Goal: Task Accomplishment & Management: Manage account settings

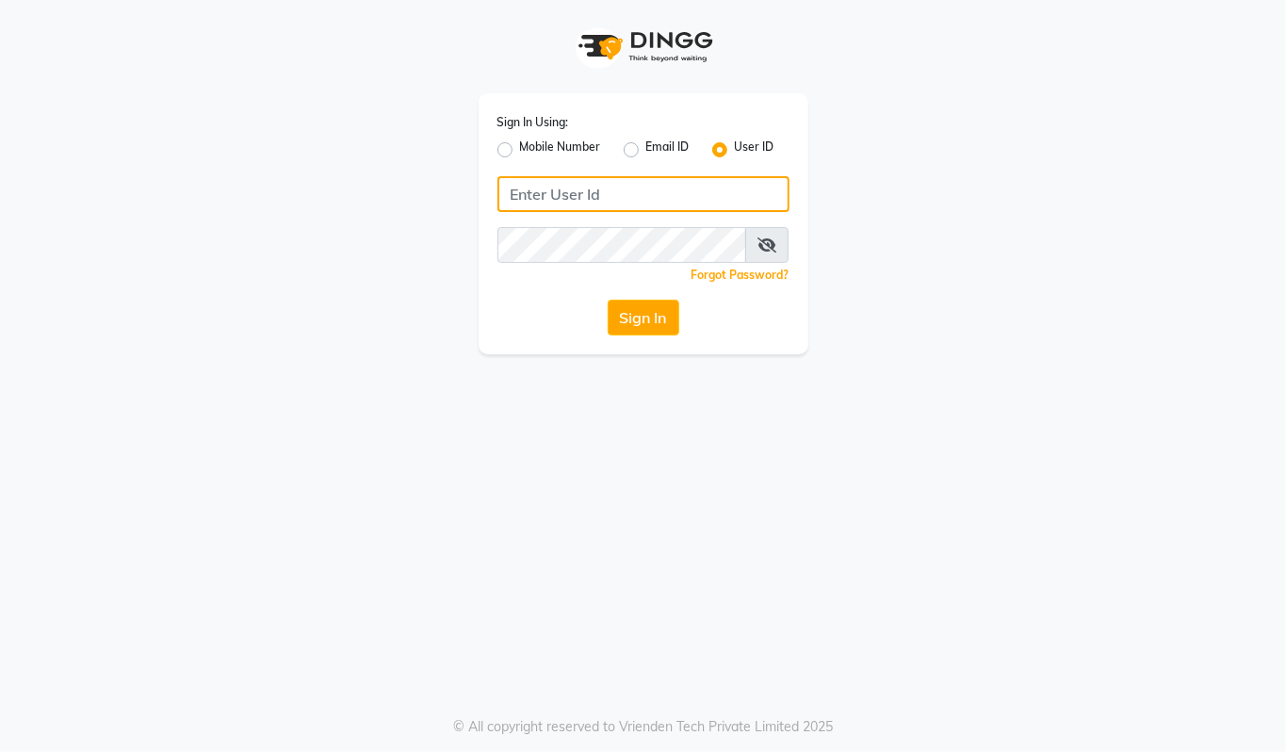
type input "94494097201"
click at [520, 149] on label "Mobile Number" at bounding box center [560, 150] width 81 height 23
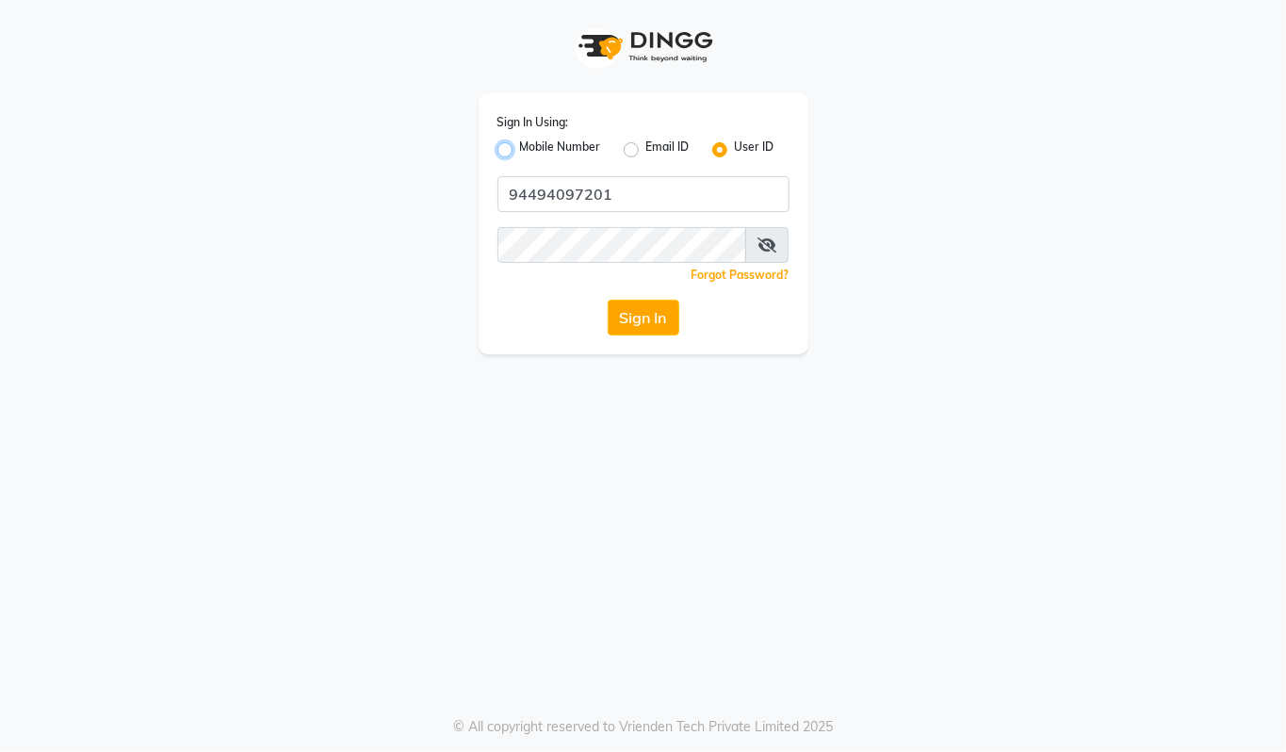
click at [520, 149] on input "Mobile Number" at bounding box center [526, 145] width 12 height 12
radio input "true"
radio input "false"
click at [612, 186] on input "Username" at bounding box center [675, 194] width 229 height 36
type input "94494097201"
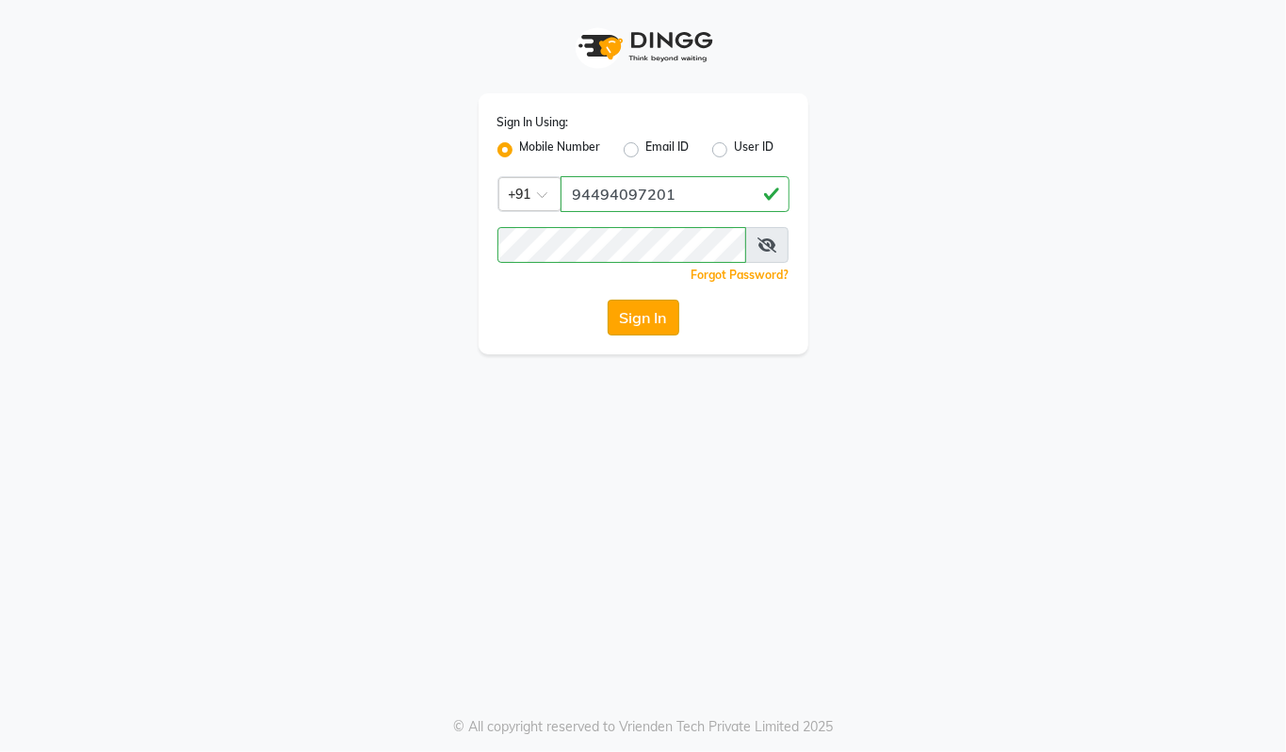
click at [642, 326] on button "Sign In" at bounding box center [644, 318] width 72 height 36
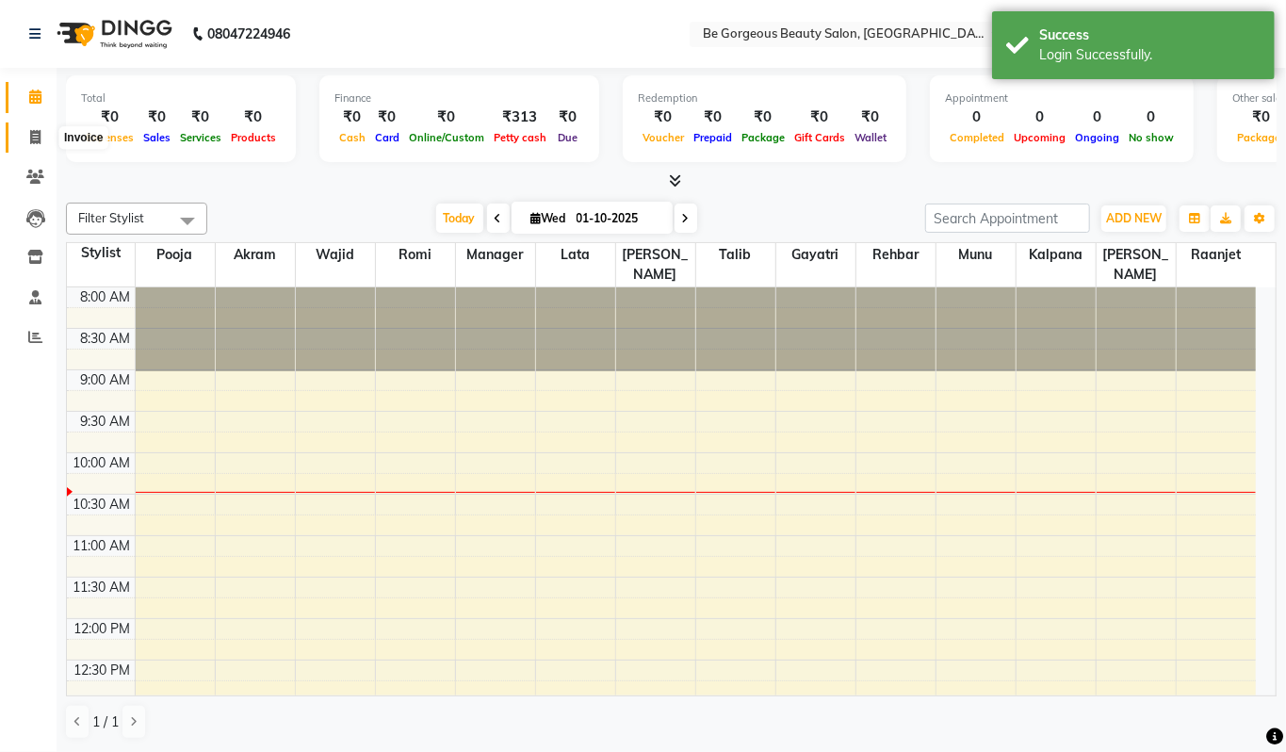
click at [40, 136] on icon at bounding box center [35, 137] width 10 height 14
select select "5405"
select select "service"
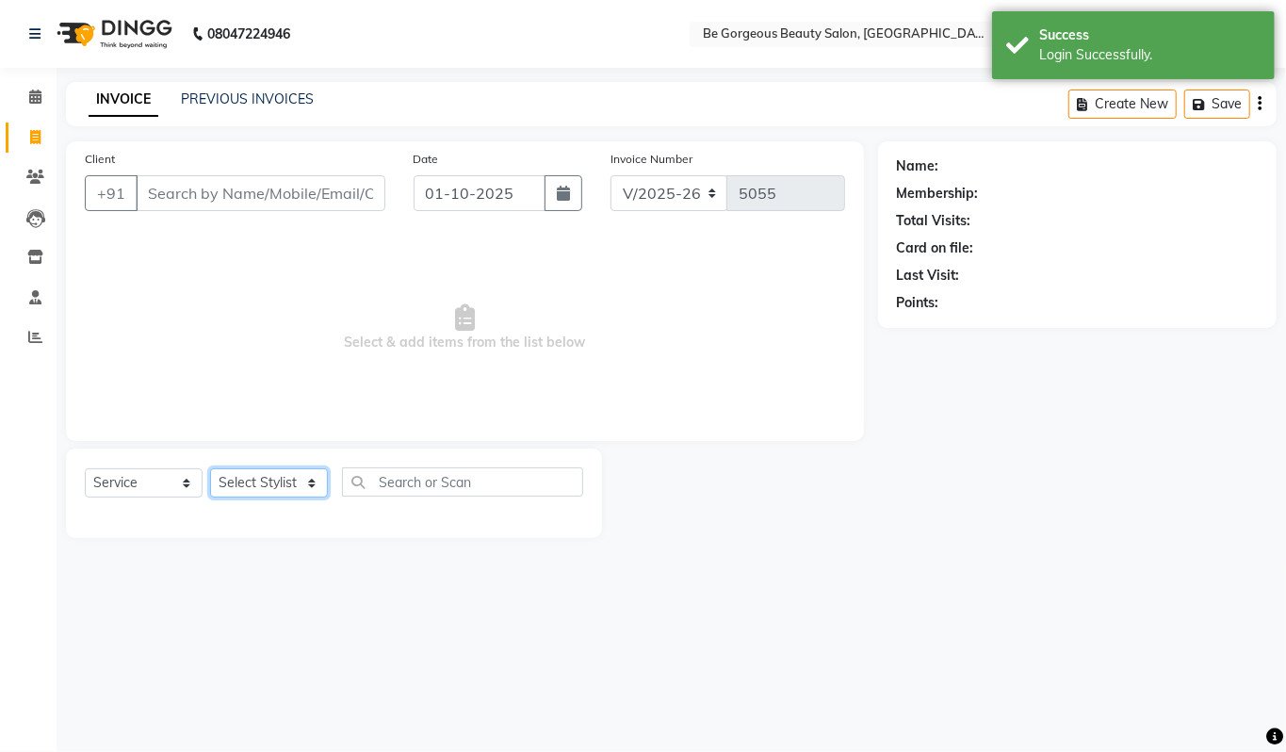
click at [251, 476] on select "Select Stylist Akram Anas Gayatri Kalpana lata Manager Munu Pooja Raanjet Rehba…" at bounding box center [269, 482] width 118 height 29
select select "36200"
click at [210, 468] on select "Select Stylist Akram Anas Gayatri Kalpana lata Manager Munu Pooja Raanjet Rehba…" at bounding box center [269, 482] width 118 height 29
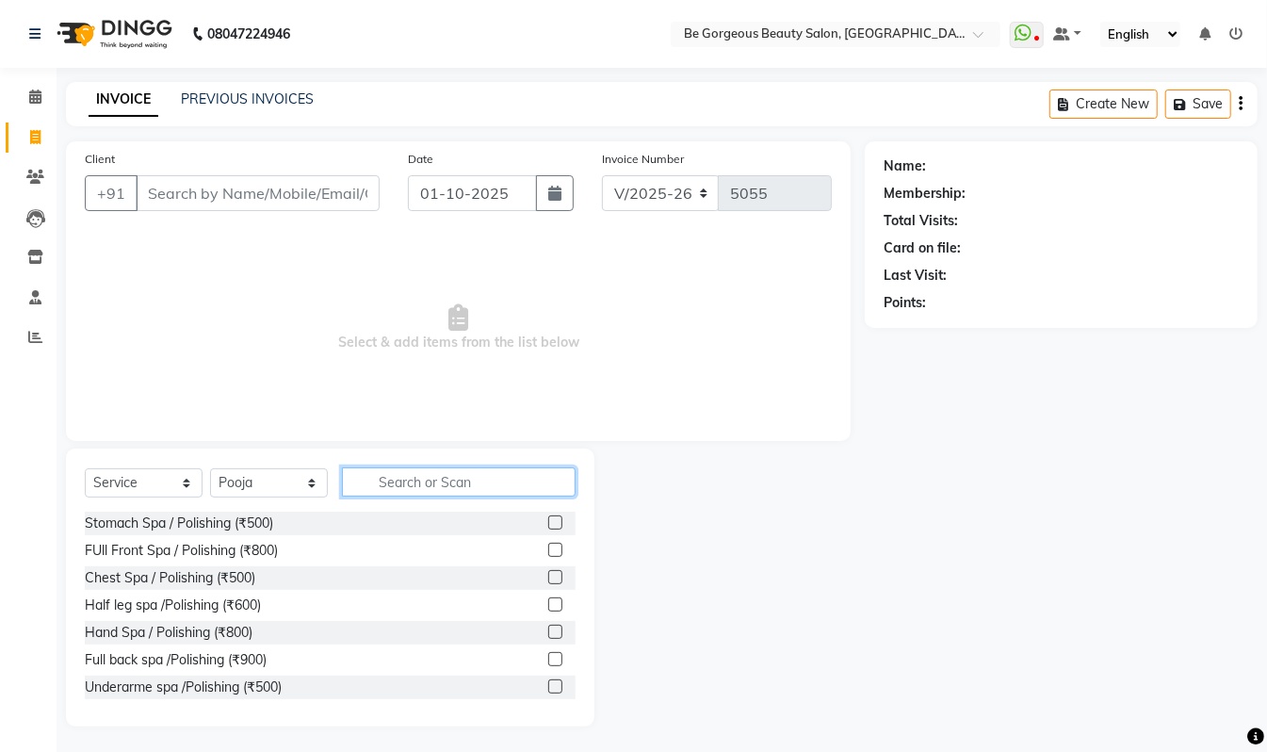
click at [407, 471] on input "text" at bounding box center [459, 481] width 234 height 29
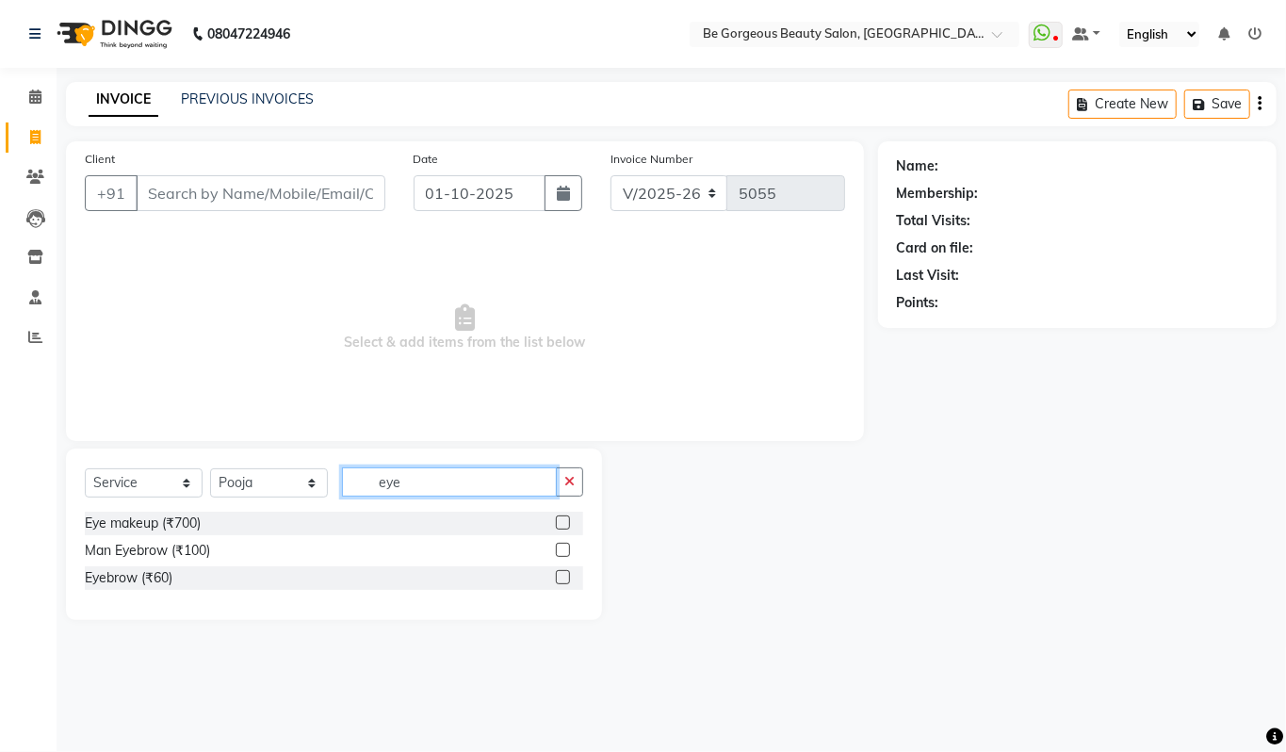
type input "eye"
click at [562, 579] on label at bounding box center [563, 577] width 14 height 14
click at [562, 579] on input "checkbox" at bounding box center [562, 578] width 12 height 12
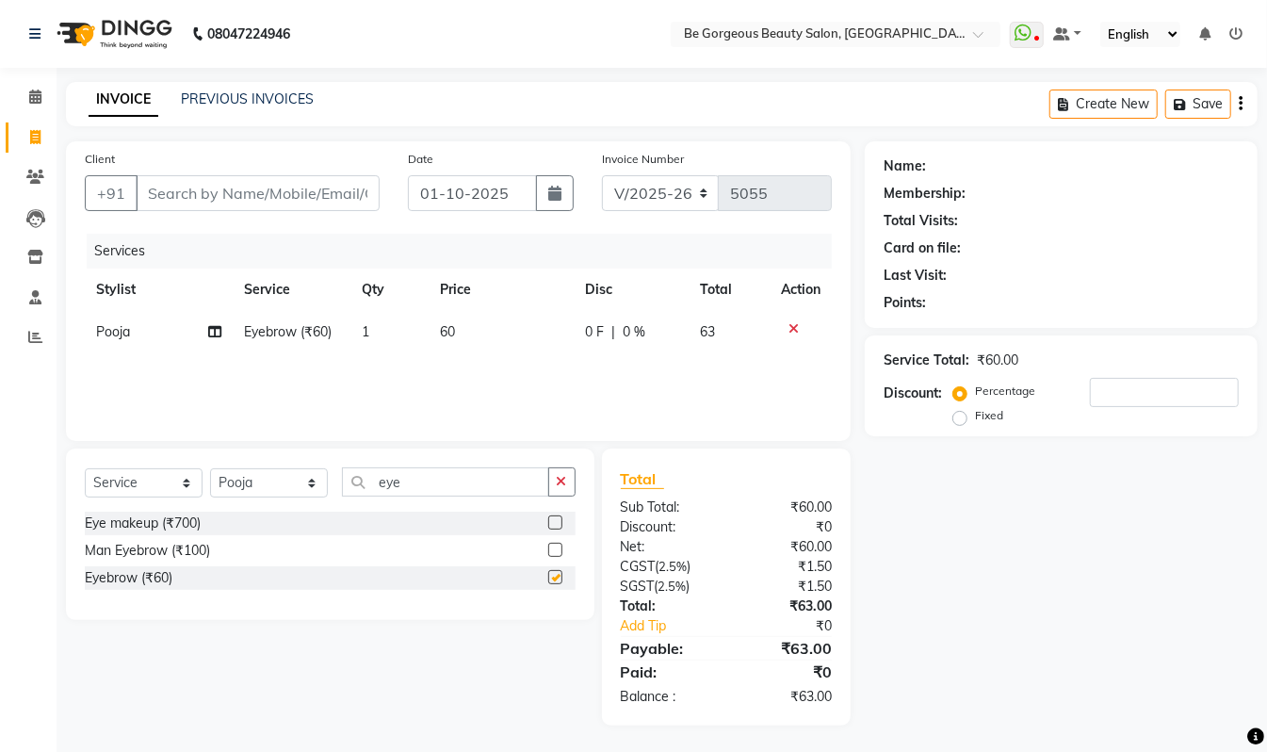
checkbox input "false"
click at [567, 479] on button "button" at bounding box center [561, 481] width 27 height 29
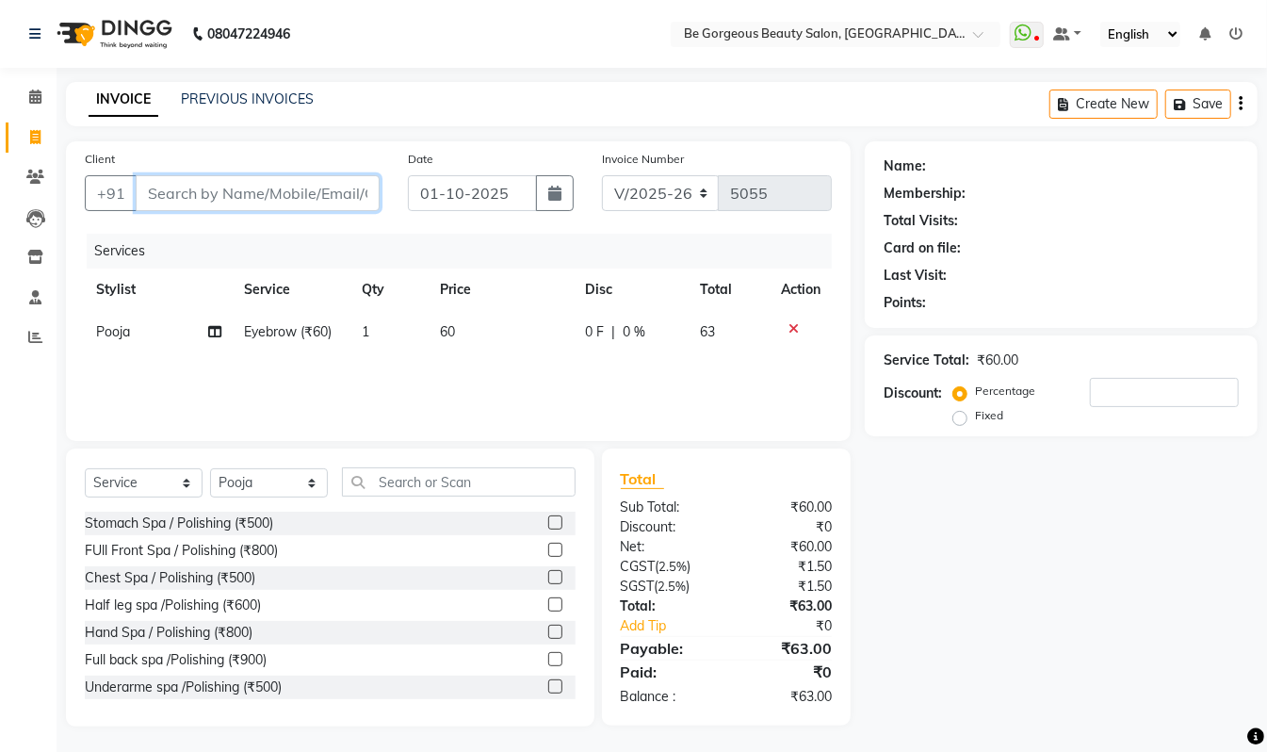
click at [292, 192] on input "Client" at bounding box center [258, 193] width 244 height 36
type input "9"
type input "0"
type input "9980645117"
click at [302, 189] on span "Add Client" at bounding box center [331, 193] width 74 height 19
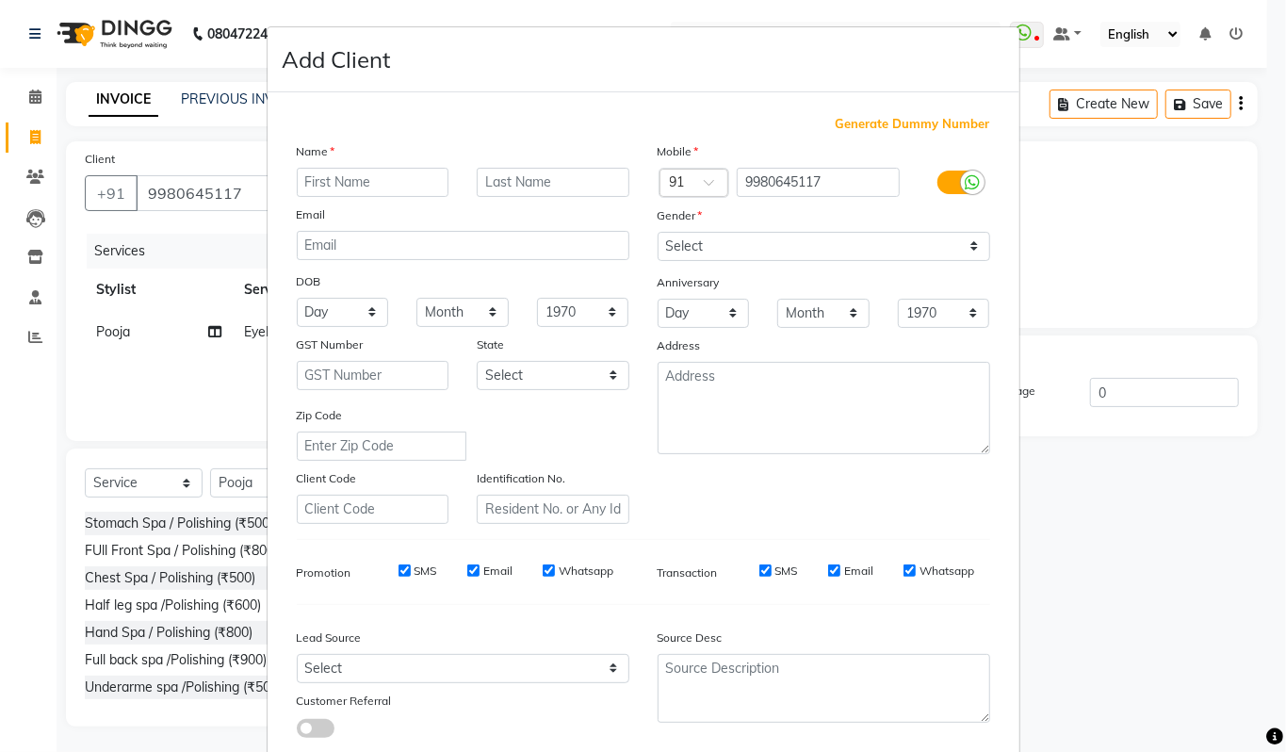
click at [340, 183] on input "text" at bounding box center [373, 182] width 153 height 29
type input "RASHMI"
click at [680, 238] on select "Select Male Female Other Prefer Not To Say" at bounding box center [824, 246] width 333 height 29
select select "[DEMOGRAPHIC_DATA]"
click at [658, 232] on select "Select Male Female Other Prefer Not To Say" at bounding box center [824, 246] width 333 height 29
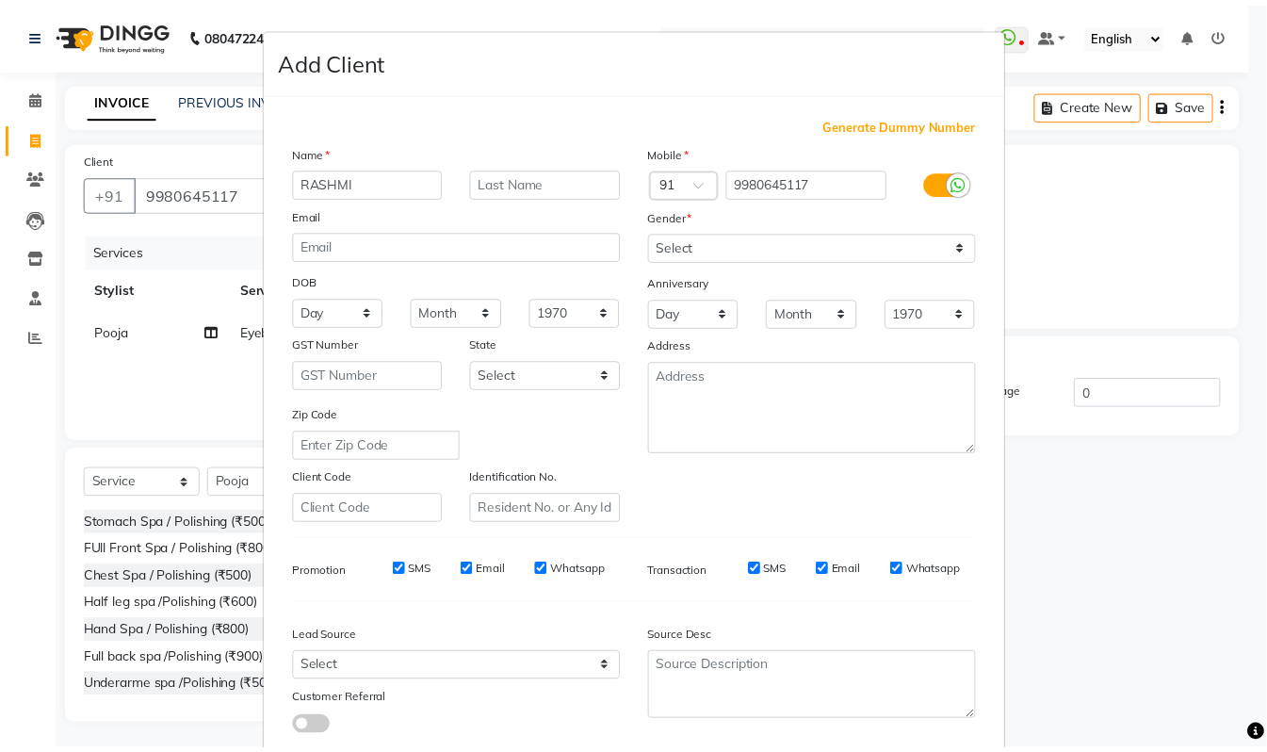
scroll to position [113, 0]
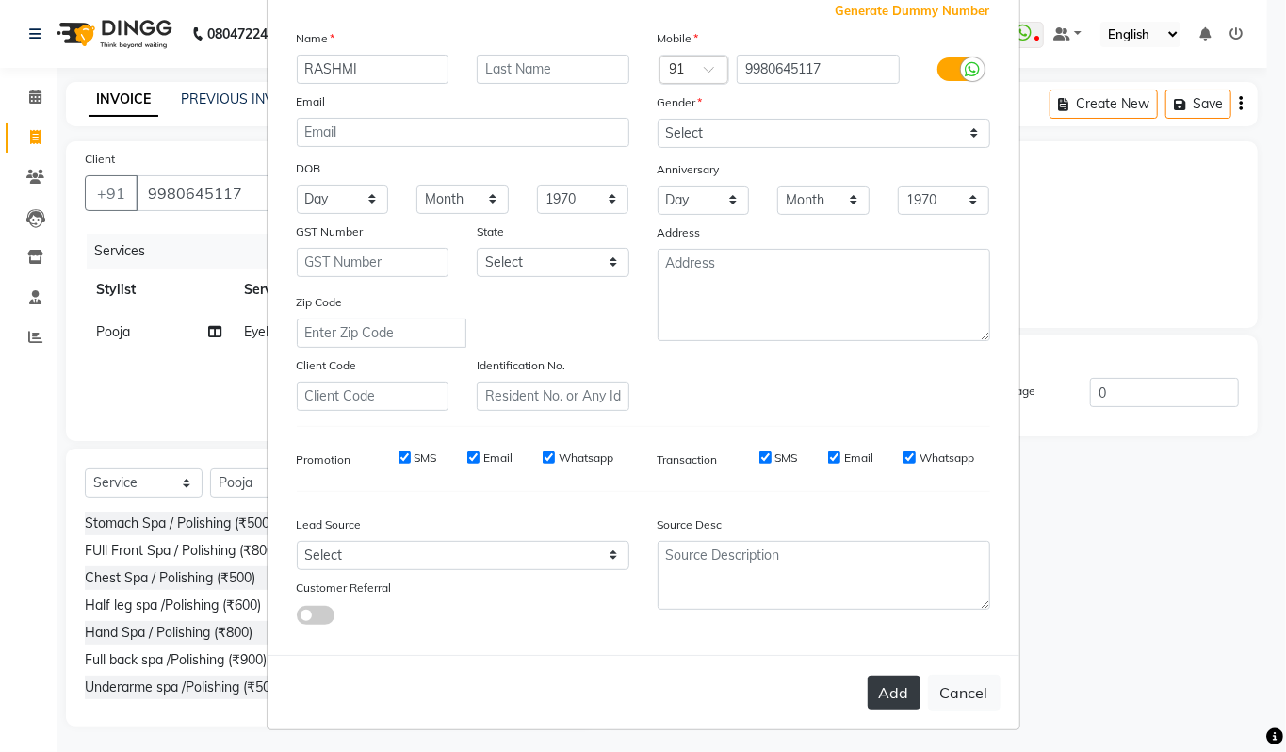
click at [884, 692] on button "Add" at bounding box center [894, 693] width 53 height 34
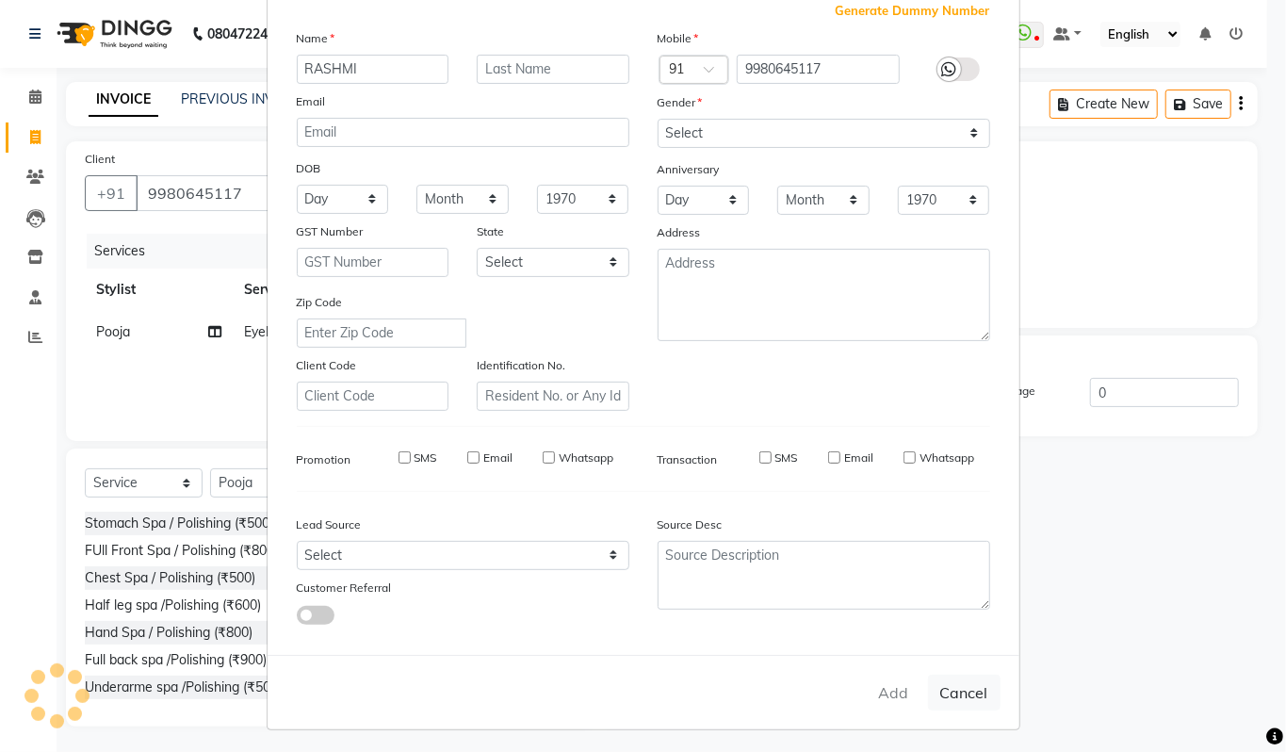
select select
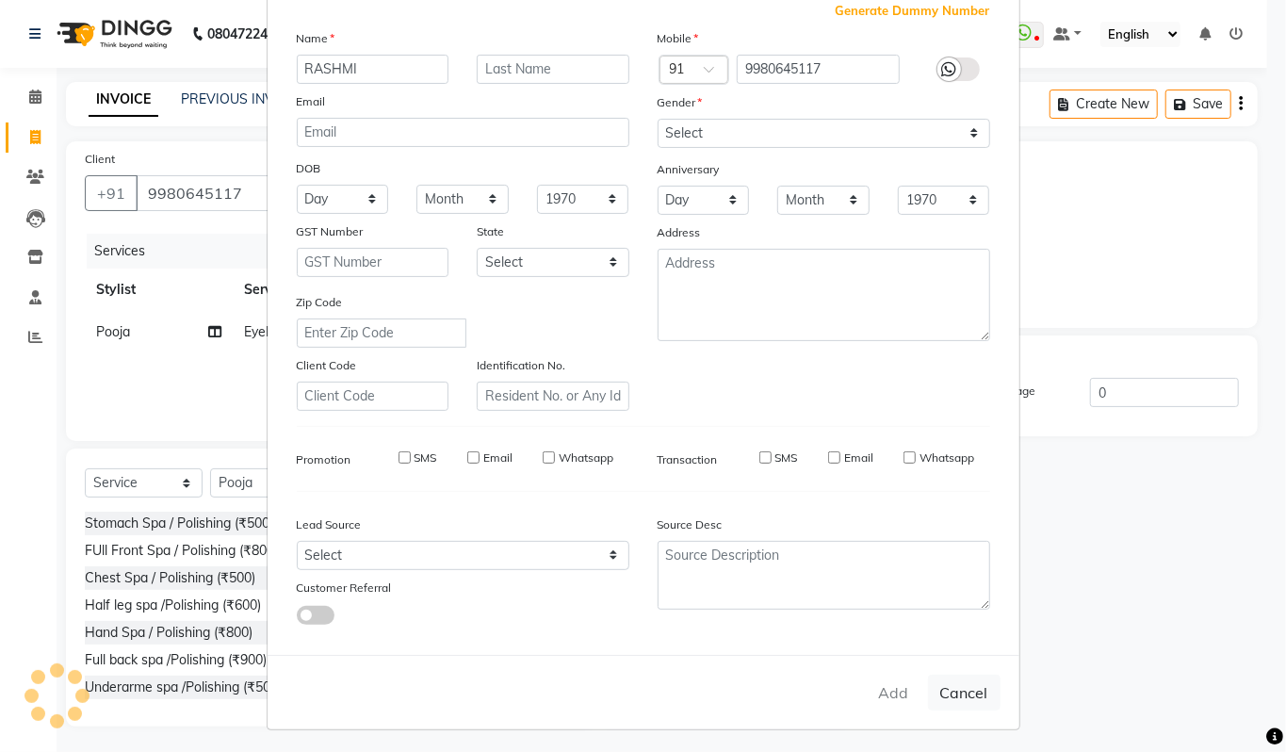
select select
checkbox input "false"
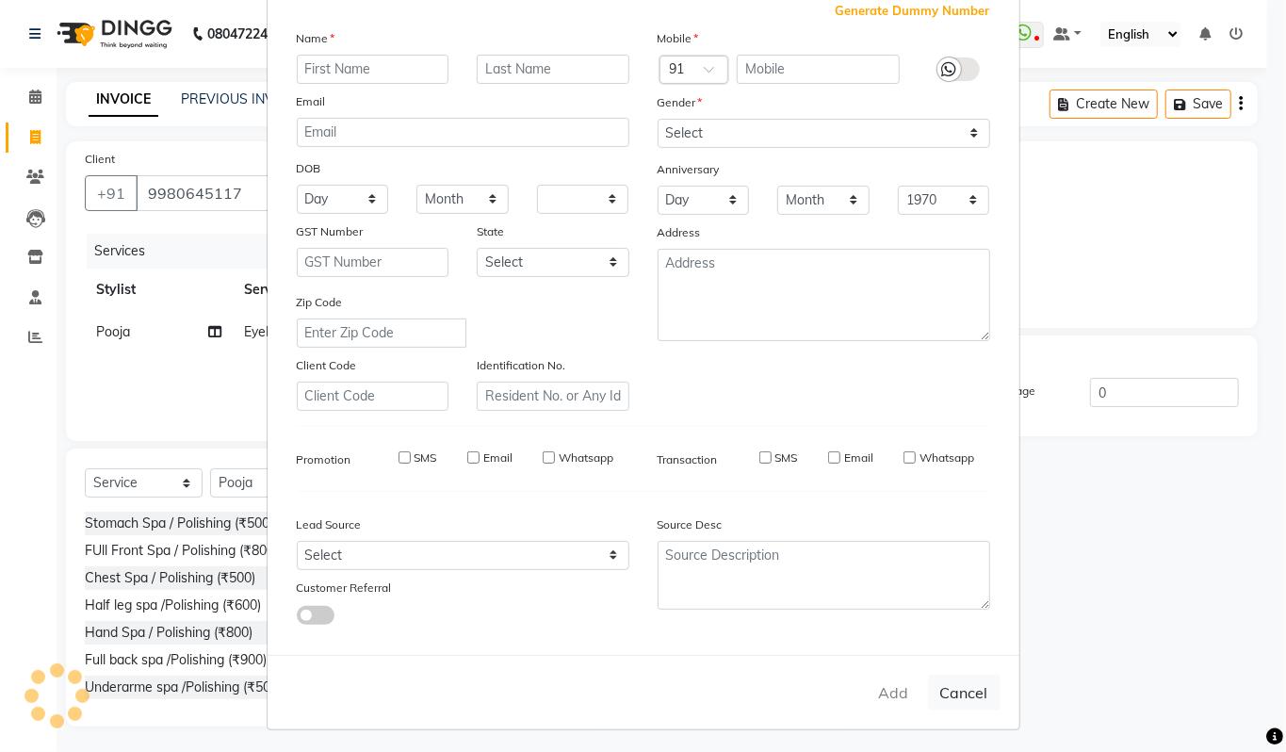
checkbox input "false"
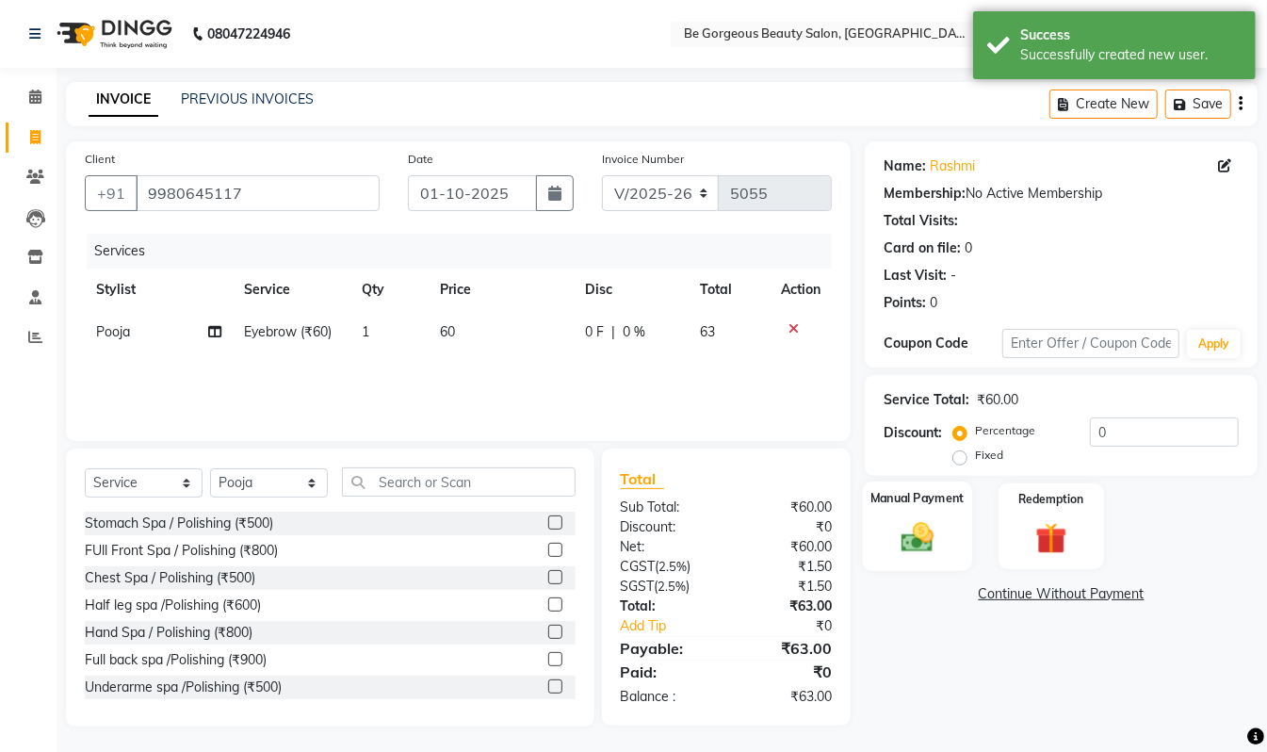
click at [929, 524] on img at bounding box center [917, 537] width 53 height 38
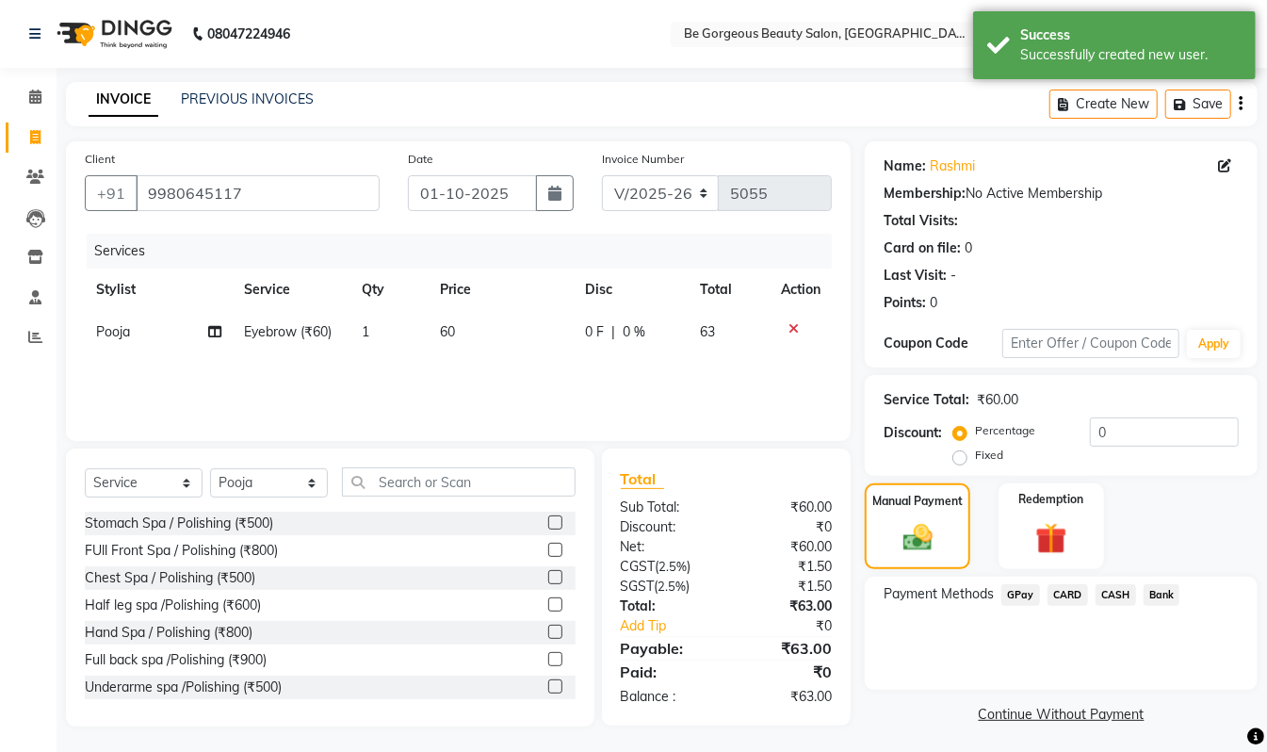
click at [1019, 593] on span "GPay" at bounding box center [1021, 595] width 39 height 22
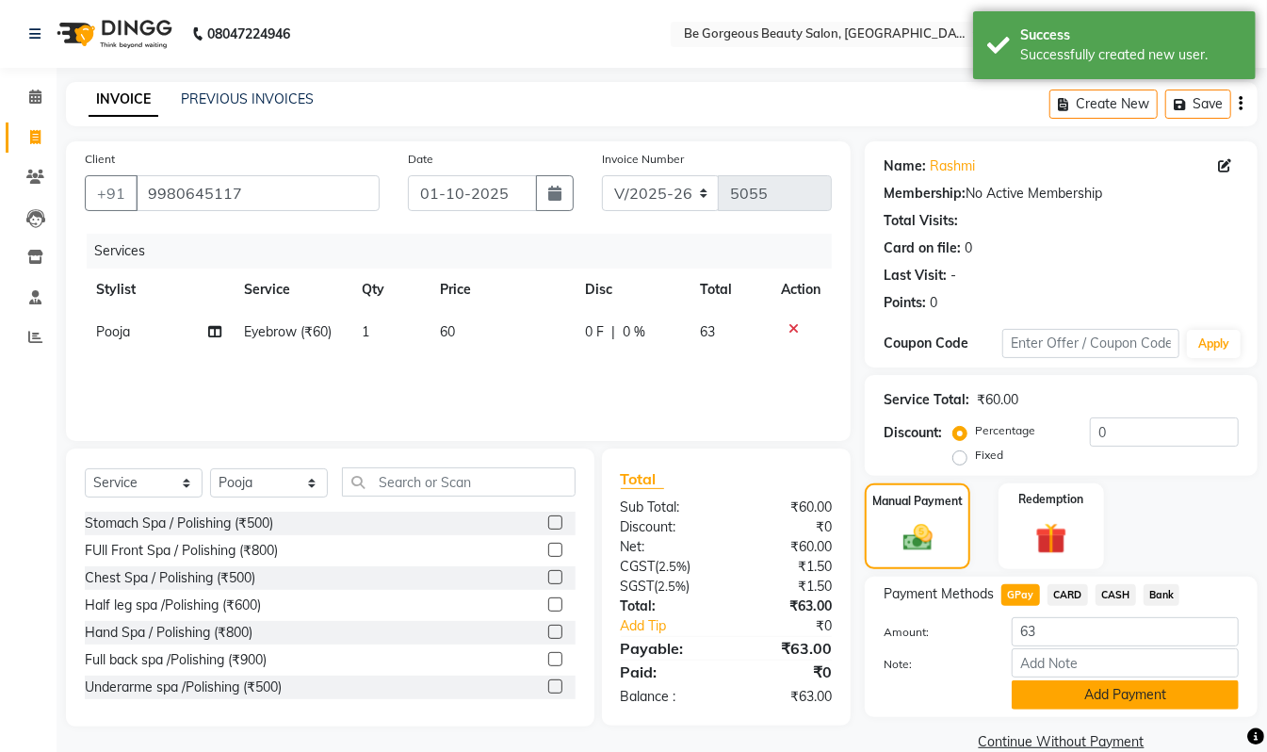
click at [1048, 688] on button "Add Payment" at bounding box center [1125, 694] width 227 height 29
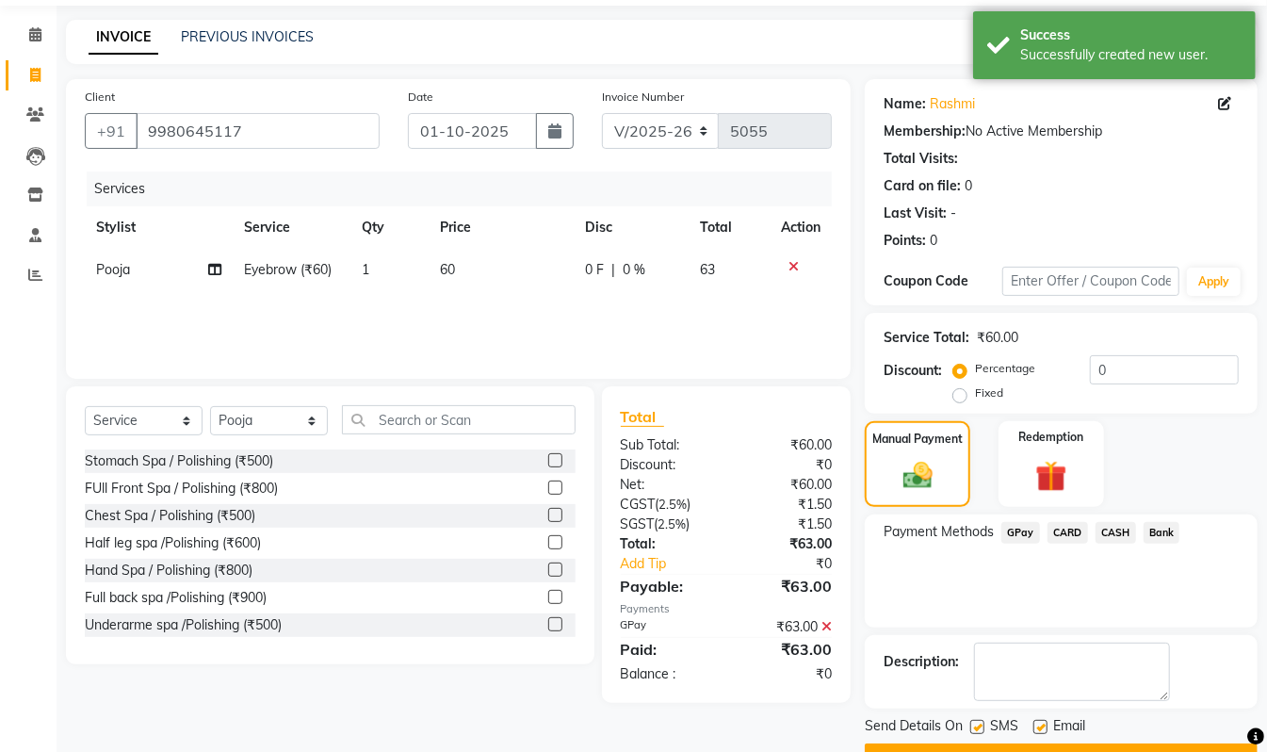
scroll to position [111, 0]
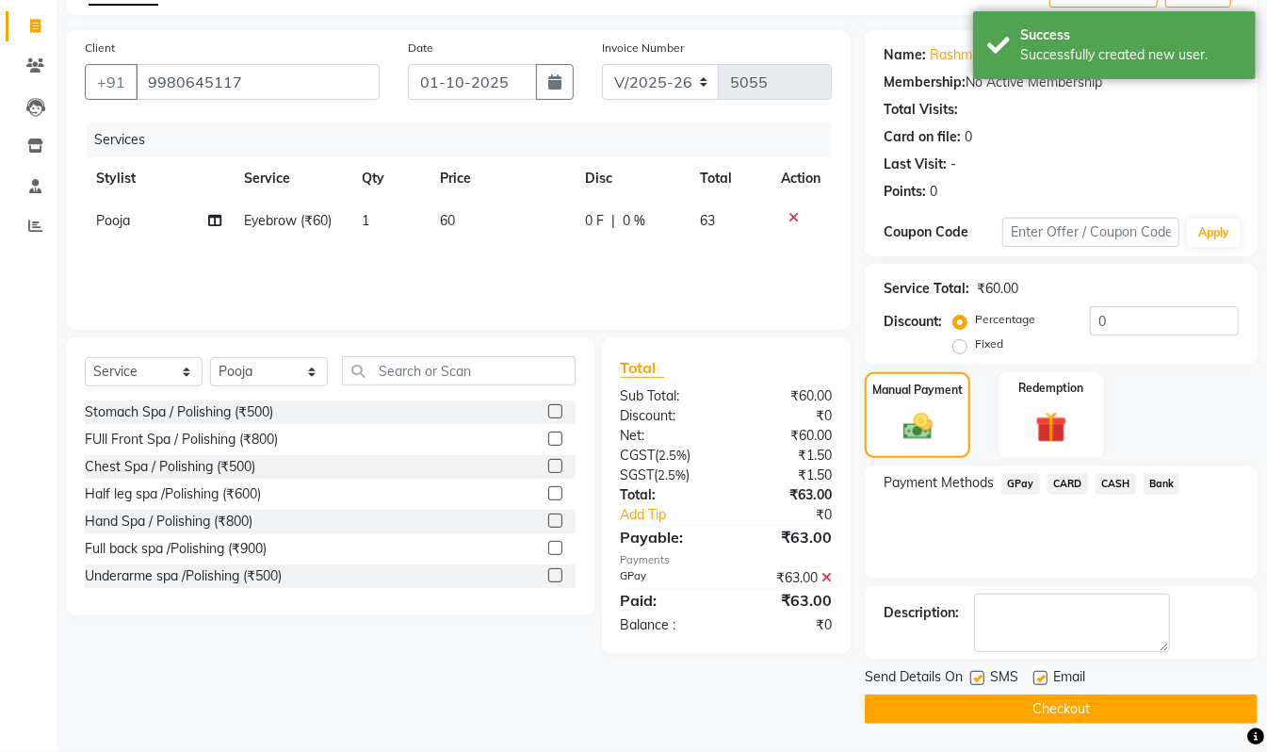
click at [1173, 709] on button "Checkout" at bounding box center [1061, 708] width 393 height 29
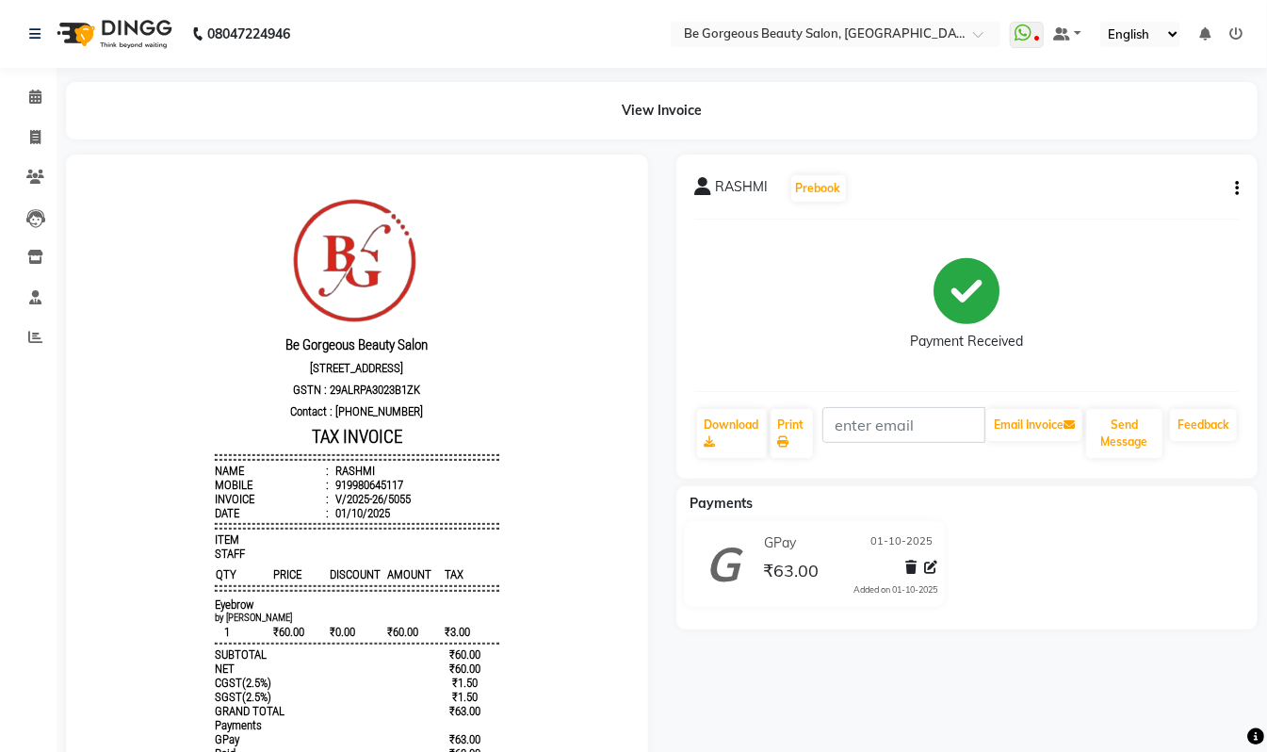
click at [31, 153] on li "Invoice" at bounding box center [28, 138] width 57 height 41
click at [35, 127] on span at bounding box center [35, 138] width 33 height 22
select select "service"
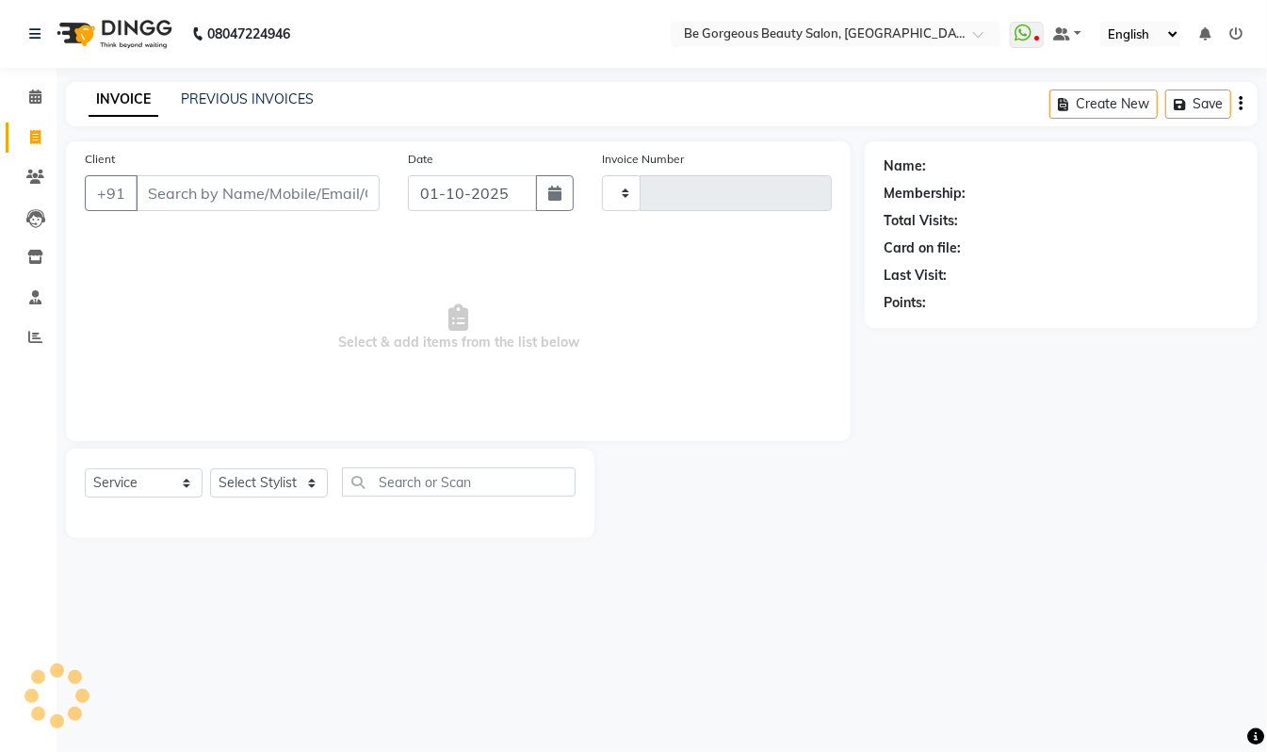
type input "5056"
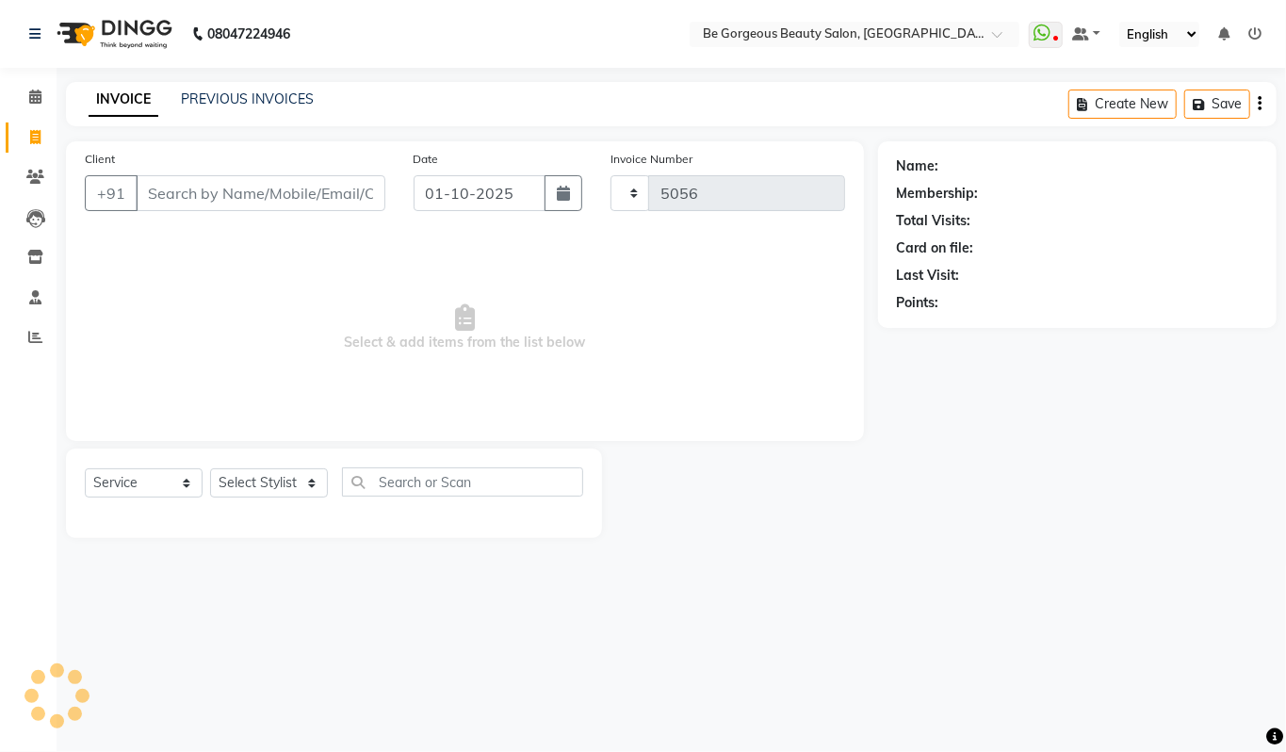
select select "5405"
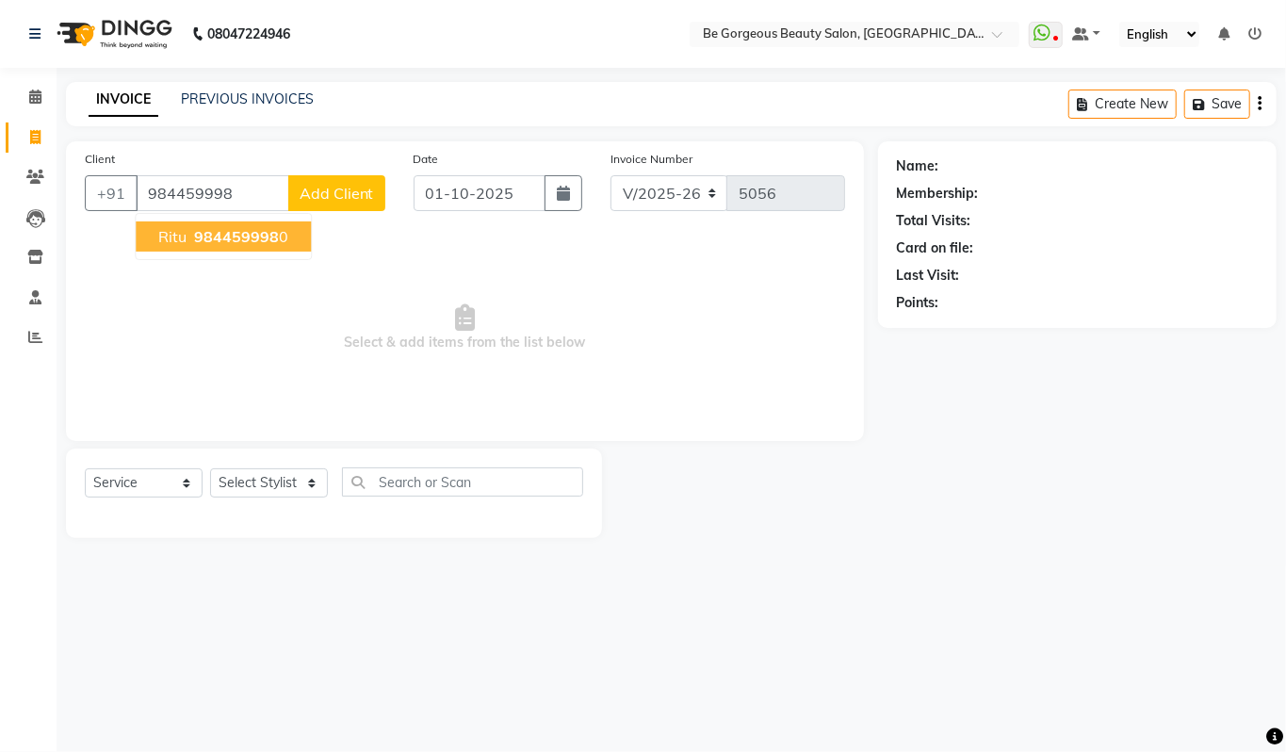
drag, startPoint x: 271, startPoint y: 238, endPoint x: 268, endPoint y: 249, distance: 11.0
click at [268, 249] on button "Ritu 984459998 0" at bounding box center [223, 236] width 175 height 30
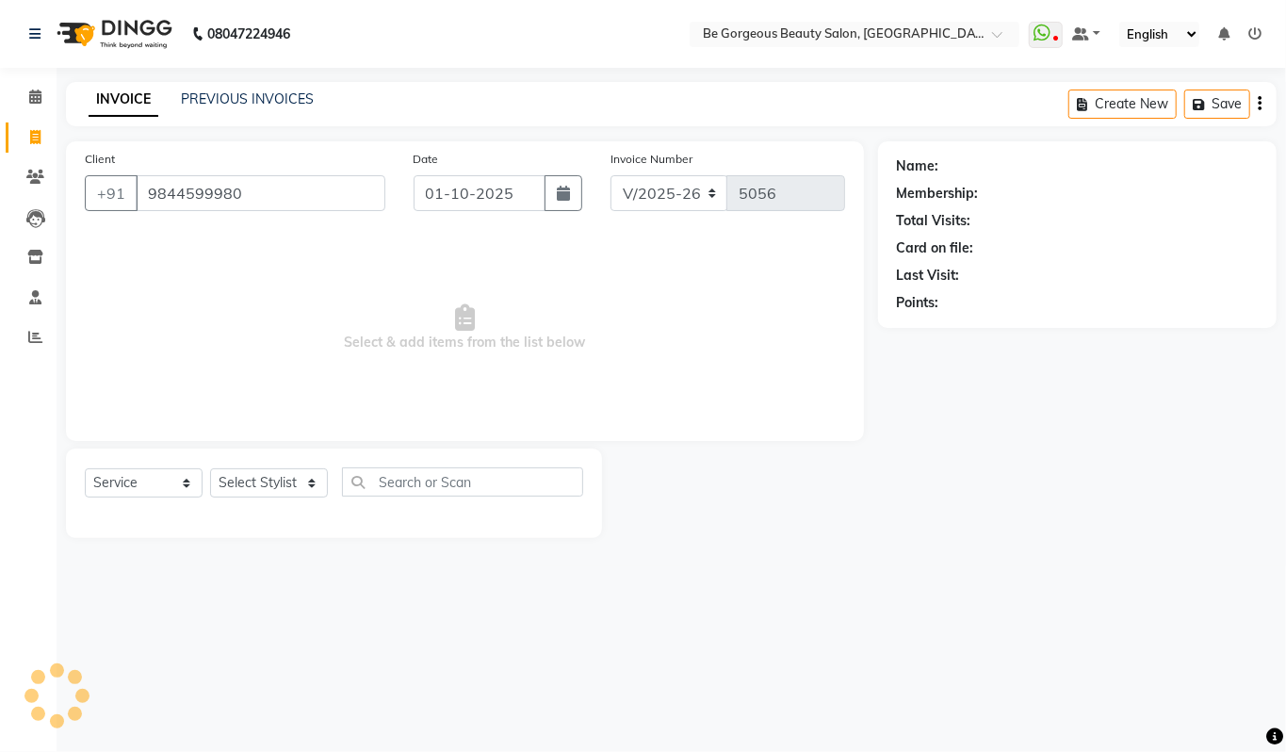
type input "9844599980"
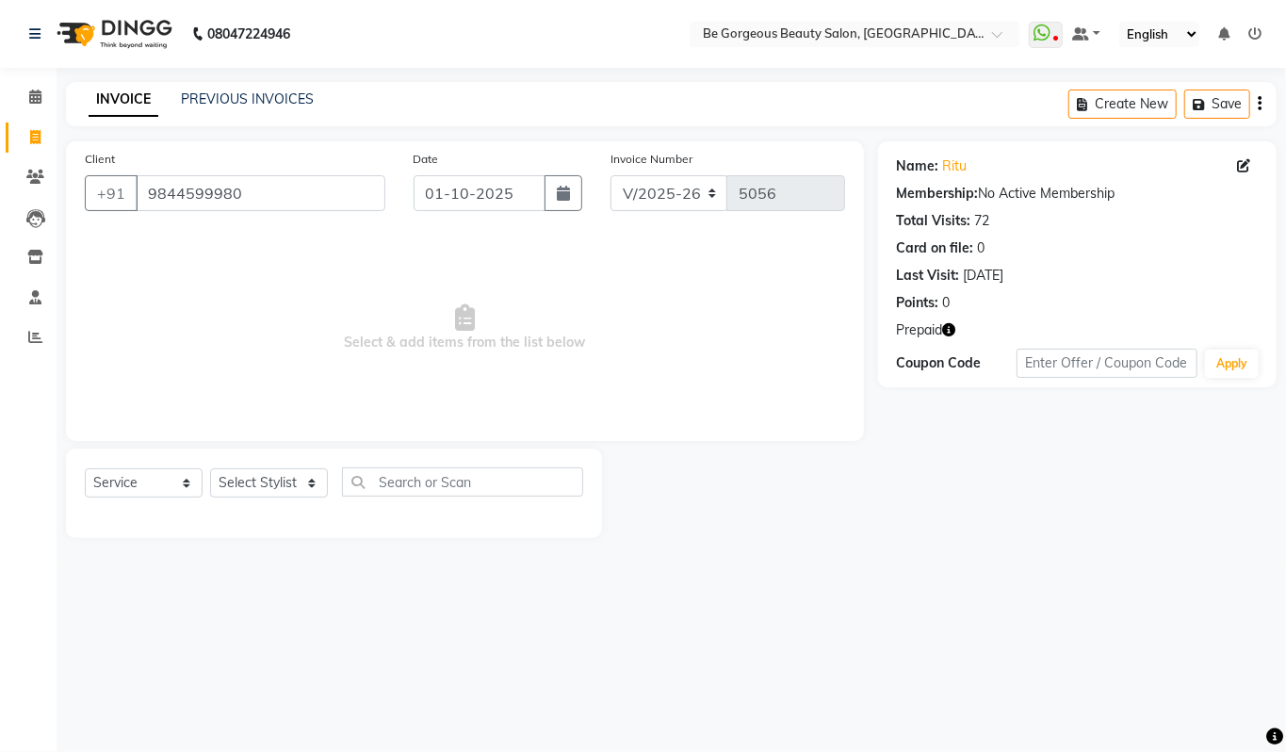
click at [944, 336] on icon "button" at bounding box center [949, 329] width 13 height 13
click at [246, 194] on input "9844599980" at bounding box center [261, 193] width 250 height 36
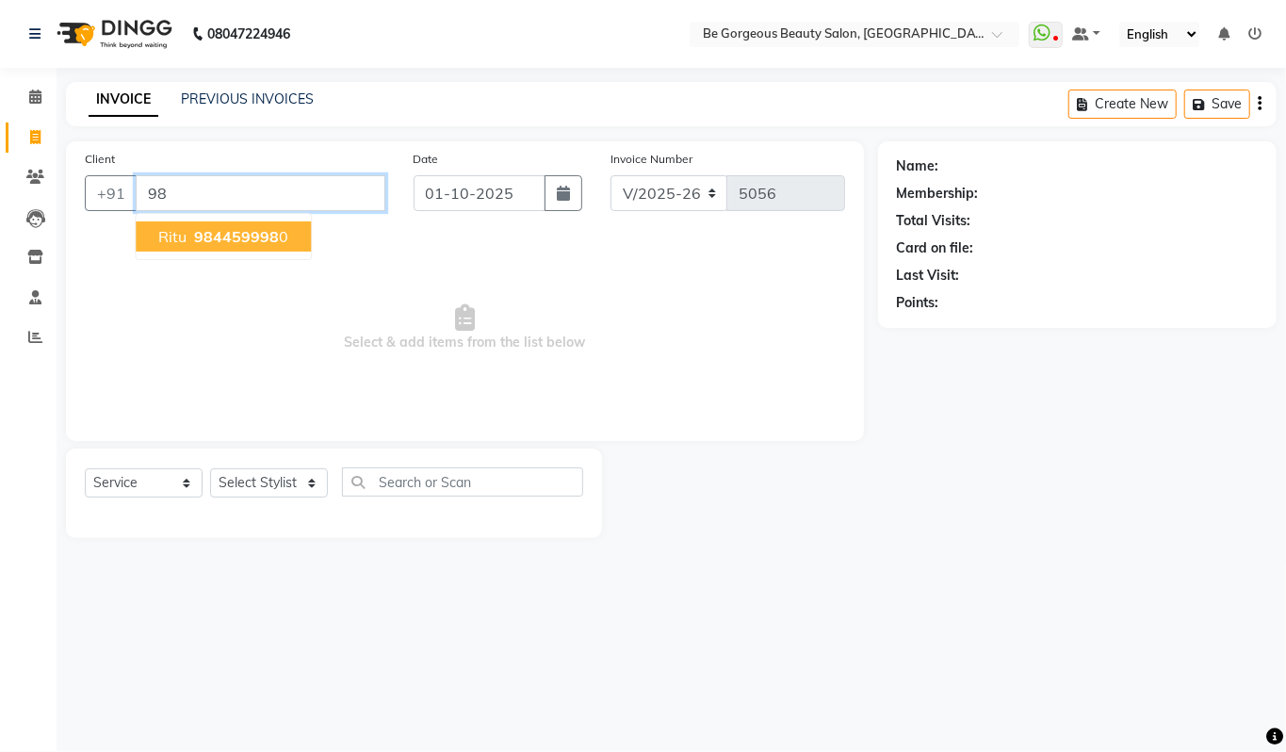
type input "9"
click at [38, 92] on icon at bounding box center [35, 97] width 12 height 14
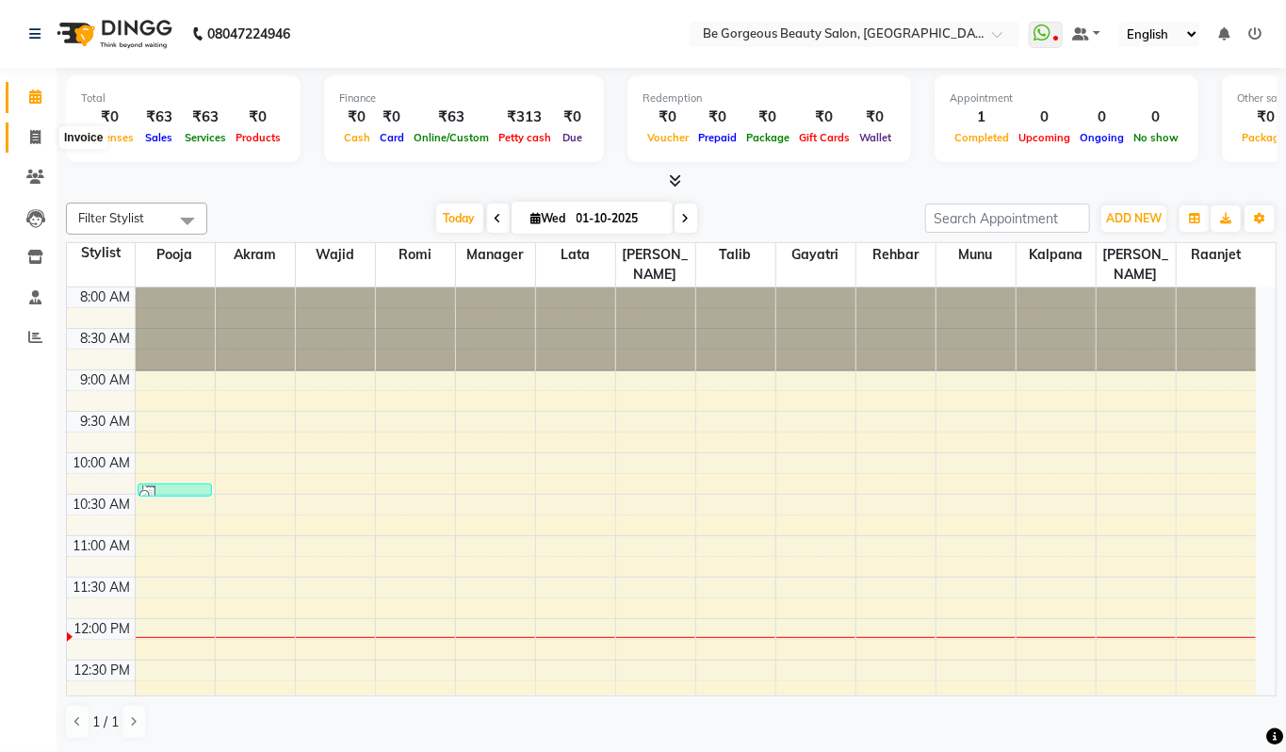
click at [36, 140] on icon at bounding box center [35, 137] width 10 height 14
select select "service"
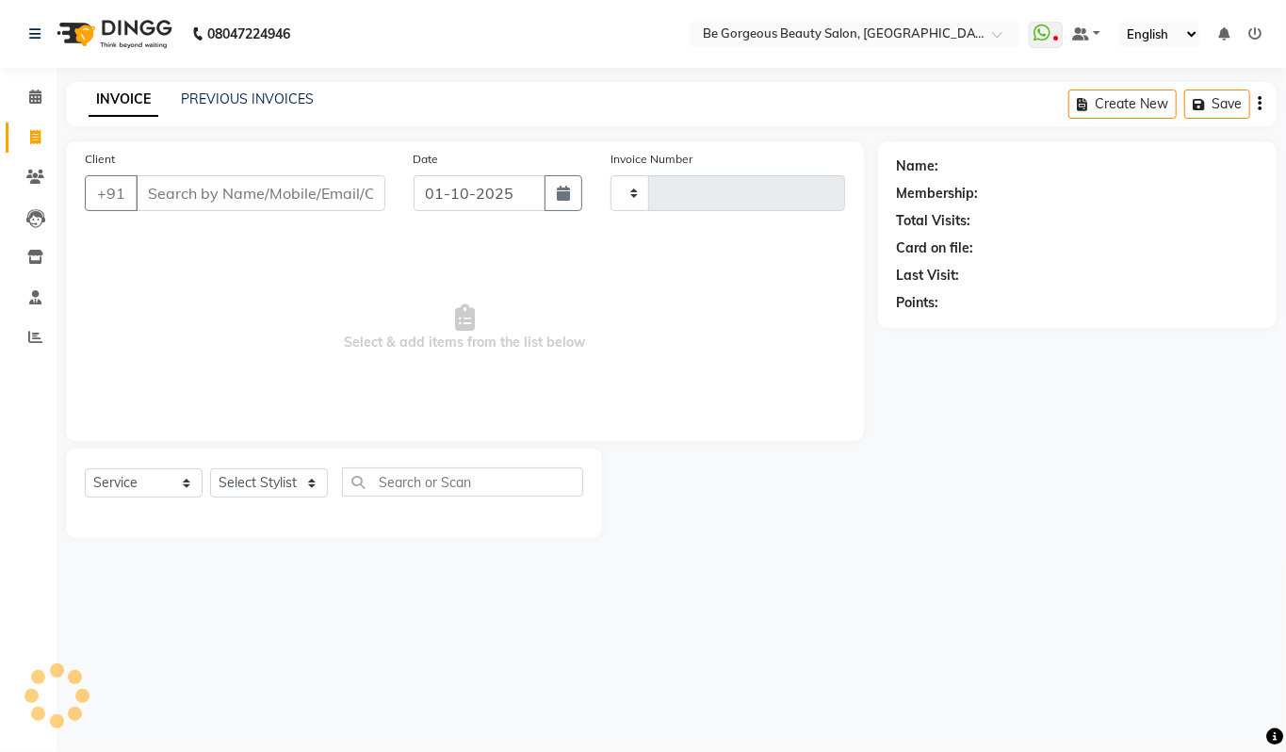
type input "5056"
select select "5405"
click at [31, 100] on icon at bounding box center [35, 97] width 12 height 14
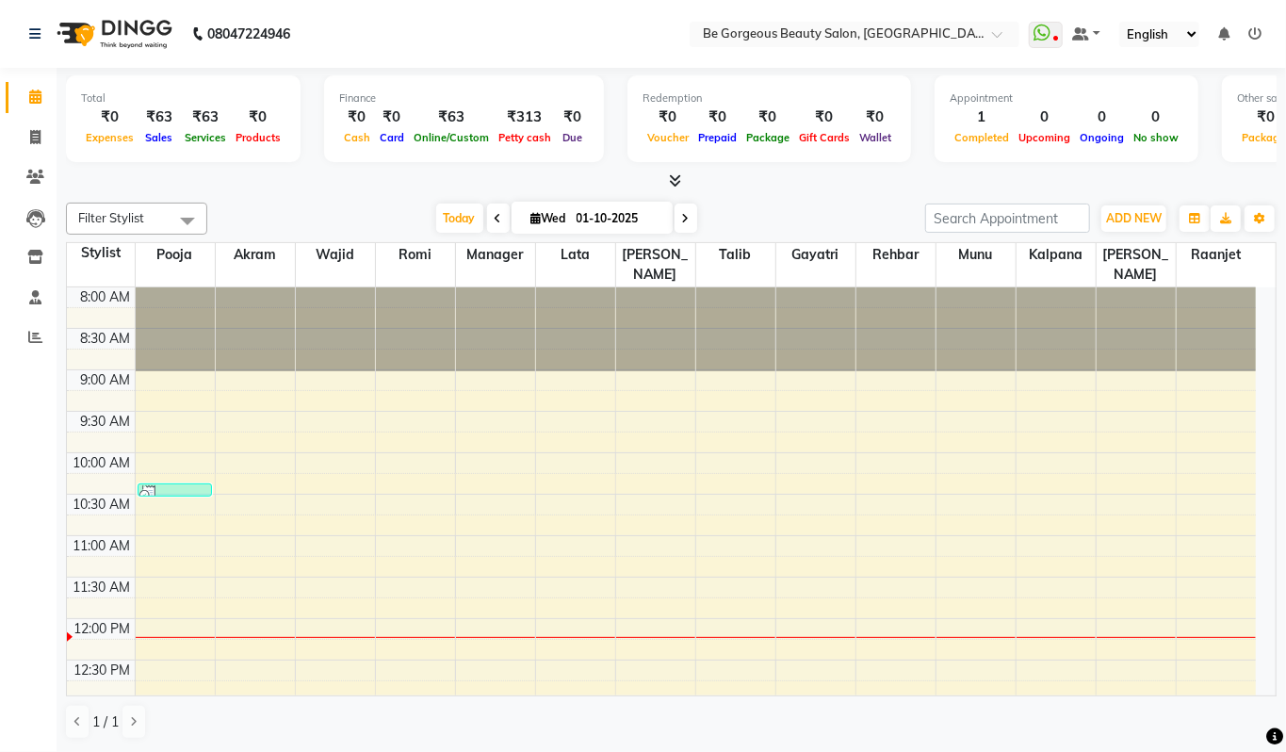
click at [675, 178] on icon at bounding box center [675, 180] width 12 height 14
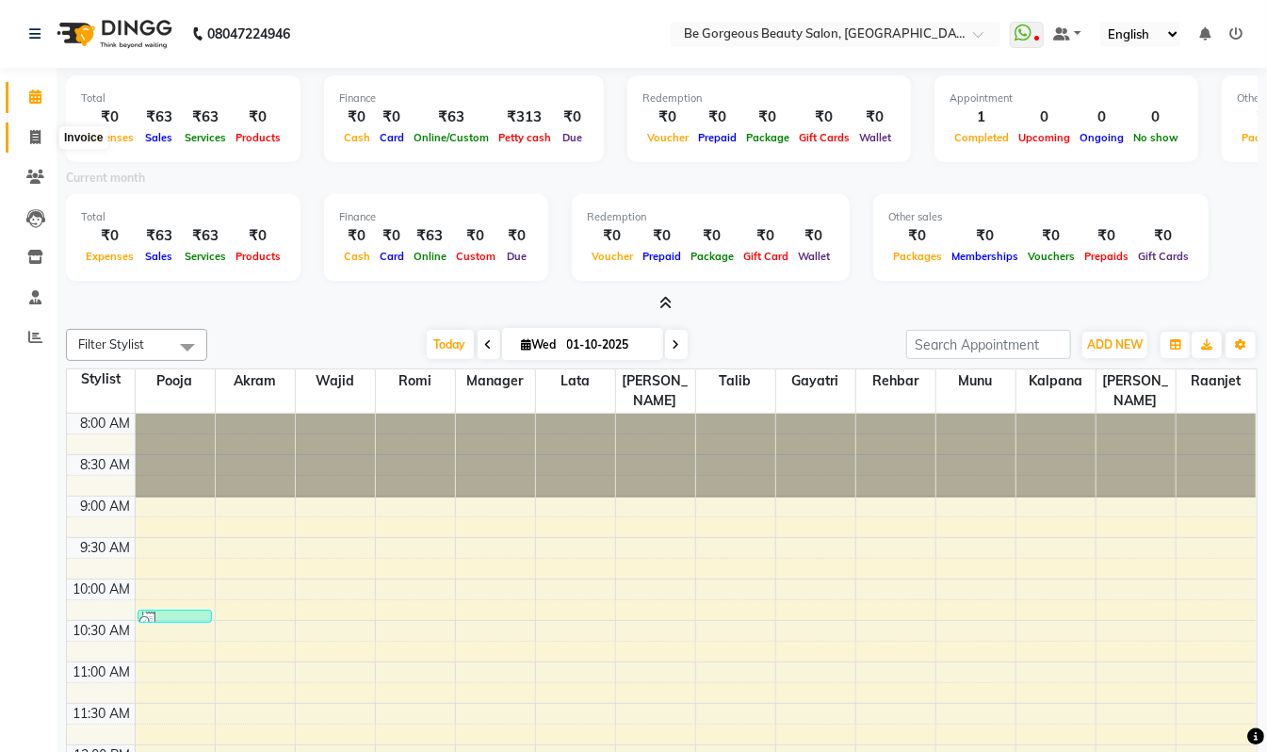
click at [35, 136] on icon at bounding box center [35, 137] width 10 height 14
select select "5405"
select select "service"
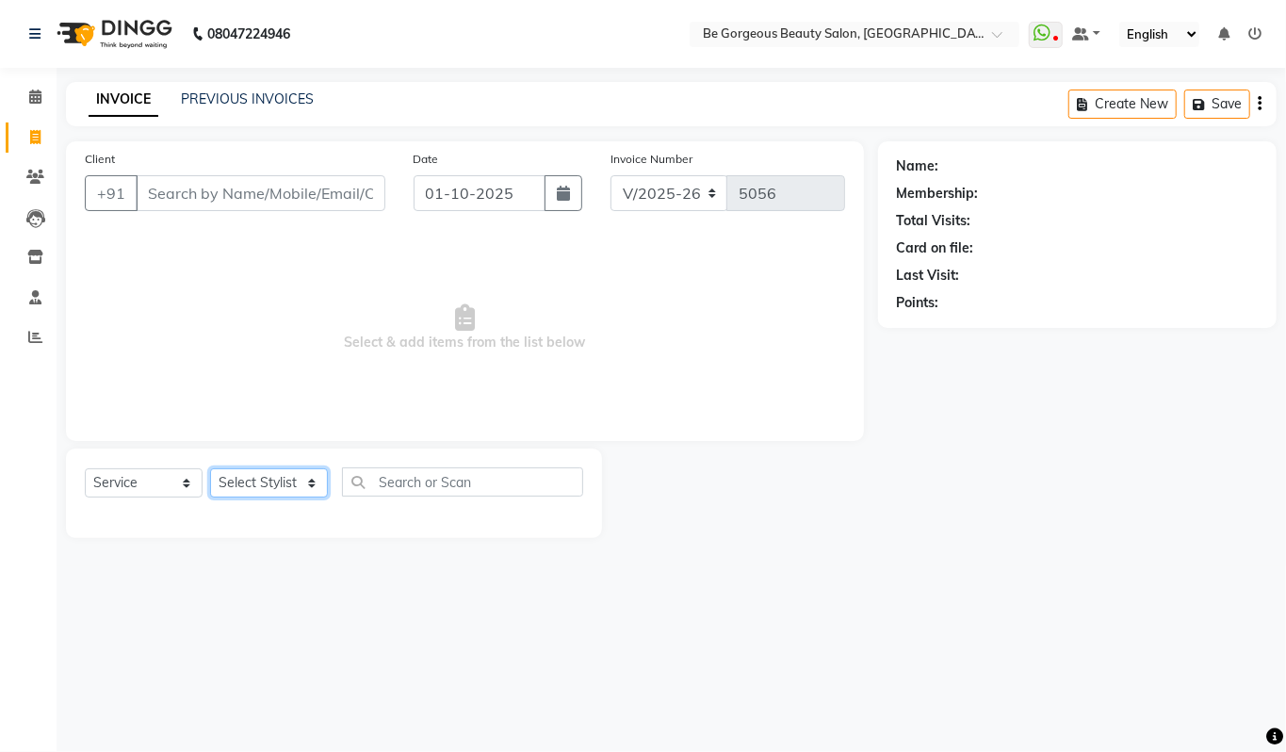
click at [283, 487] on select "Select Stylist" at bounding box center [269, 482] width 118 height 29
select select "83189"
click at [210, 468] on select "Select Stylist Akram Anas Gayatri Kalpana lata Manager Munu Pooja Raanjet Rehba…" at bounding box center [269, 482] width 118 height 29
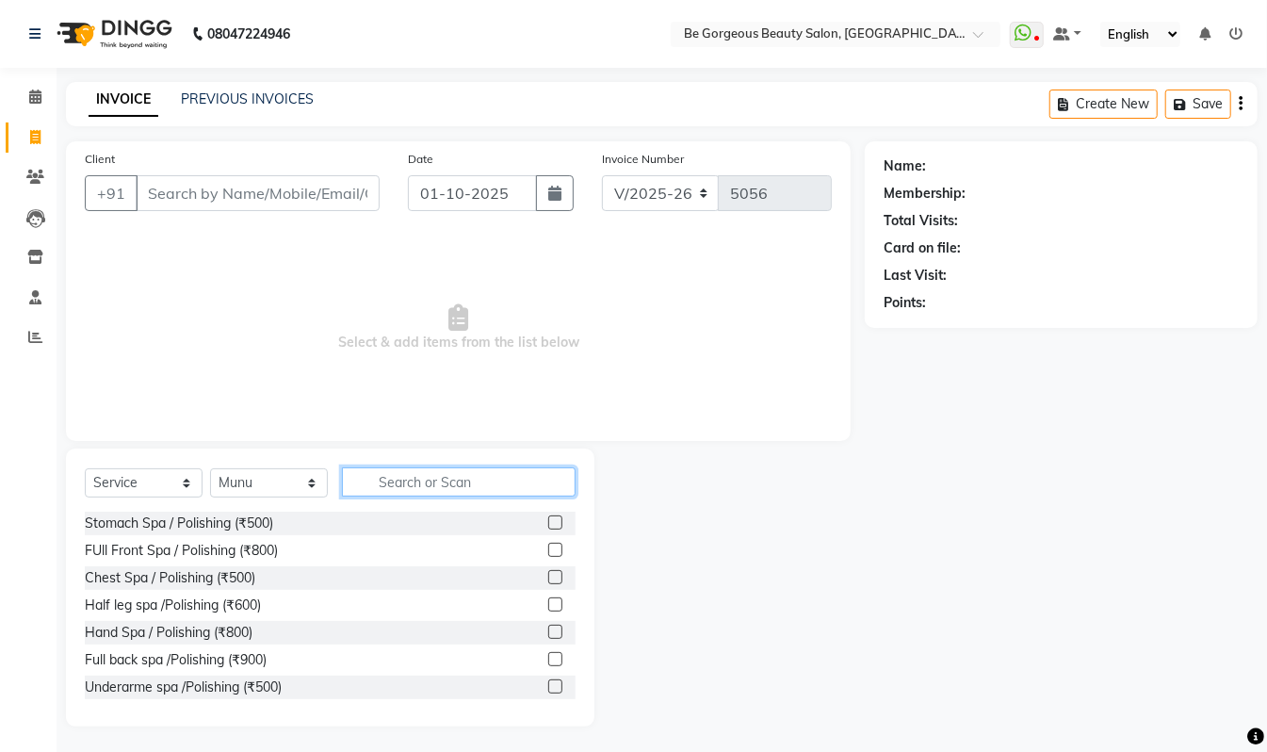
click at [415, 482] on input "text" at bounding box center [459, 481] width 234 height 29
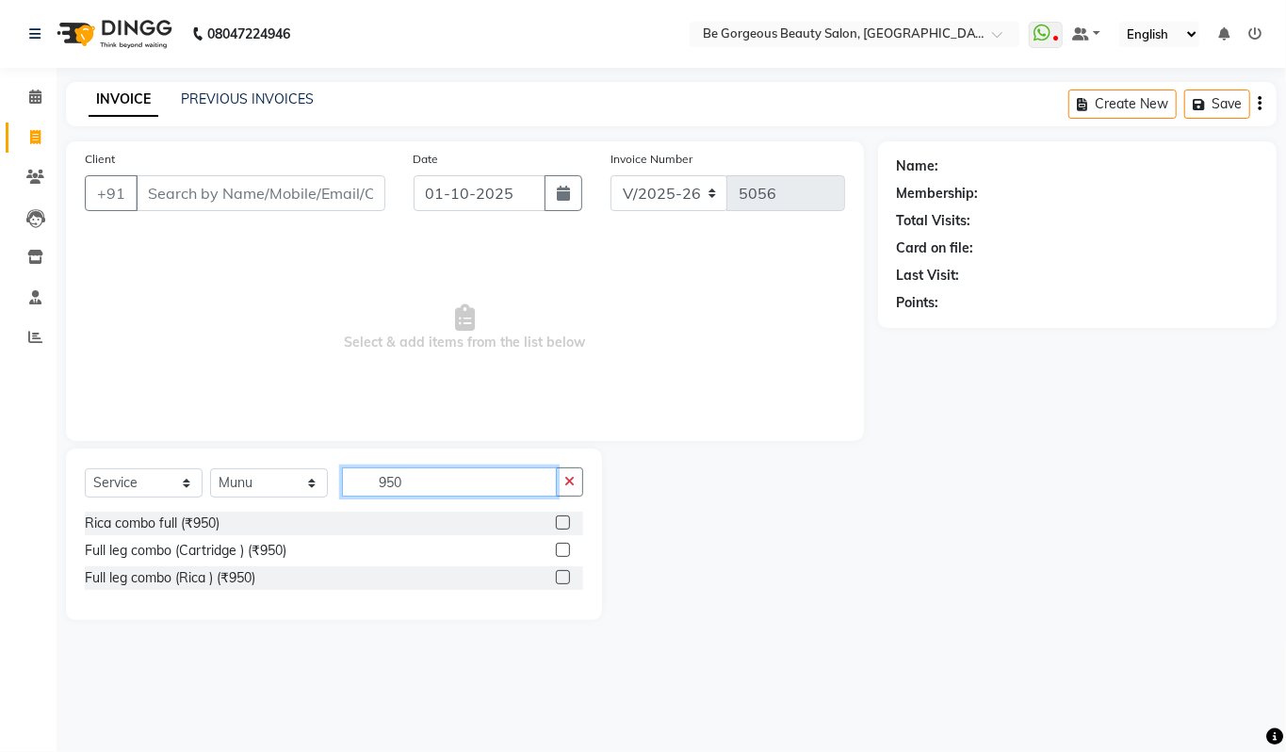
type input "950"
click at [562, 528] on label at bounding box center [563, 522] width 14 height 14
click at [562, 528] on input "checkbox" at bounding box center [562, 523] width 12 height 12
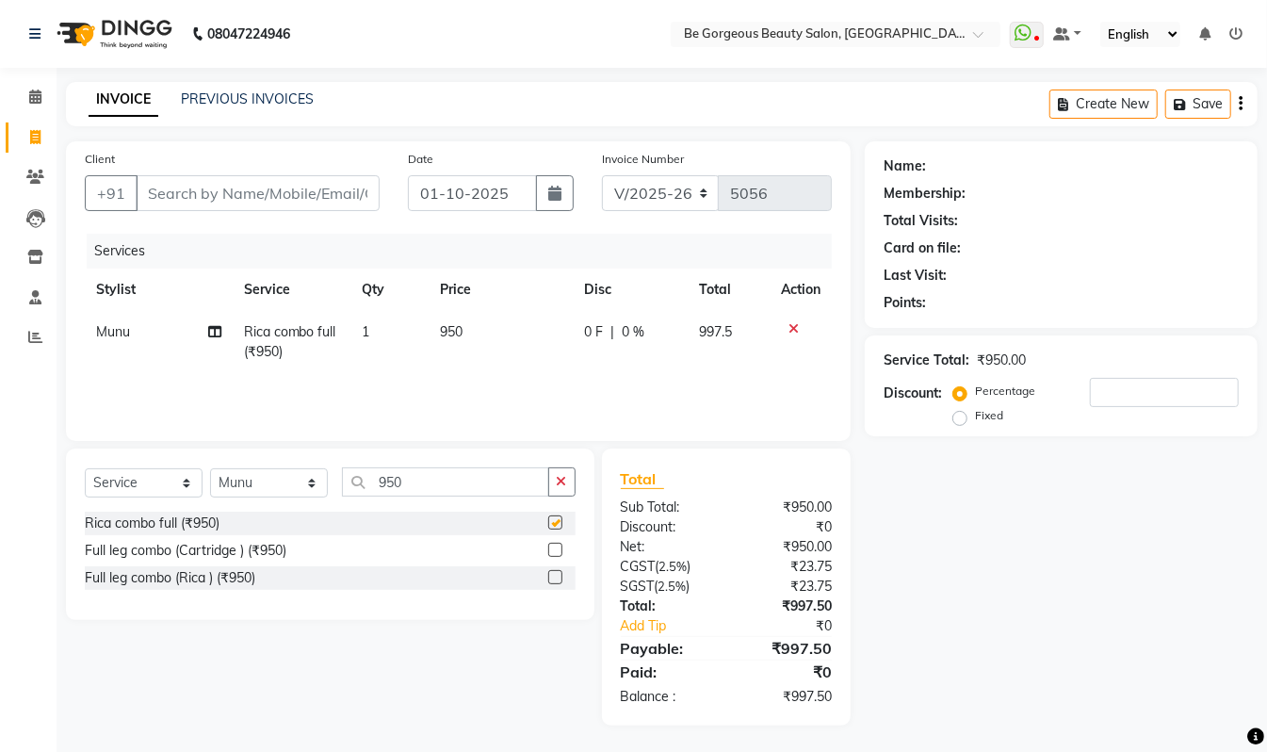
checkbox input "false"
click at [204, 190] on input "Client" at bounding box center [258, 193] width 244 height 36
type input "8"
type input "0"
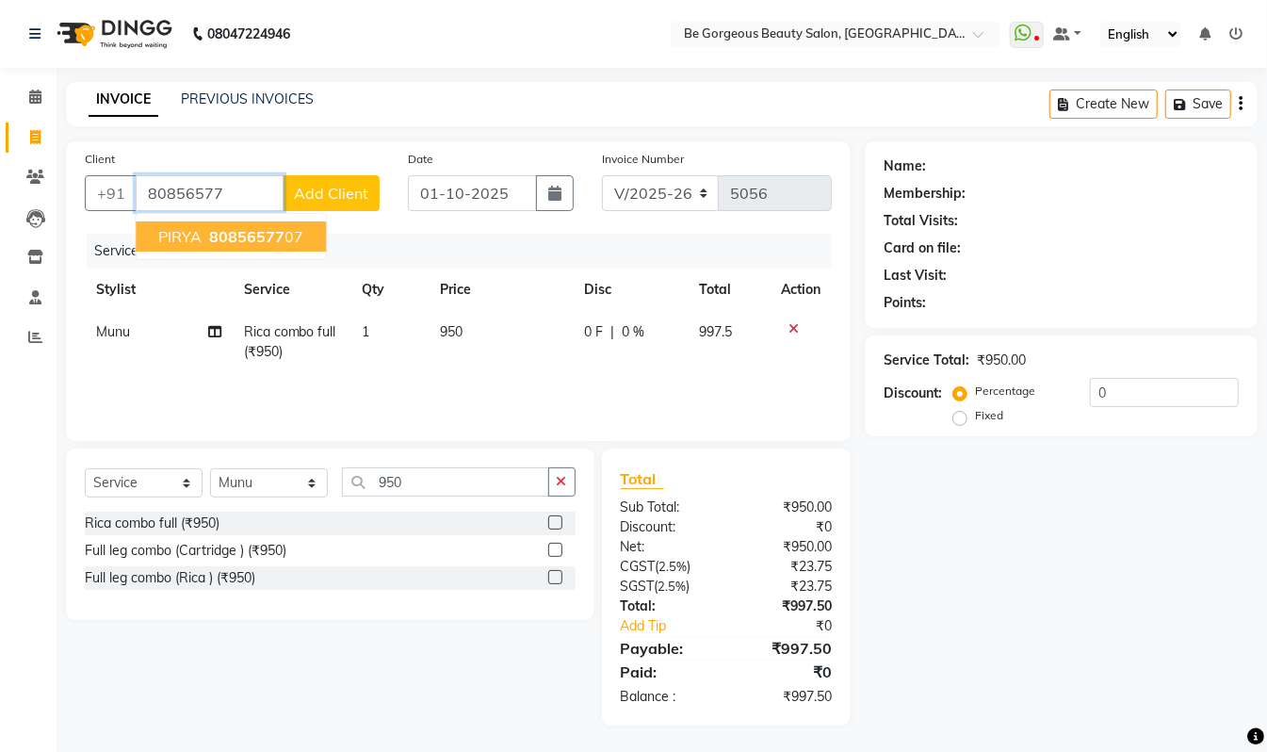
click at [272, 227] on span "80856577" at bounding box center [246, 236] width 75 height 19
type input "8085657707"
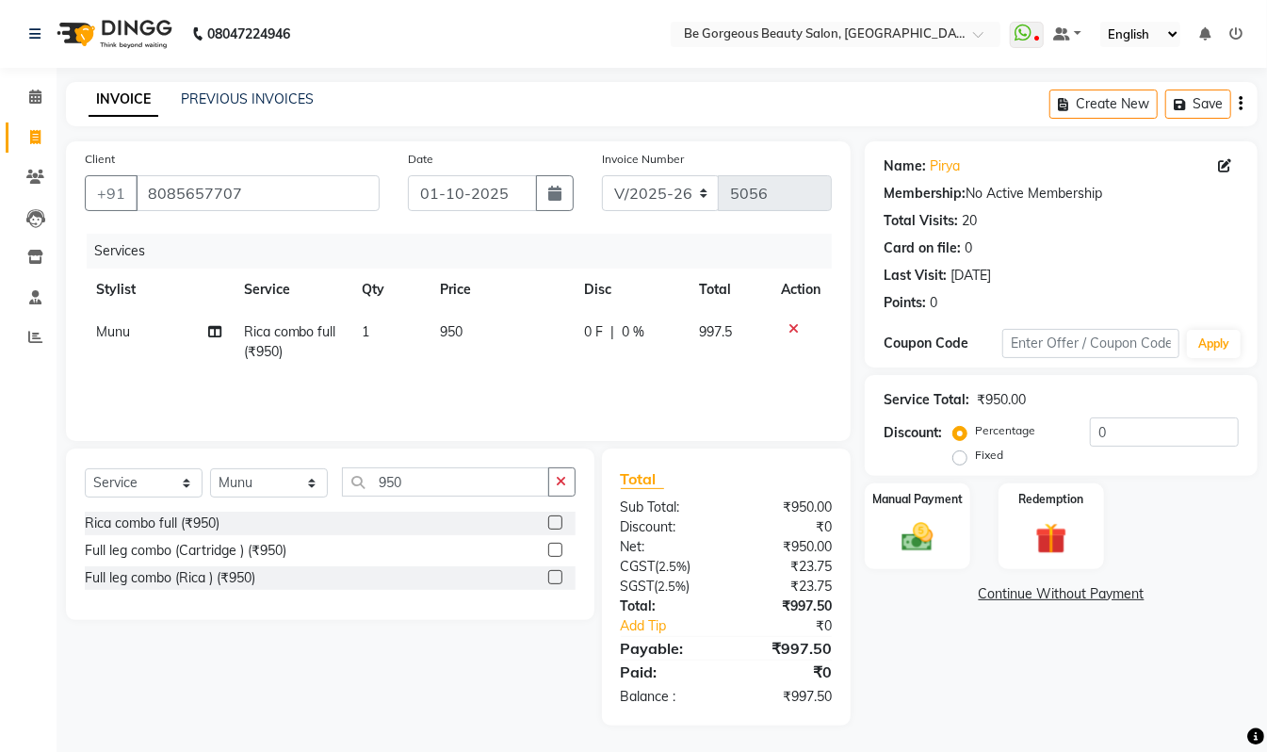
scroll to position [2, 0]
click at [935, 545] on img at bounding box center [917, 535] width 53 height 38
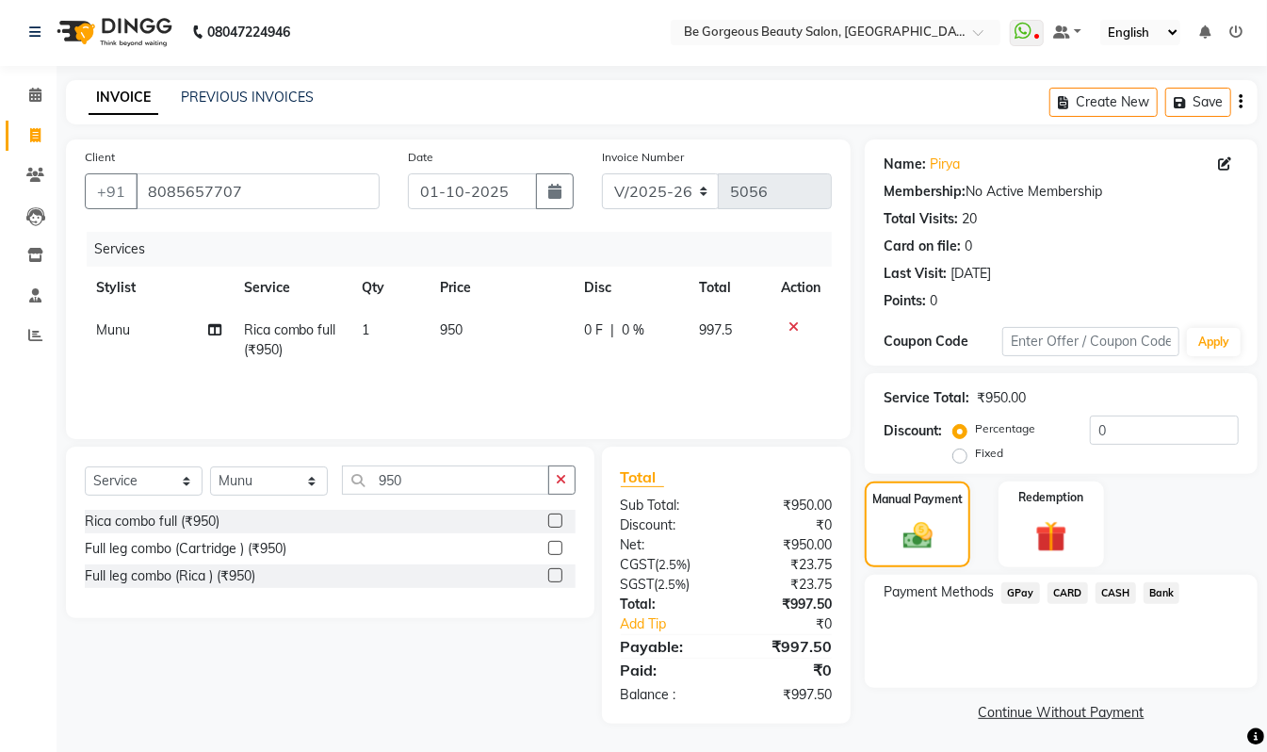
click at [1029, 592] on span "GPay" at bounding box center [1021, 593] width 39 height 22
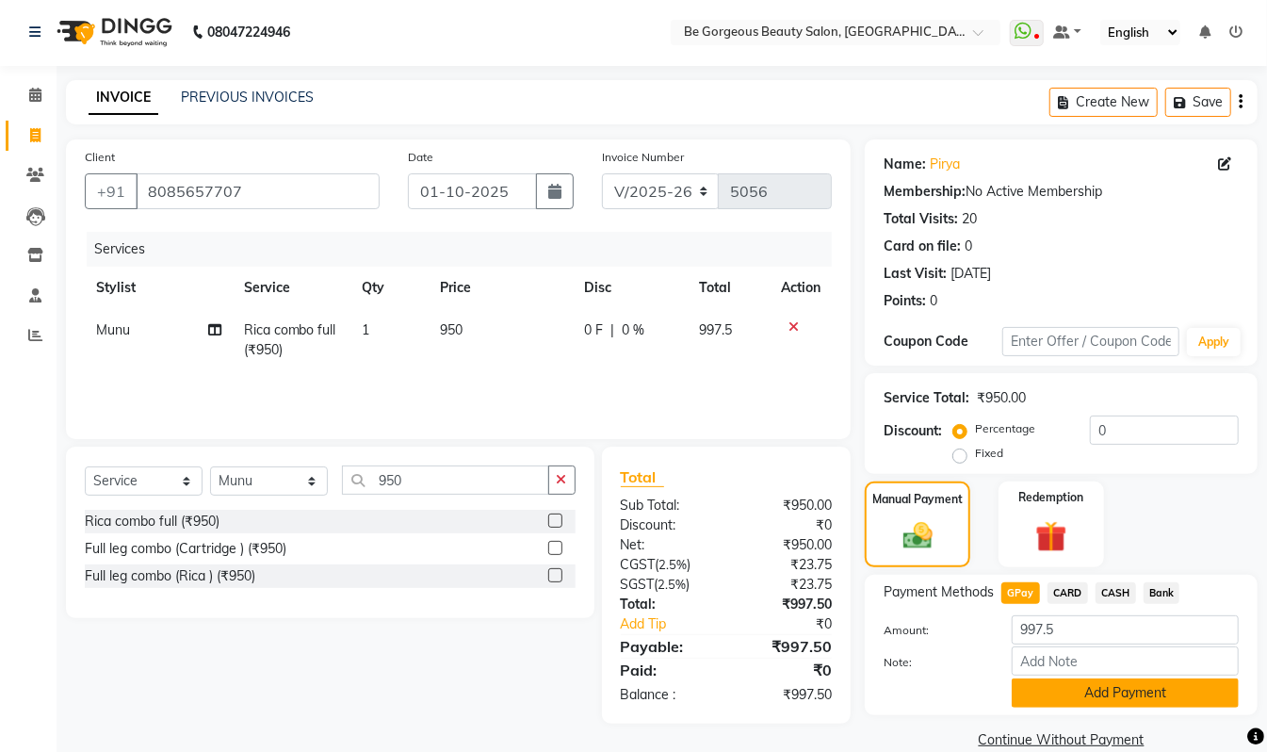
click at [1182, 697] on button "Add Payment" at bounding box center [1125, 692] width 227 height 29
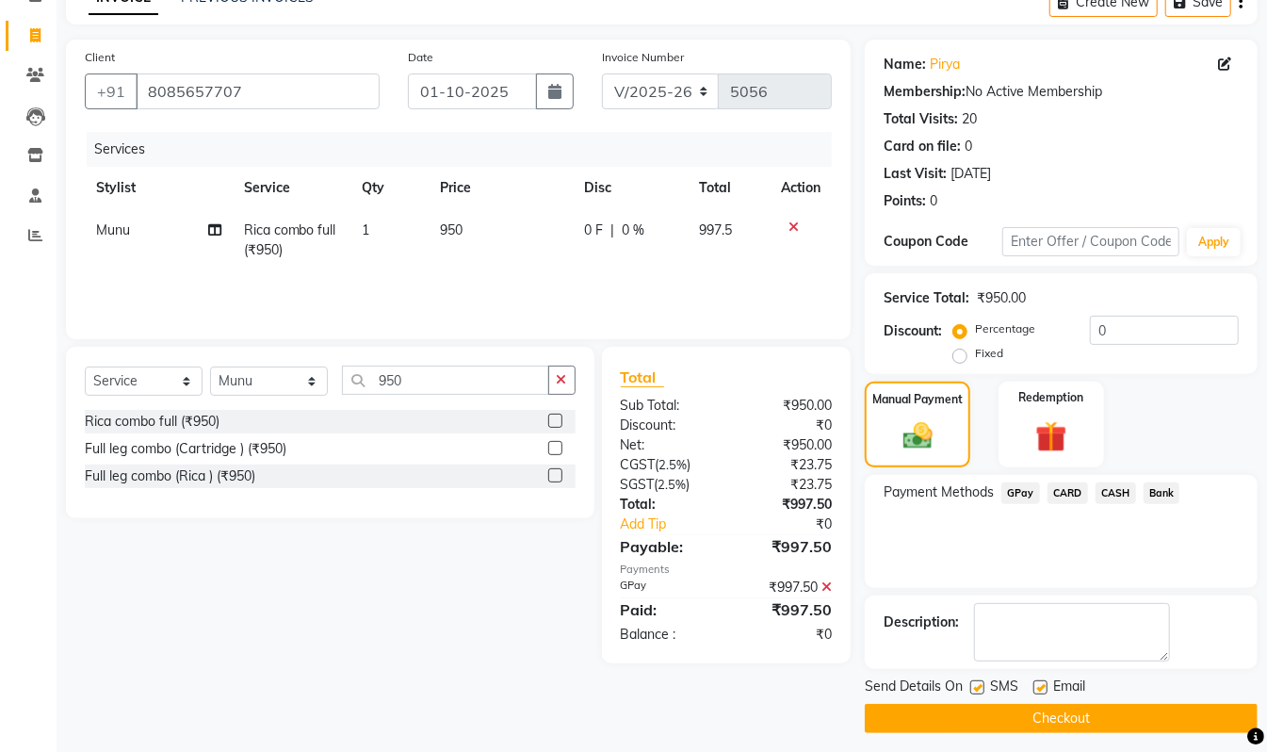
scroll to position [106, 0]
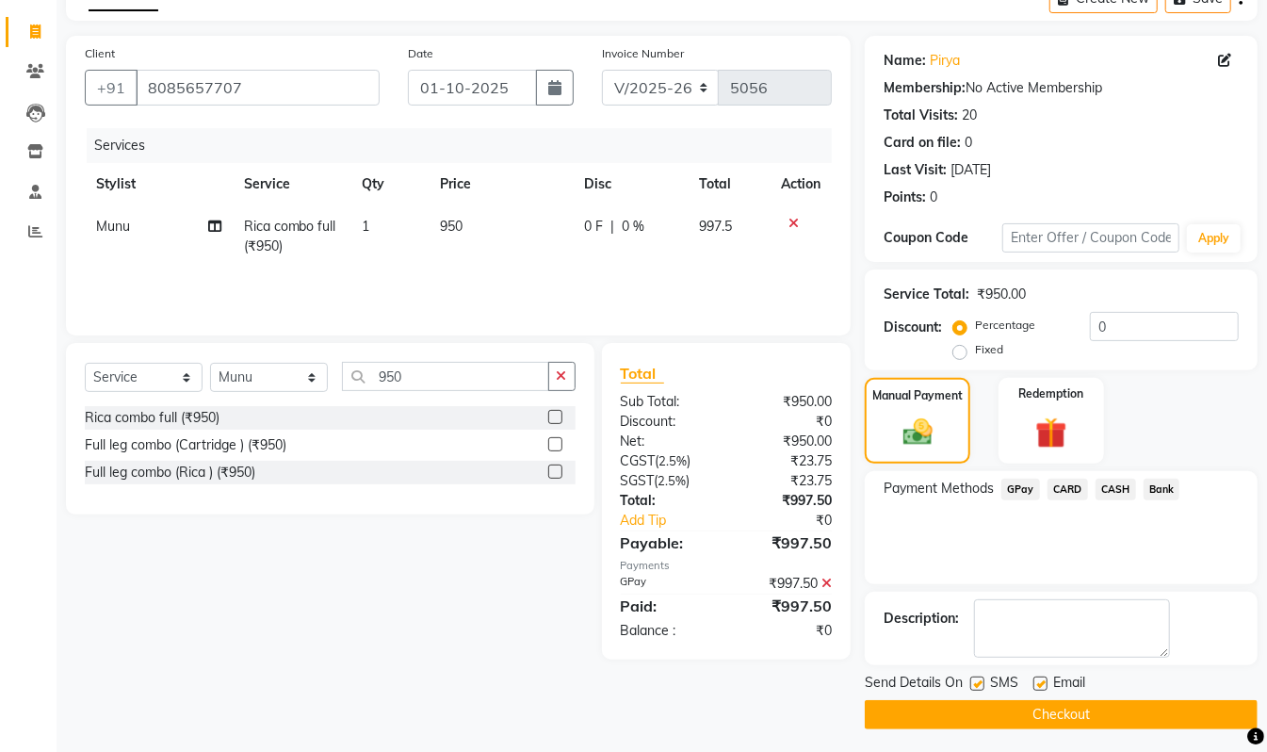
click at [1185, 686] on div "Send Details On SMS Email" at bounding box center [1061, 685] width 393 height 24
click at [1147, 722] on button "Checkout" at bounding box center [1061, 714] width 393 height 29
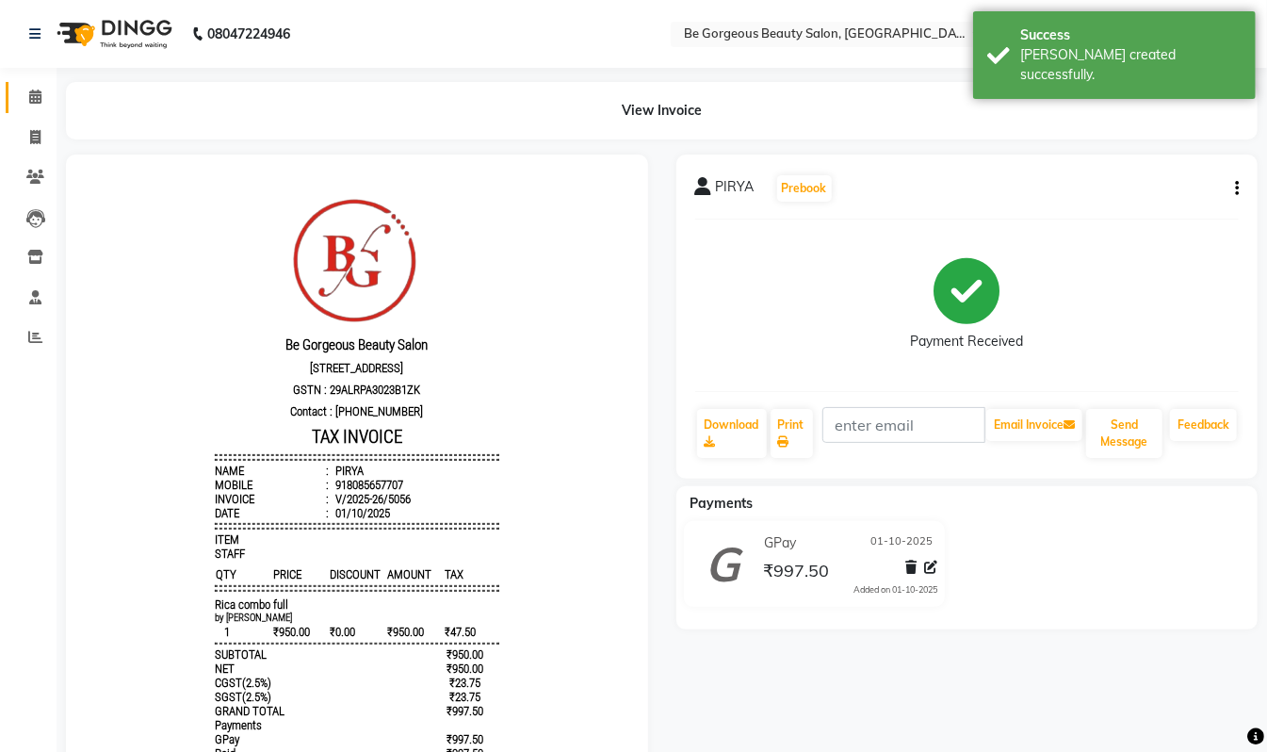
click at [45, 109] on link "Calendar" at bounding box center [28, 97] width 45 height 31
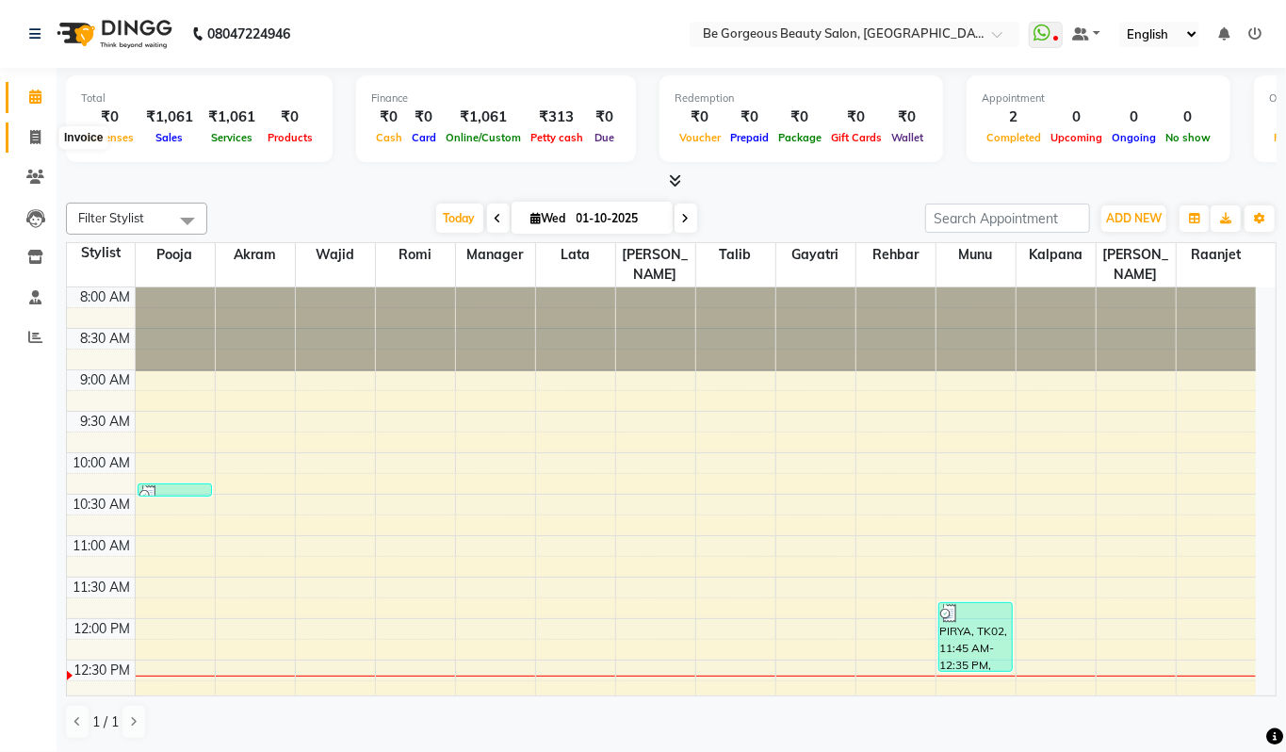
click at [30, 132] on icon at bounding box center [35, 137] width 10 height 14
select select "5405"
select select "service"
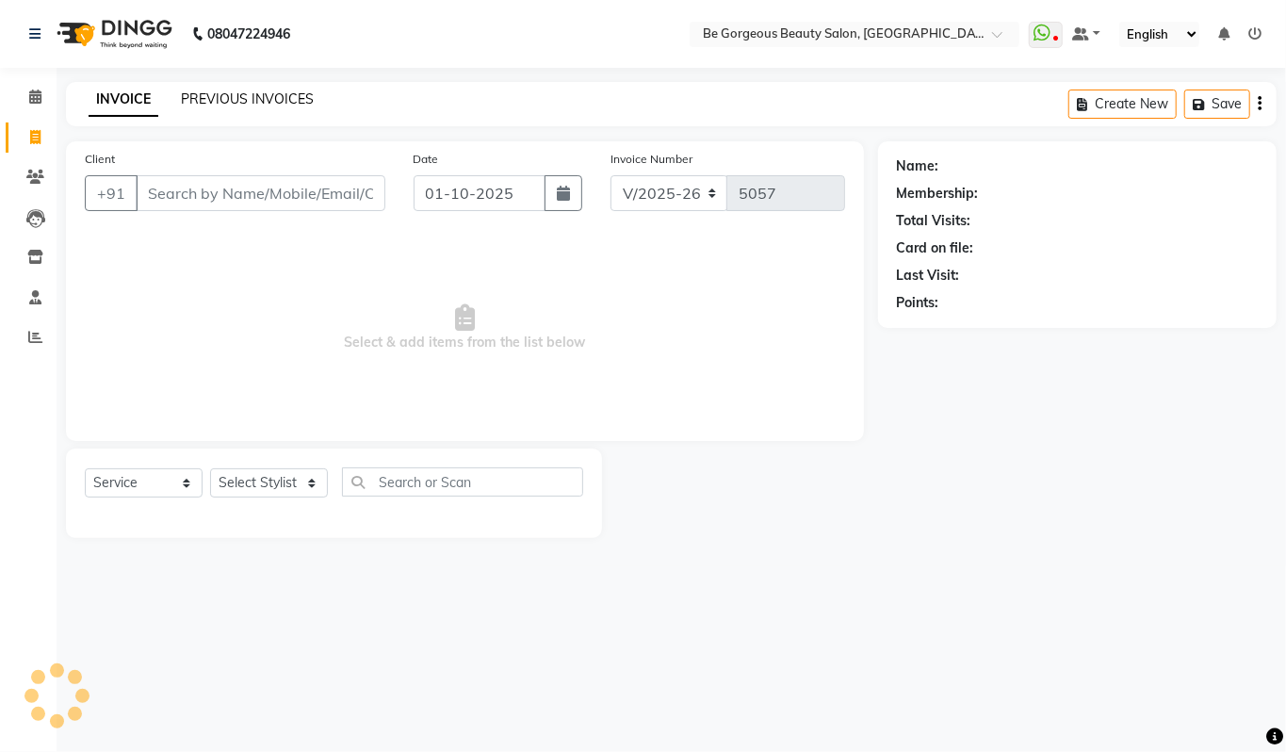
click at [211, 103] on link "PREVIOUS INVOICES" at bounding box center [247, 98] width 133 height 17
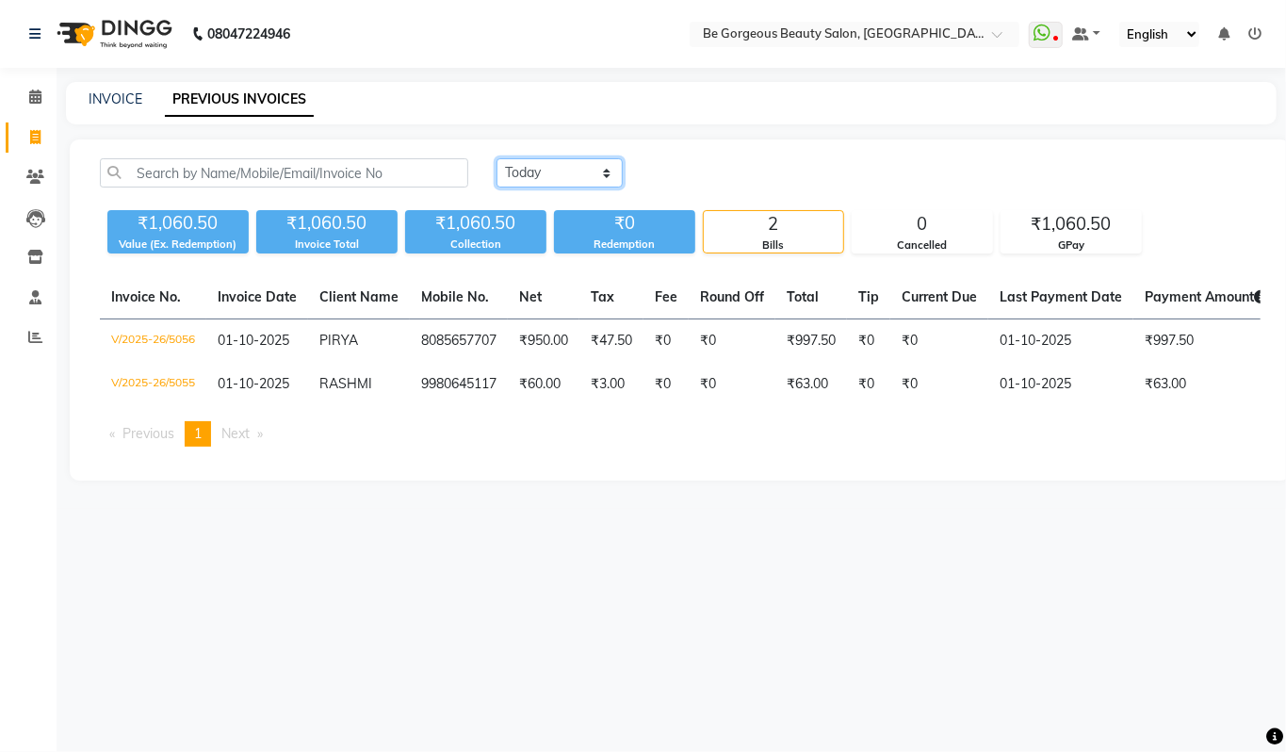
click at [584, 167] on select "Today Yesterday Custom Range" at bounding box center [560, 172] width 126 height 29
select select "range"
click at [497, 158] on select "Today Yesterday Custom Range" at bounding box center [560, 172] width 126 height 29
click at [725, 171] on input "01-10-2025" at bounding box center [713, 173] width 132 height 26
select select "10"
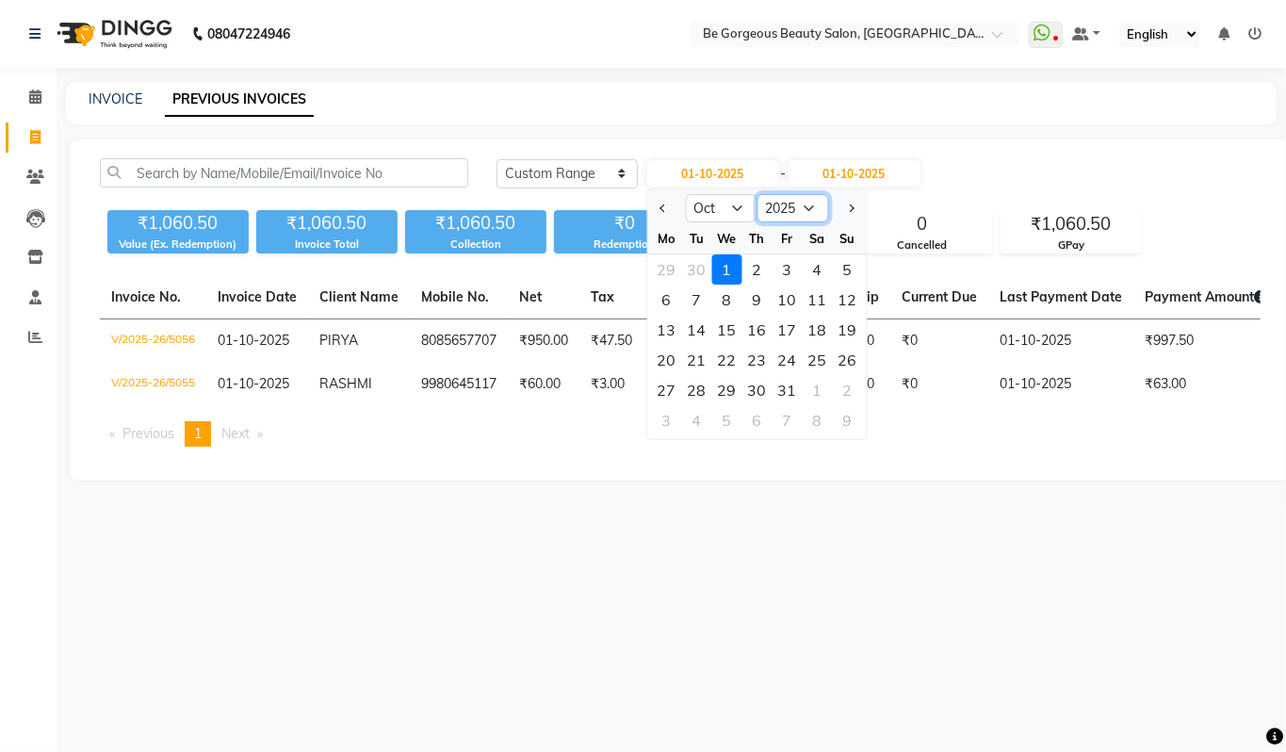
click at [797, 213] on select "2015 2016 2017 2018 2019 2020 2021 2022 2023 2024 2025 2026 2027 2028 2029 2030…" at bounding box center [793, 208] width 72 height 28
select select "2024"
click at [757, 194] on select "2015 2016 2017 2018 2019 2020 2021 2022 2023 2024 2025 2026 2027 2028 2029 2030…" at bounding box center [793, 208] width 72 height 28
click at [698, 272] on div "1" at bounding box center [696, 269] width 30 height 30
type input "01-10-2024"
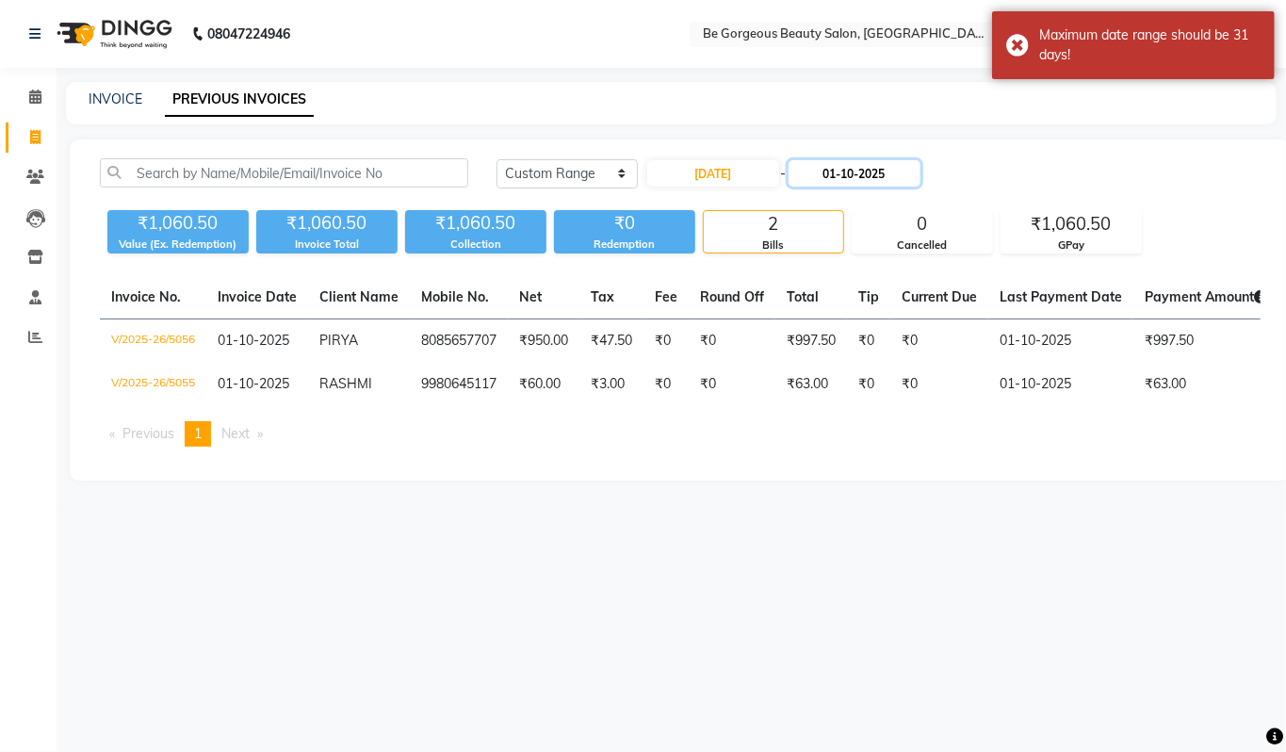
click at [852, 175] on input "01-10-2025" at bounding box center [855, 173] width 132 height 26
select select "10"
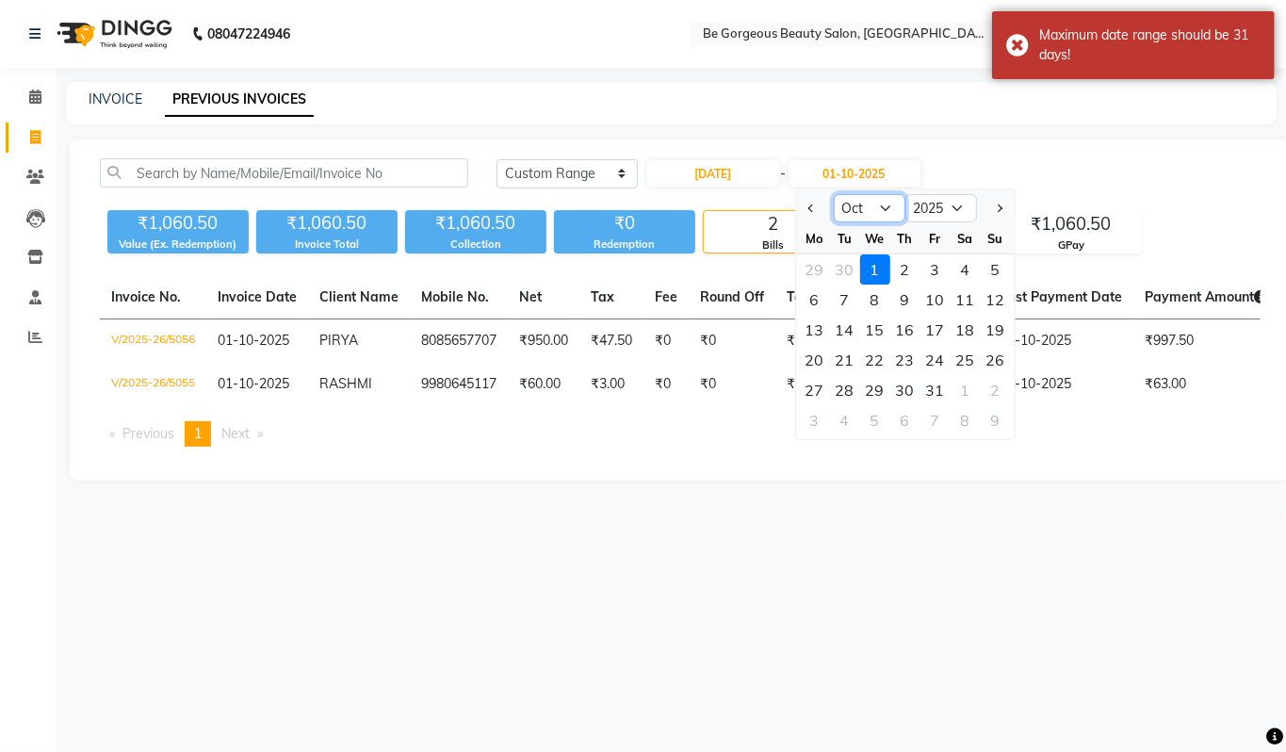
click at [883, 204] on select "Jan Feb Mar Apr May Jun Jul Aug Sep Oct Nov Dec" at bounding box center [870, 208] width 72 height 28
click at [924, 200] on select "2024 2025 2026 2027 2028 2029 2030 2031 2032 2033 2034 2035" at bounding box center [941, 208] width 72 height 28
select select "2024"
click at [905, 194] on select "2024 2025 2026 2027 2028 2029 2030 2031 2032 2033 2034 2035" at bounding box center [941, 208] width 72 height 28
click at [913, 388] on div "31" at bounding box center [905, 390] width 30 height 30
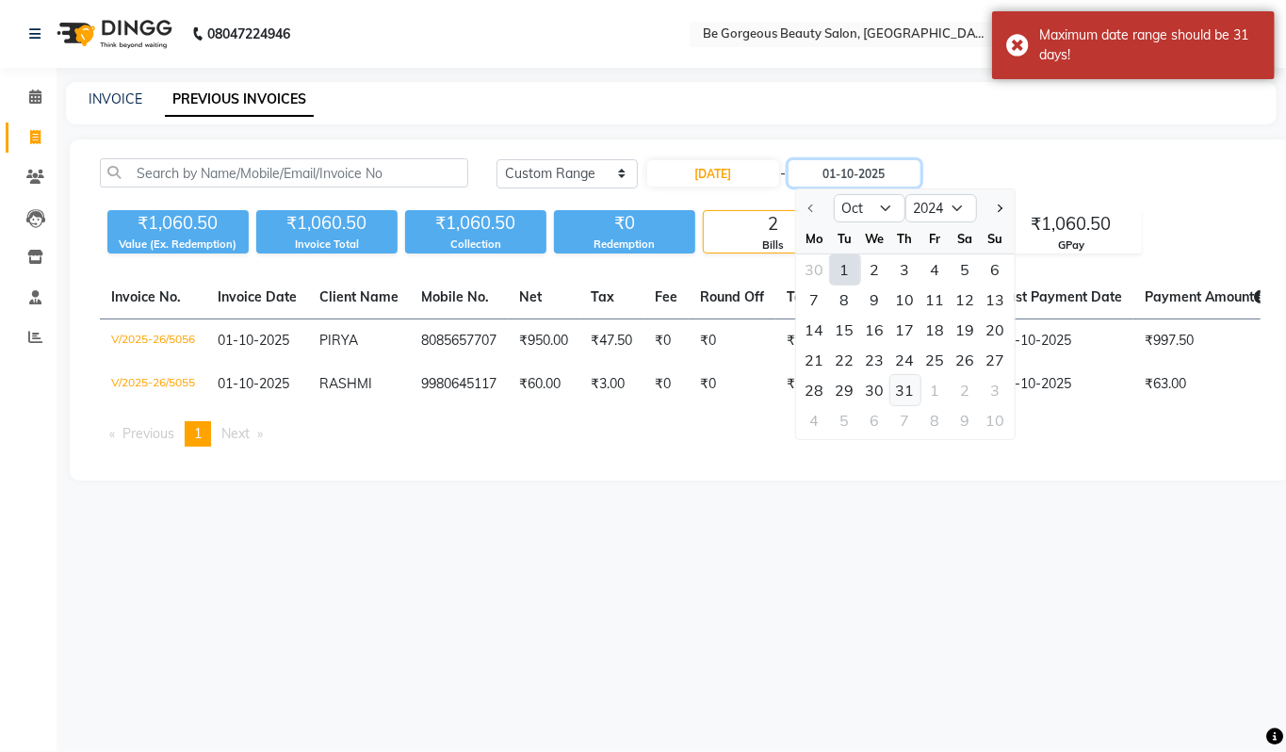
type input "31-10-2024"
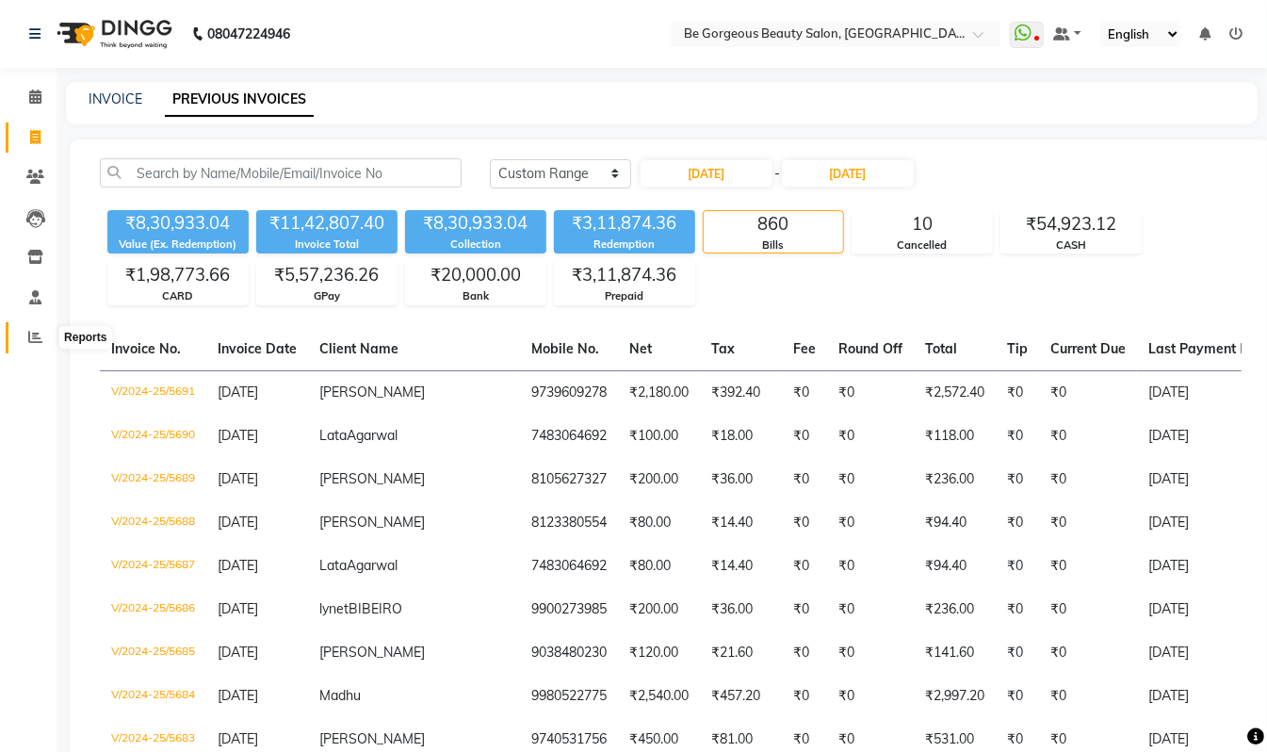
click at [32, 335] on icon at bounding box center [35, 337] width 14 height 14
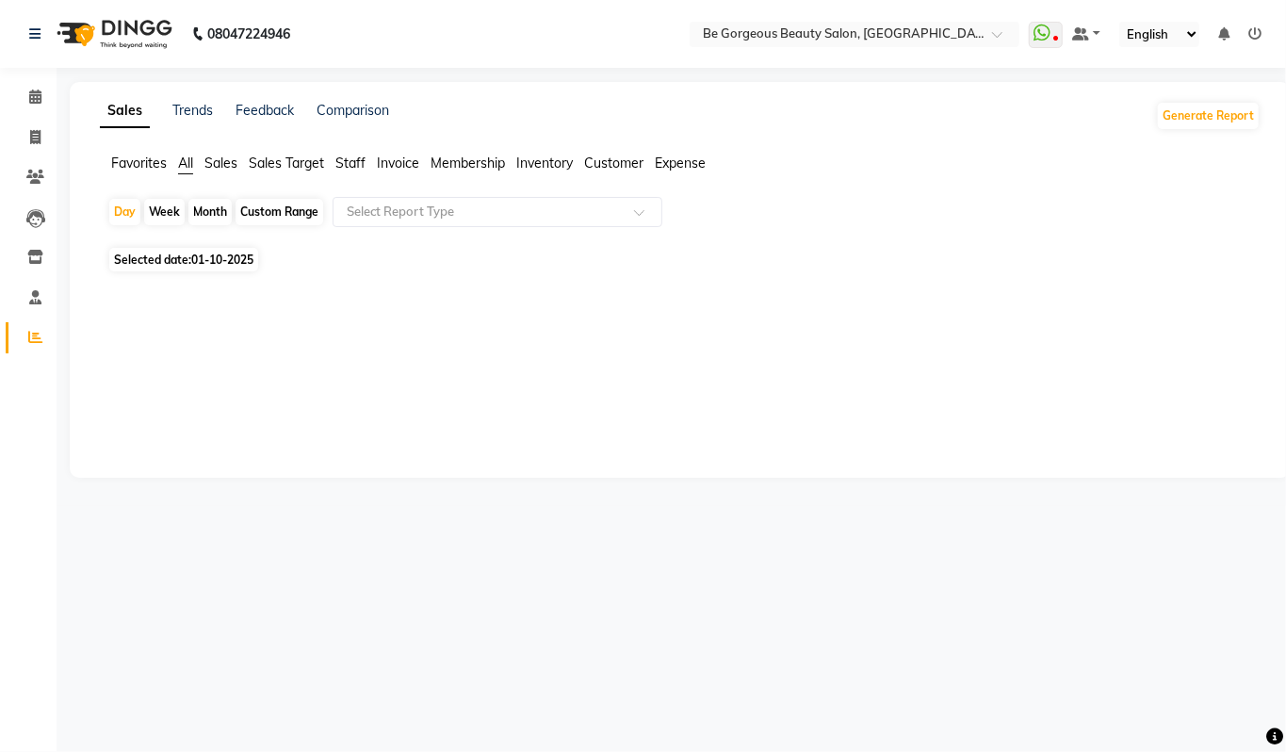
drag, startPoint x: 360, startPoint y: 163, endPoint x: 366, endPoint y: 188, distance: 26.1
click at [360, 166] on span "Staff" at bounding box center [350, 163] width 30 height 17
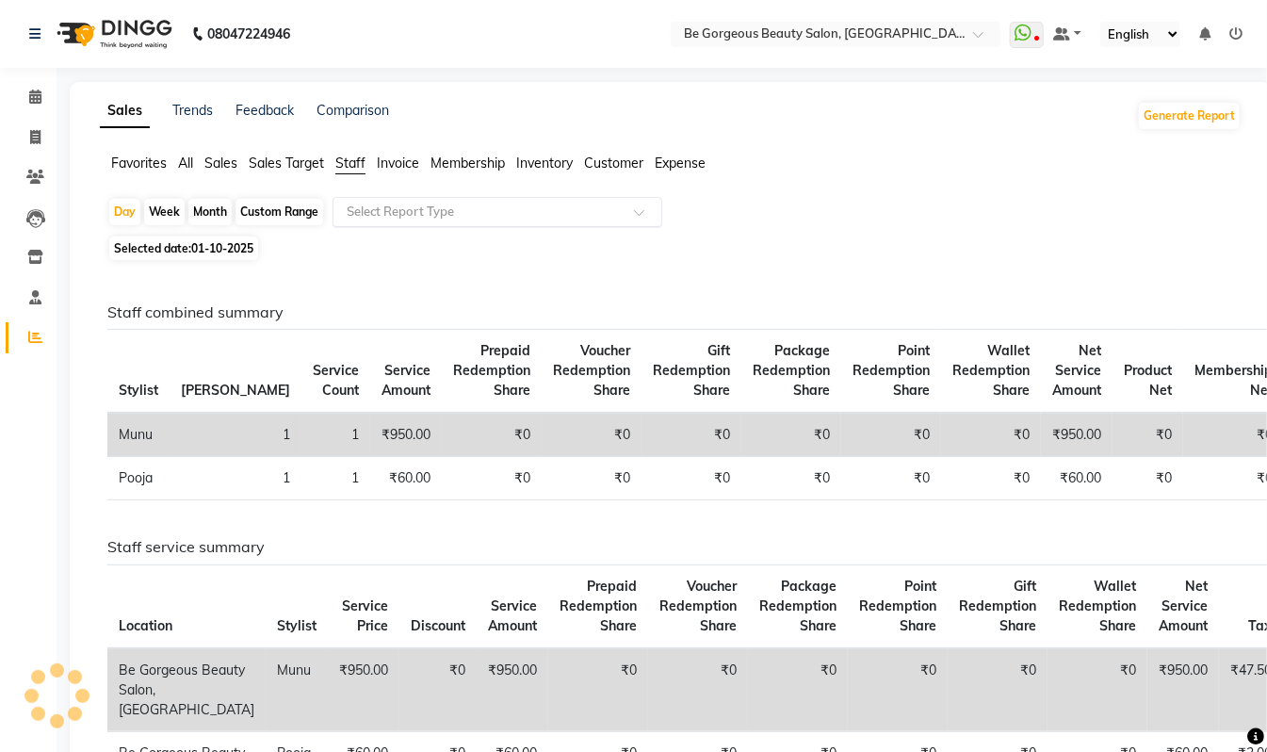
click at [392, 203] on input "text" at bounding box center [478, 212] width 271 height 19
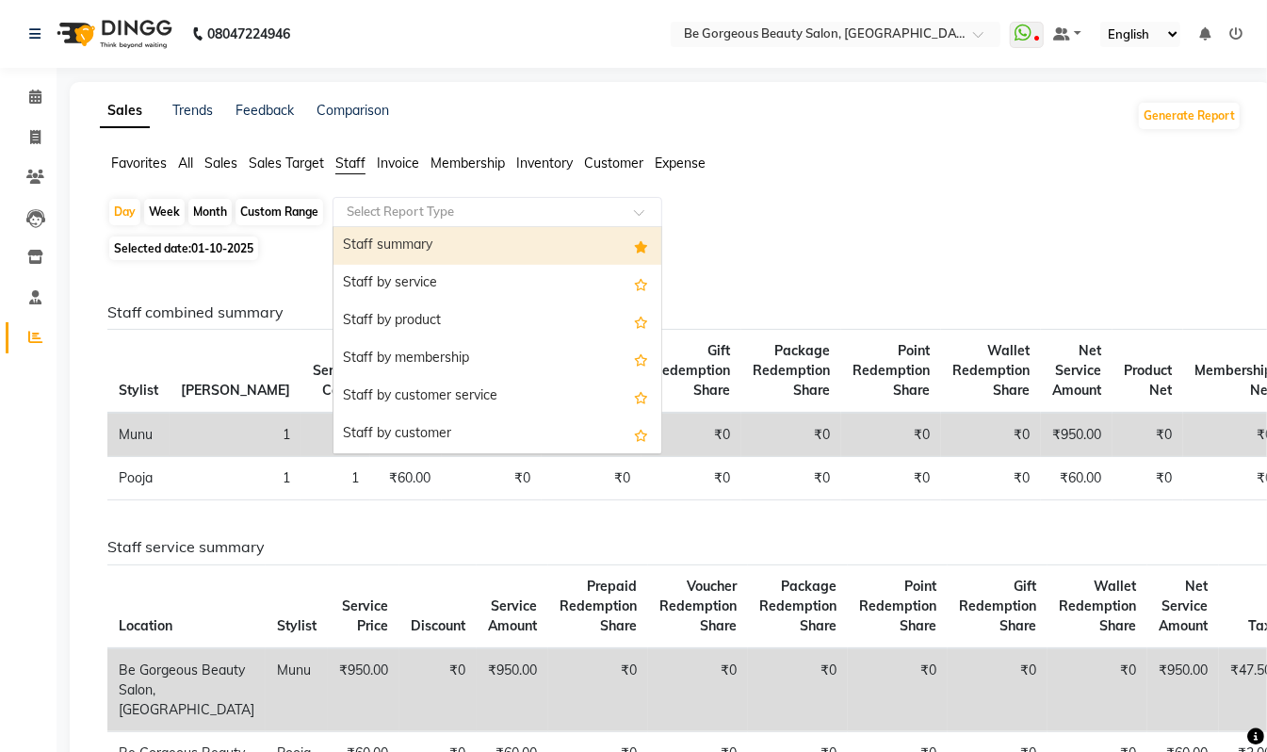
click at [373, 235] on div "Staff summary" at bounding box center [498, 246] width 328 height 38
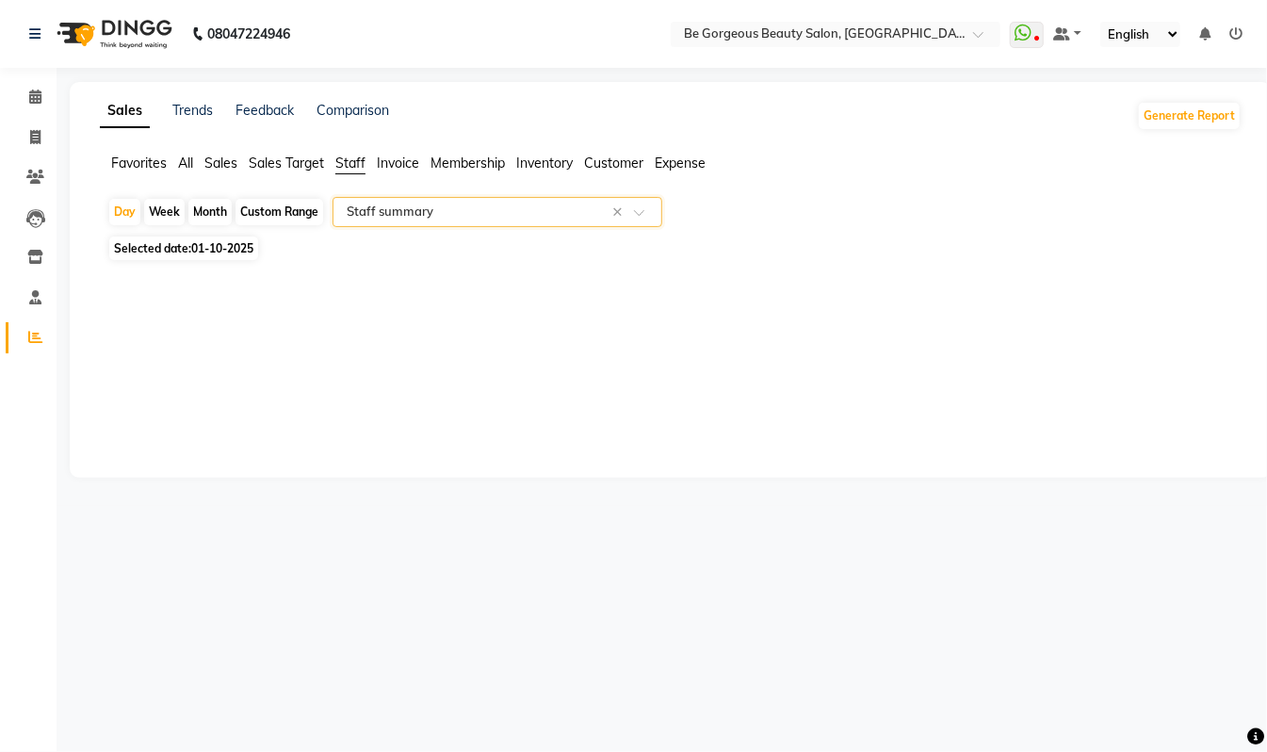
select select "csv"
click at [212, 207] on div "Month" at bounding box center [209, 212] width 43 height 26
select select "10"
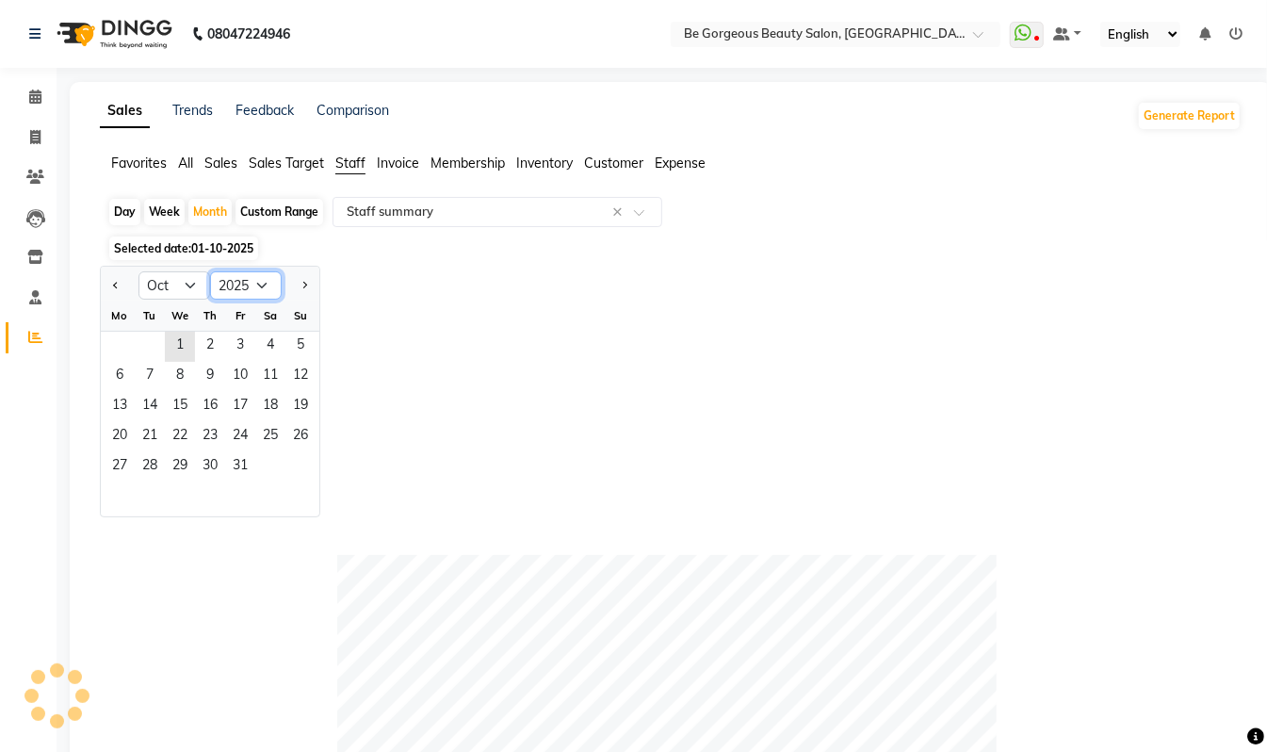
click at [269, 277] on select "2015 2016 2017 2018 2019 2020 2021 2022 2023 2024 2025 2026 2027 2028 2029 2030…" at bounding box center [246, 285] width 72 height 28
select select "2024"
click at [210, 272] on select "2015 2016 2017 2018 2019 2020 2021 2022 2023 2024 2025 2026 2027 2028 2029 2030…" at bounding box center [246, 285] width 72 height 28
click at [149, 343] on span "1" at bounding box center [150, 347] width 30 height 30
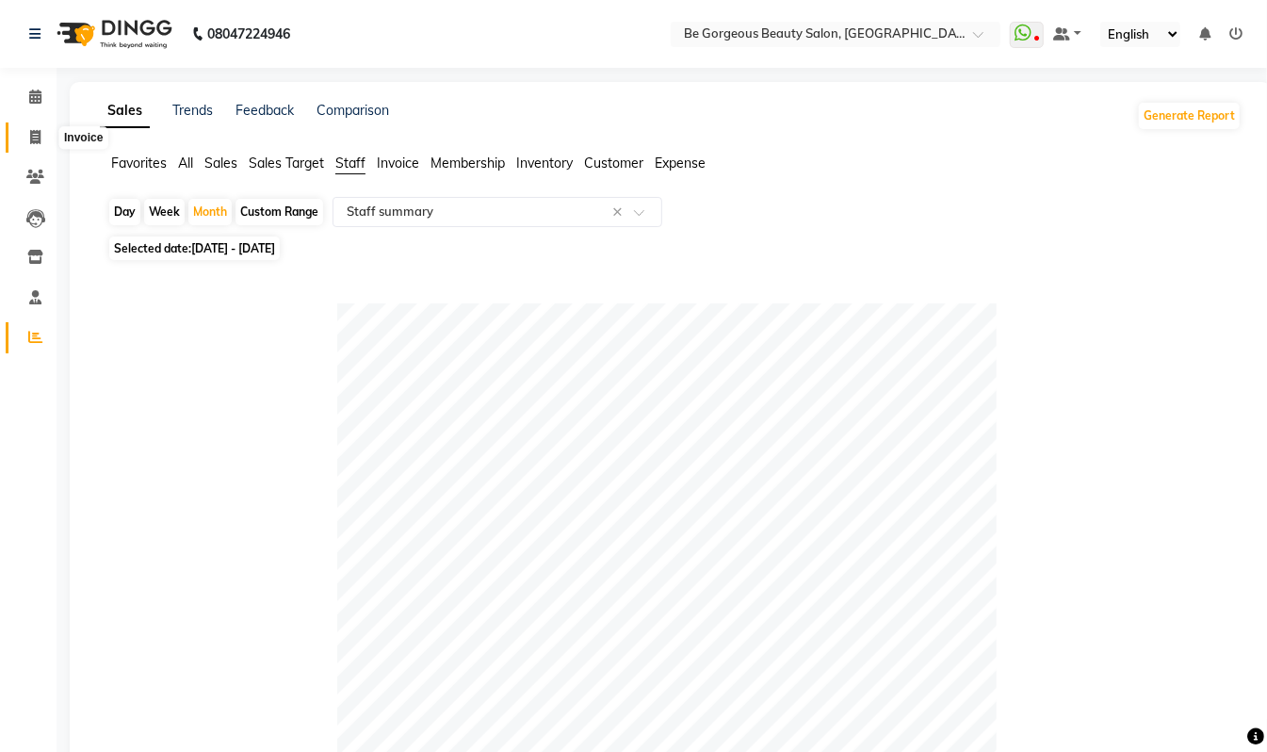
click at [30, 137] on icon at bounding box center [35, 137] width 10 height 14
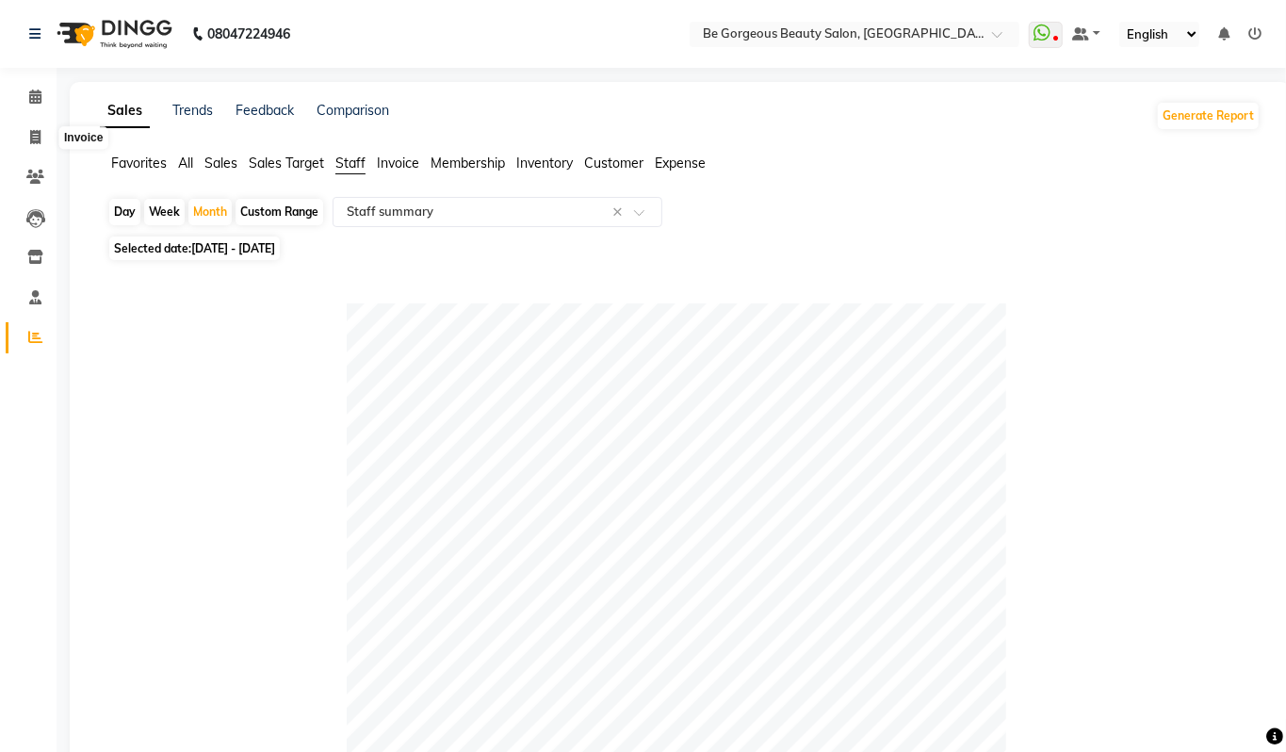
select select "5405"
select select "service"
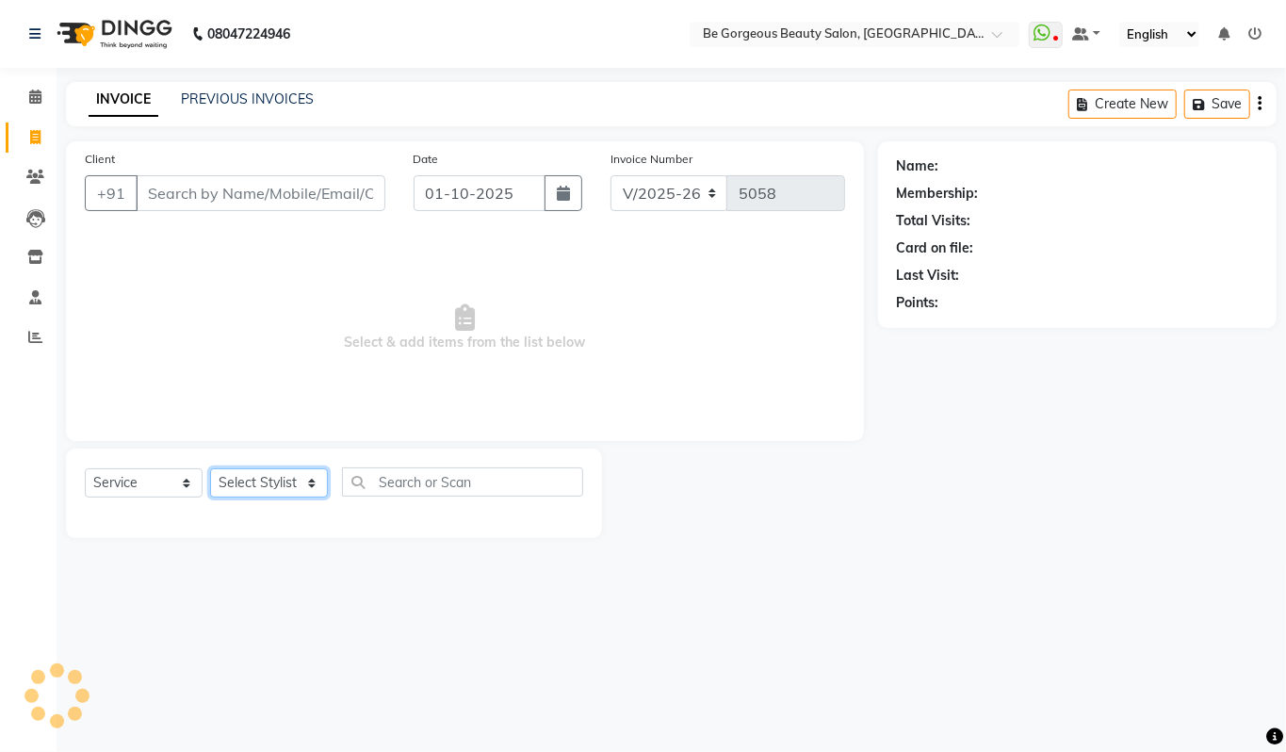
click at [253, 484] on select "Select Stylist" at bounding box center [269, 482] width 118 height 29
select select "36200"
click at [210, 468] on select "Select Stylist Akram Anas Gayatri Kalpana lata Manager Munu Pooja Raanjet Rehba…" at bounding box center [269, 482] width 118 height 29
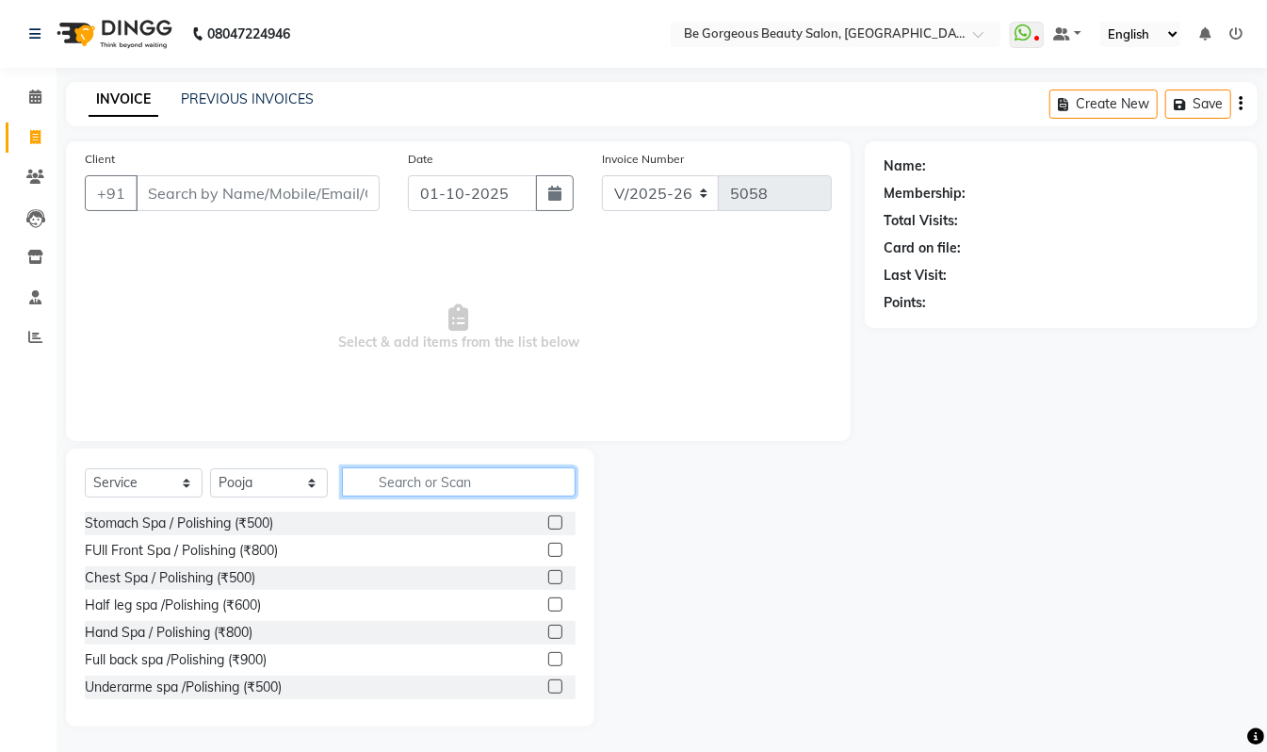
click at [393, 475] on input "text" at bounding box center [459, 481] width 234 height 29
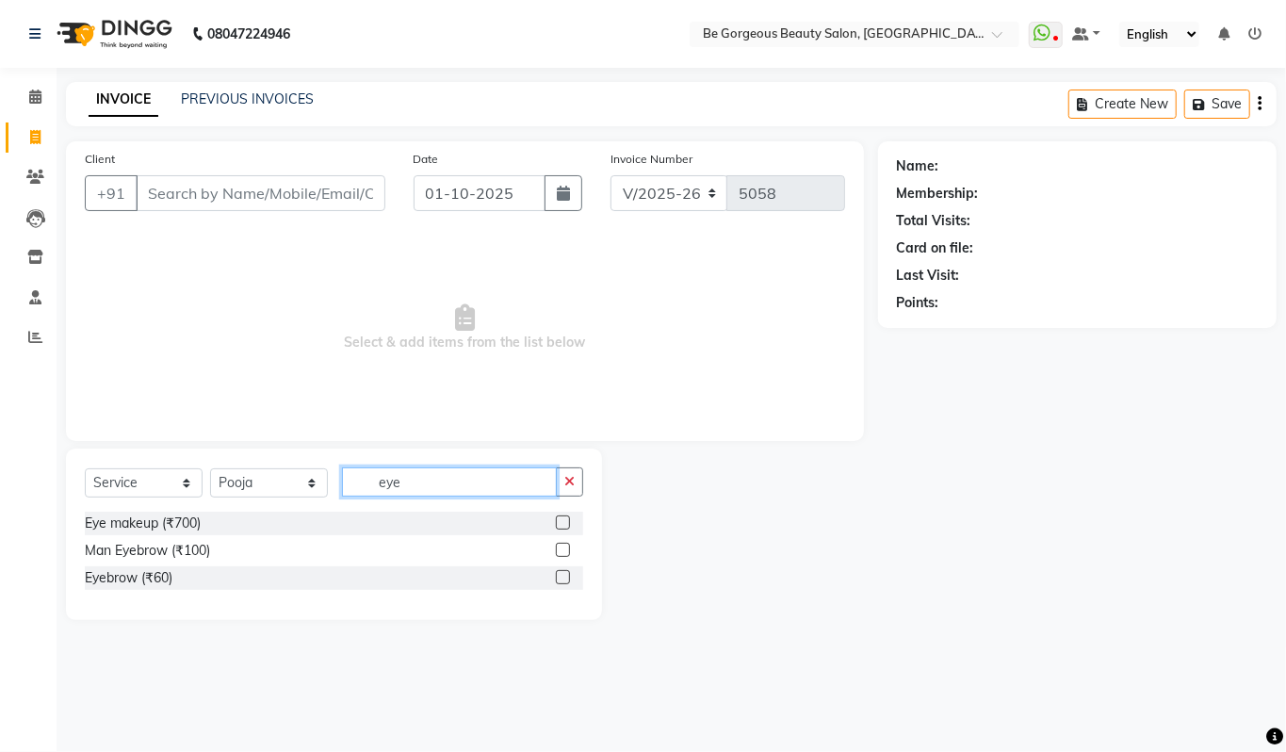
type input "eye"
click at [567, 577] on label at bounding box center [563, 577] width 14 height 14
click at [567, 577] on input "checkbox" at bounding box center [562, 578] width 12 height 12
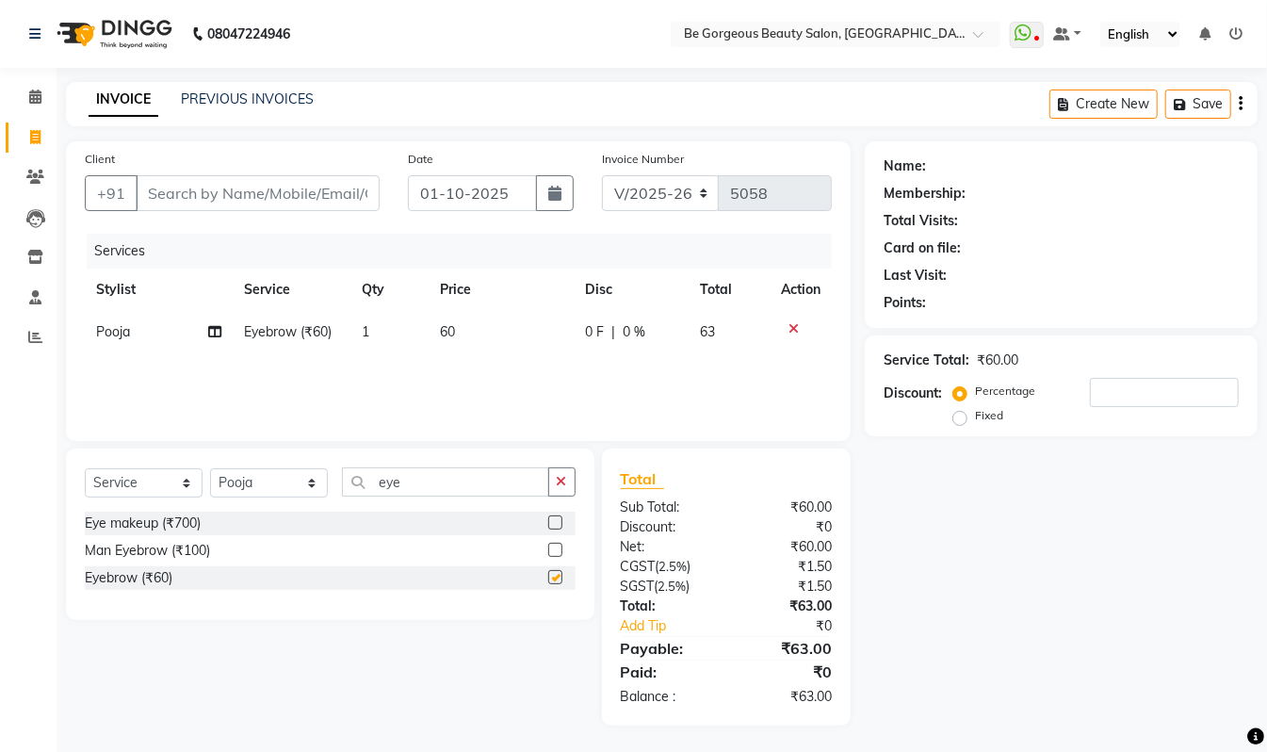
checkbox input "false"
click at [190, 193] on input "Client" at bounding box center [258, 193] width 244 height 36
type input "9"
type input "0"
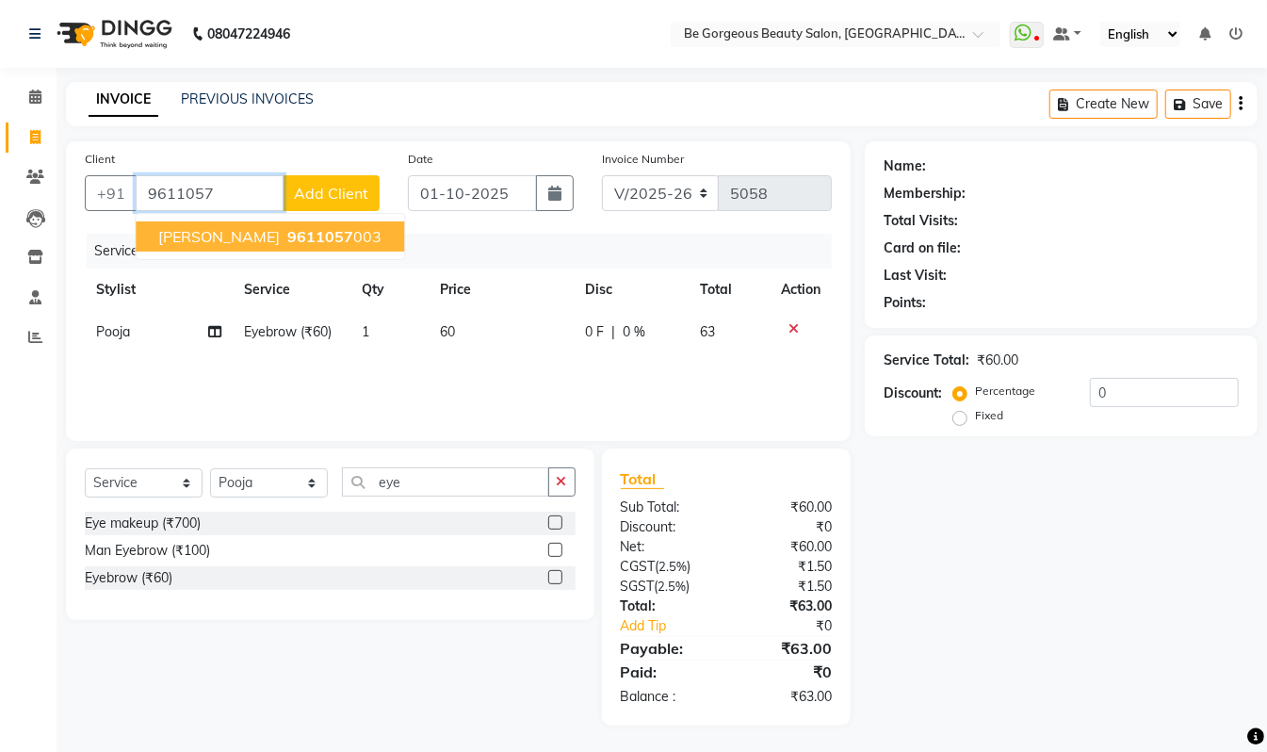
click at [245, 192] on input "9611057" at bounding box center [210, 193] width 148 height 36
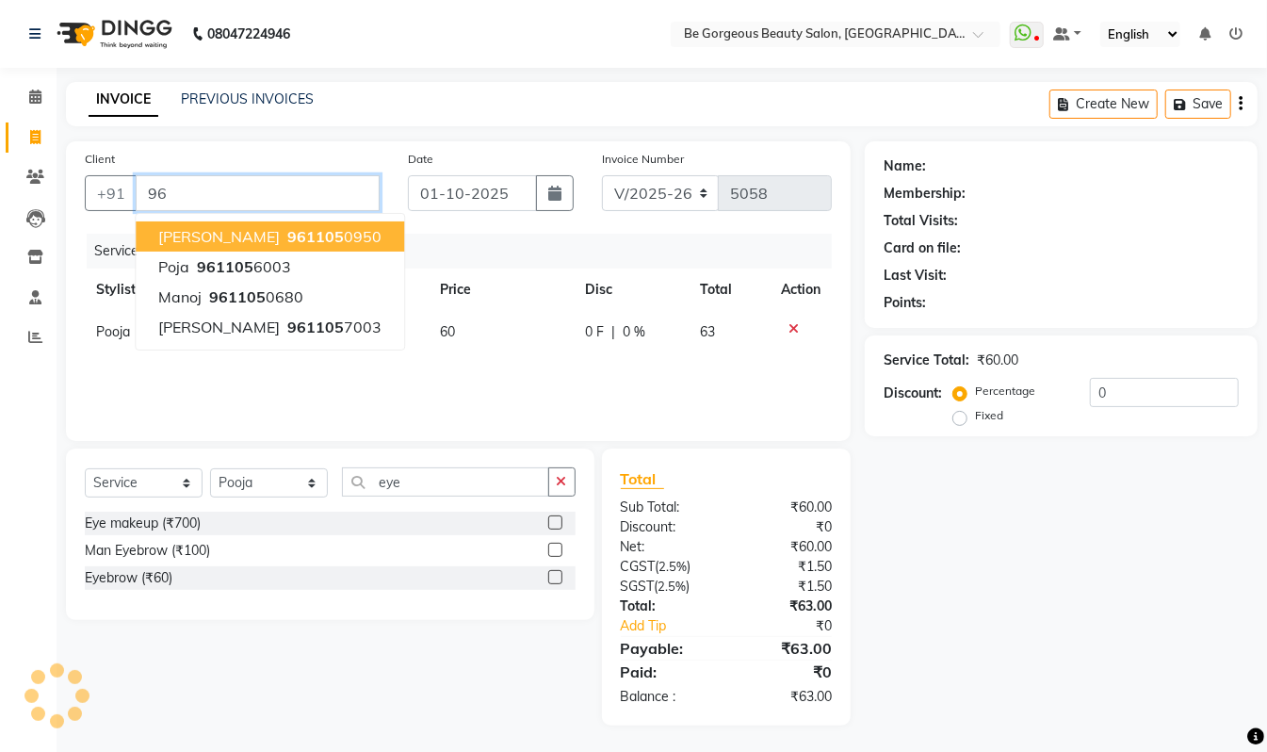
type input "9"
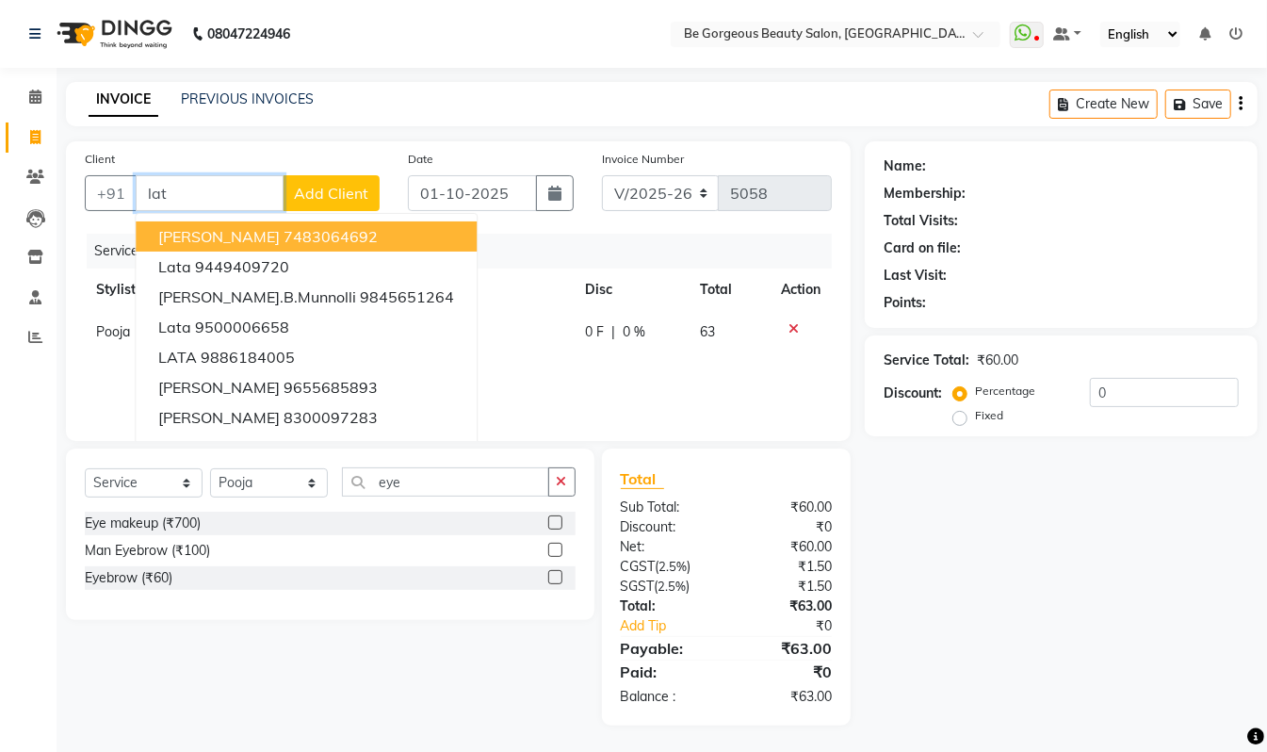
click at [311, 239] on ngb-highlight "7483064692" at bounding box center [331, 236] width 94 height 19
type input "7483064692"
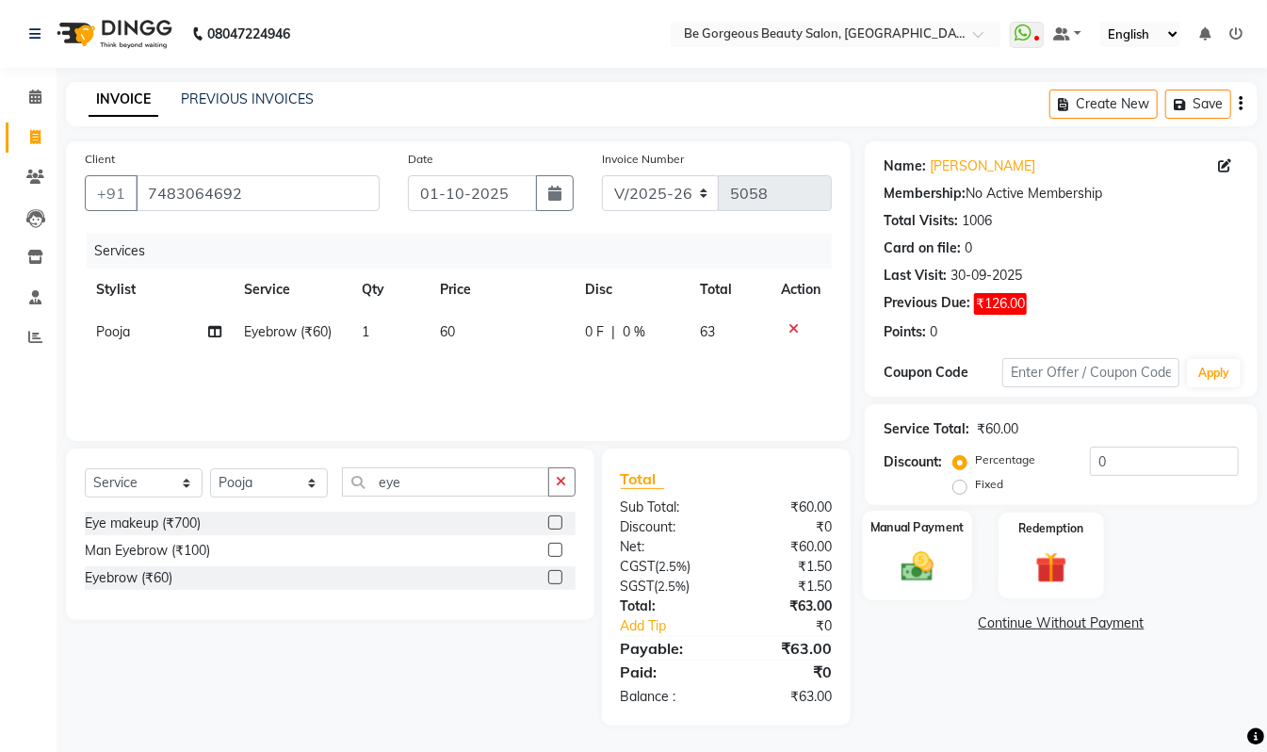
click at [912, 550] on img at bounding box center [917, 566] width 53 height 38
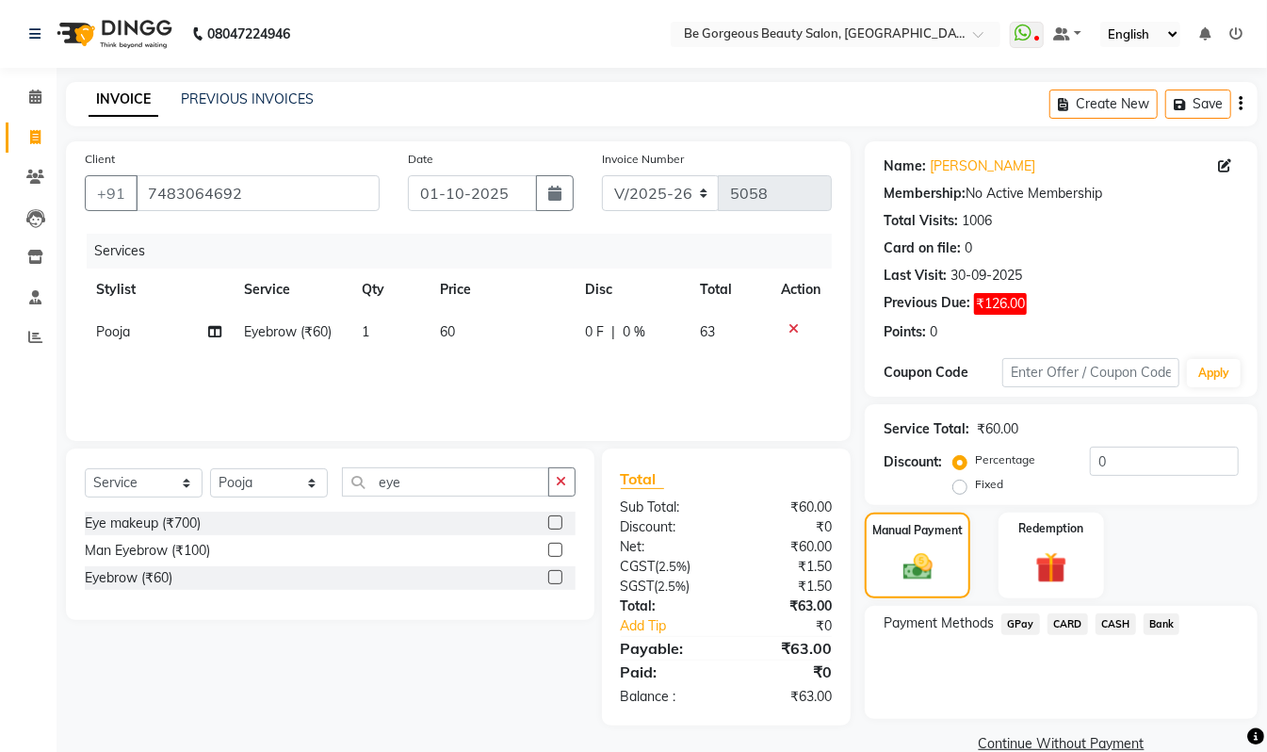
click at [1023, 622] on span "GPay" at bounding box center [1021, 624] width 39 height 22
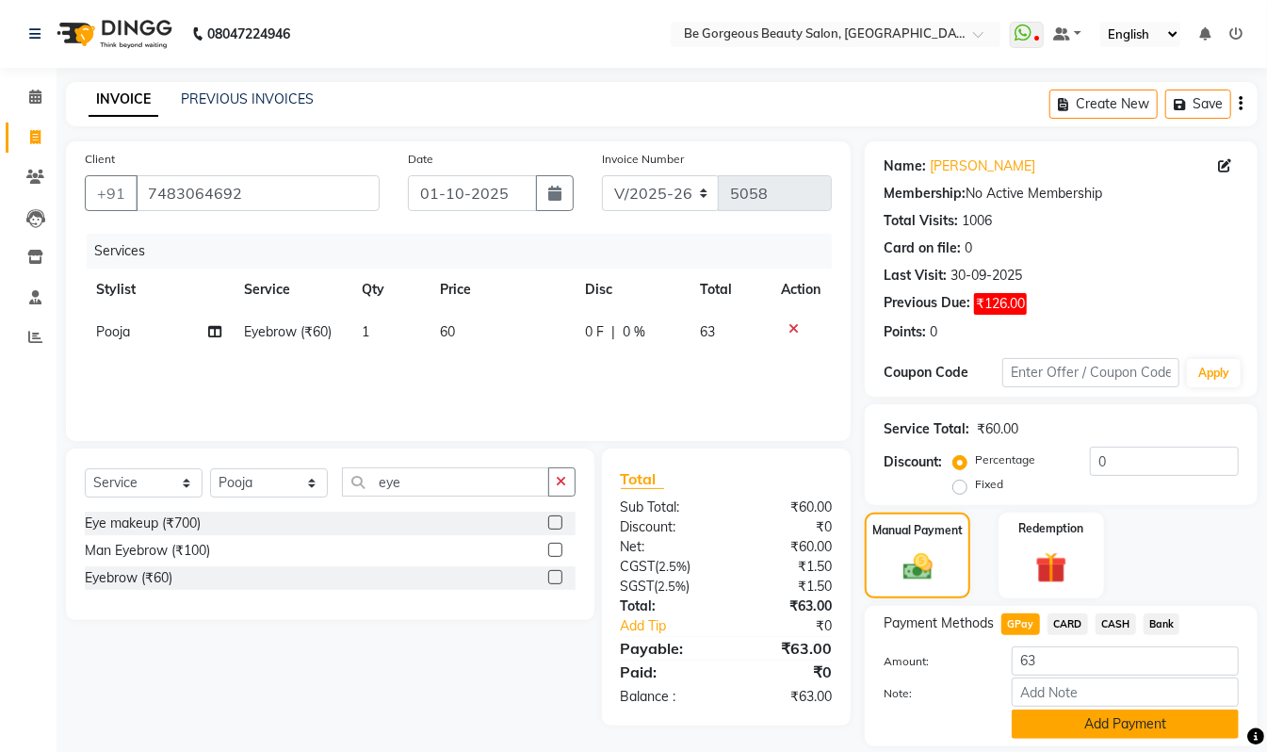
click at [1121, 721] on button "Add Payment" at bounding box center [1125, 723] width 227 height 29
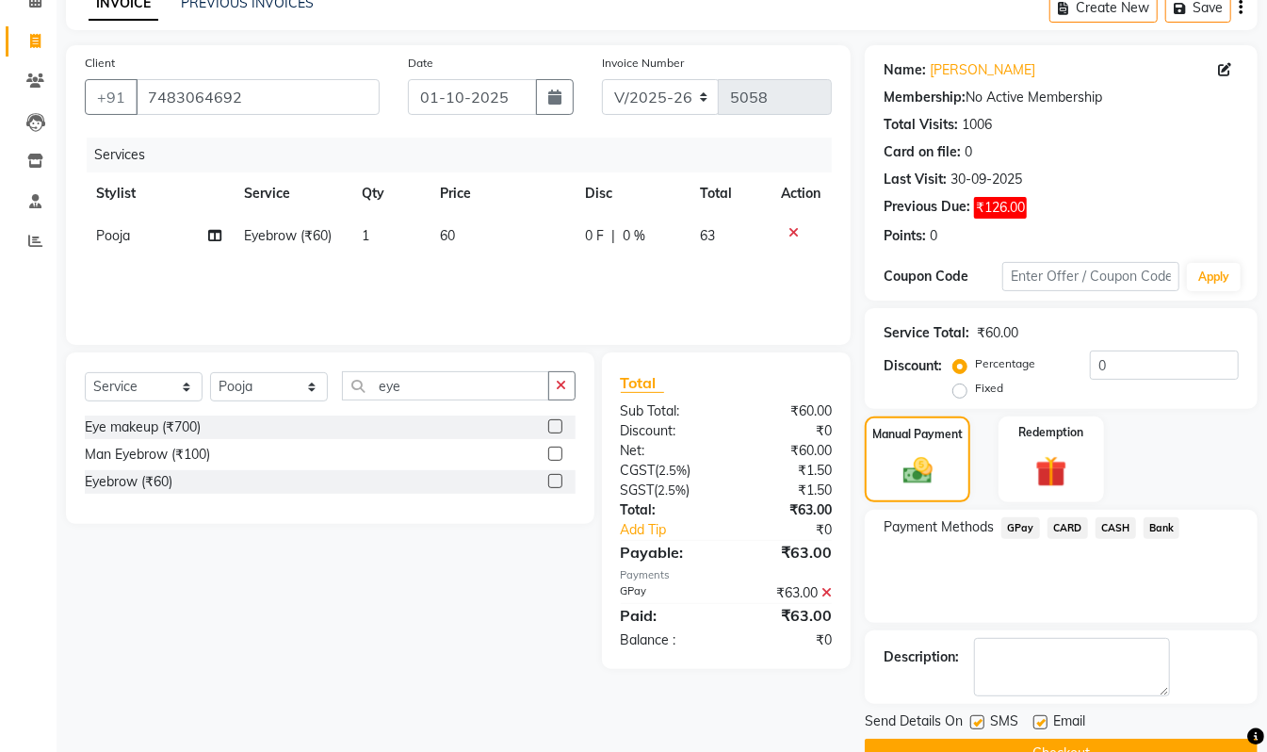
scroll to position [141, 0]
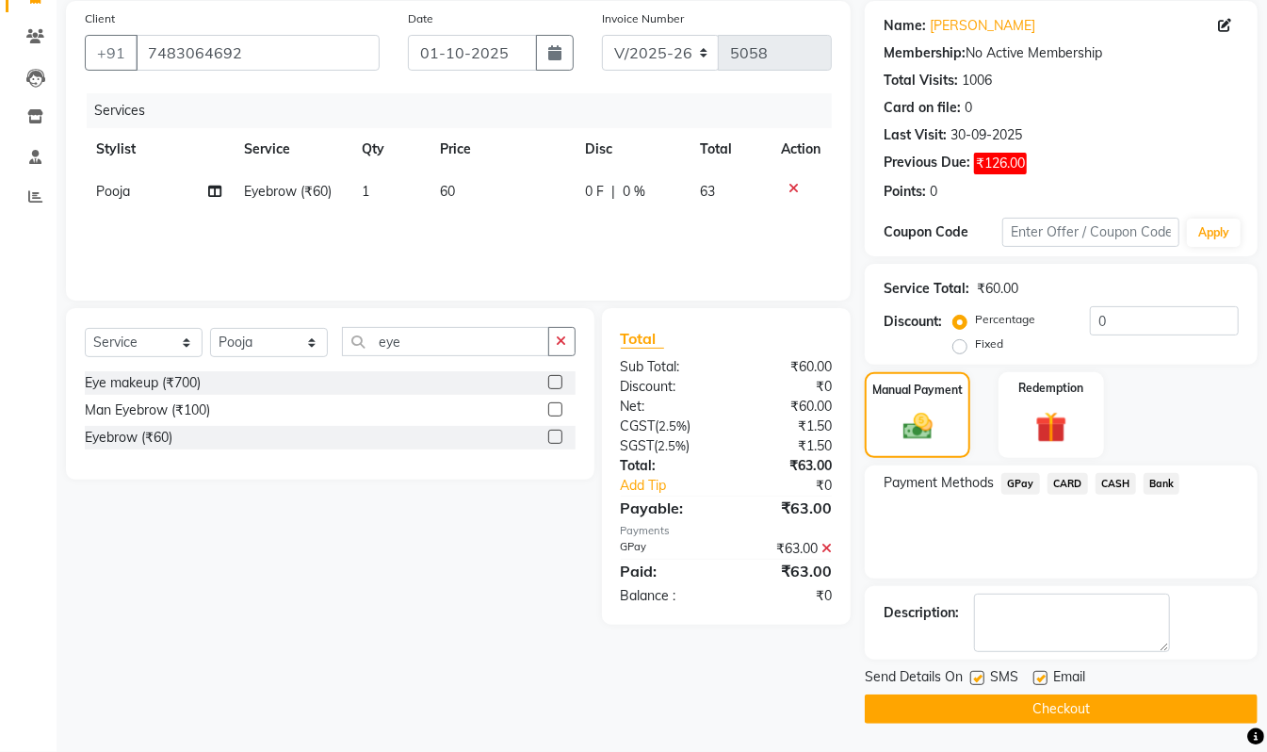
click at [1044, 713] on button "Checkout" at bounding box center [1061, 708] width 393 height 29
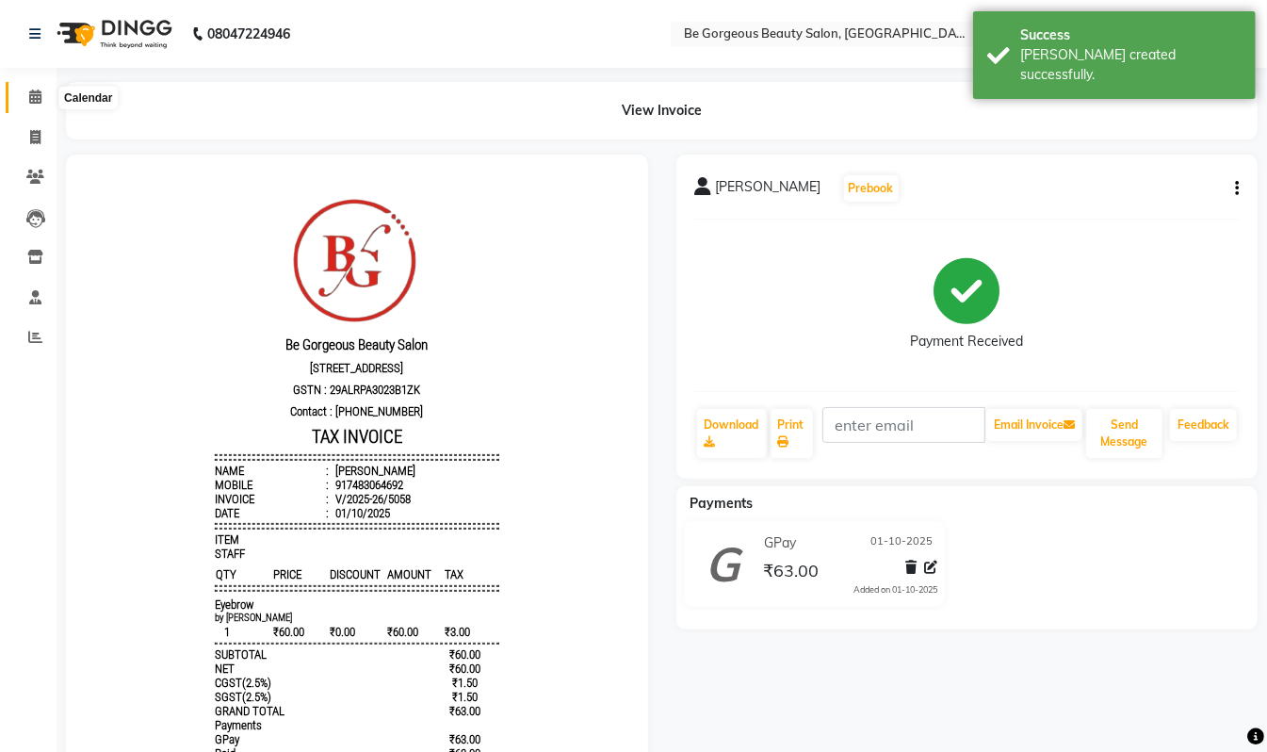
click at [38, 98] on icon at bounding box center [35, 97] width 12 height 14
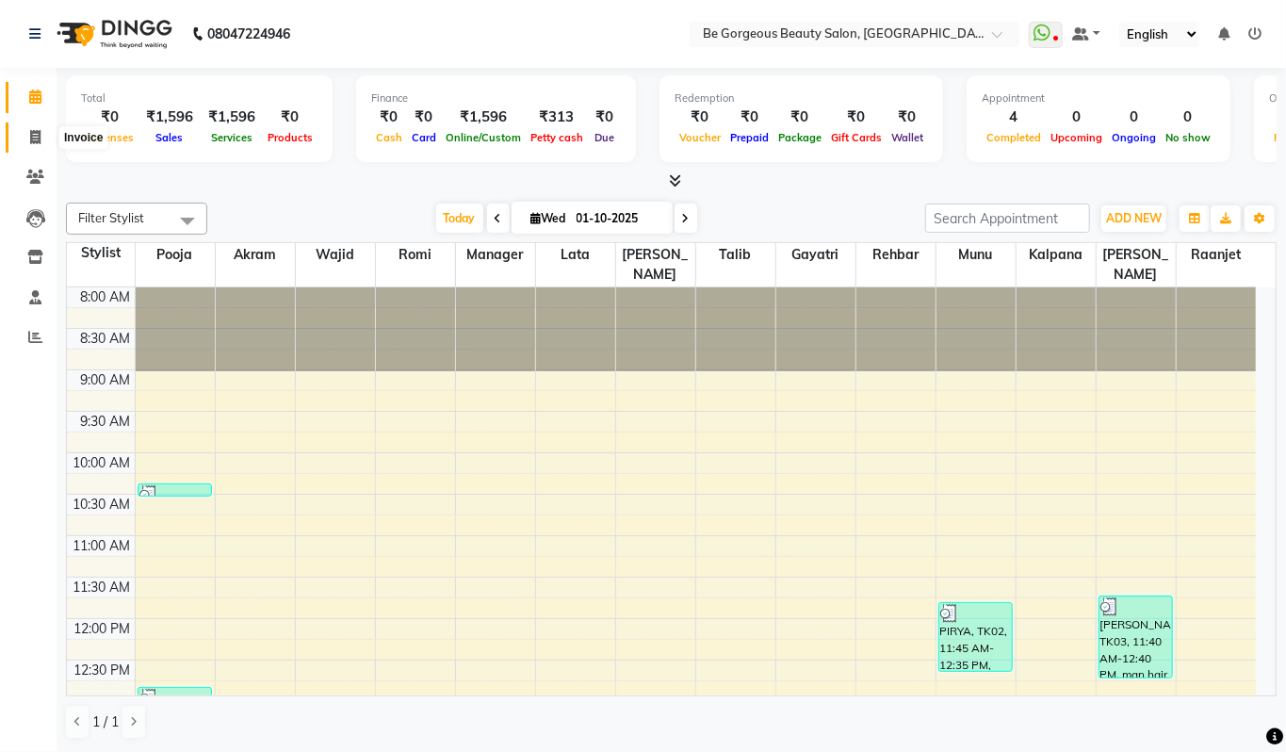
click at [31, 134] on icon at bounding box center [35, 137] width 10 height 14
select select "service"
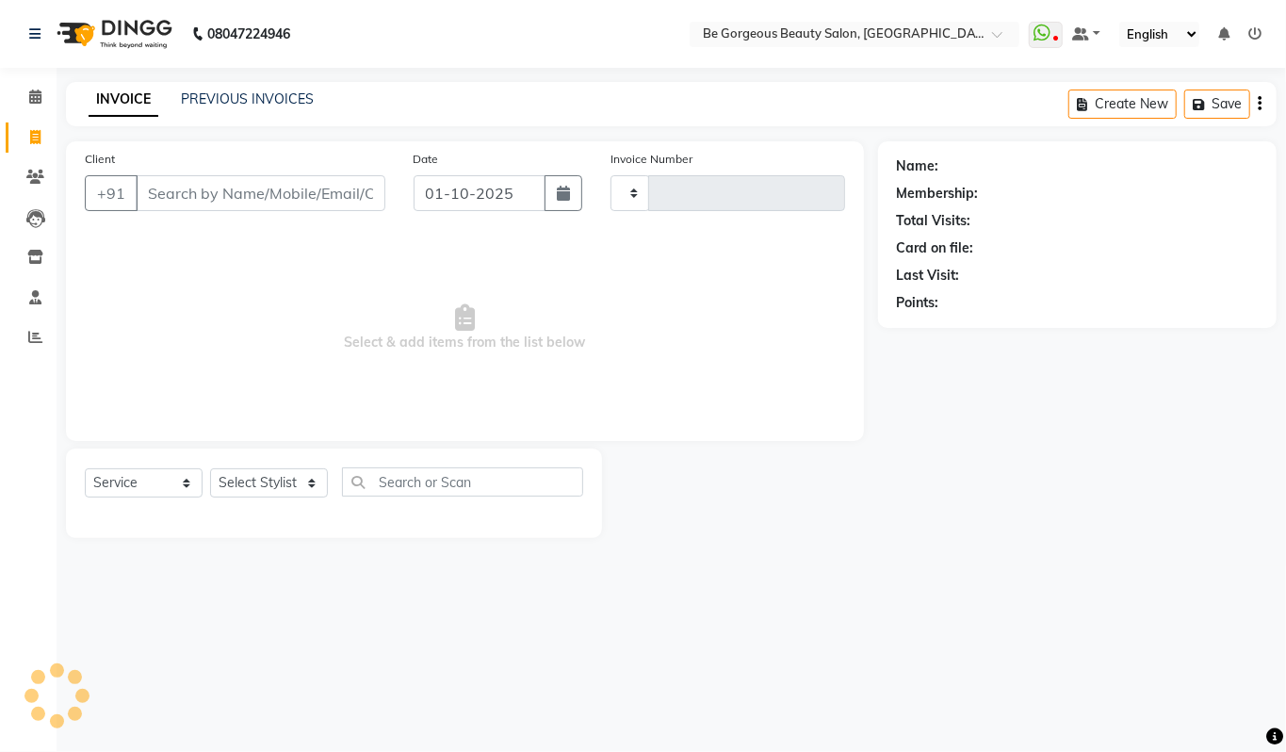
type input "5059"
select select "5405"
click at [245, 480] on select "Select Stylist Akram Anas Gayatri Kalpana lata Manager Munu Pooja Raanjet Rehba…" at bounding box center [269, 482] width 118 height 29
select select "83189"
click at [210, 468] on select "Select Stylist Akram Anas Gayatri Kalpana lata Manager Munu Pooja Raanjet Rehba…" at bounding box center [269, 482] width 118 height 29
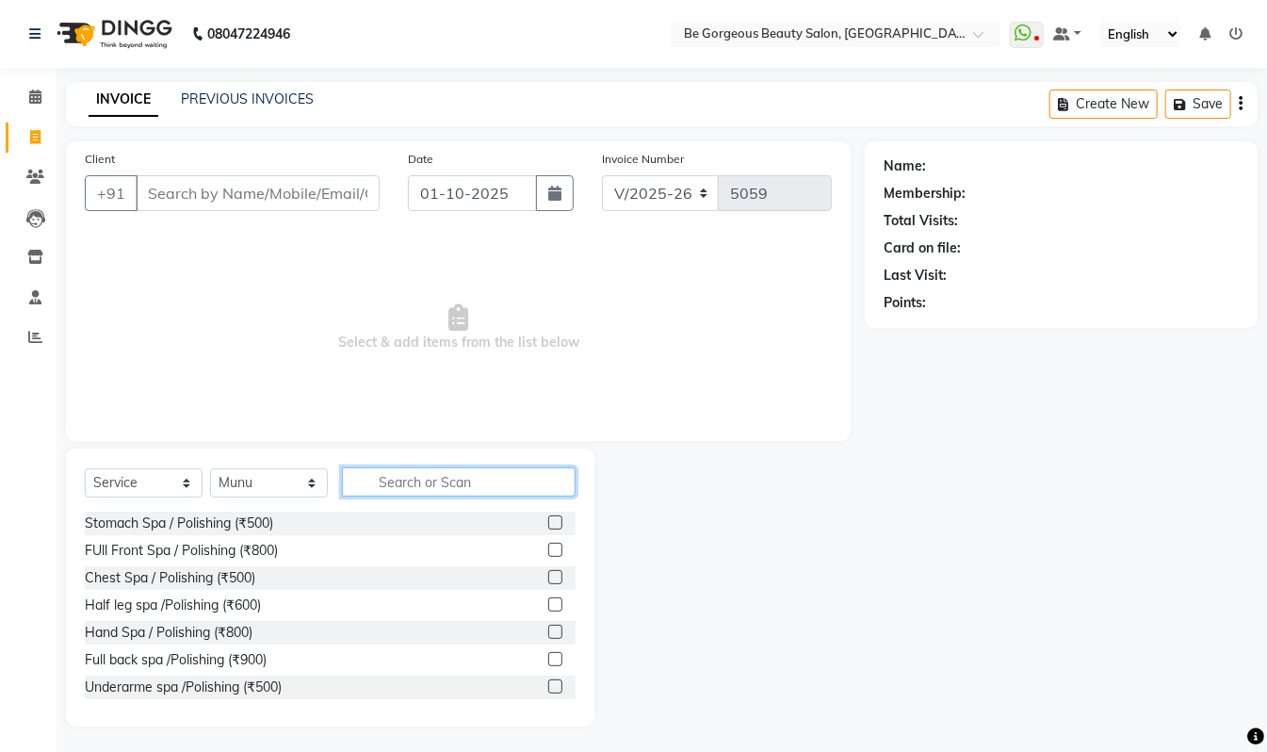
click at [394, 476] on input "text" at bounding box center [459, 481] width 234 height 29
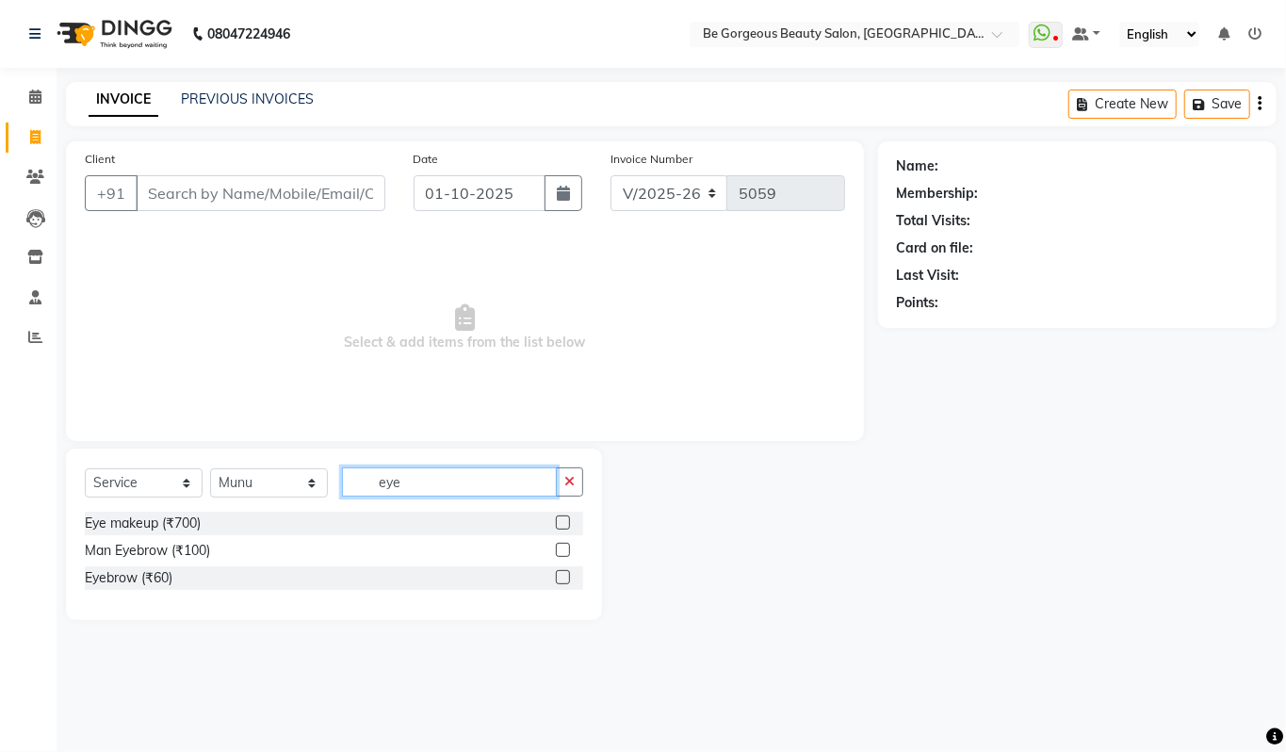
type input "eye"
click at [565, 573] on label at bounding box center [563, 577] width 14 height 14
click at [565, 573] on input "checkbox" at bounding box center [562, 578] width 12 height 12
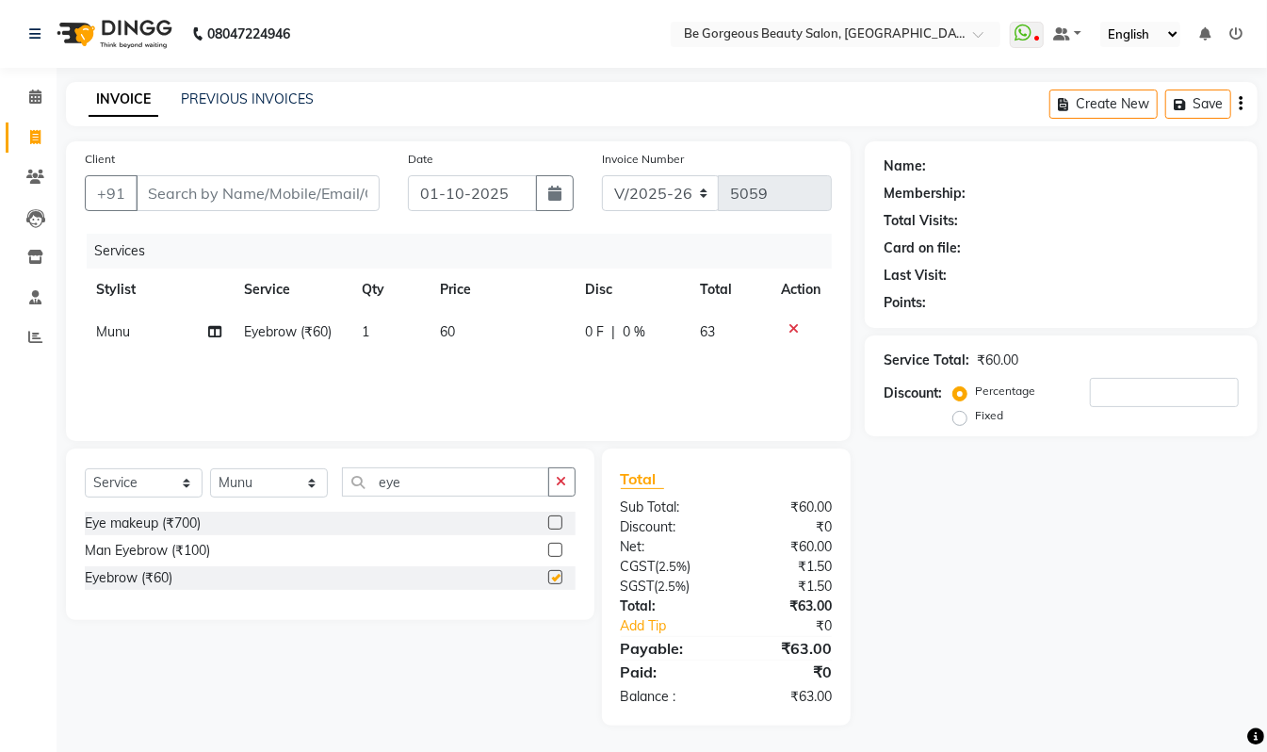
checkbox input "false"
click at [424, 486] on input "eye" at bounding box center [445, 481] width 207 height 29
type input "e"
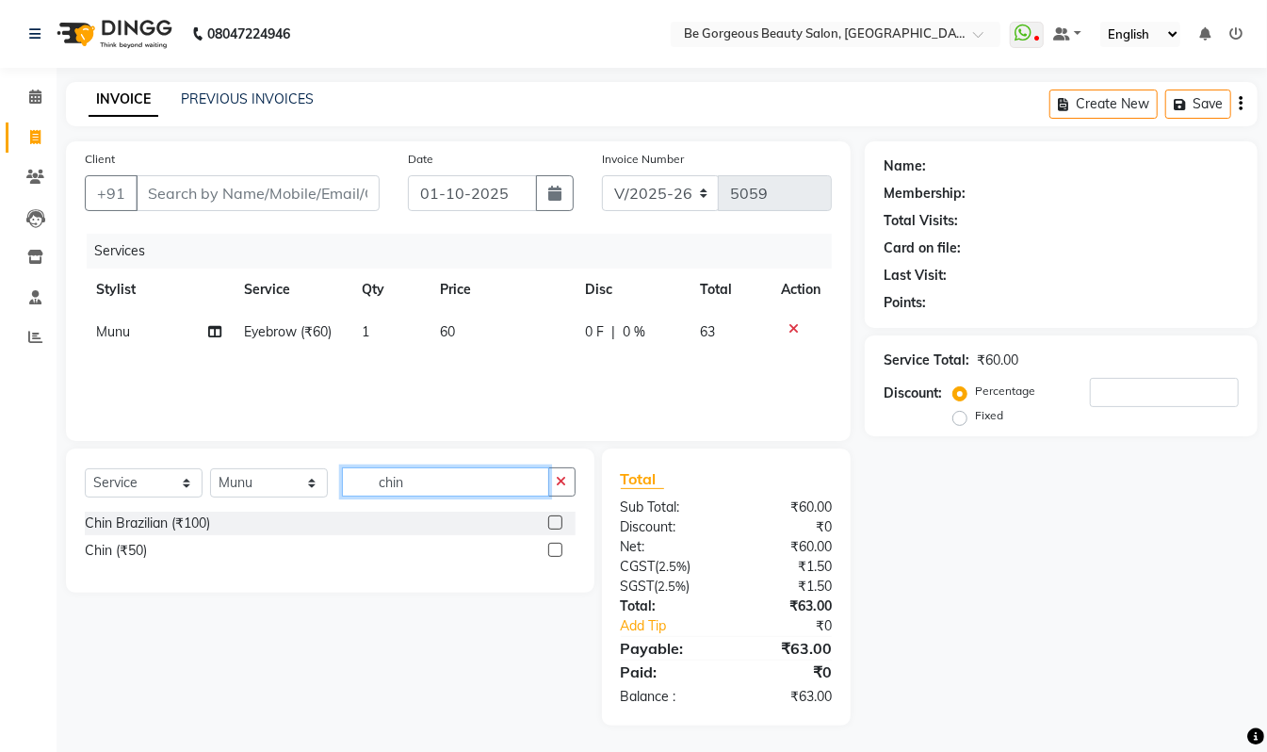
type input "chin"
click at [558, 521] on label at bounding box center [555, 522] width 14 height 14
click at [558, 521] on input "checkbox" at bounding box center [554, 523] width 12 height 12
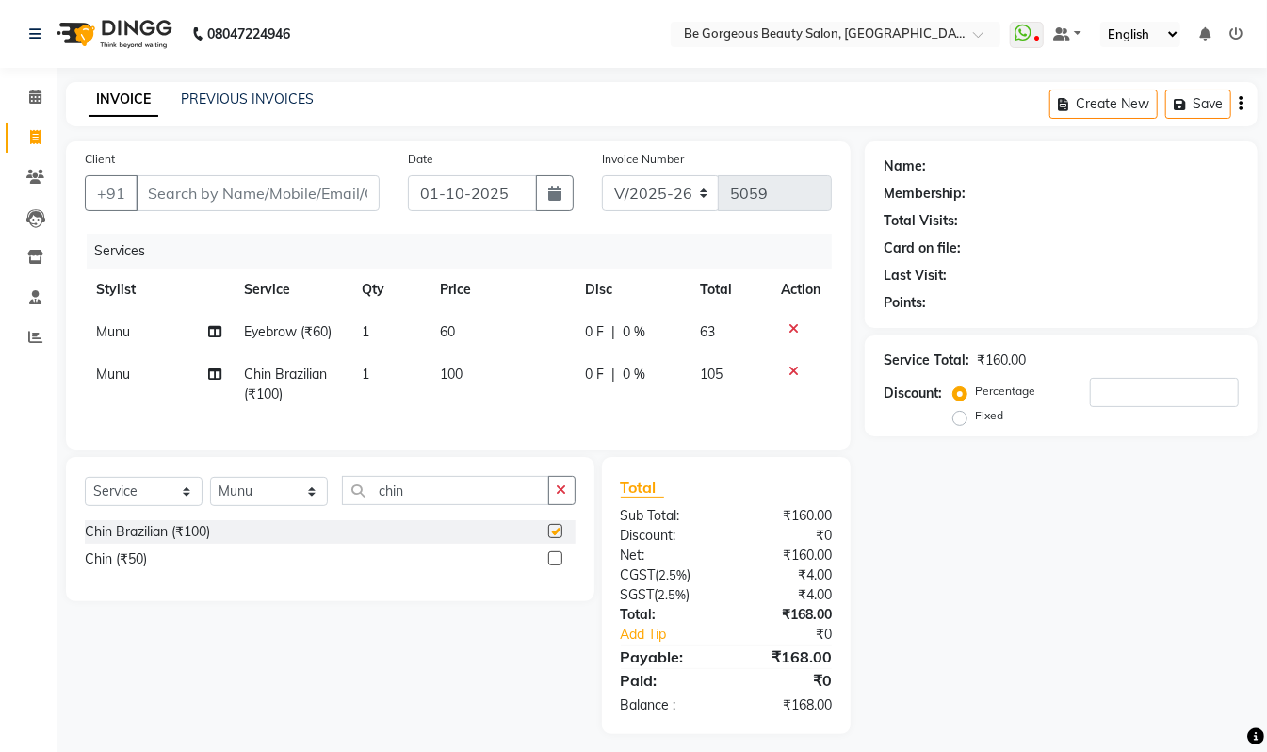
checkbox input "false"
click at [412, 505] on input "chin" at bounding box center [445, 490] width 207 height 29
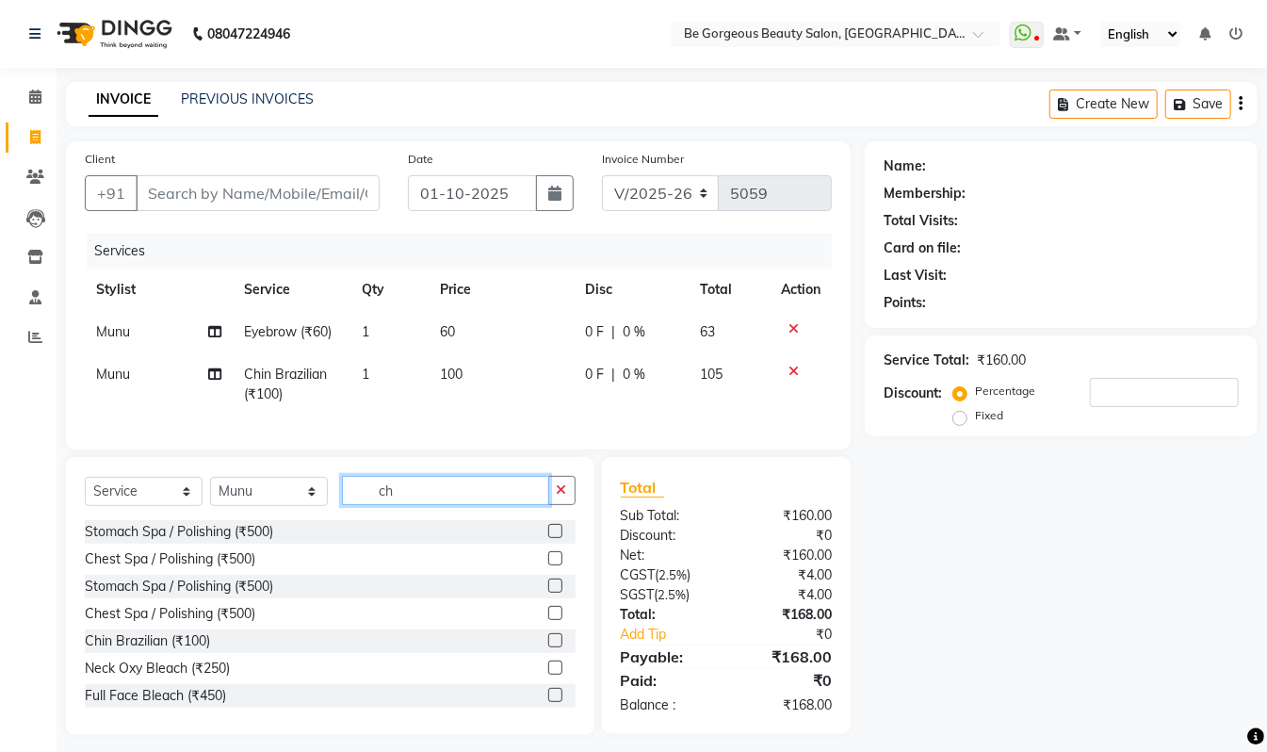
type input "c"
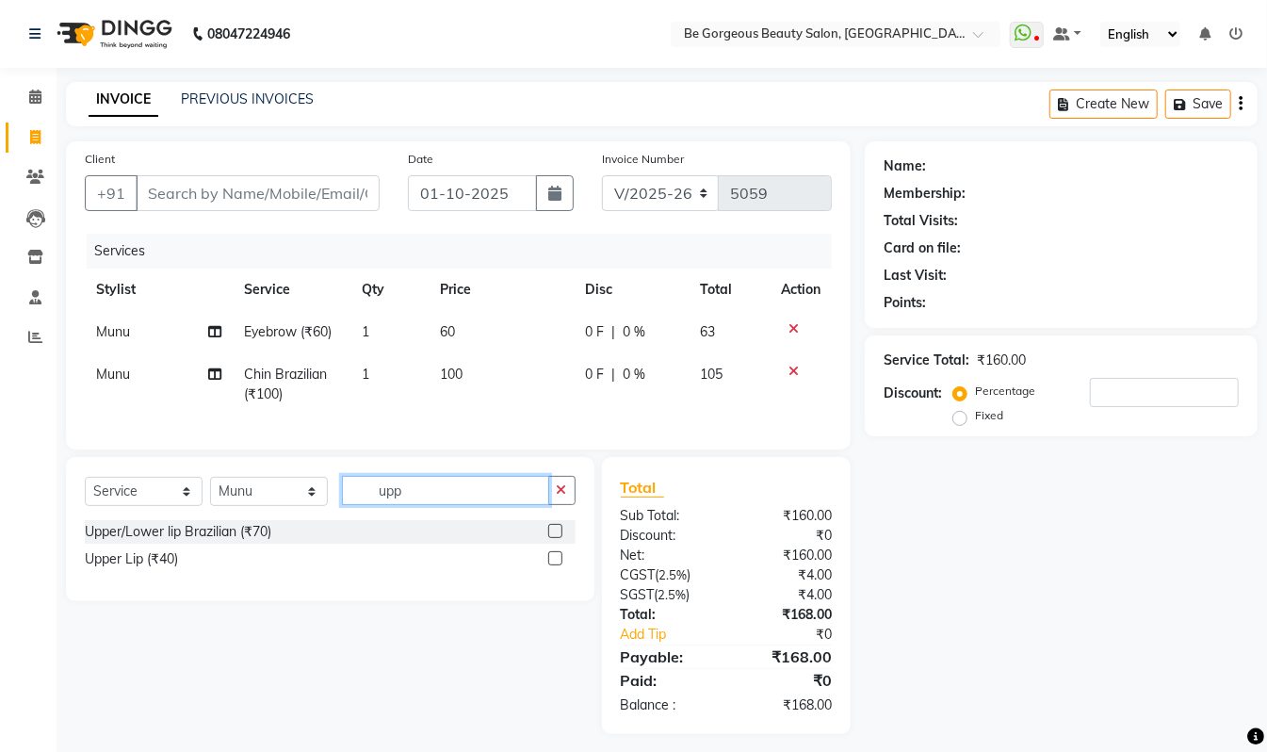
type input "upp"
click at [558, 538] on label at bounding box center [555, 531] width 14 height 14
click at [558, 538] on input "checkbox" at bounding box center [554, 532] width 12 height 12
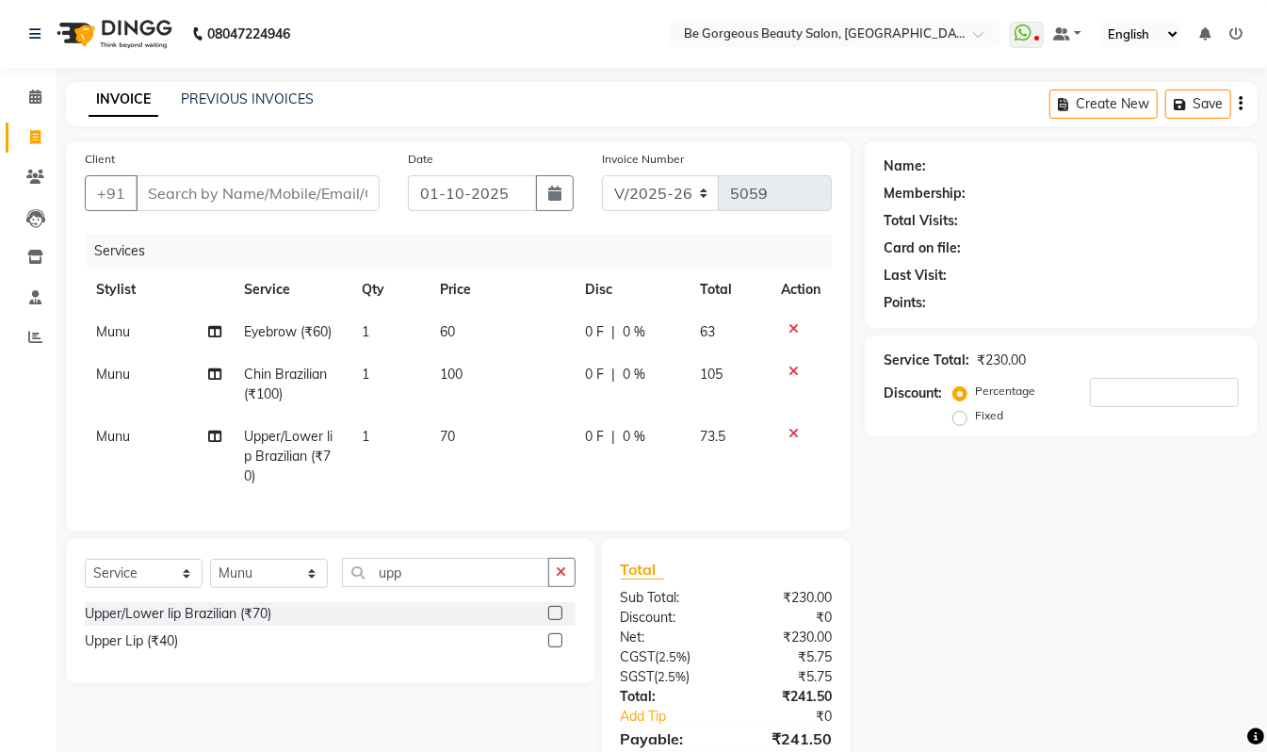
click at [555, 620] on label at bounding box center [555, 613] width 14 height 14
click at [555, 620] on input "checkbox" at bounding box center [554, 614] width 12 height 12
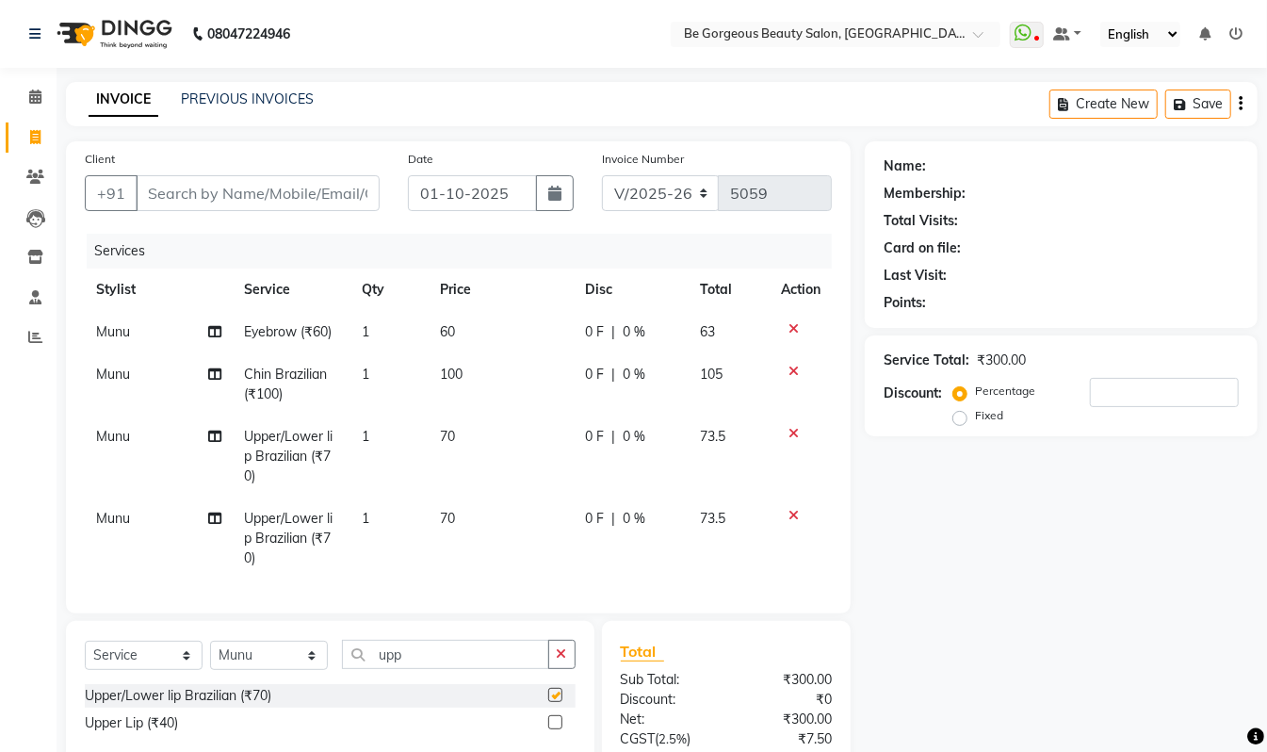
checkbox input "false"
click at [212, 193] on input "Client" at bounding box center [258, 193] width 244 height 36
type input "9"
type input "0"
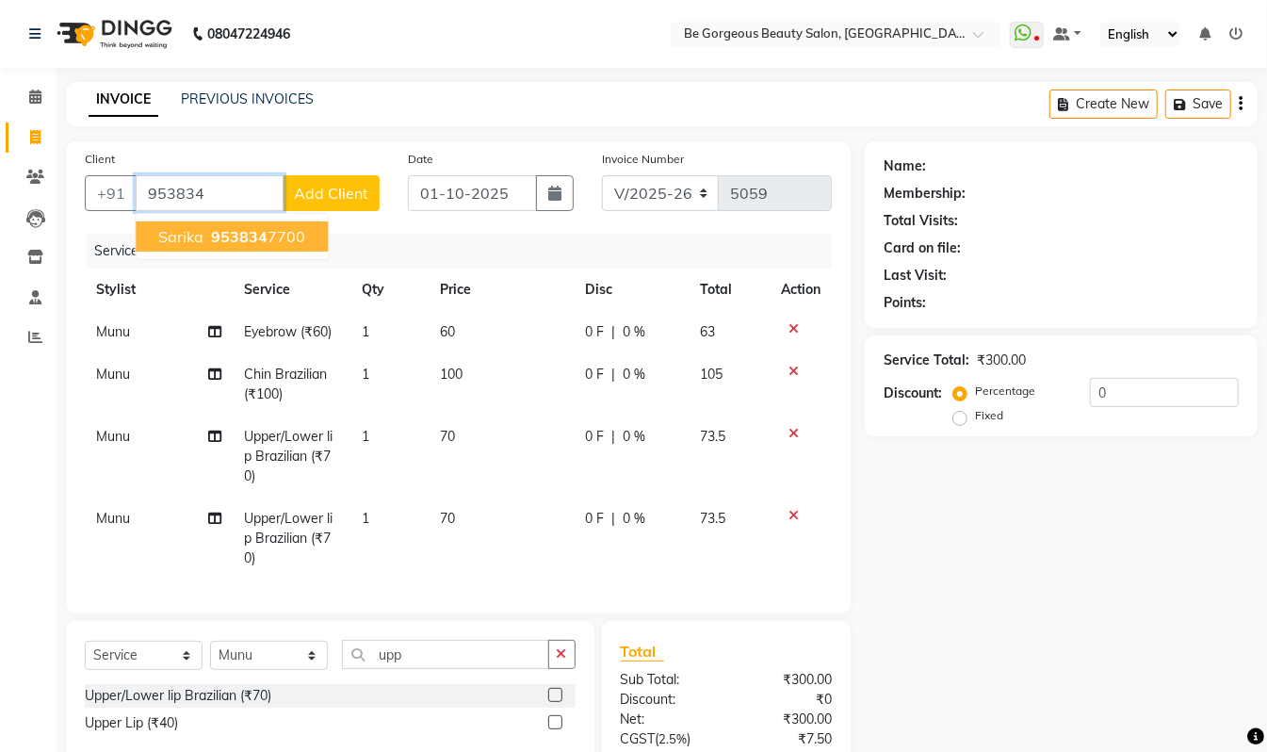
click at [245, 243] on span "953834" at bounding box center [239, 236] width 57 height 19
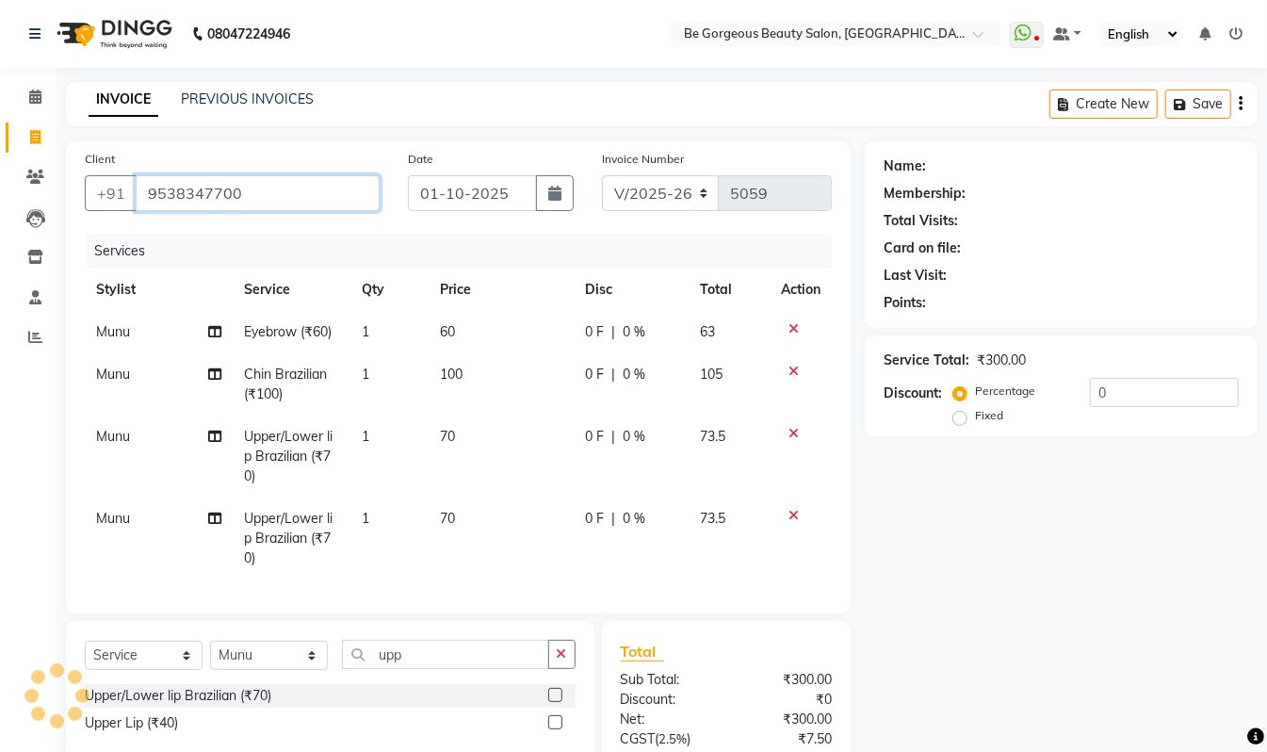
type input "9538347700"
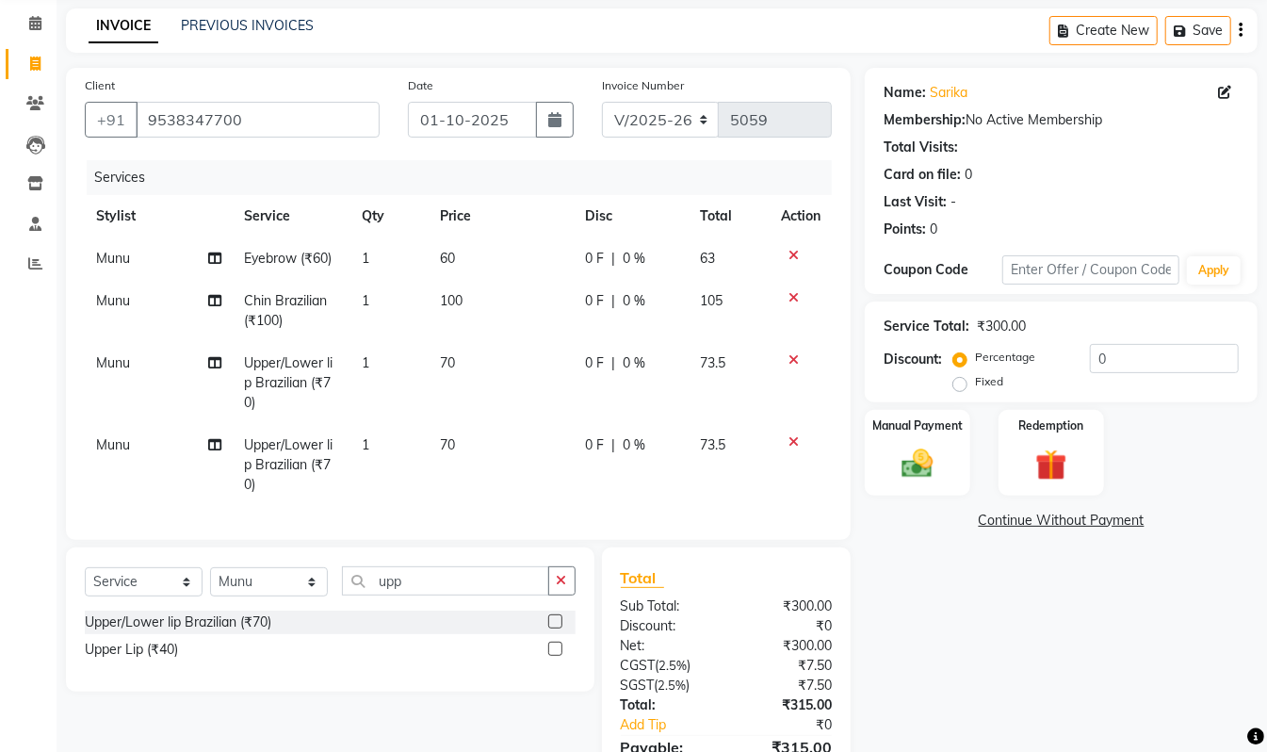
scroll to position [168, 0]
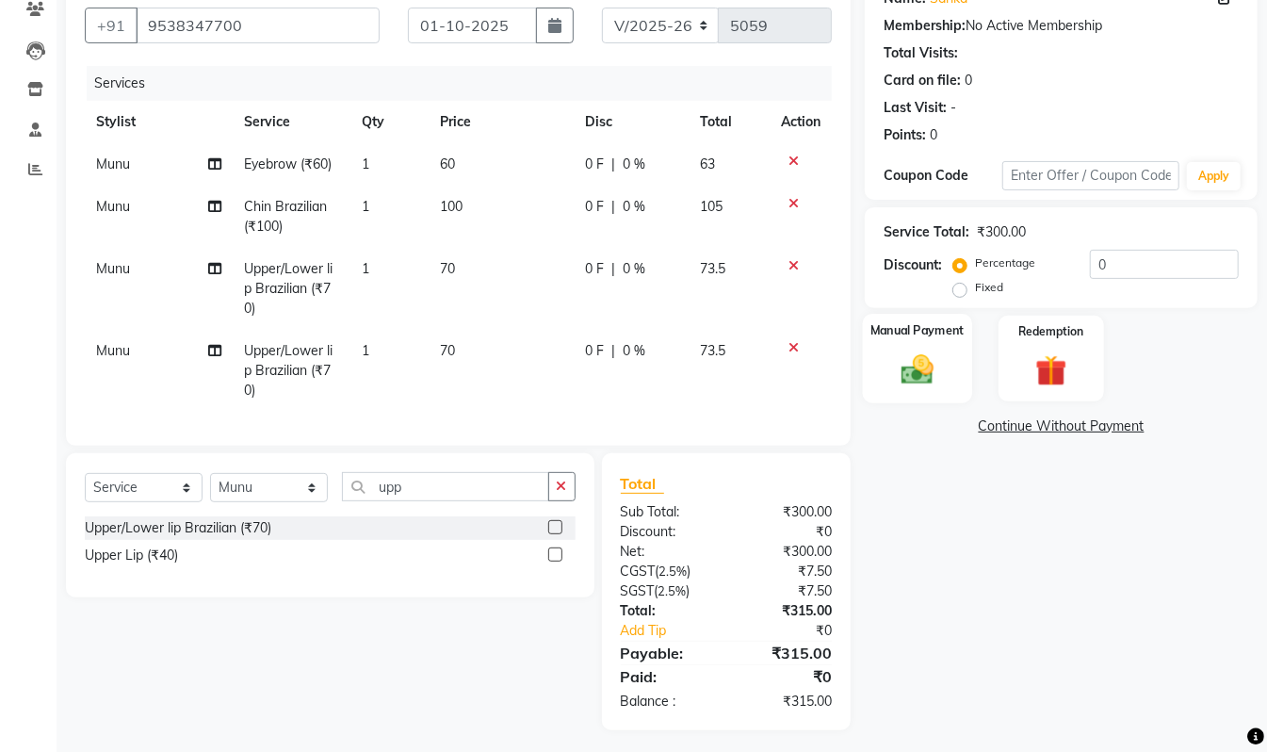
click at [929, 367] on img at bounding box center [917, 369] width 53 height 38
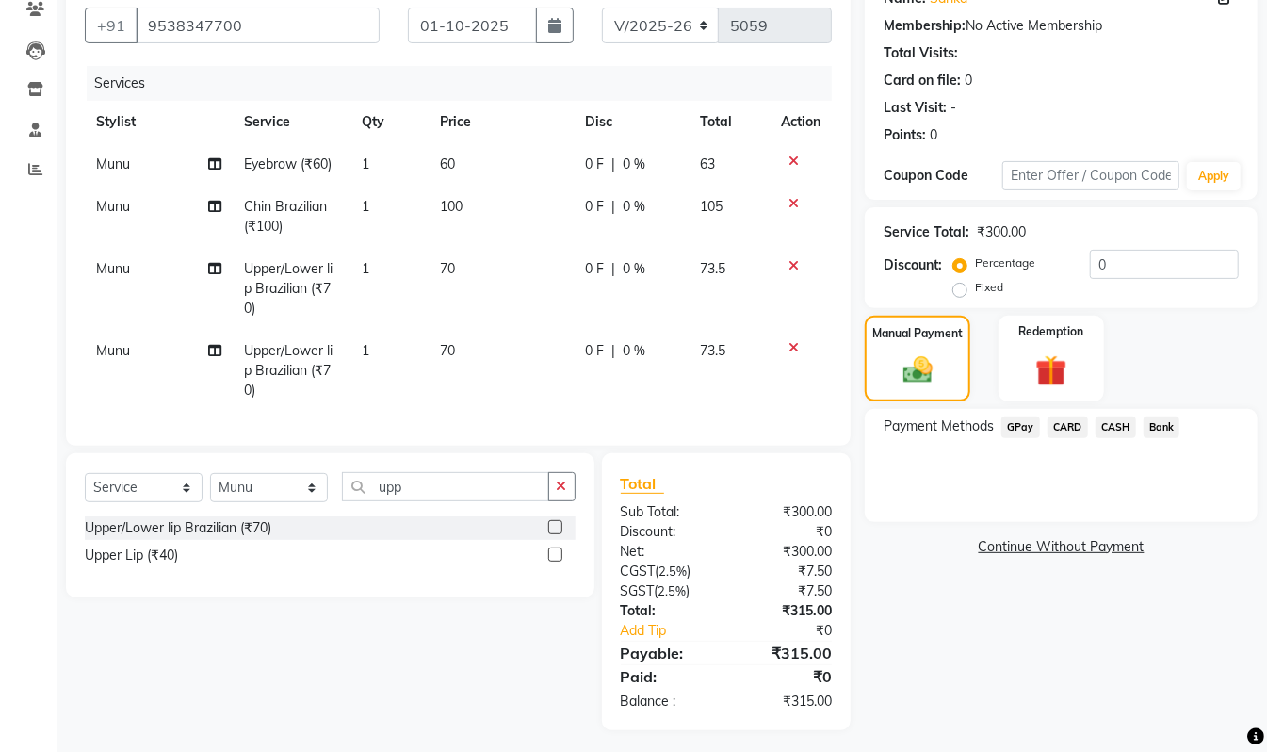
click at [1105, 420] on span "CASH" at bounding box center [1116, 427] width 41 height 22
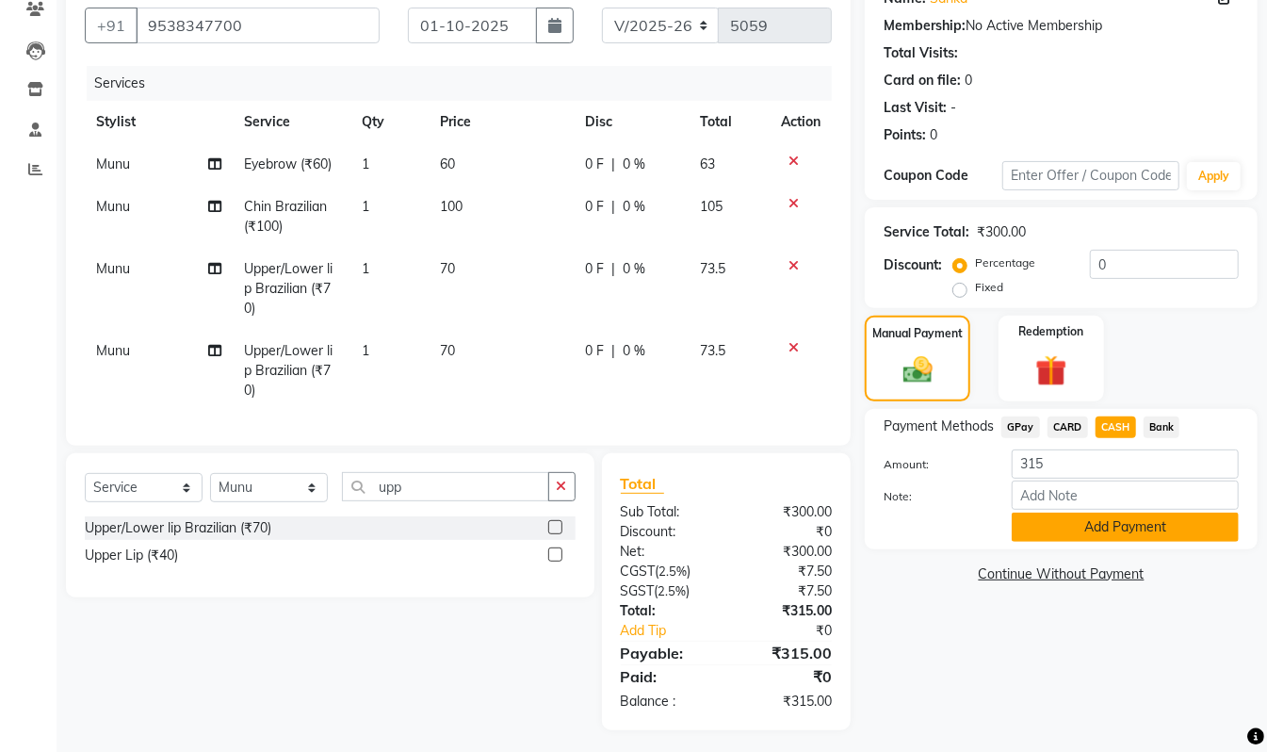
click at [1102, 520] on button "Add Payment" at bounding box center [1125, 527] width 227 height 29
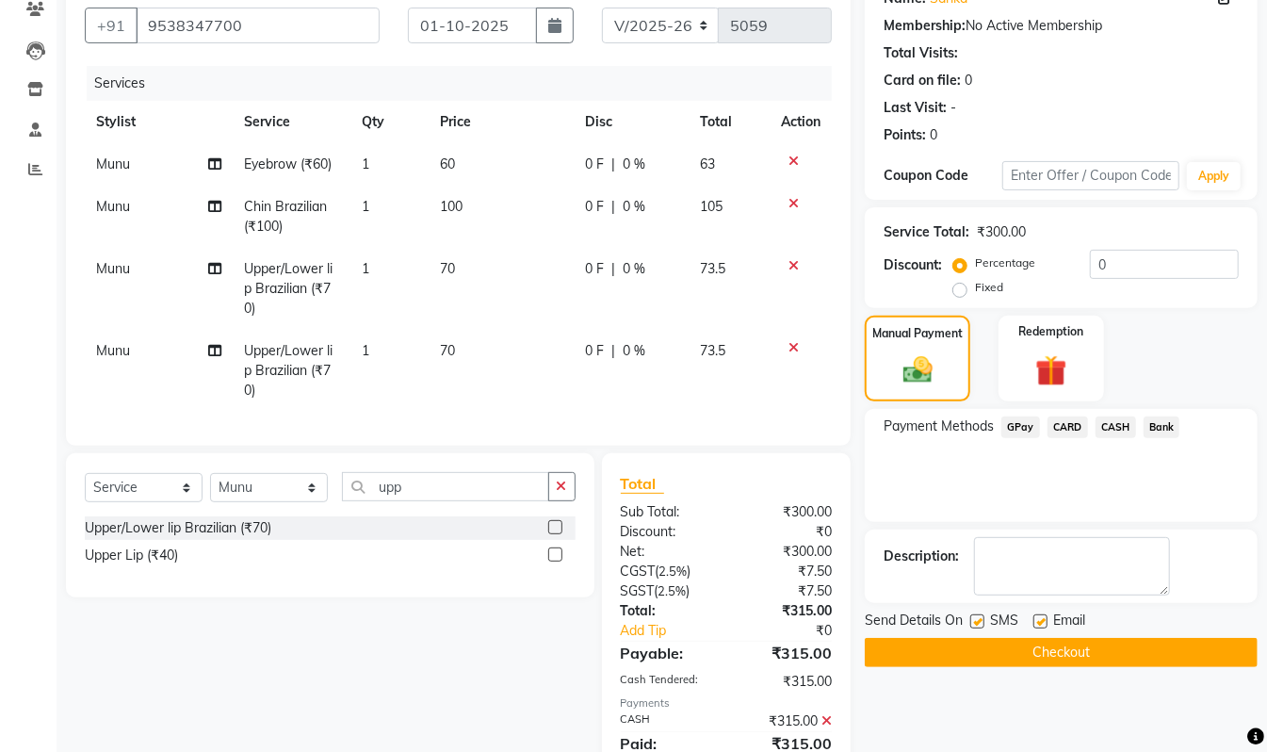
click at [1124, 649] on button "Checkout" at bounding box center [1061, 652] width 393 height 29
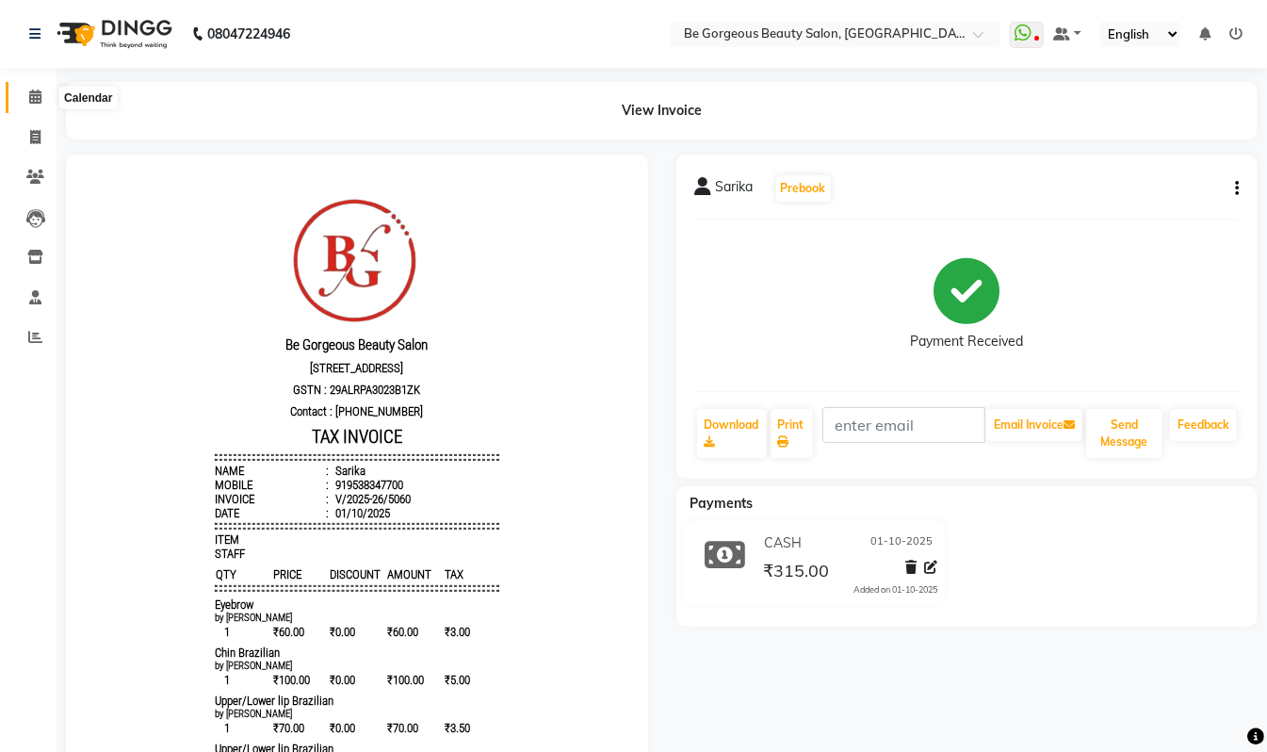
click at [30, 91] on icon at bounding box center [35, 97] width 12 height 14
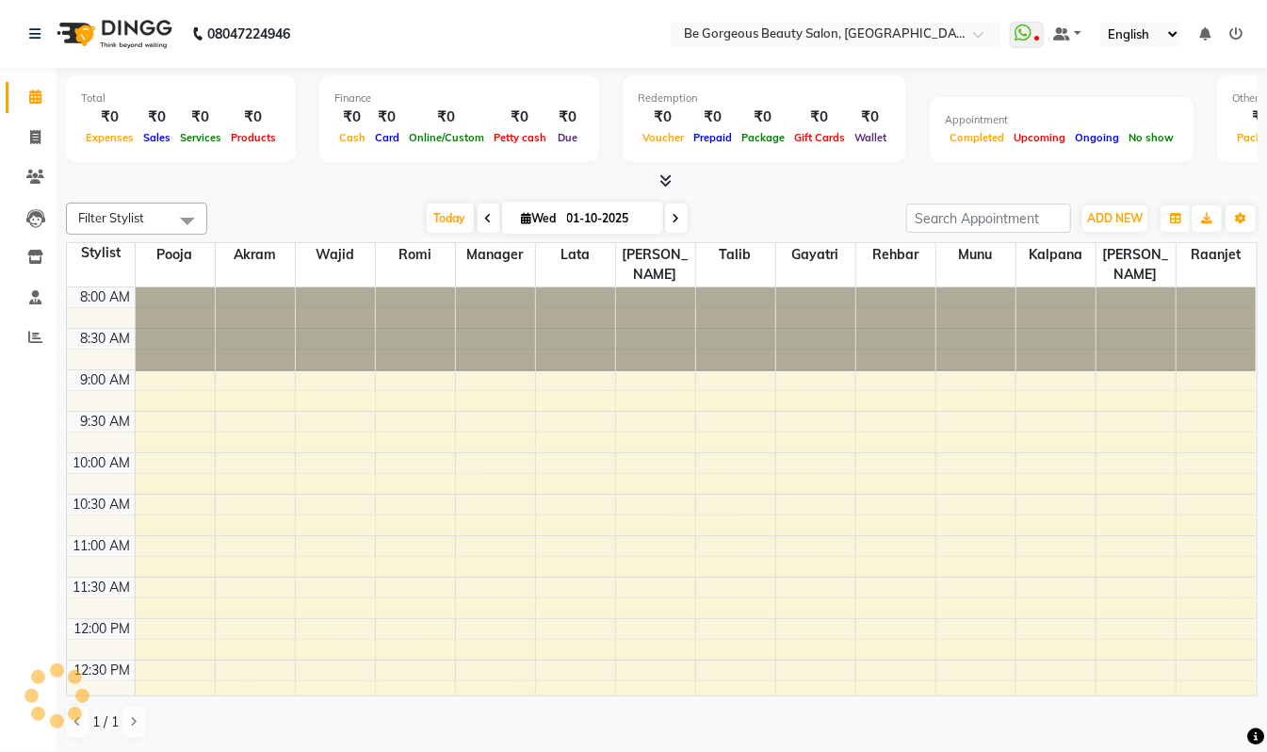
scroll to position [422, 0]
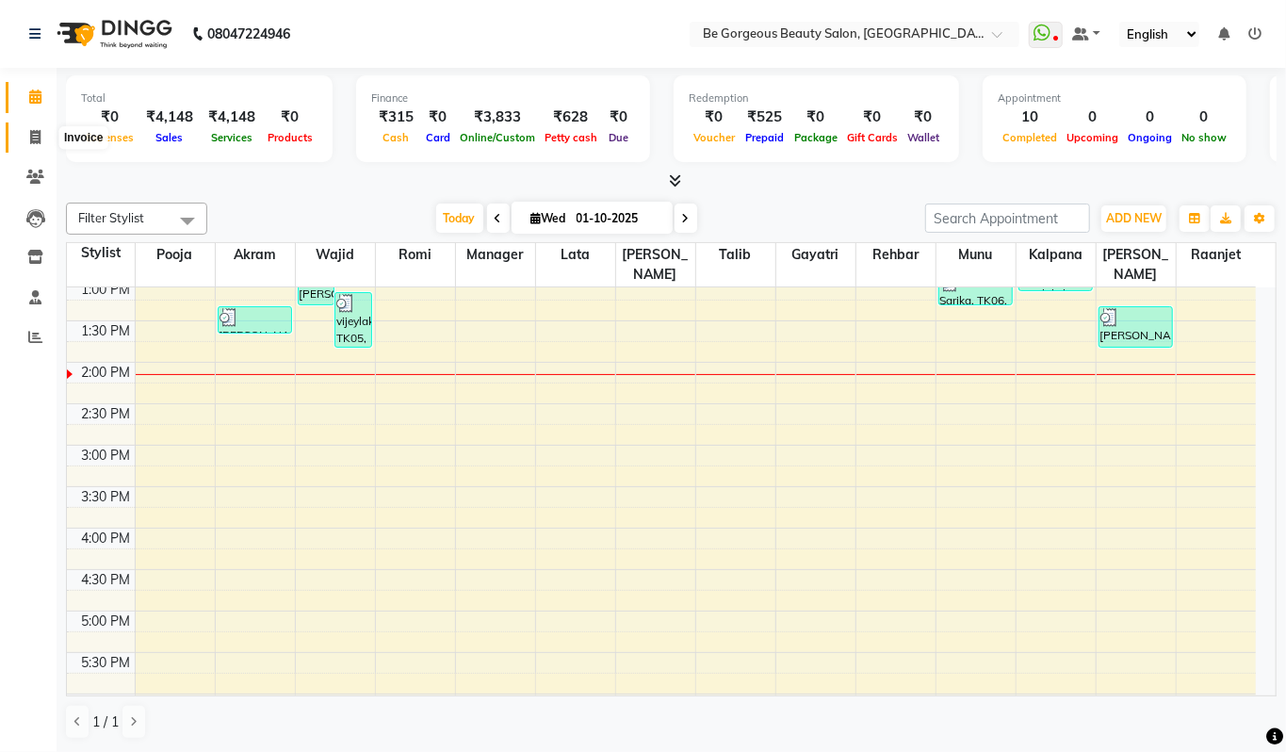
click at [35, 136] on icon at bounding box center [35, 137] width 10 height 14
select select "service"
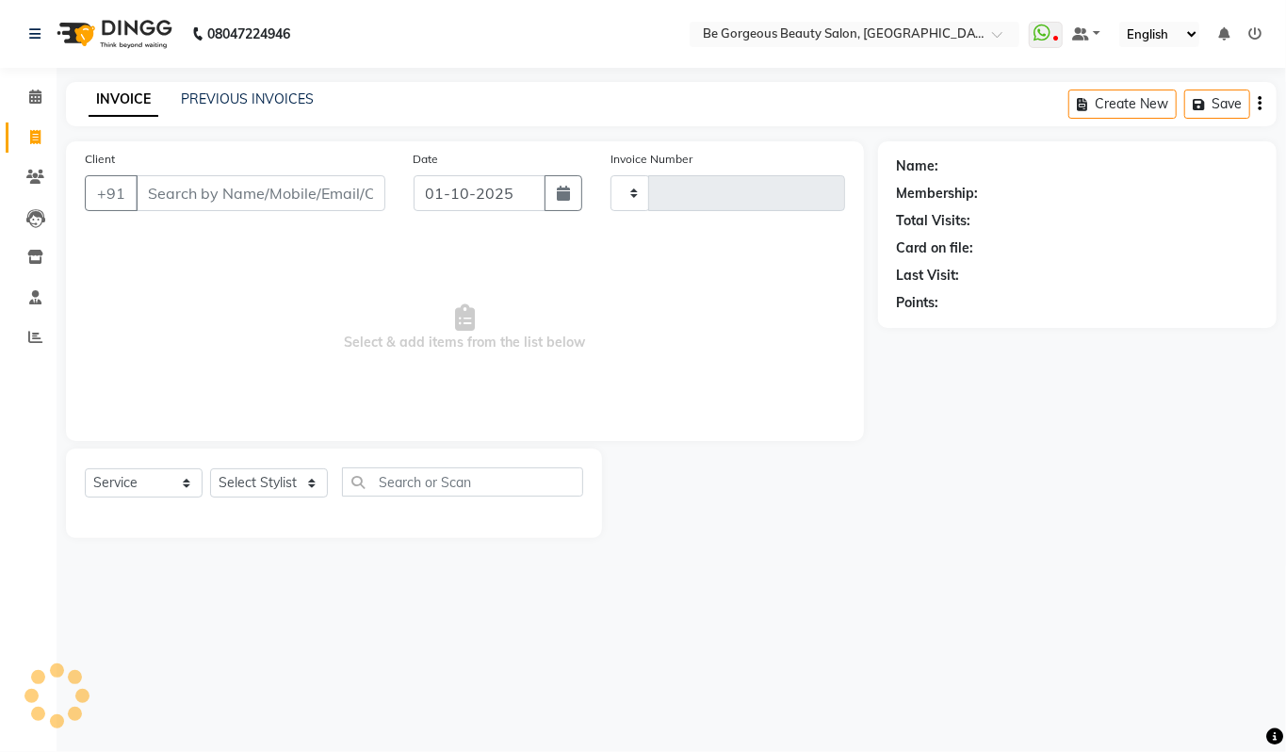
type input "5063"
select select "5405"
click at [264, 483] on select "Select Stylist Akram Anas Gayatri Kalpana lata Manager Munu Pooja Raanjet Rehba…" at bounding box center [269, 482] width 118 height 29
select select "90706"
click at [210, 468] on select "Select Stylist Akram Anas Gayatri Kalpana lata Manager Munu Pooja Raanjet Rehba…" at bounding box center [269, 482] width 118 height 29
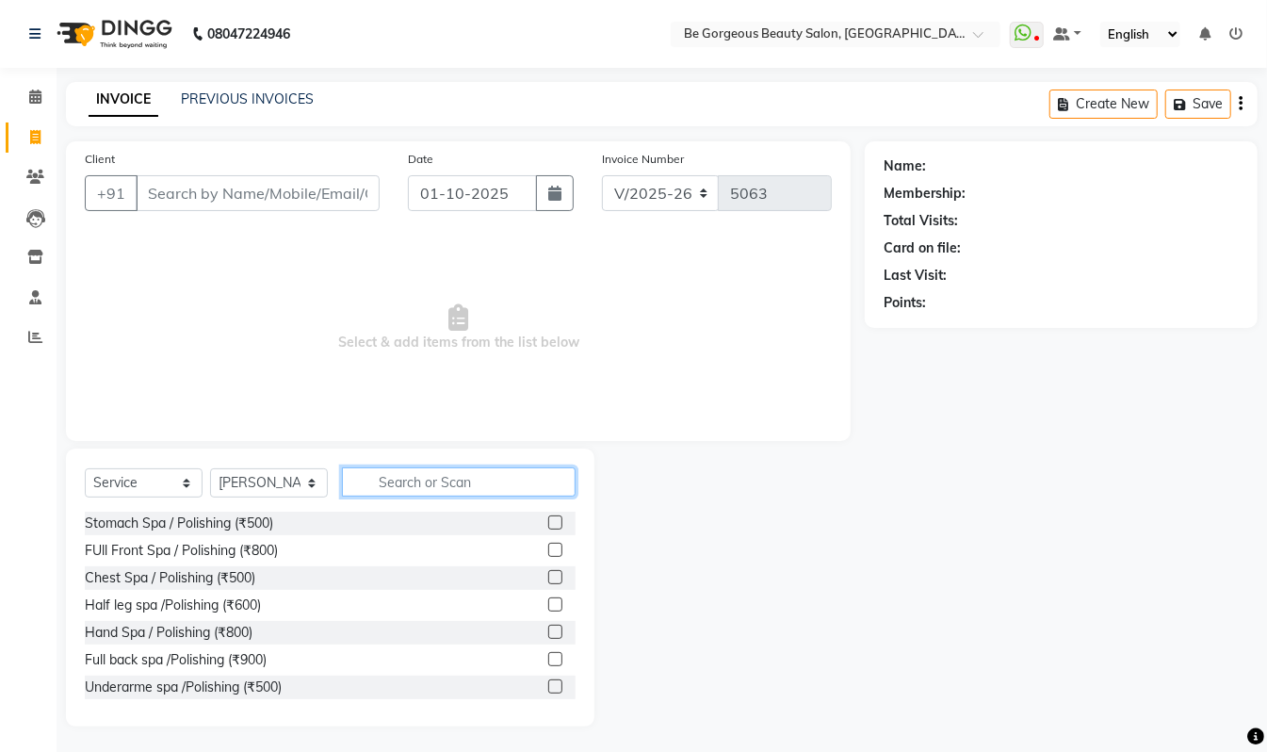
click at [413, 472] on input "text" at bounding box center [459, 481] width 234 height 29
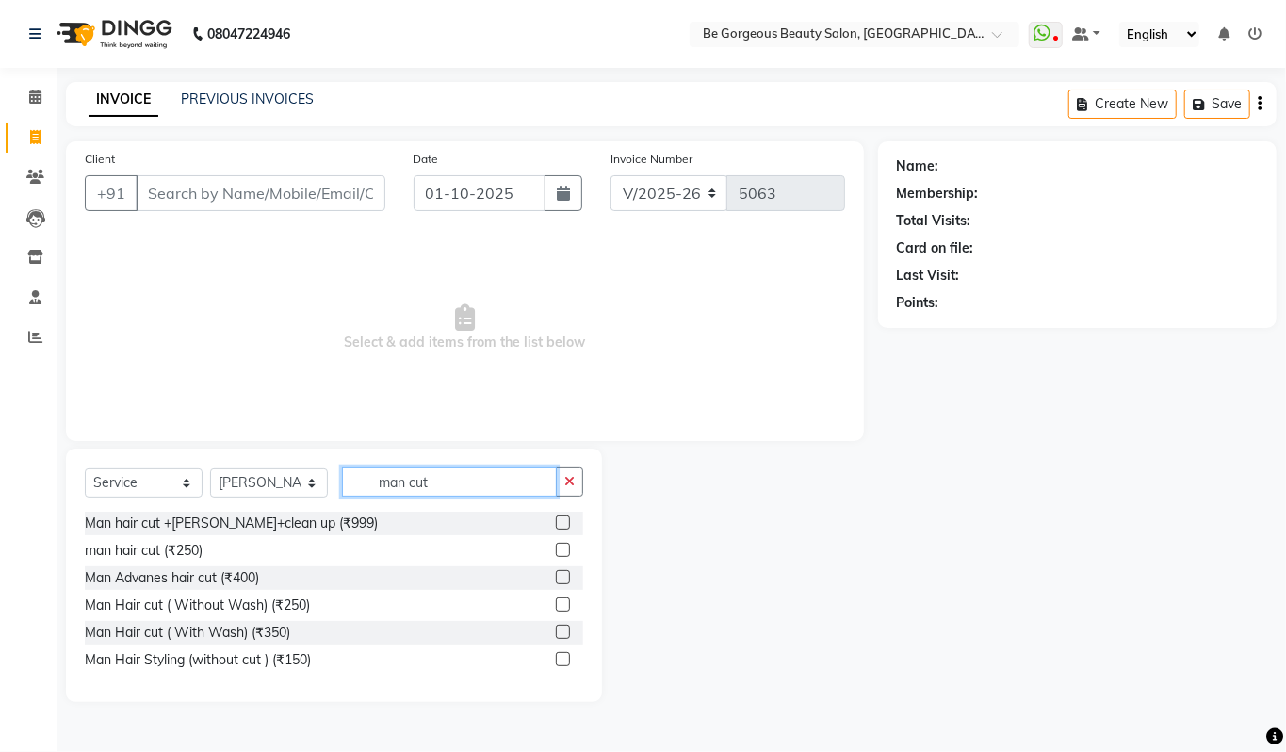
type input "man cut"
click at [562, 554] on label at bounding box center [563, 550] width 14 height 14
click at [562, 554] on input "checkbox" at bounding box center [562, 551] width 12 height 12
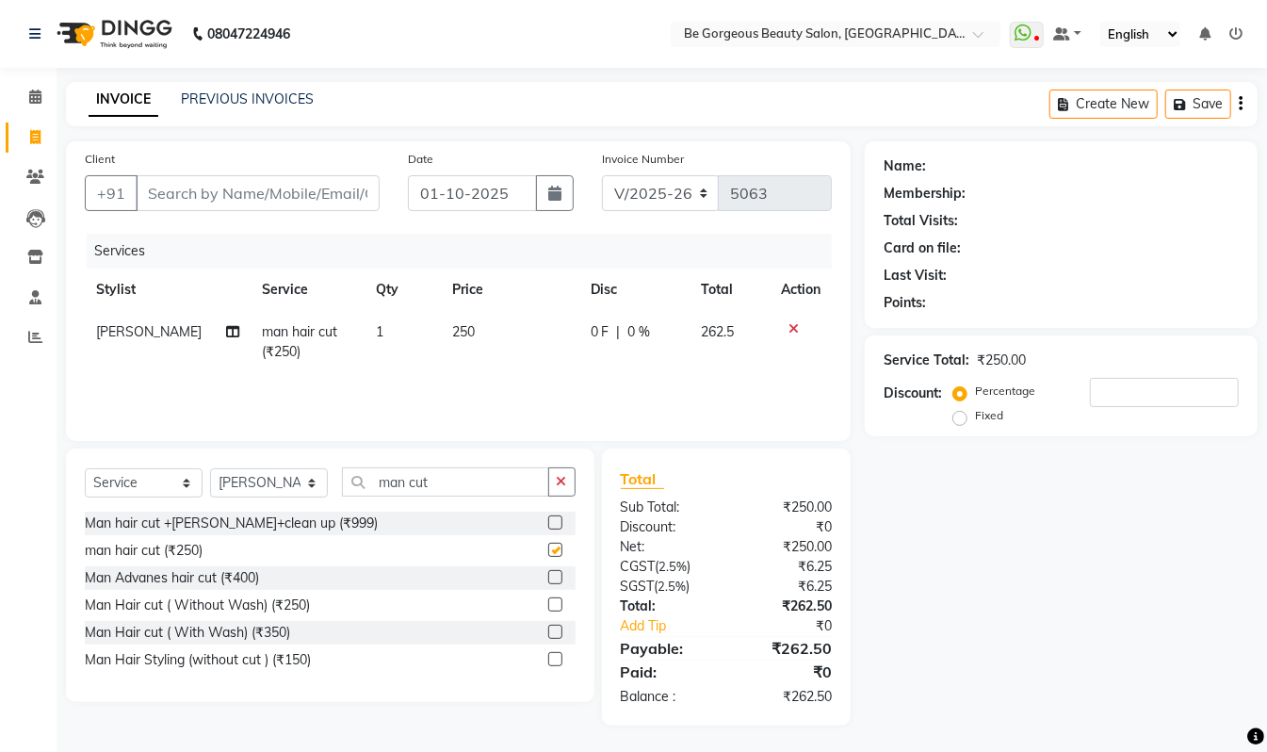
checkbox input "false"
click at [158, 193] on input "Client" at bounding box center [258, 193] width 244 height 36
type input "7"
type input "0"
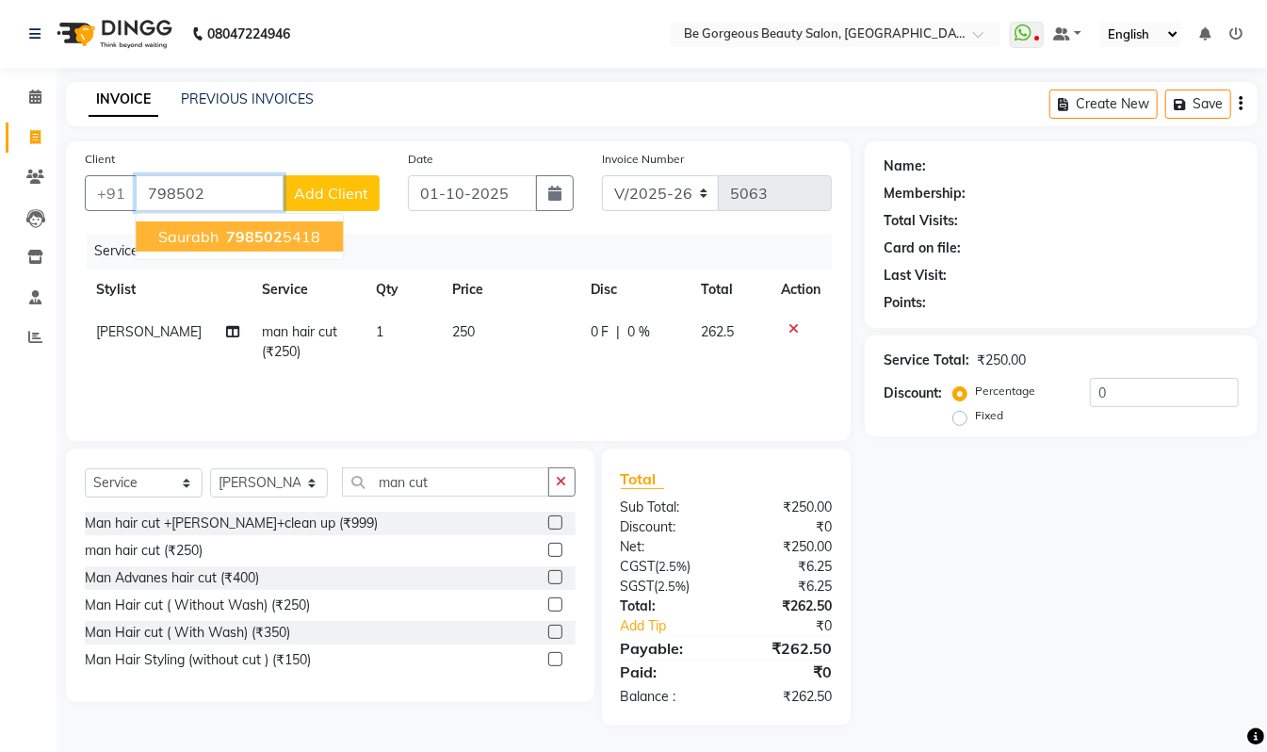
click at [247, 223] on button "Saurabh 798502 5418" at bounding box center [239, 236] width 207 height 30
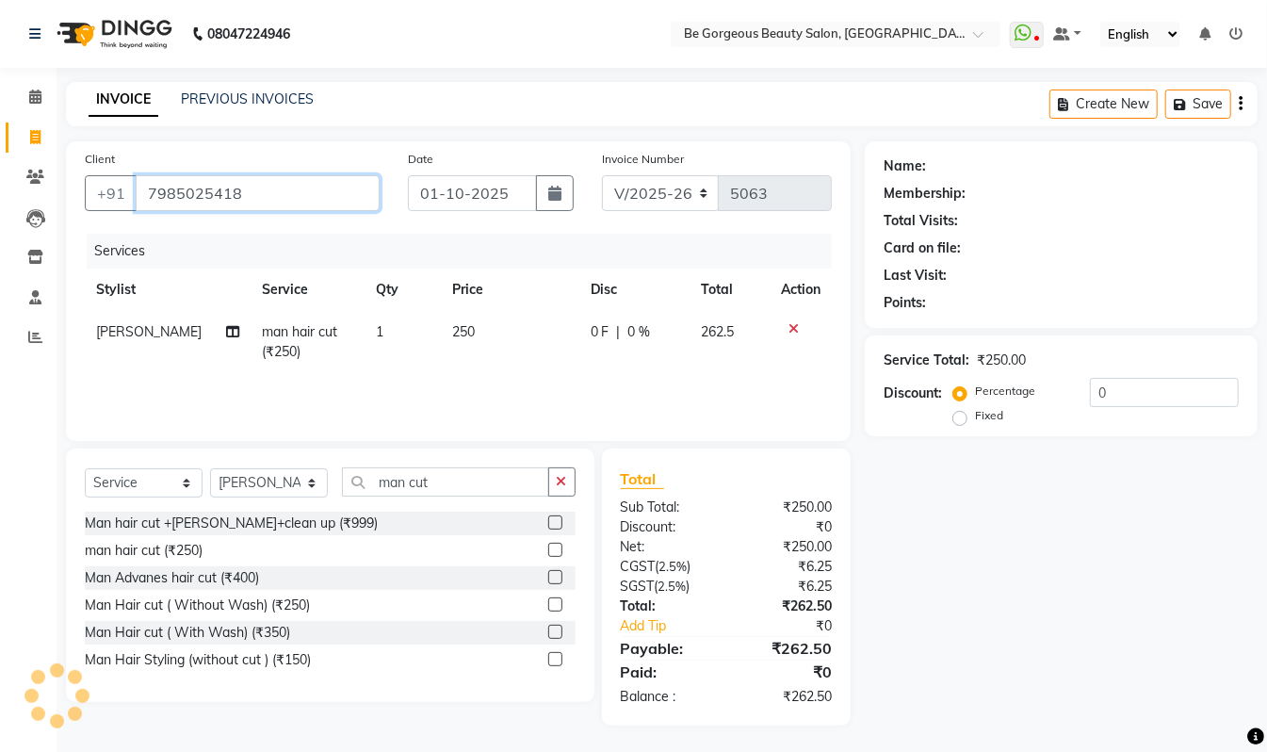
type input "7985025418"
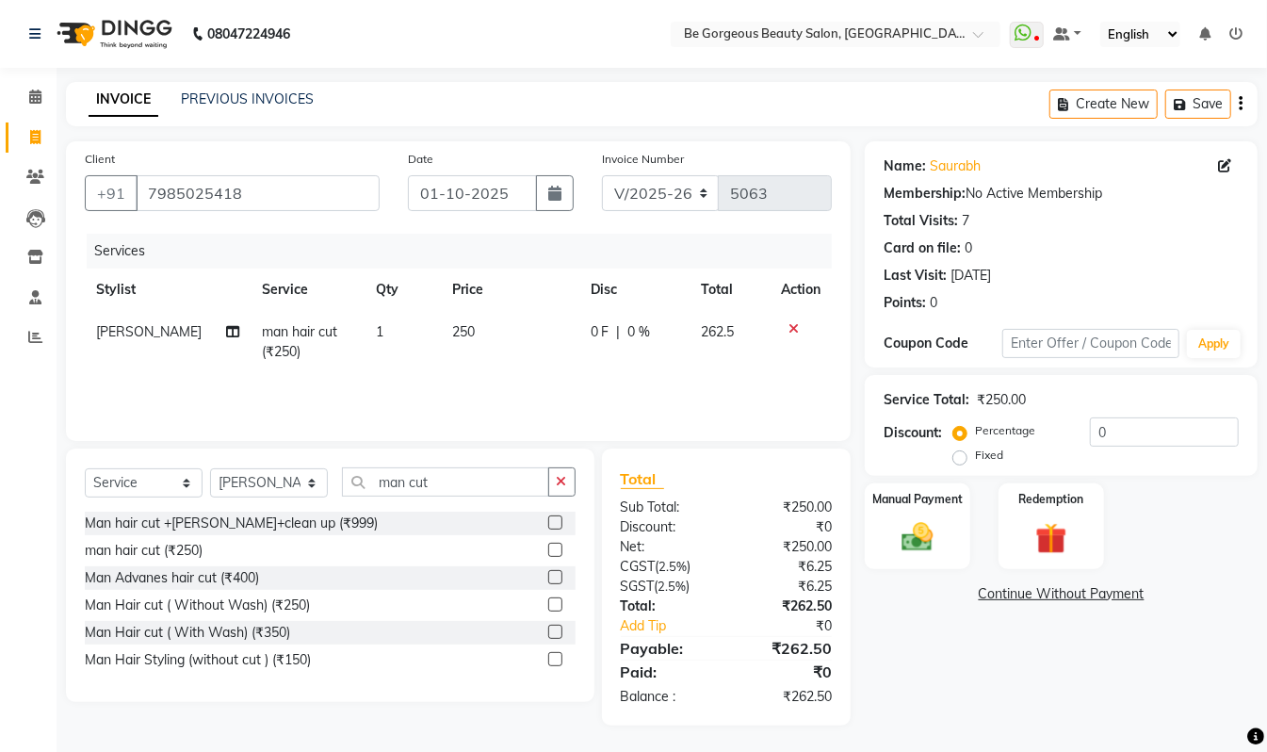
scroll to position [2, 0]
click at [935, 536] on img at bounding box center [917, 535] width 53 height 38
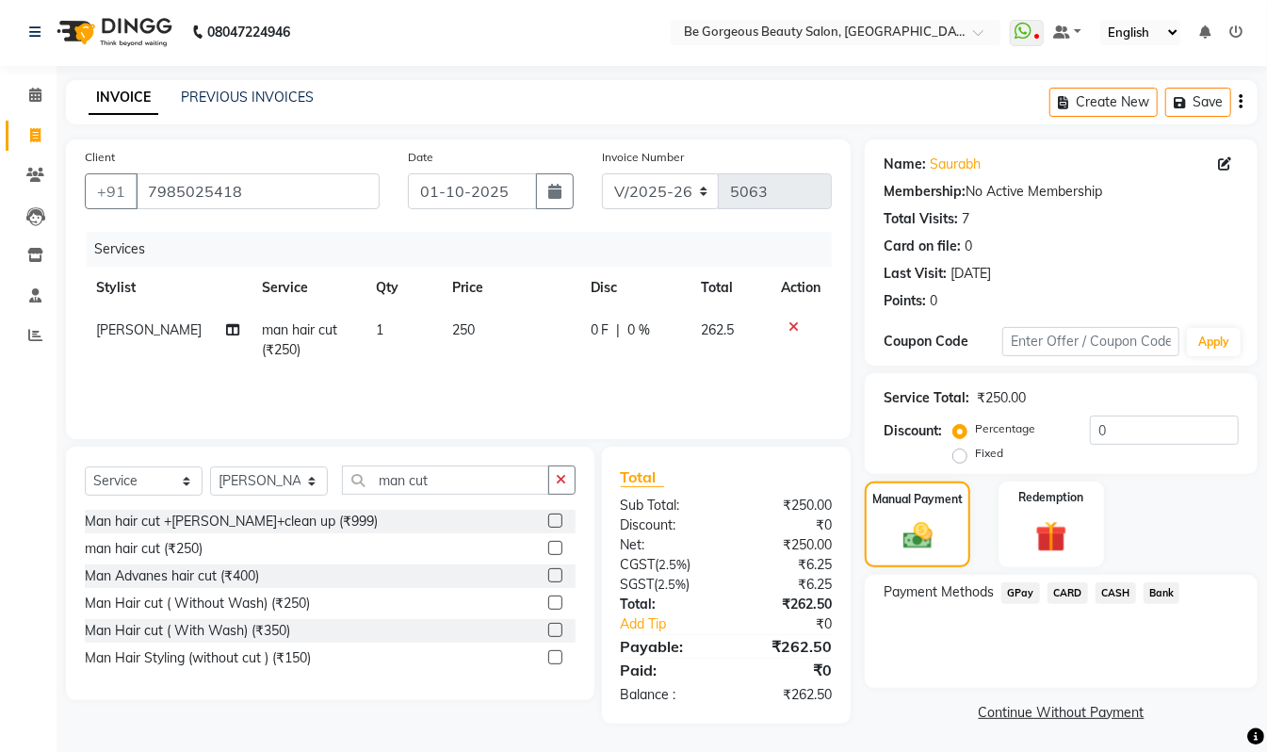
click at [1011, 593] on span "GPay" at bounding box center [1021, 593] width 39 height 22
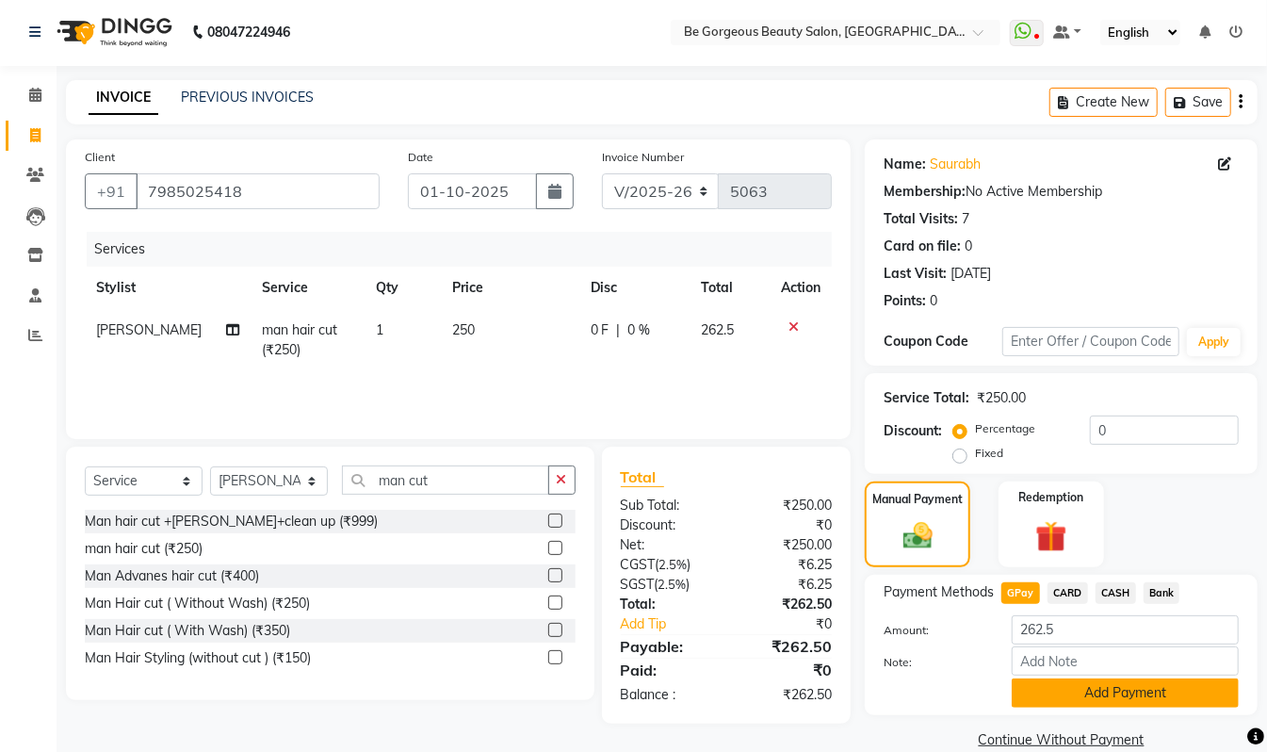
click at [1149, 702] on button "Add Payment" at bounding box center [1125, 692] width 227 height 29
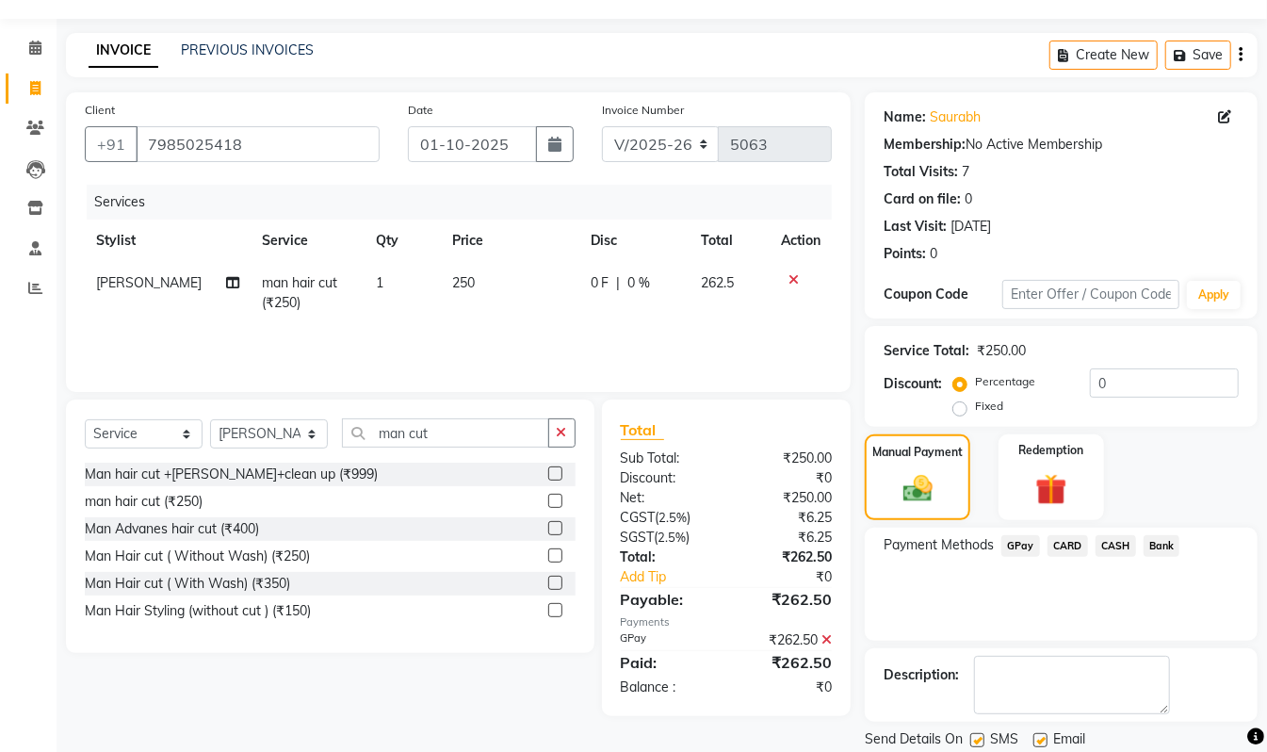
scroll to position [91, 0]
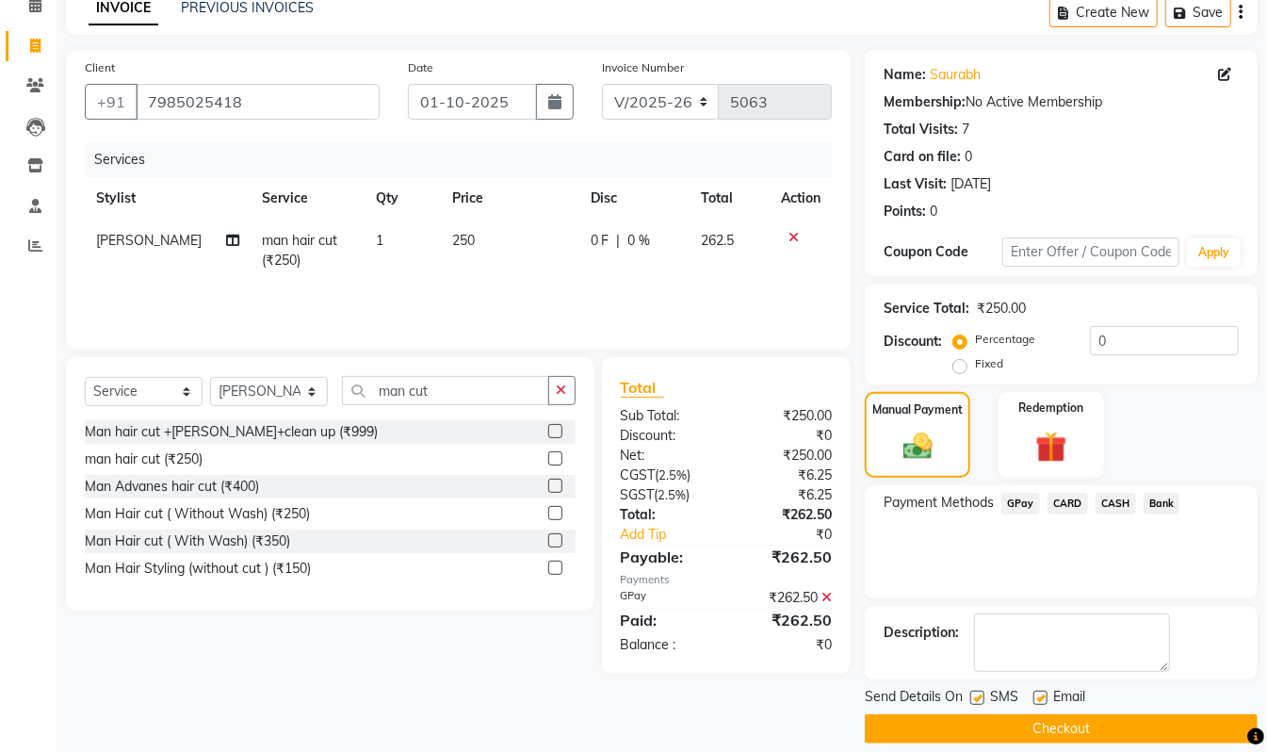
click at [1144, 725] on button "Checkout" at bounding box center [1061, 728] width 393 height 29
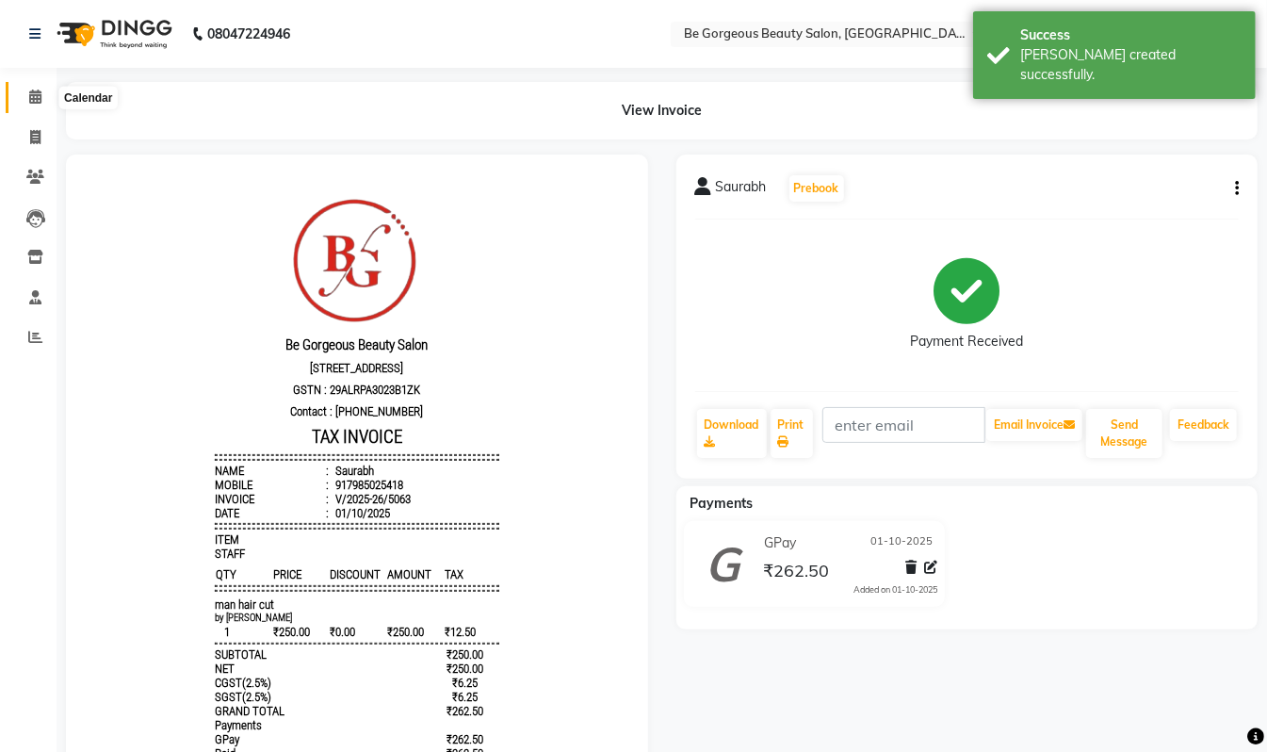
click at [31, 103] on icon at bounding box center [35, 97] width 12 height 14
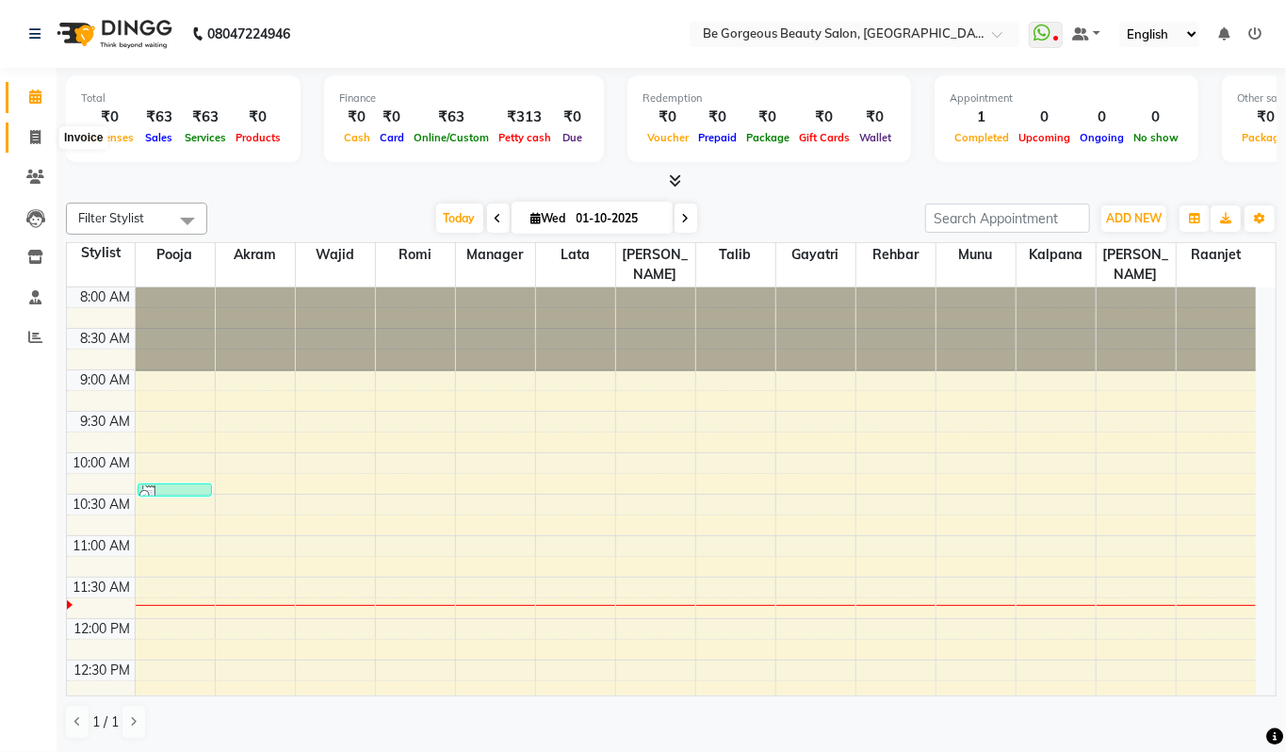
click at [36, 133] on icon at bounding box center [35, 137] width 10 height 14
select select "5405"
select select "service"
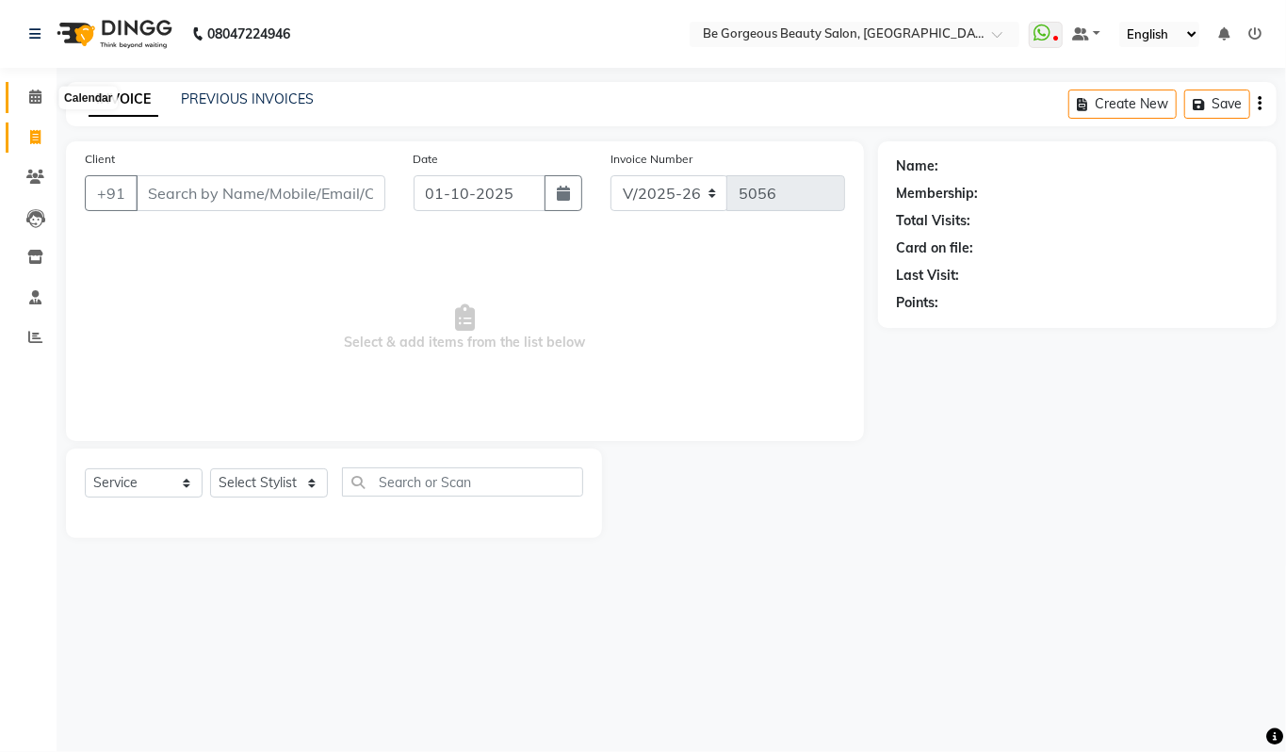
click at [42, 92] on span at bounding box center [35, 98] width 33 height 22
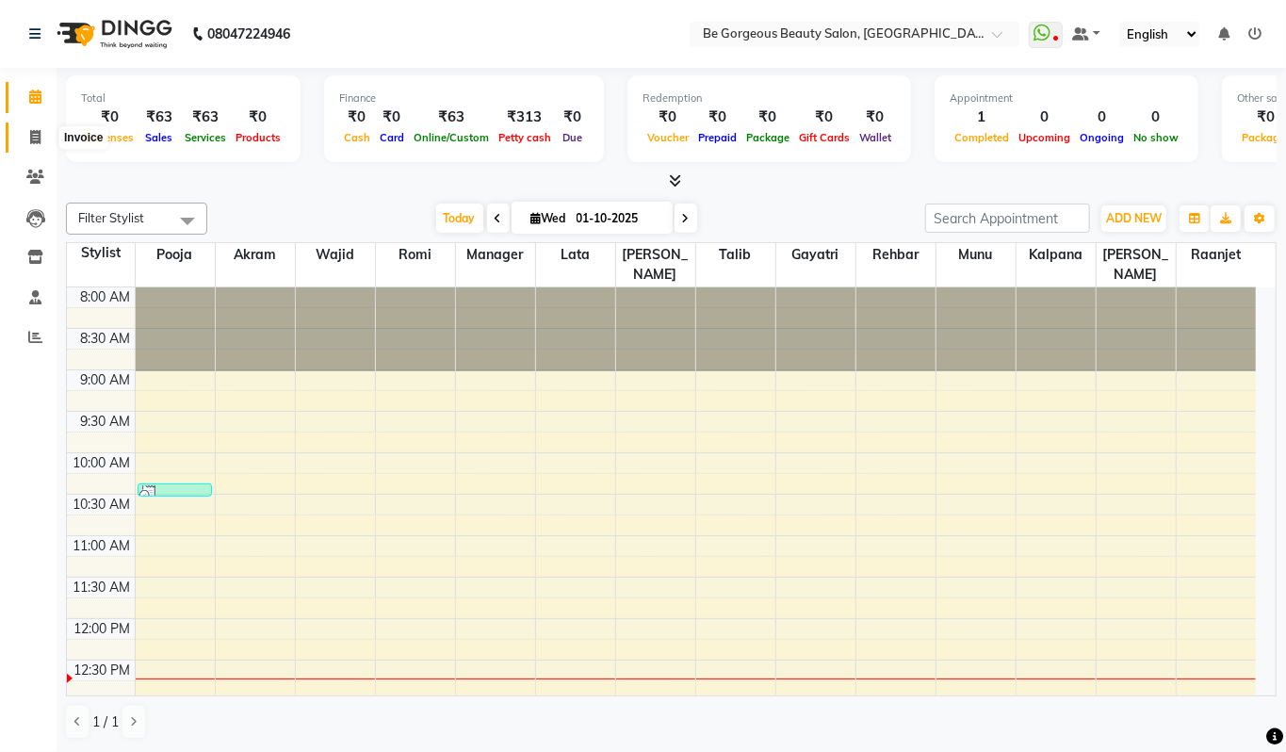
click at [31, 140] on icon at bounding box center [35, 137] width 10 height 14
select select "5405"
select select "service"
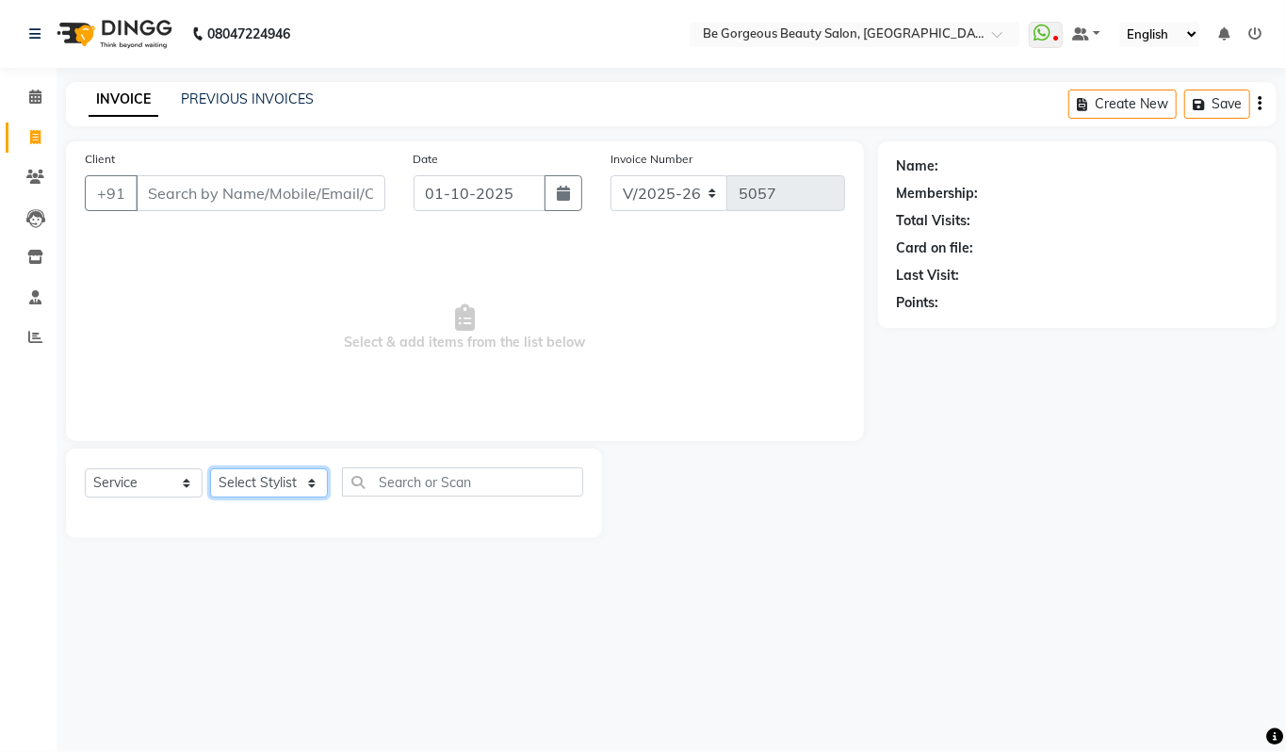
click at [242, 471] on select "Select Stylist Akram Anas Gayatri Kalpana lata Manager Munu Pooja Raanjet Rehba…" at bounding box center [269, 482] width 118 height 29
click at [210, 468] on select "Select Stylist Akram Anas Gayatri Kalpana lata Manager Munu Pooja Raanjet Rehba…" at bounding box center [269, 482] width 118 height 29
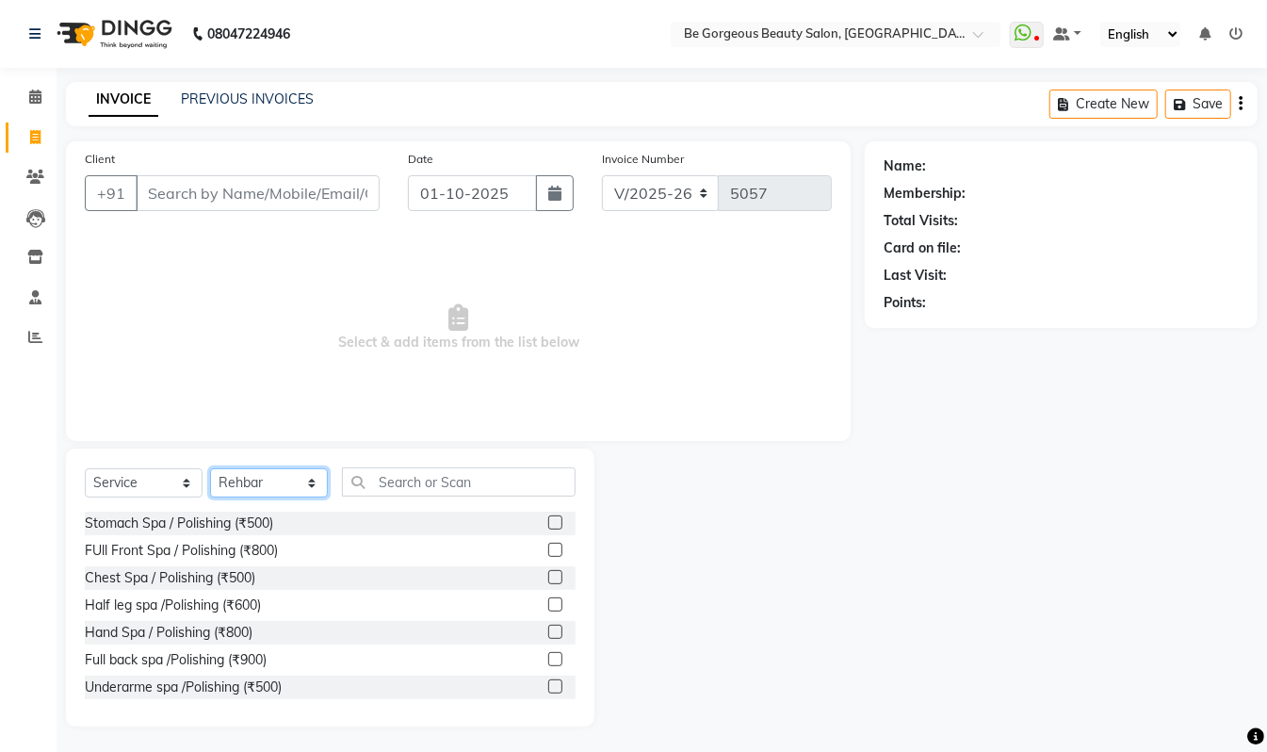
click at [253, 473] on select "Select Stylist Akram Anas Gayatri Kalpana lata Manager Munu Pooja Raanjet Rehba…" at bounding box center [269, 482] width 118 height 29
select select "90706"
click at [210, 468] on select "Select Stylist Akram Anas Gayatri Kalpana lata Manager Munu Pooja Raanjet Rehba…" at bounding box center [269, 482] width 118 height 29
click at [416, 479] on input "text" at bounding box center [459, 481] width 234 height 29
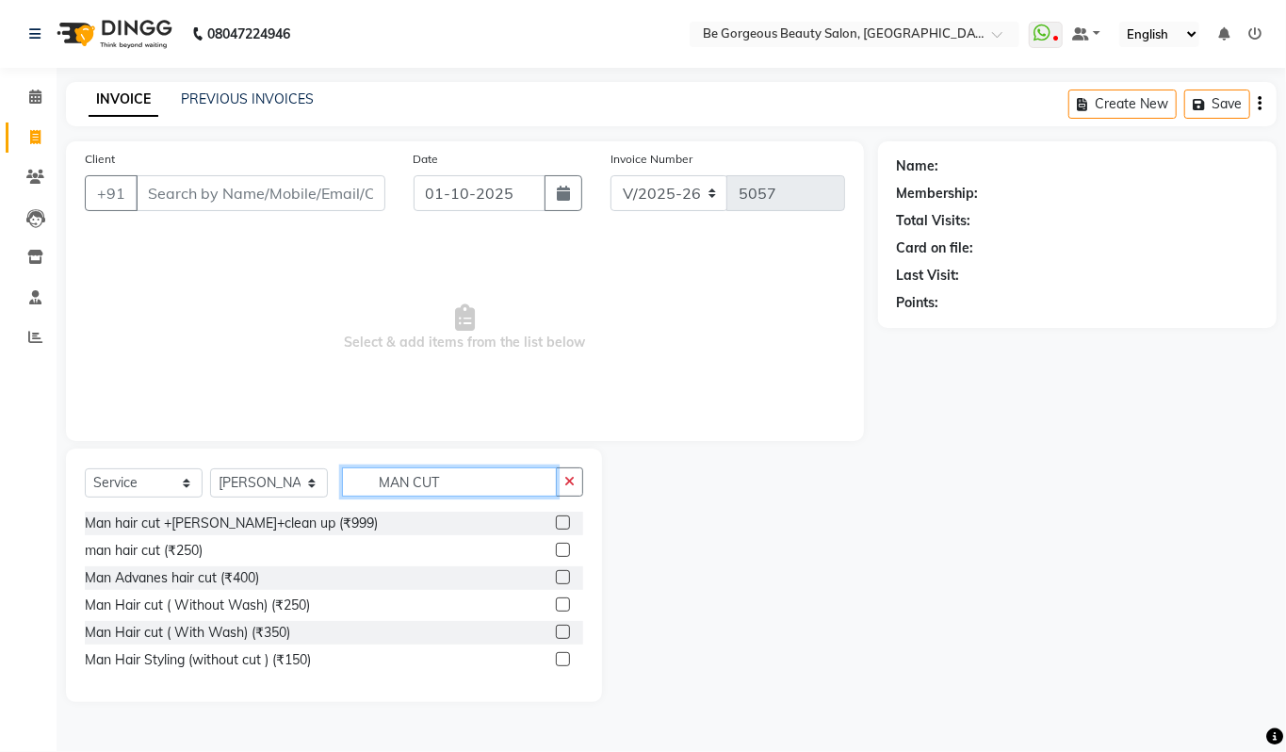
type input "MAN CUT"
click at [562, 545] on label at bounding box center [563, 550] width 14 height 14
click at [562, 545] on input "checkbox" at bounding box center [562, 551] width 12 height 12
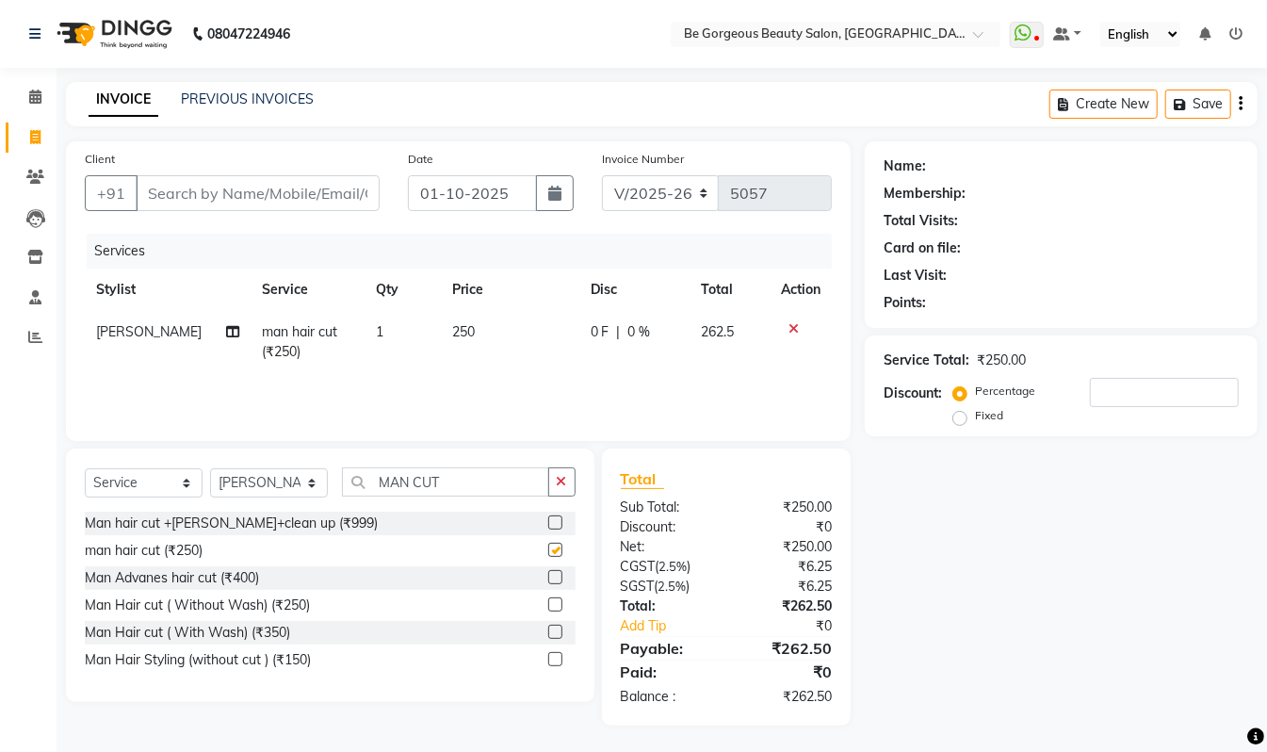
checkbox input "false"
click at [465, 486] on input "MAN CUT" at bounding box center [445, 481] width 207 height 29
type input "M"
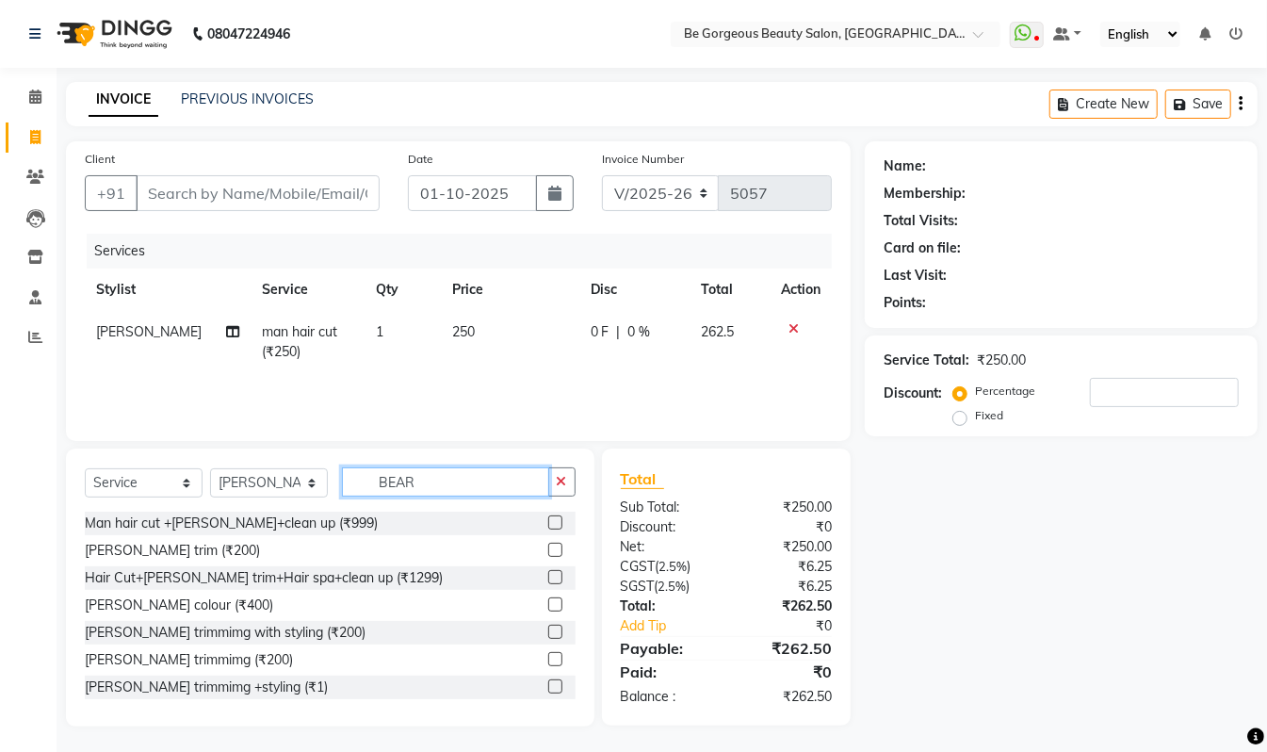
type input "BEAR"
click at [548, 546] on label at bounding box center [555, 550] width 14 height 14
click at [548, 546] on input "checkbox" at bounding box center [554, 551] width 12 height 12
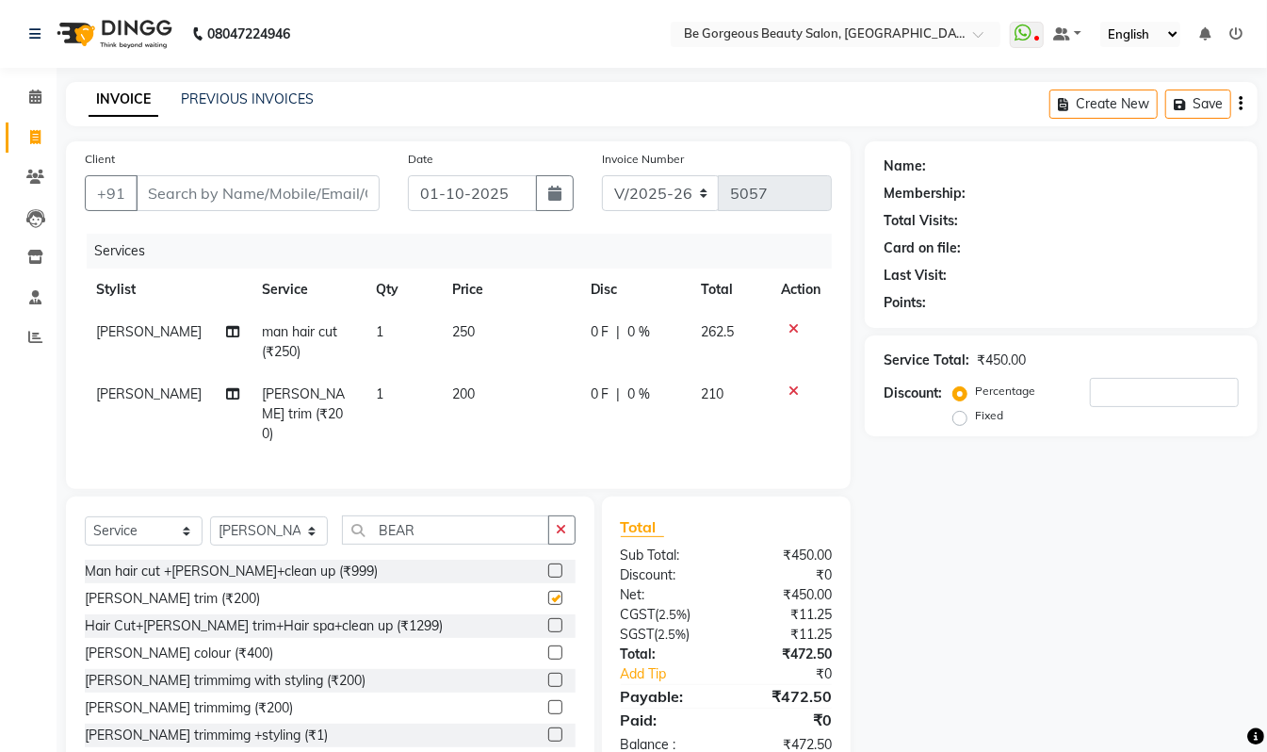
checkbox input "false"
click at [204, 196] on input "Client" at bounding box center [258, 193] width 244 height 36
click at [175, 192] on input "Client" at bounding box center [258, 193] width 244 height 36
click at [174, 192] on input "Client" at bounding box center [258, 193] width 244 height 36
type input "8"
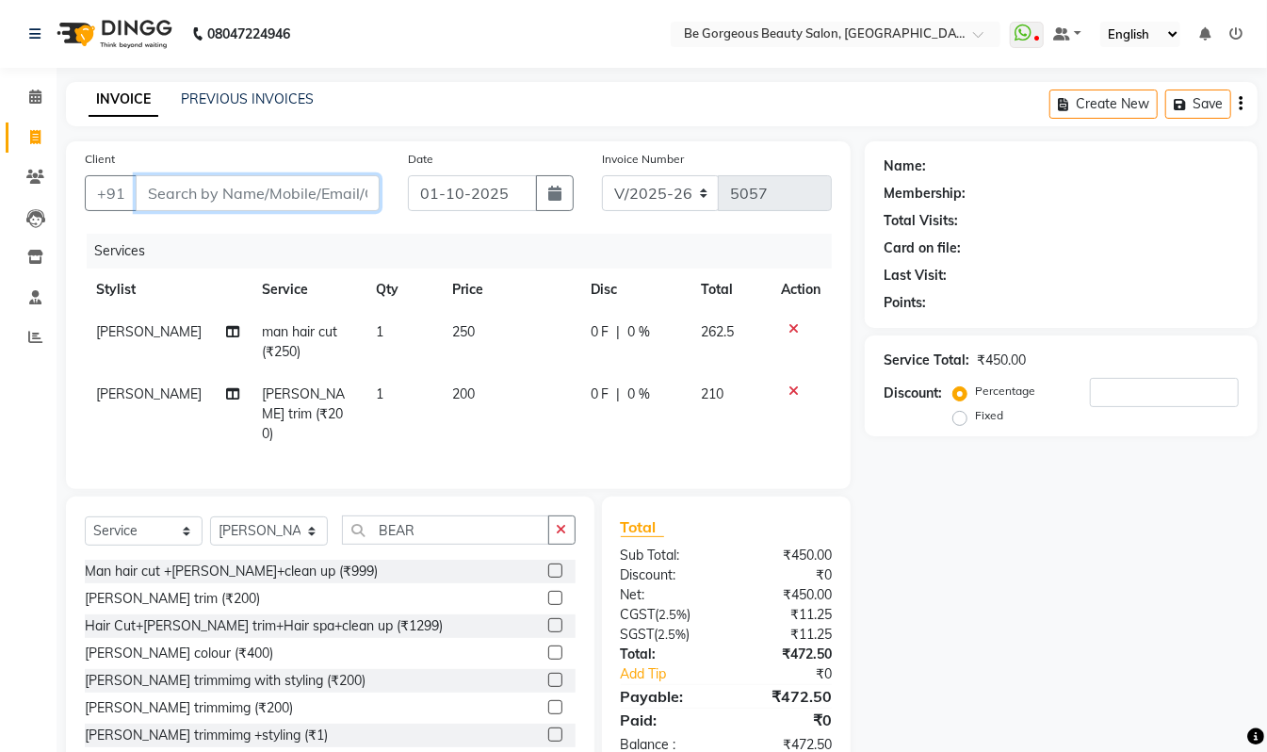
type input "0"
type input "8125989321"
click at [362, 197] on span "Add Client" at bounding box center [331, 193] width 74 height 19
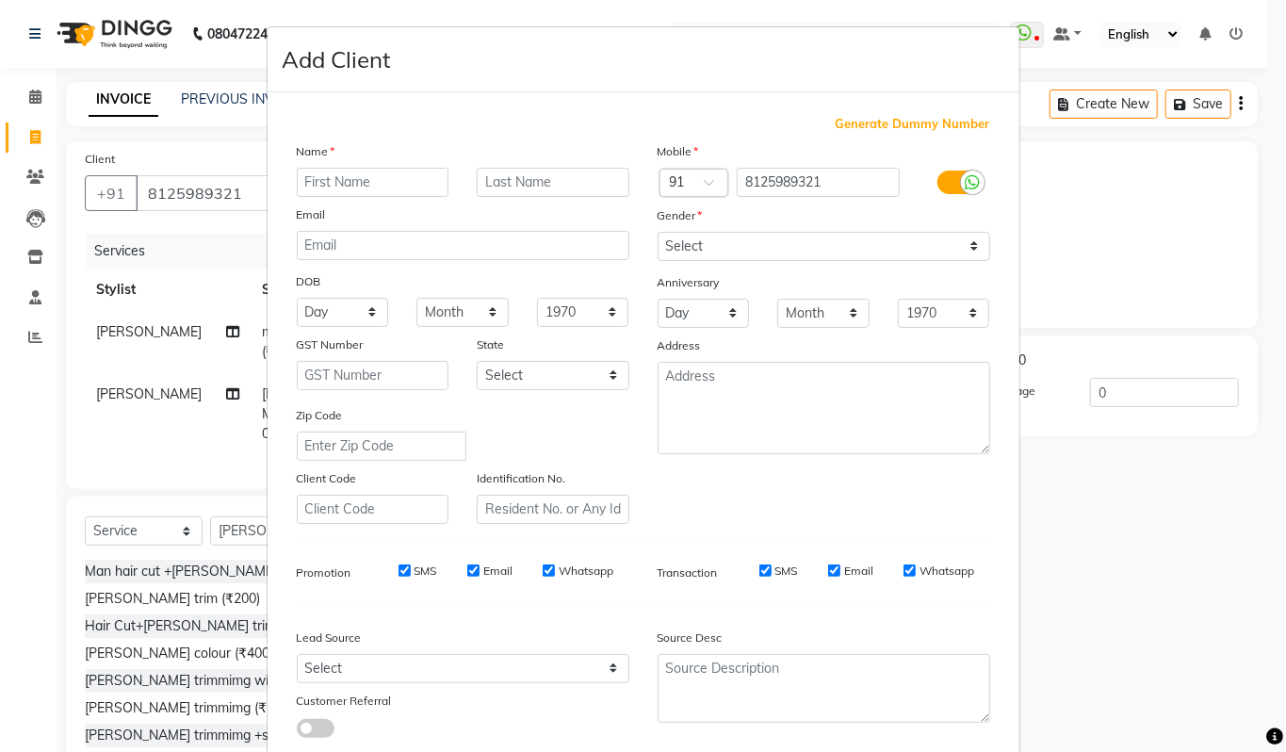
click at [349, 181] on input "text" at bounding box center [373, 182] width 153 height 29
type input "[PERSON_NAME]"
click at [710, 245] on select "Select Male Female Other Prefer Not To Say" at bounding box center [824, 246] width 333 height 29
select select "male"
click at [658, 232] on select "Select Male Female Other Prefer Not To Say" at bounding box center [824, 246] width 333 height 29
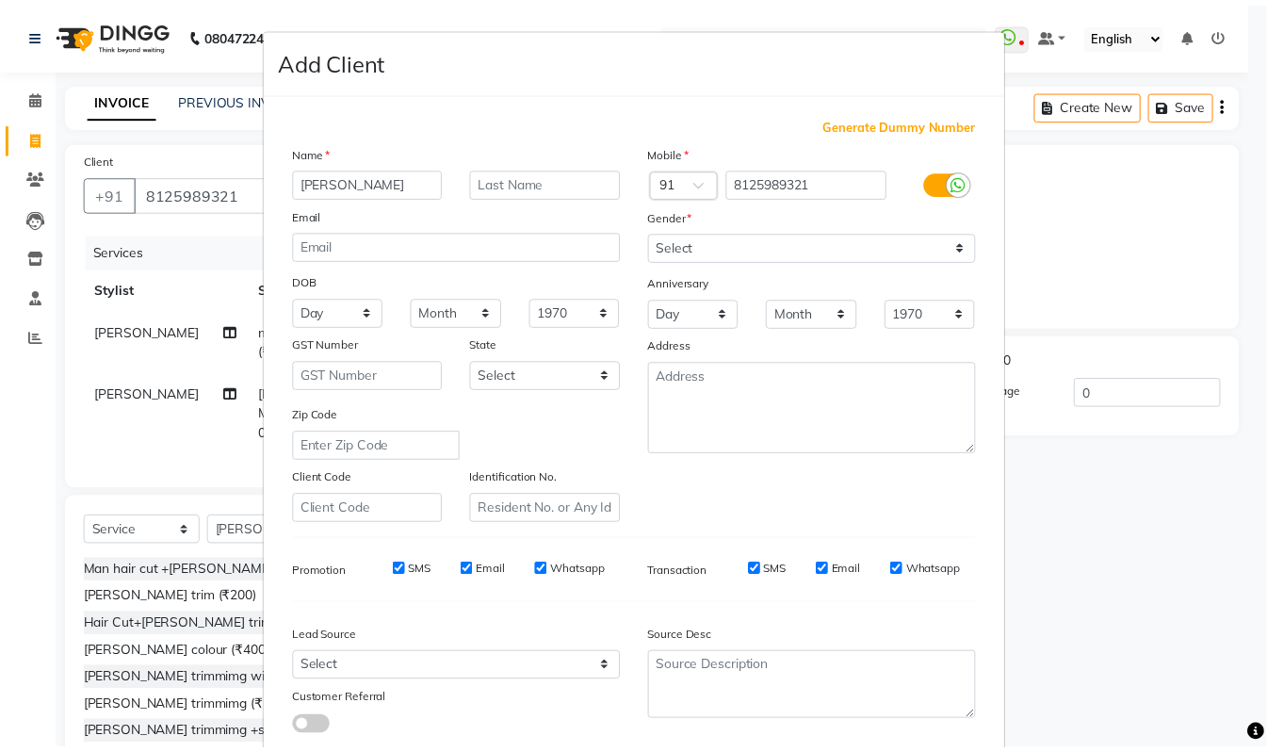
scroll to position [113, 0]
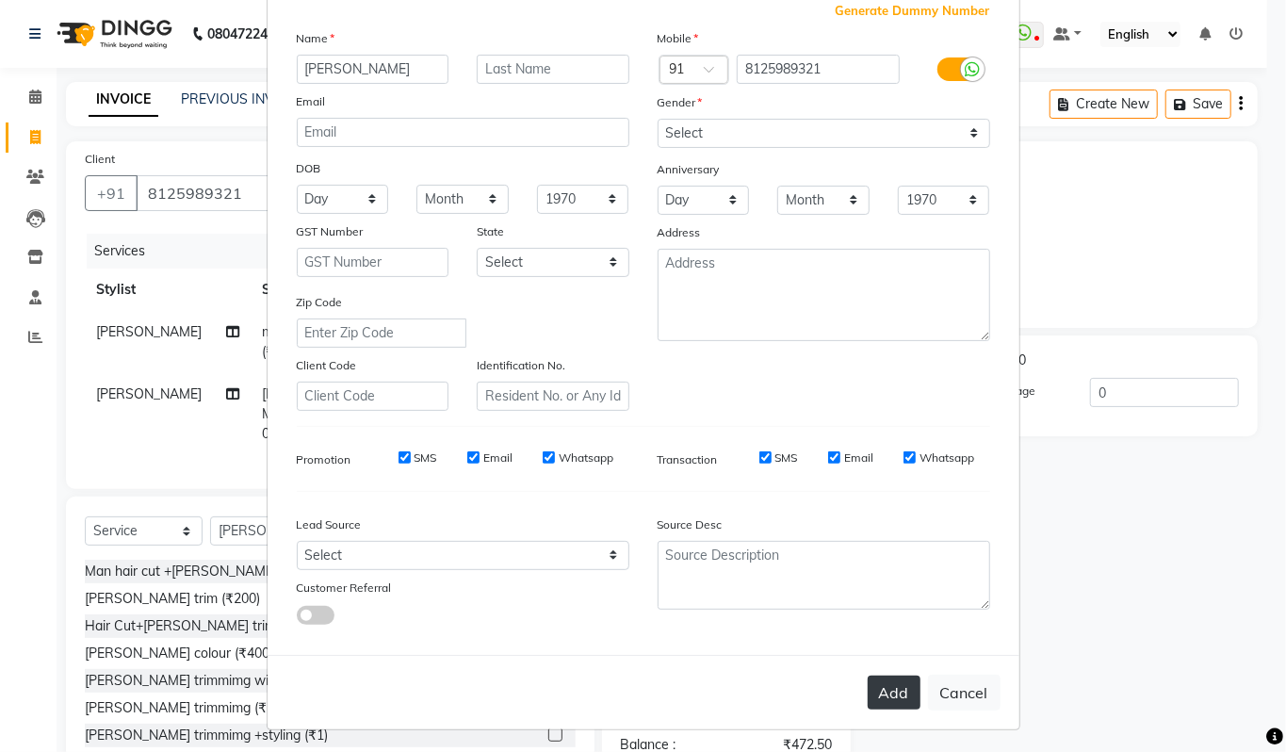
click at [883, 684] on button "Add" at bounding box center [894, 693] width 53 height 34
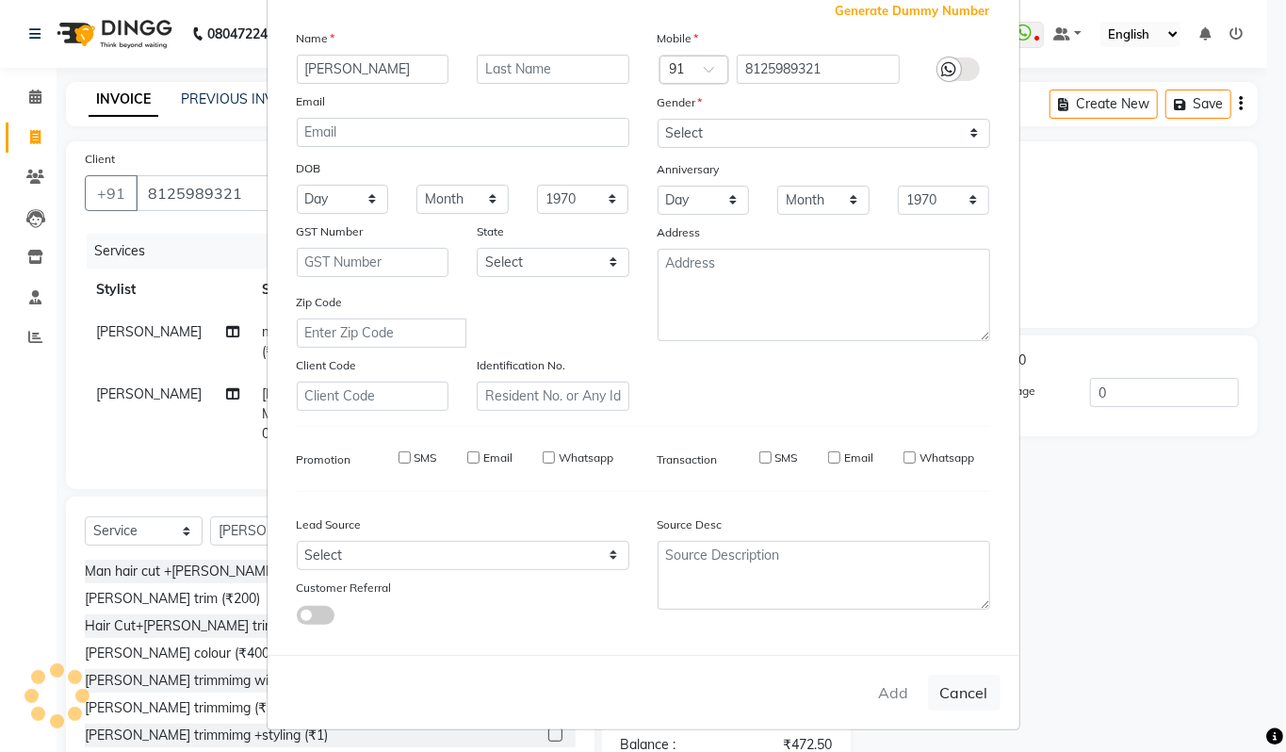
select select
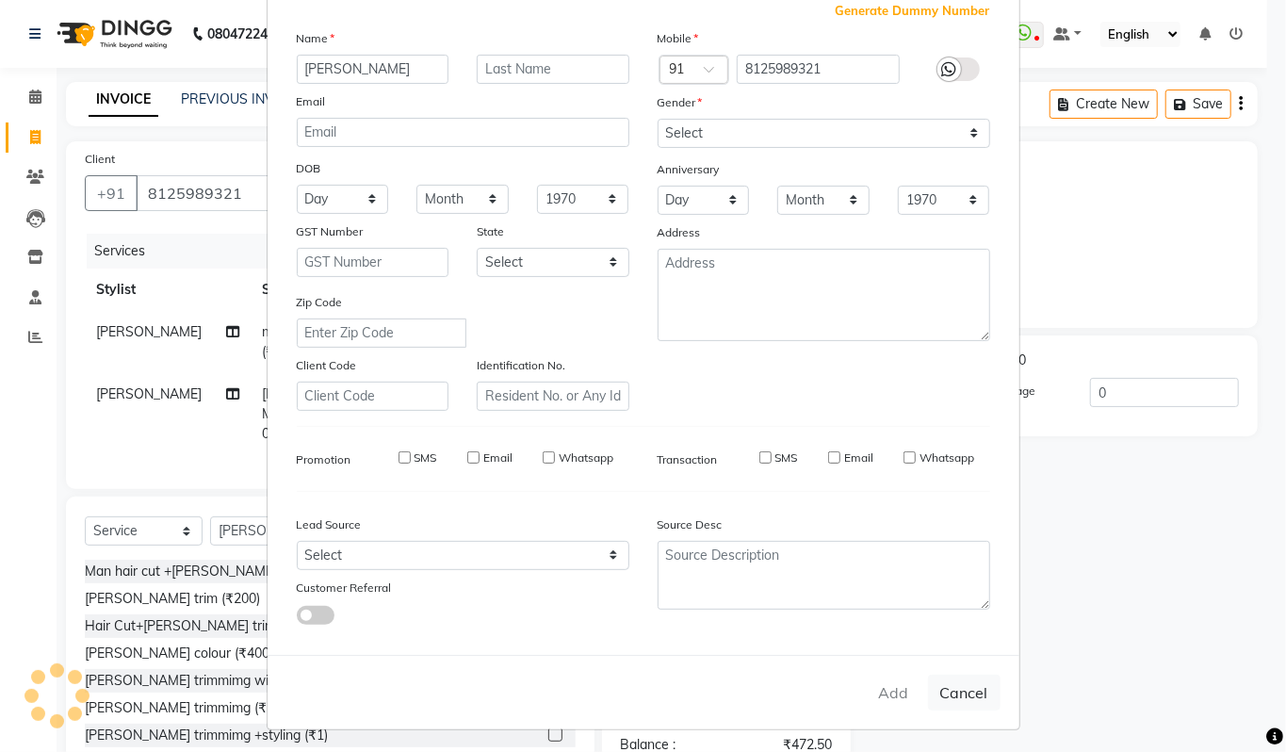
select select
checkbox input "false"
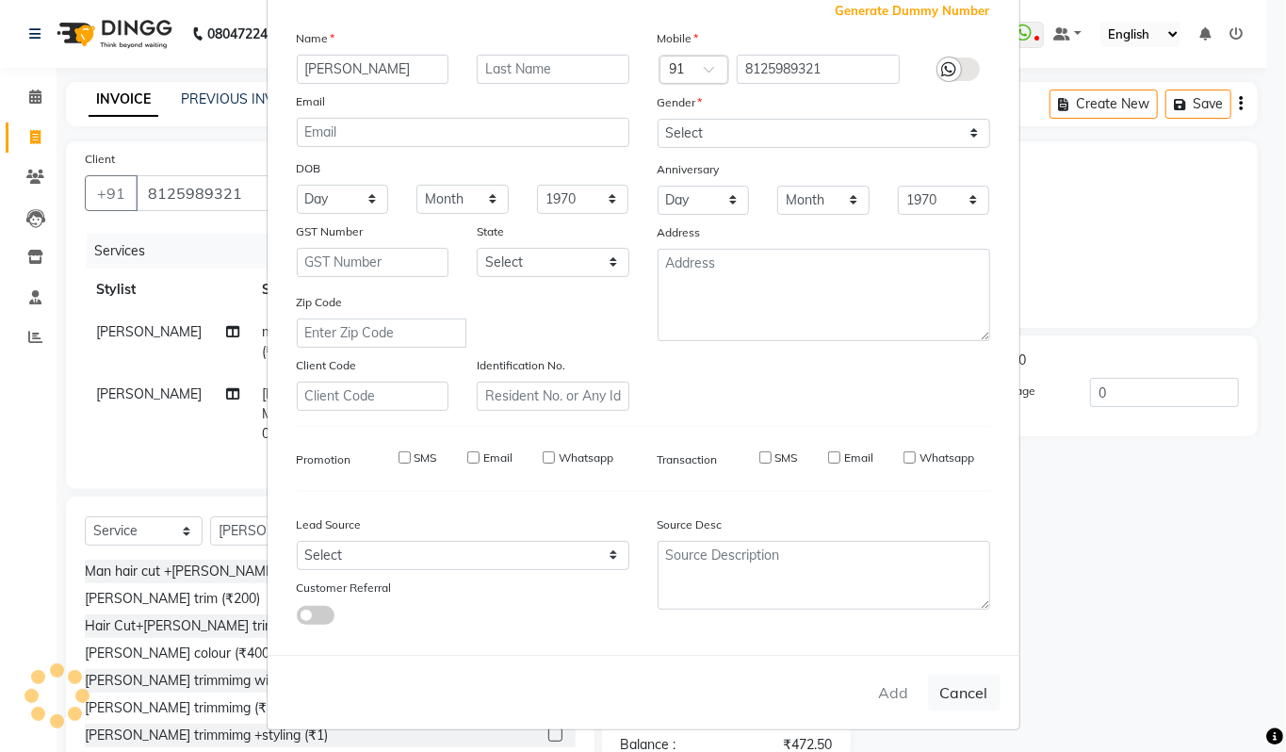
checkbox input "false"
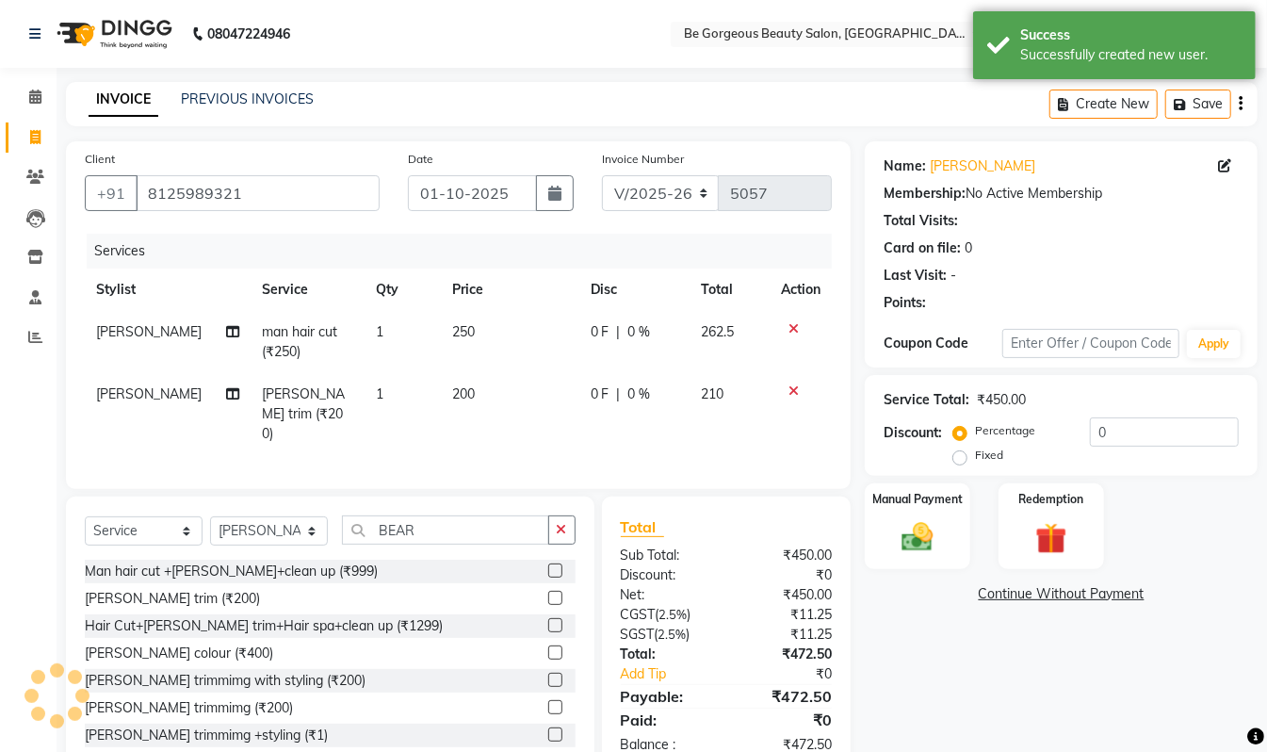
scroll to position [50, 0]
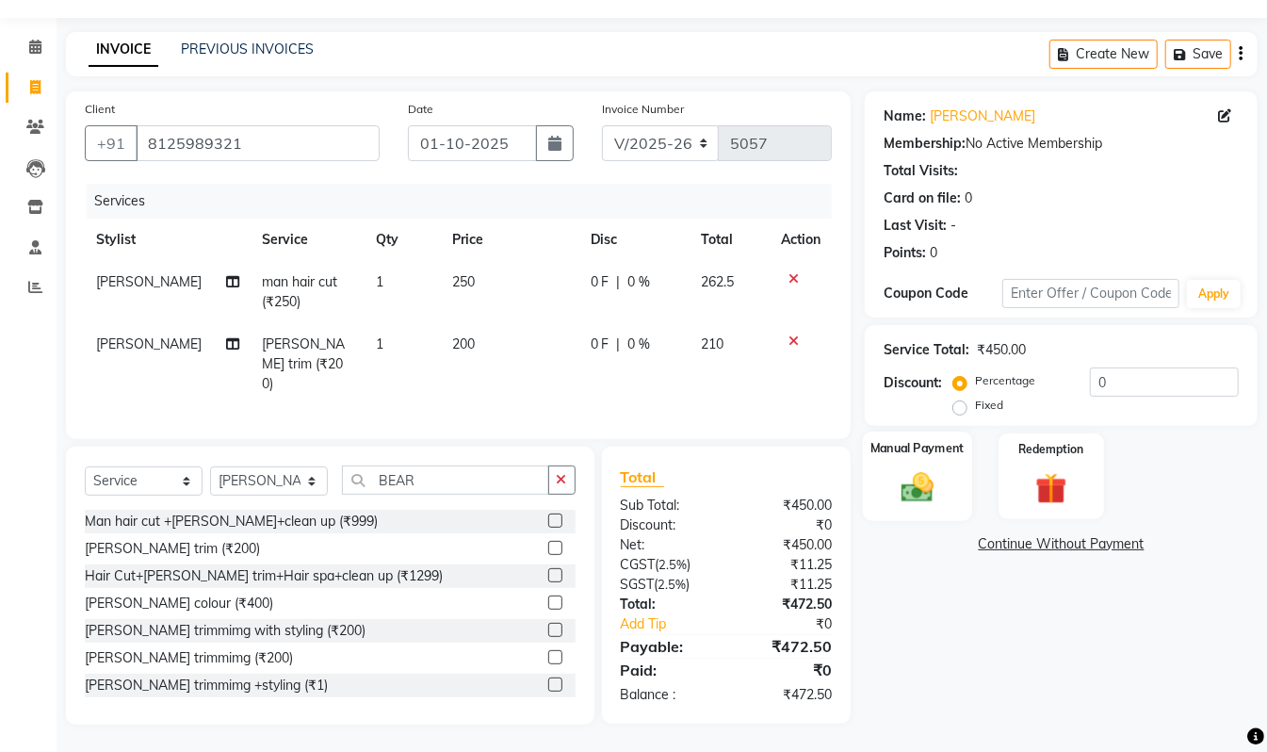
click at [938, 472] on img at bounding box center [917, 487] width 53 height 38
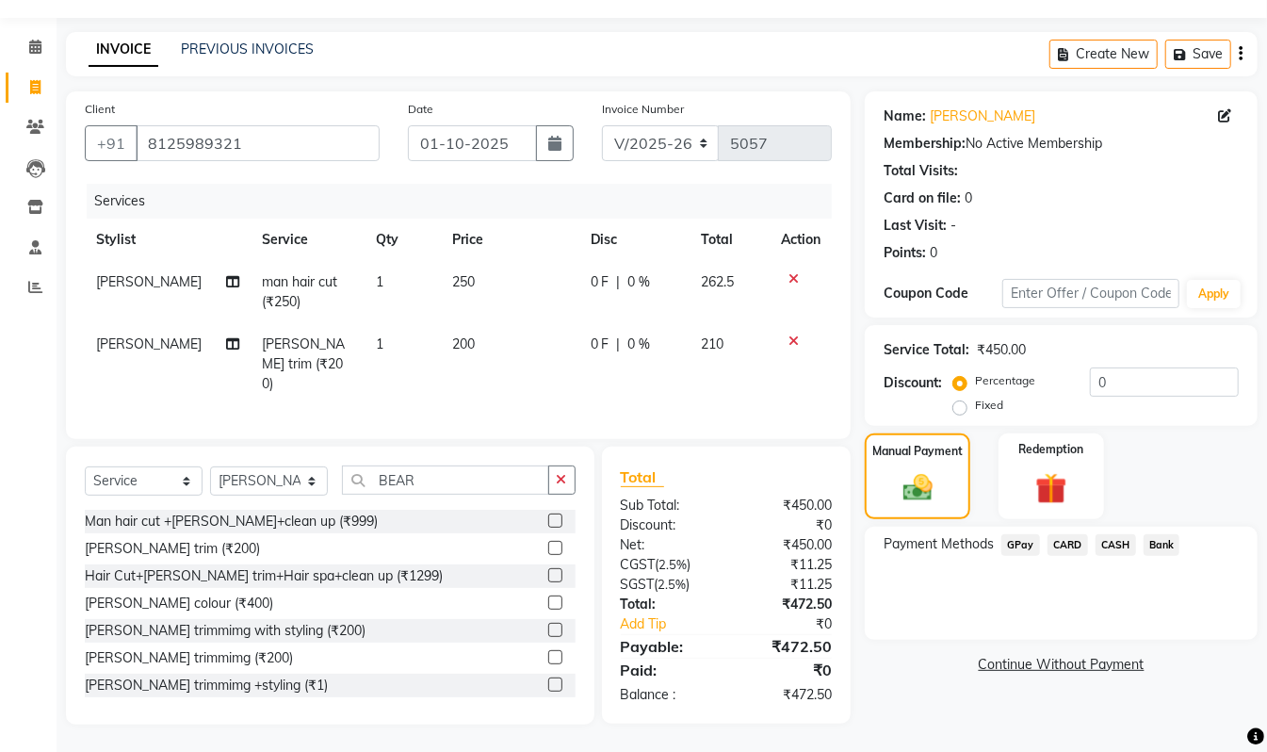
click at [1018, 544] on span "GPay" at bounding box center [1021, 545] width 39 height 22
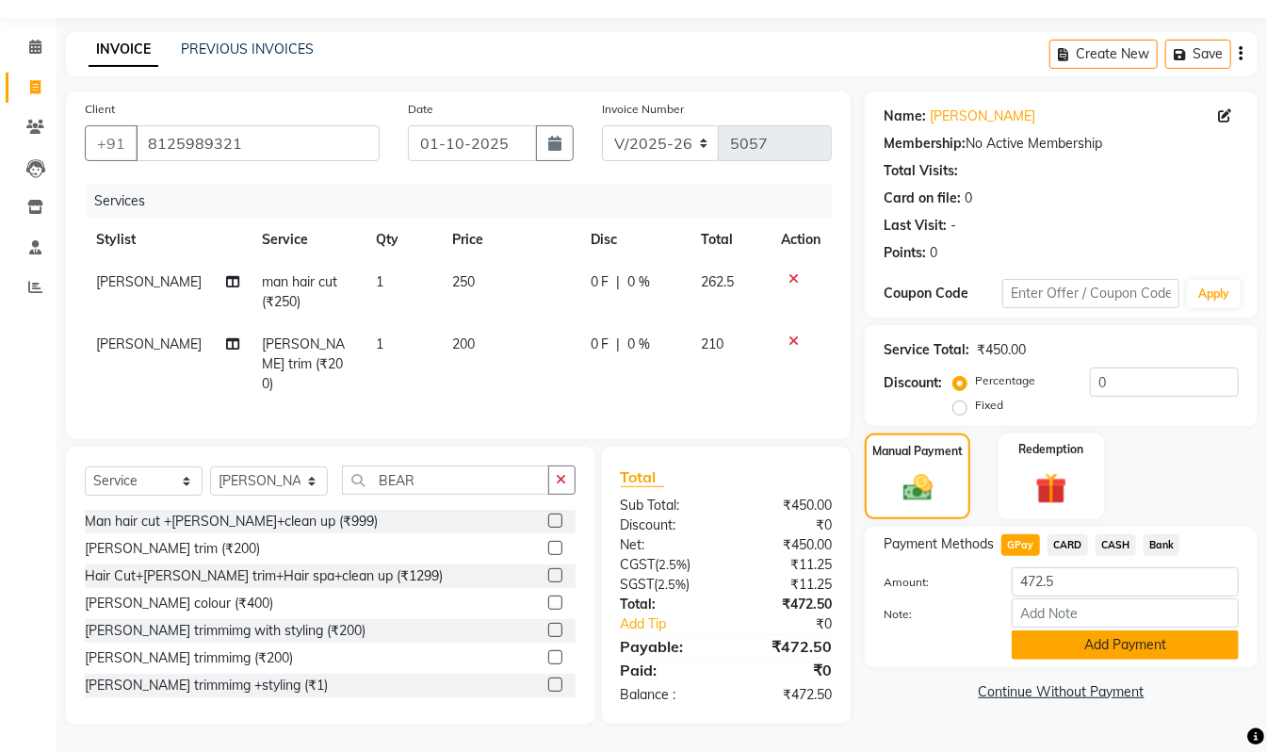
click at [1100, 642] on button "Add Payment" at bounding box center [1125, 644] width 227 height 29
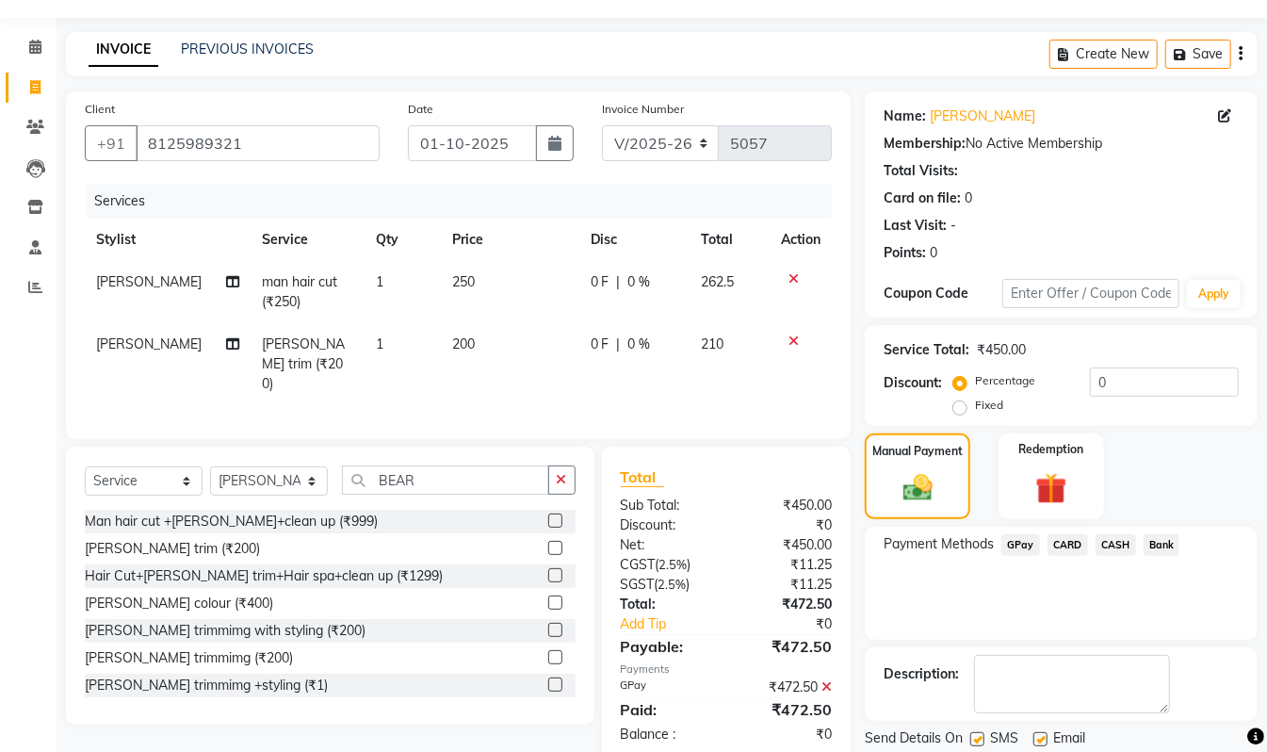
scroll to position [111, 0]
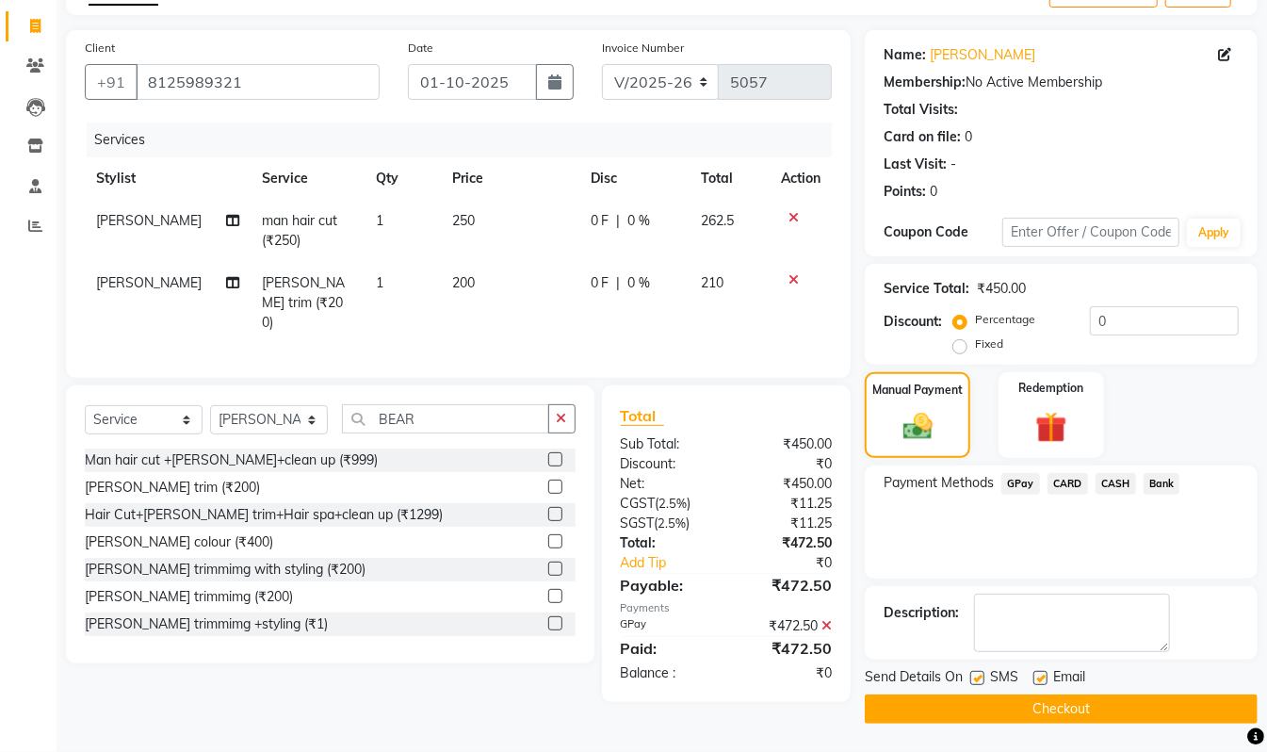
click at [1072, 709] on button "Checkout" at bounding box center [1061, 708] width 393 height 29
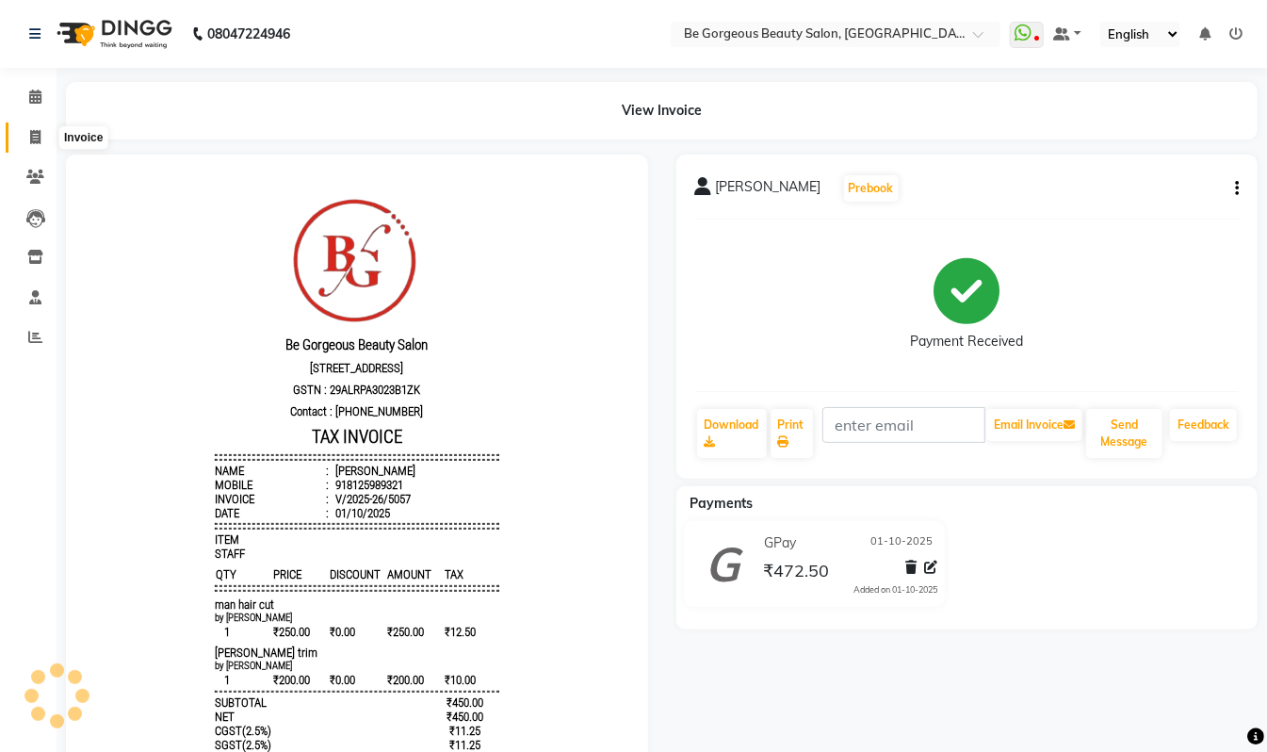
click at [40, 134] on icon at bounding box center [35, 137] width 10 height 14
select select "5405"
select select "service"
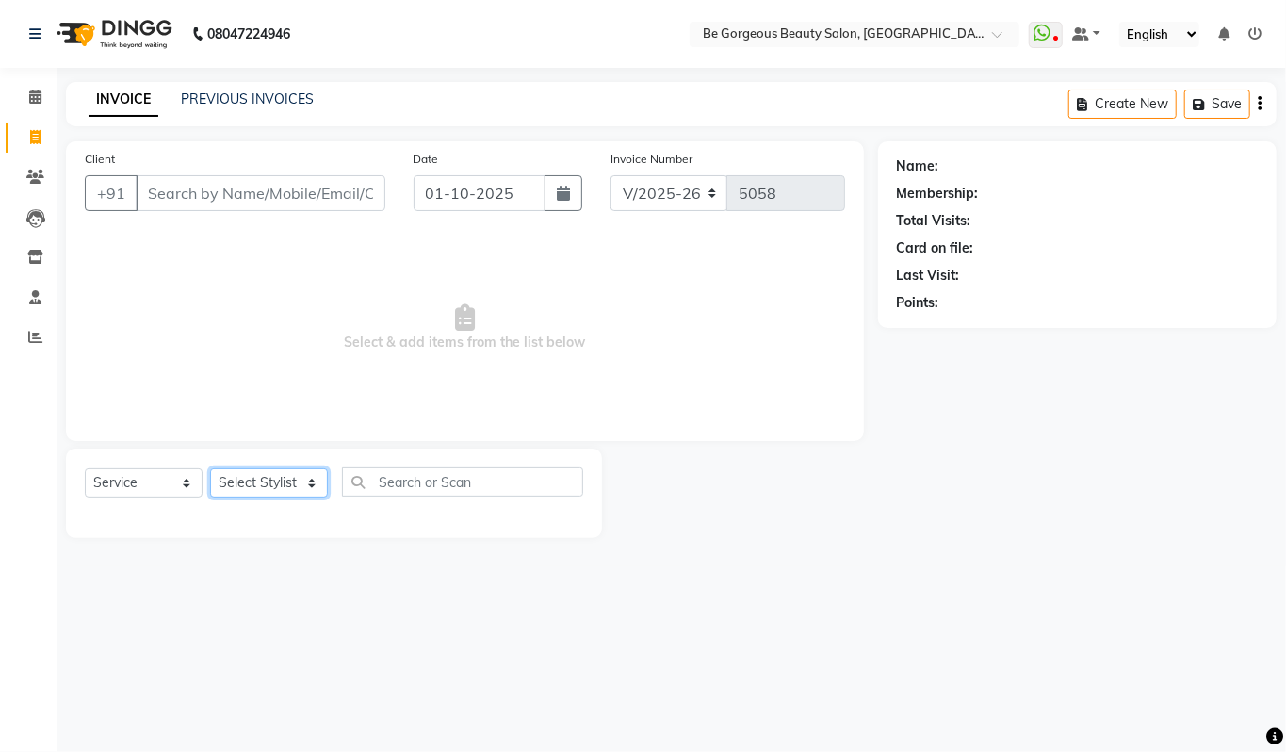
click at [242, 475] on select "Select Stylist Akram Anas Gayatri Kalpana lata Manager Munu Pooja Raanjet Rehba…" at bounding box center [269, 482] width 118 height 29
select select "90705"
click at [210, 468] on select "Select Stylist Akram Anas Gayatri Kalpana lata Manager Munu Pooja Raanjet Rehba…" at bounding box center [269, 482] width 118 height 29
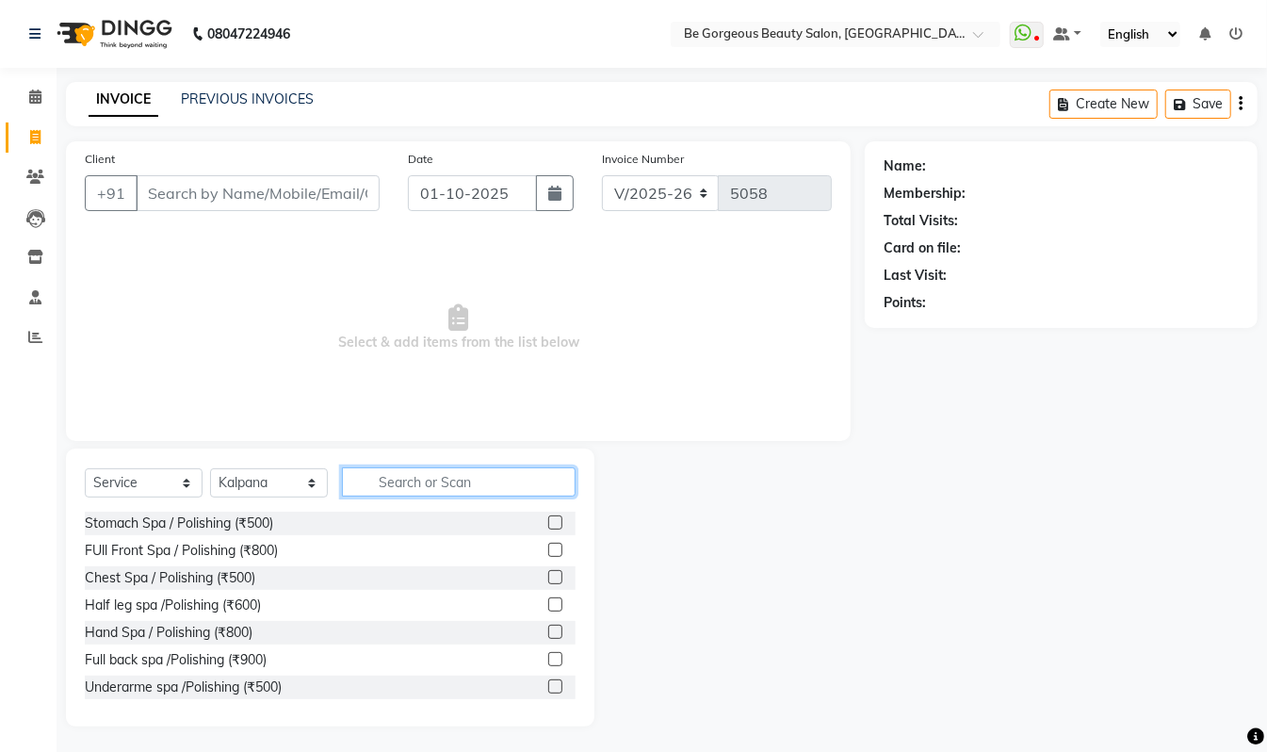
click at [398, 481] on input "text" at bounding box center [459, 481] width 234 height 29
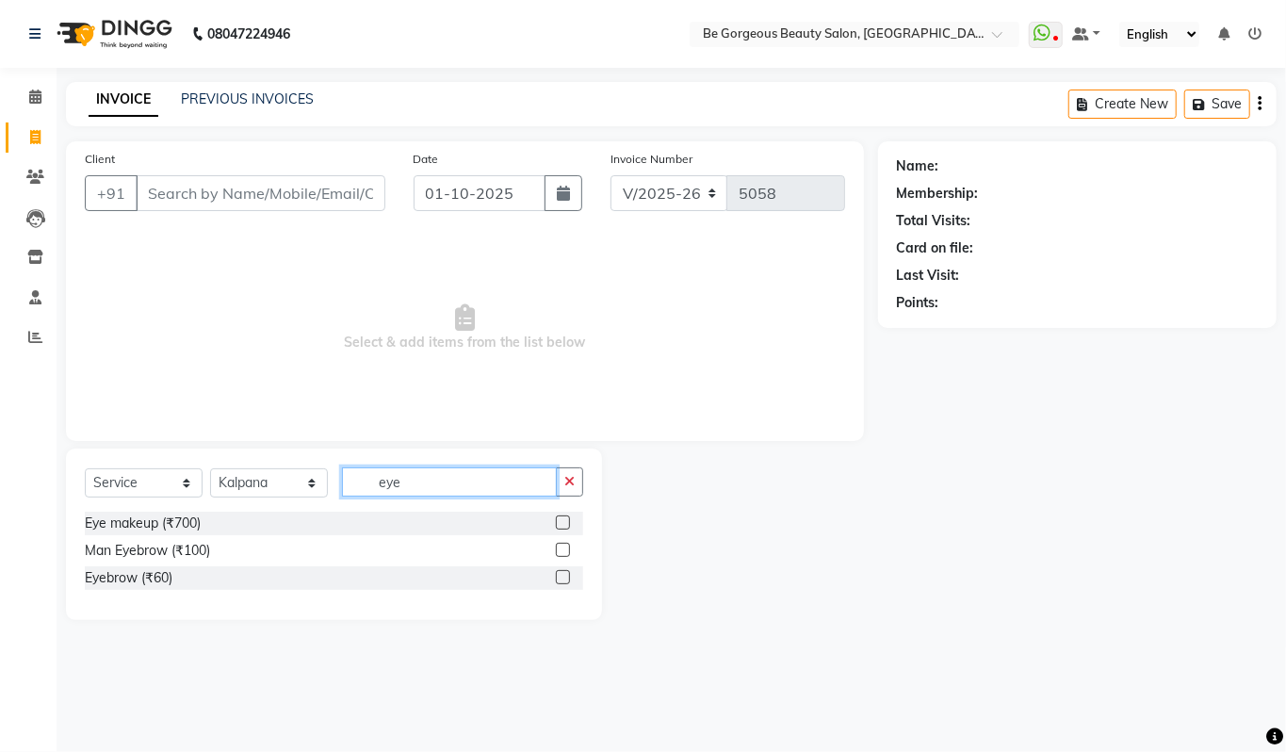
type input "eye"
click at [566, 577] on label at bounding box center [563, 577] width 14 height 14
click at [566, 577] on input "checkbox" at bounding box center [562, 578] width 12 height 12
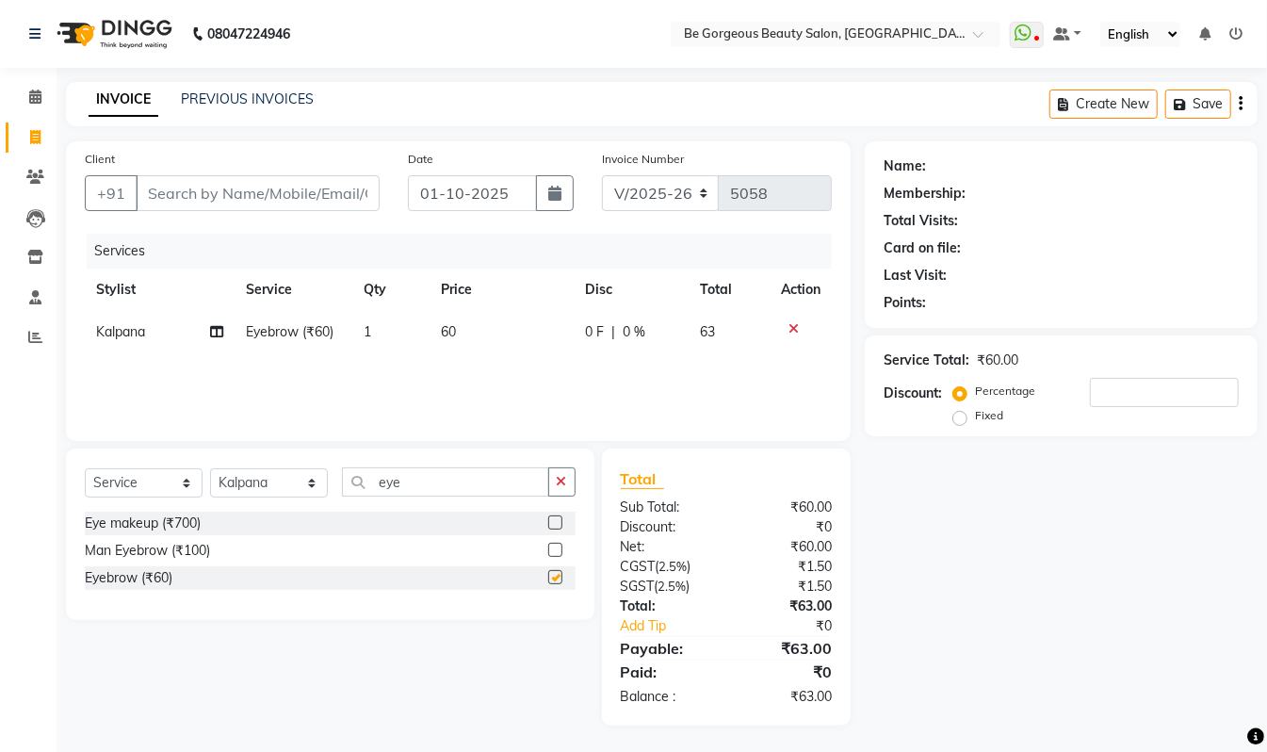
checkbox input "false"
click at [253, 472] on select "Select Stylist Akram Anas Gayatri Kalpana lata Manager Munu Pooja Raanjet Rehba…" at bounding box center [269, 482] width 118 height 29
select select "36207"
click at [210, 468] on select "Select Stylist Akram Anas Gayatri Kalpana lata Manager Munu Pooja Raanjet Rehba…" at bounding box center [269, 482] width 118 height 29
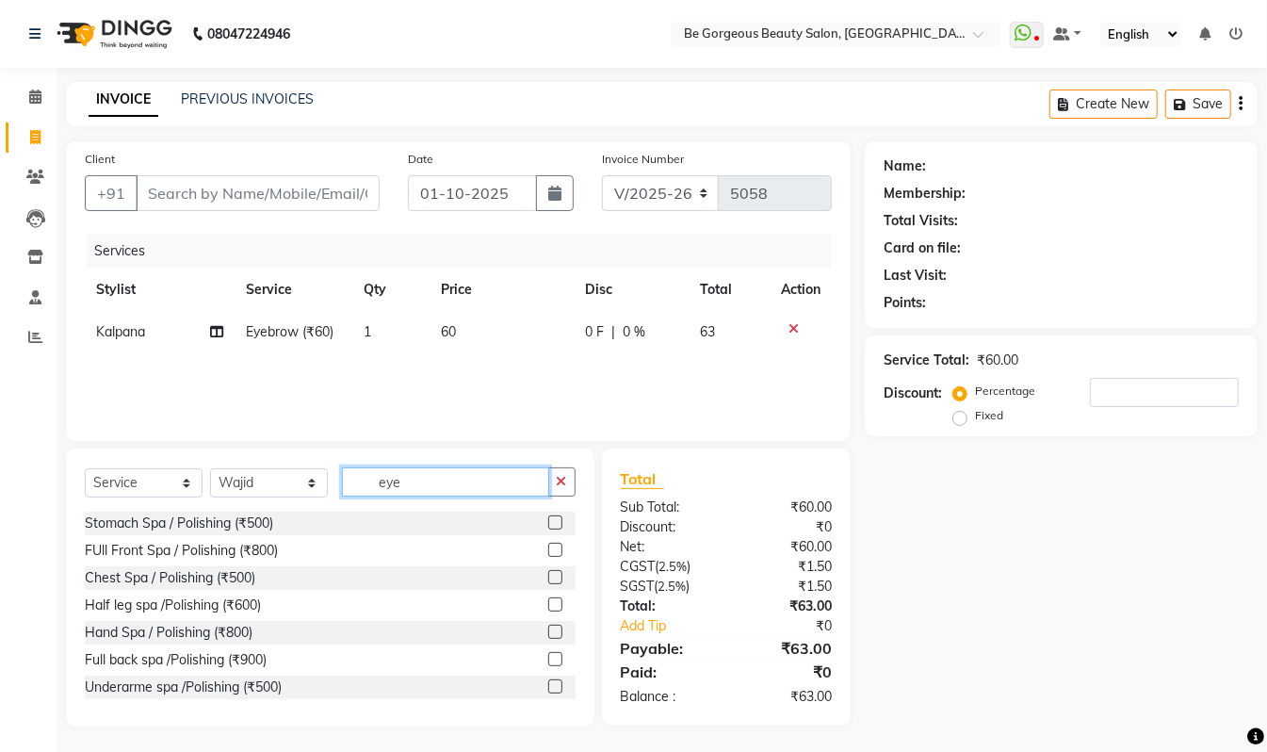
click at [433, 483] on input "eye" at bounding box center [445, 481] width 207 height 29
type input "e"
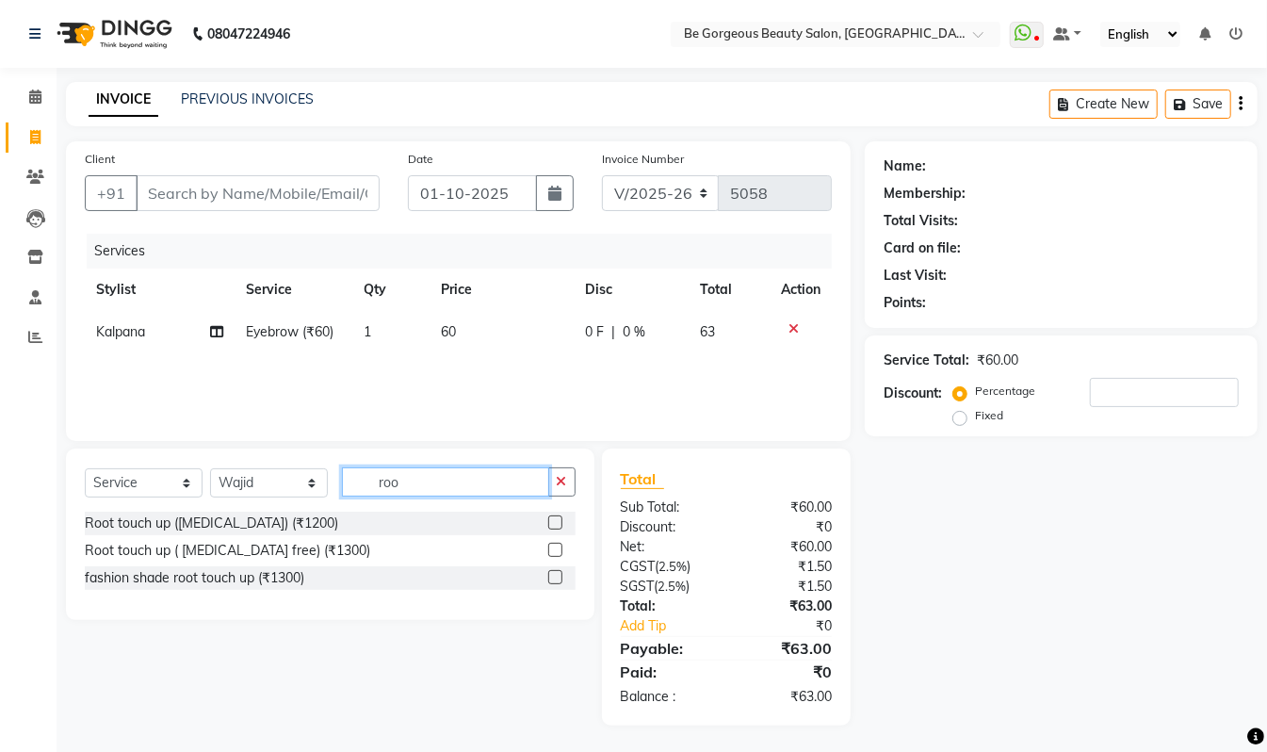
type input "roo"
click at [550, 545] on label at bounding box center [555, 550] width 14 height 14
click at [550, 545] on input "checkbox" at bounding box center [554, 551] width 12 height 12
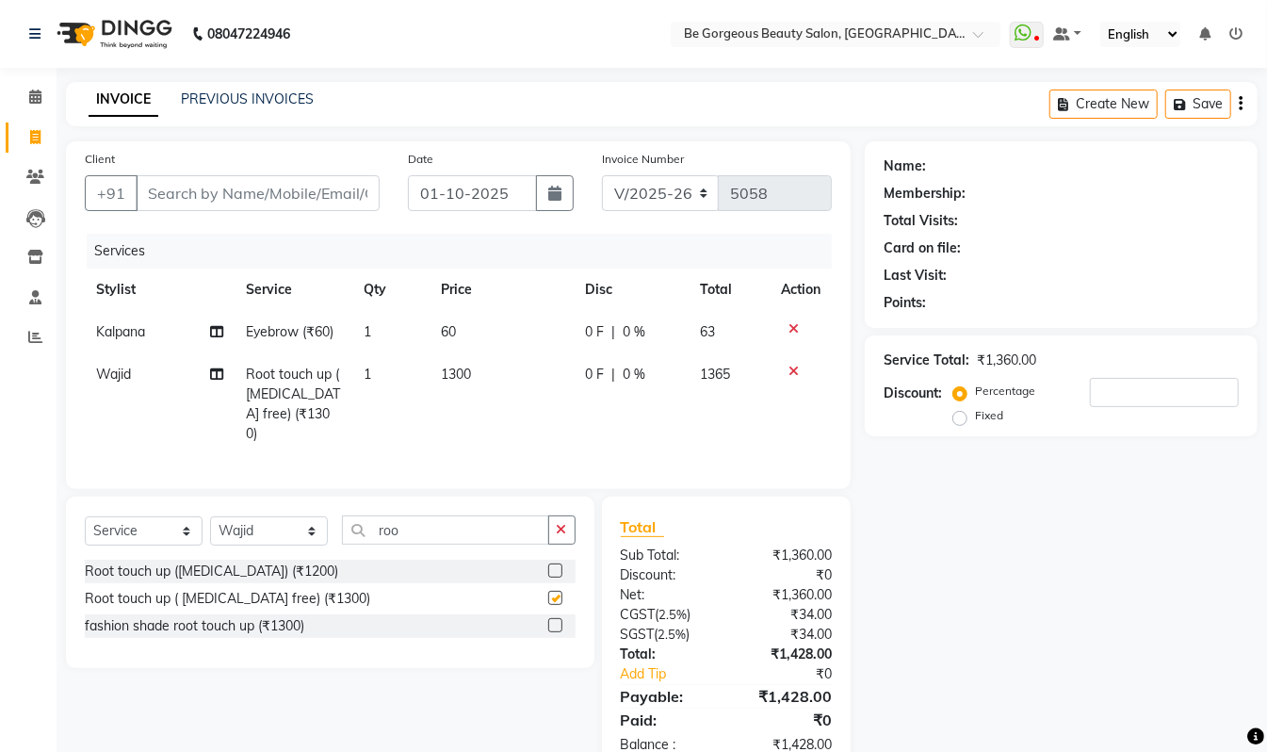
checkbox input "false"
drag, startPoint x: 272, startPoint y: 525, endPoint x: 261, endPoint y: 522, distance: 11.7
click at [271, 526] on select "Select Stylist Akram Anas Gayatri Kalpana lata Manager Munu Pooja Raanjet Rehba…" at bounding box center [269, 530] width 118 height 29
select select "90705"
click at [210, 516] on select "Select Stylist Akram Anas Gayatri Kalpana lata Manager Munu Pooja Raanjet Rehba…" at bounding box center [269, 530] width 118 height 29
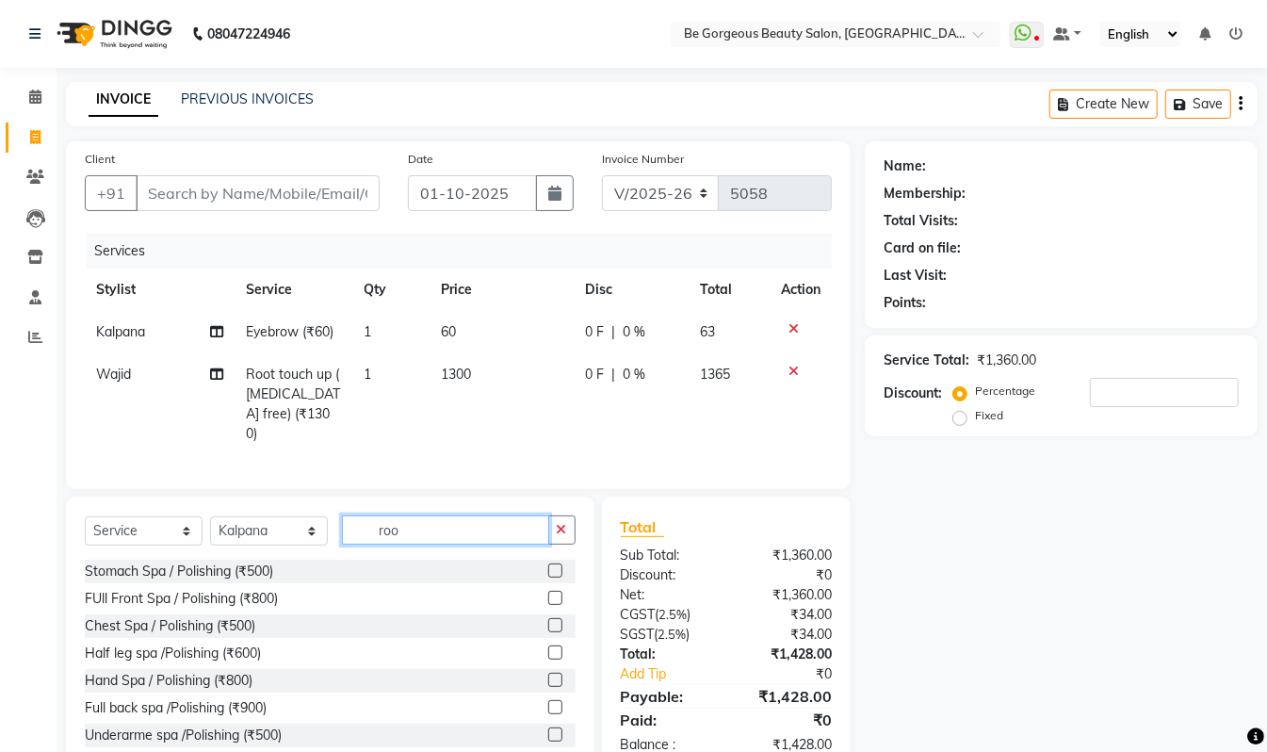
click at [413, 526] on input "roo" at bounding box center [445, 529] width 207 height 29
type input "r"
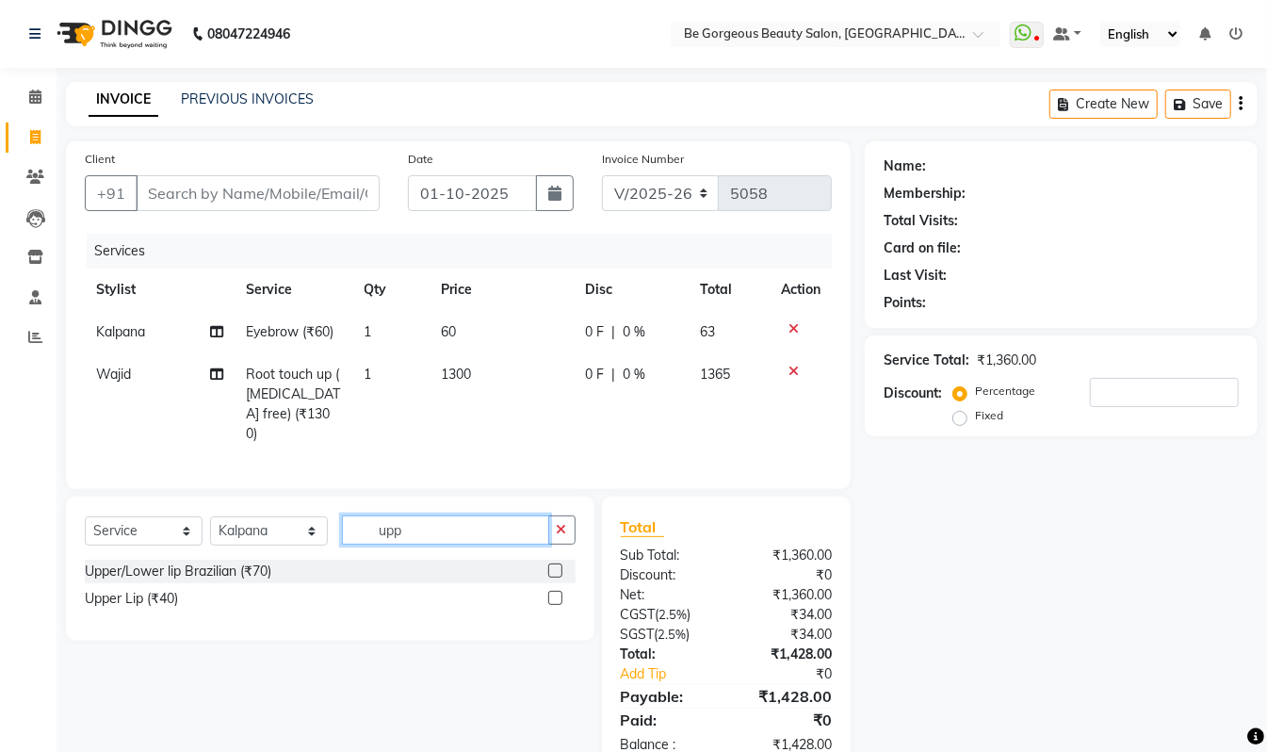
type input "upp"
click at [556, 570] on label at bounding box center [555, 570] width 14 height 14
click at [556, 570] on input "checkbox" at bounding box center [554, 571] width 12 height 12
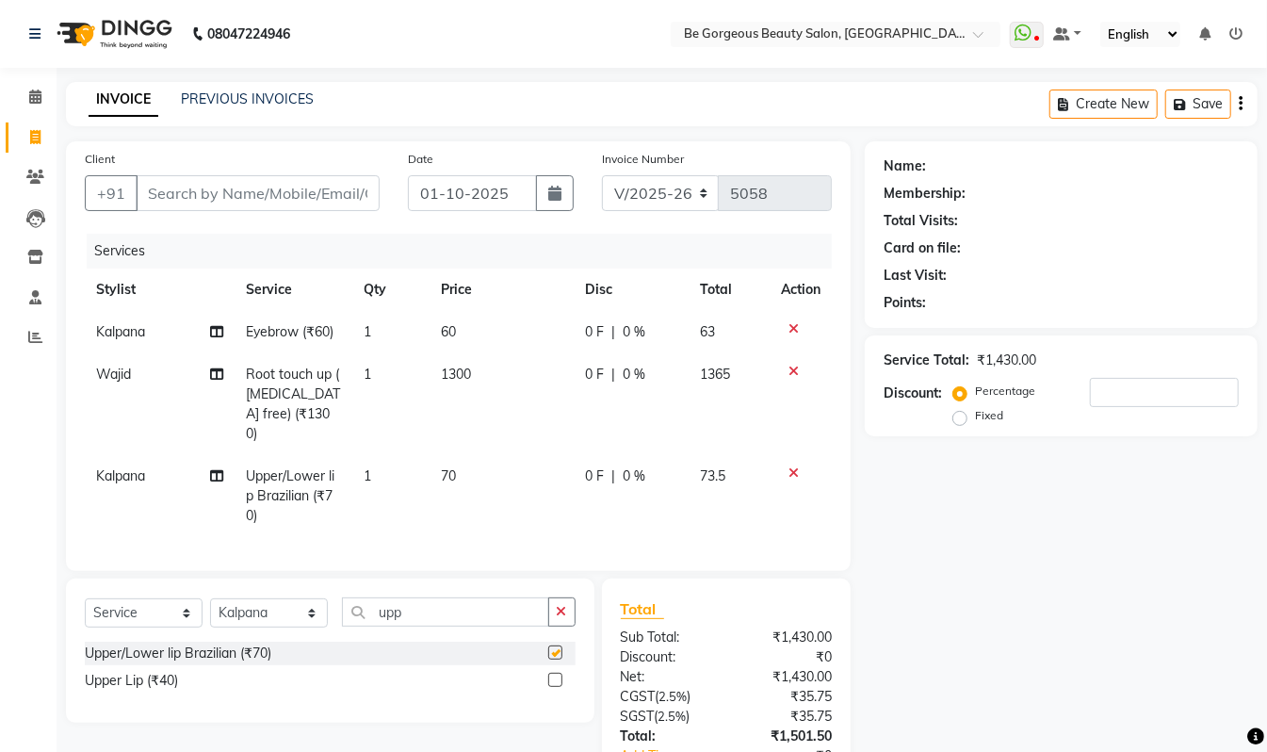
checkbox input "false"
click at [412, 608] on input "upp" at bounding box center [445, 611] width 207 height 29
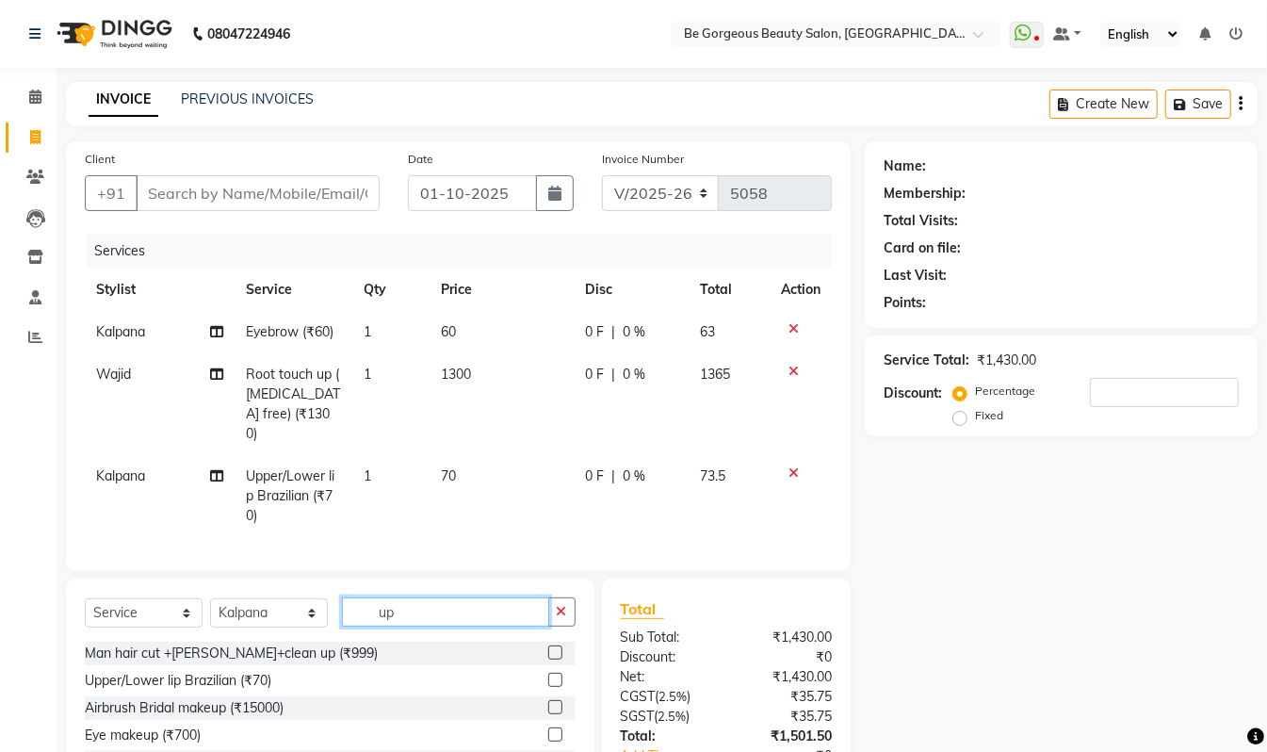
type input "u"
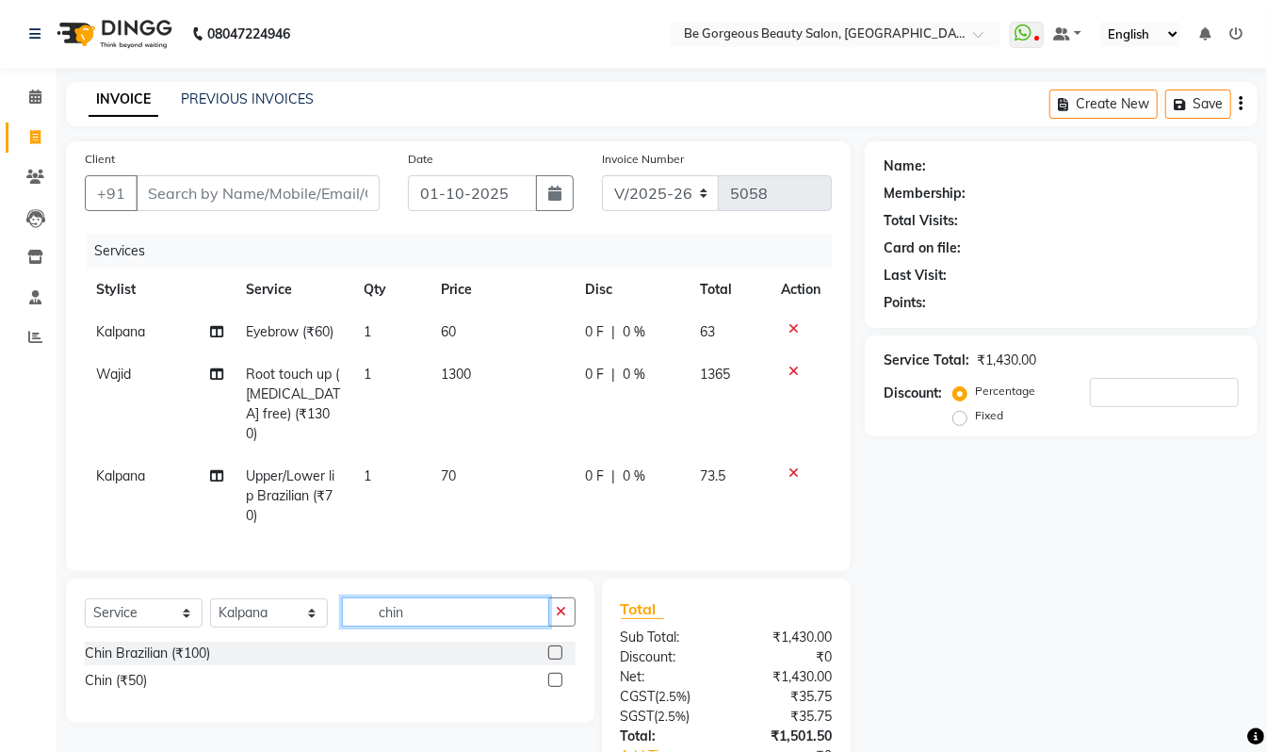
type input "chin"
click at [554, 657] on label at bounding box center [555, 652] width 14 height 14
click at [554, 657] on input "checkbox" at bounding box center [554, 653] width 12 height 12
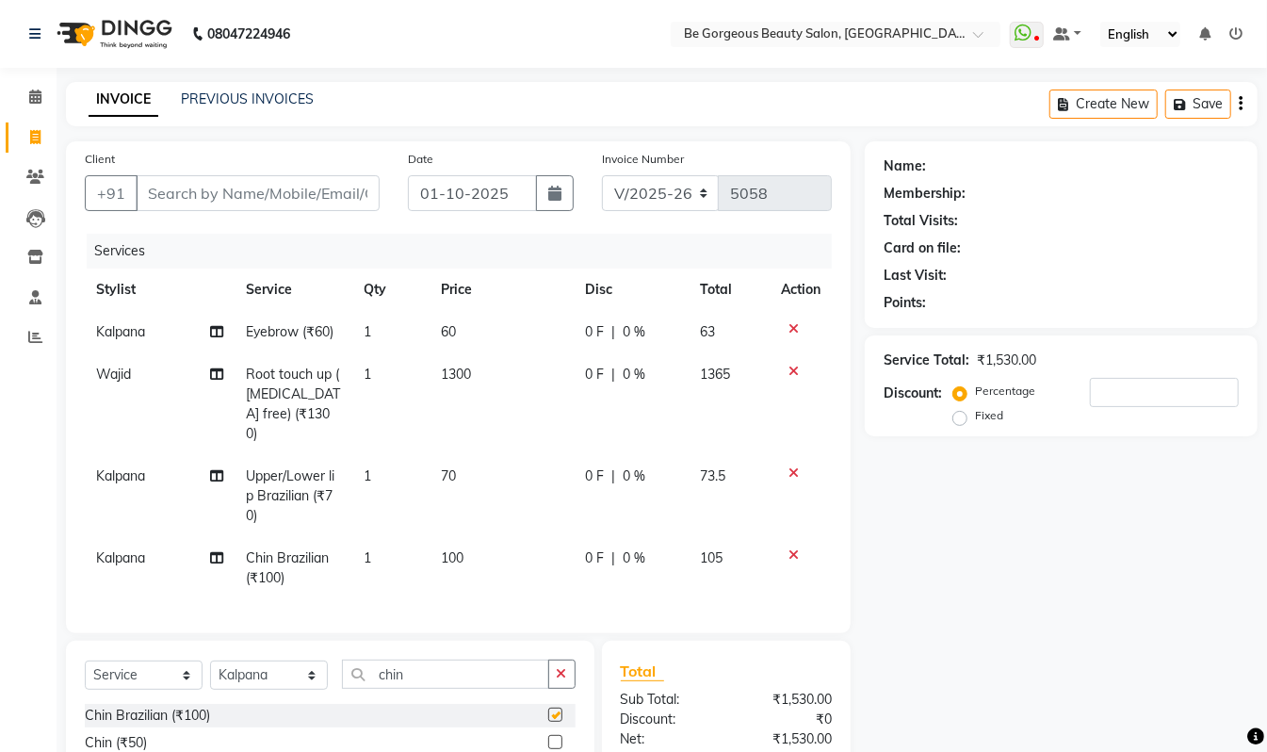
checkbox input "false"
click at [174, 194] on input "Client" at bounding box center [258, 193] width 244 height 36
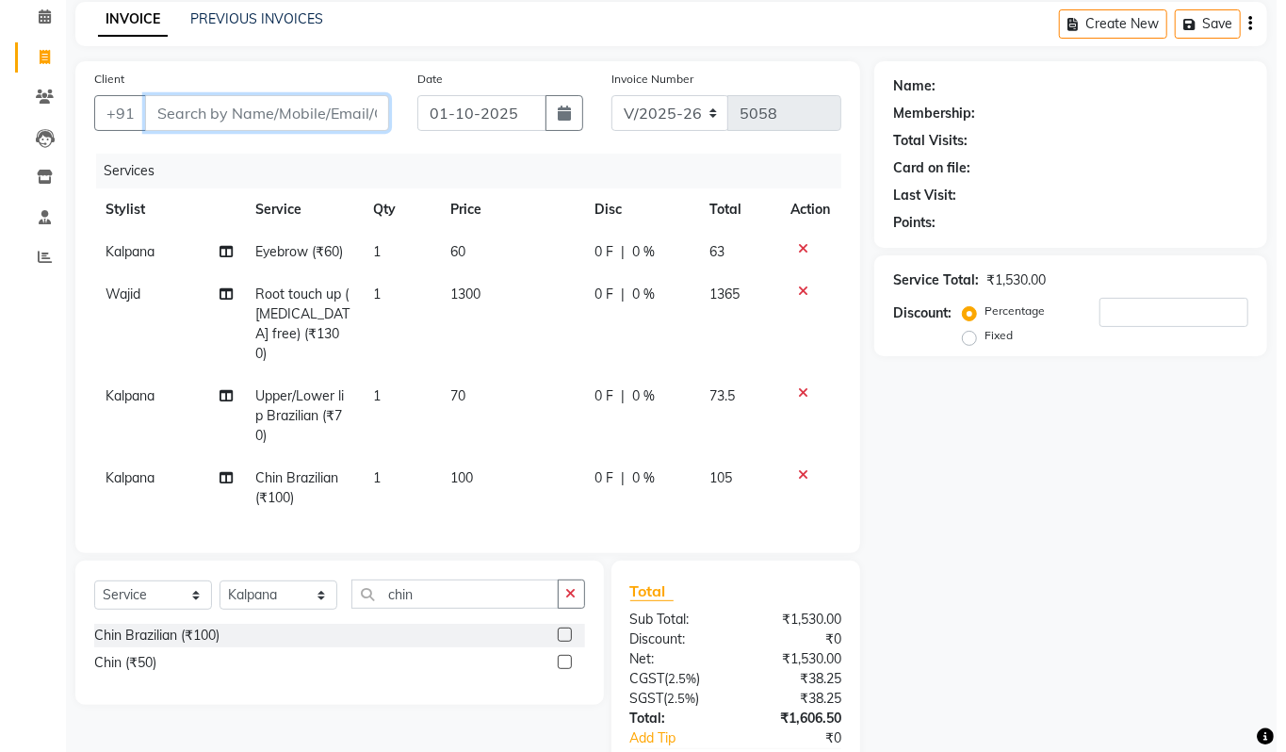
scroll to position [50, 0]
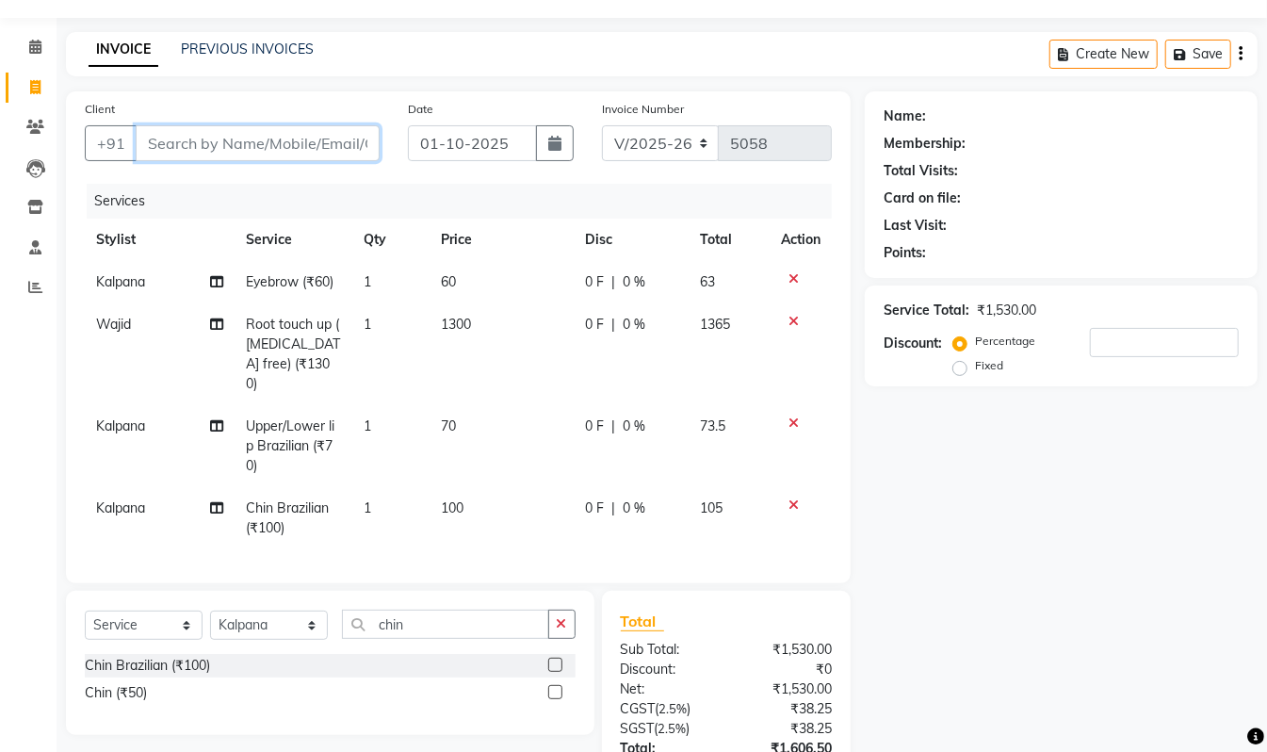
click at [167, 130] on input "Client" at bounding box center [258, 143] width 244 height 36
type input "9"
type input "0"
type input "9001971445"
click at [325, 147] on span "Add Client" at bounding box center [331, 143] width 74 height 19
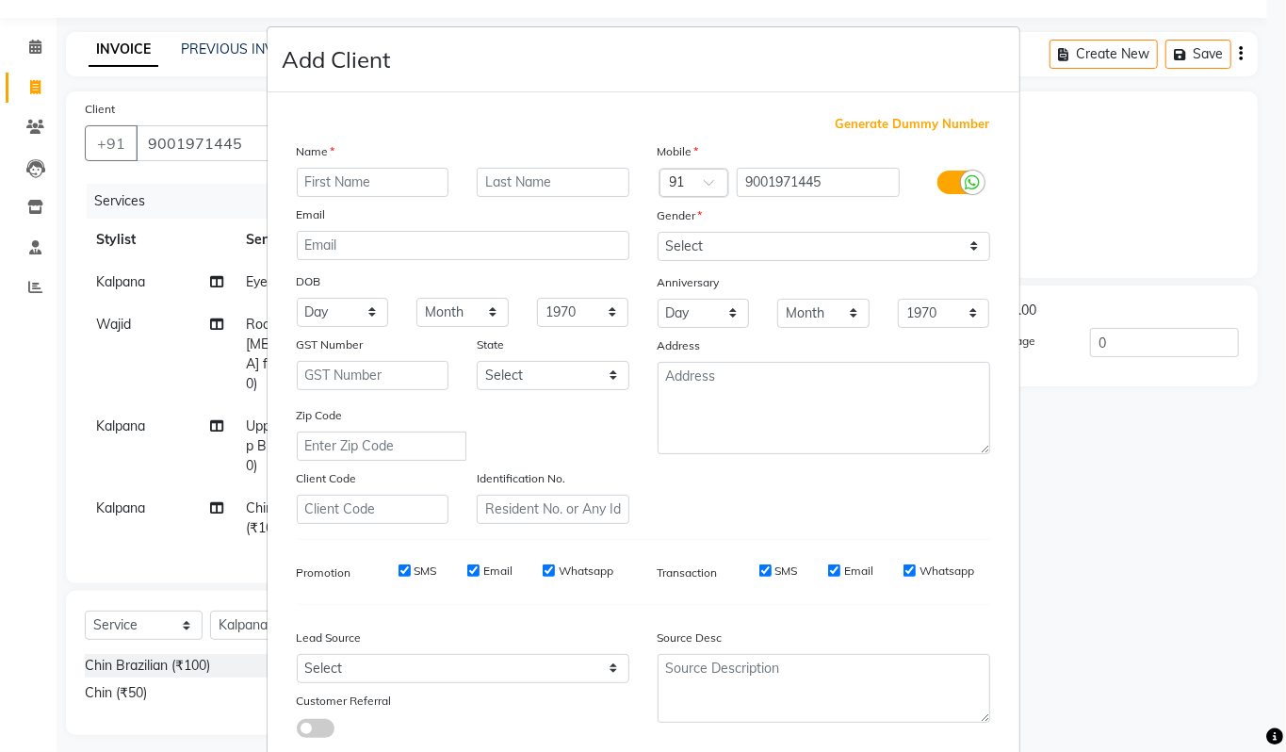
click at [306, 183] on input "text" at bounding box center [373, 182] width 153 height 29
type input "vijeylakshmi"
click at [690, 247] on select "Select Male Female Other Prefer Not To Say" at bounding box center [824, 246] width 333 height 29
select select "[DEMOGRAPHIC_DATA]"
click at [658, 232] on select "Select Male Female Other Prefer Not To Say" at bounding box center [824, 246] width 333 height 29
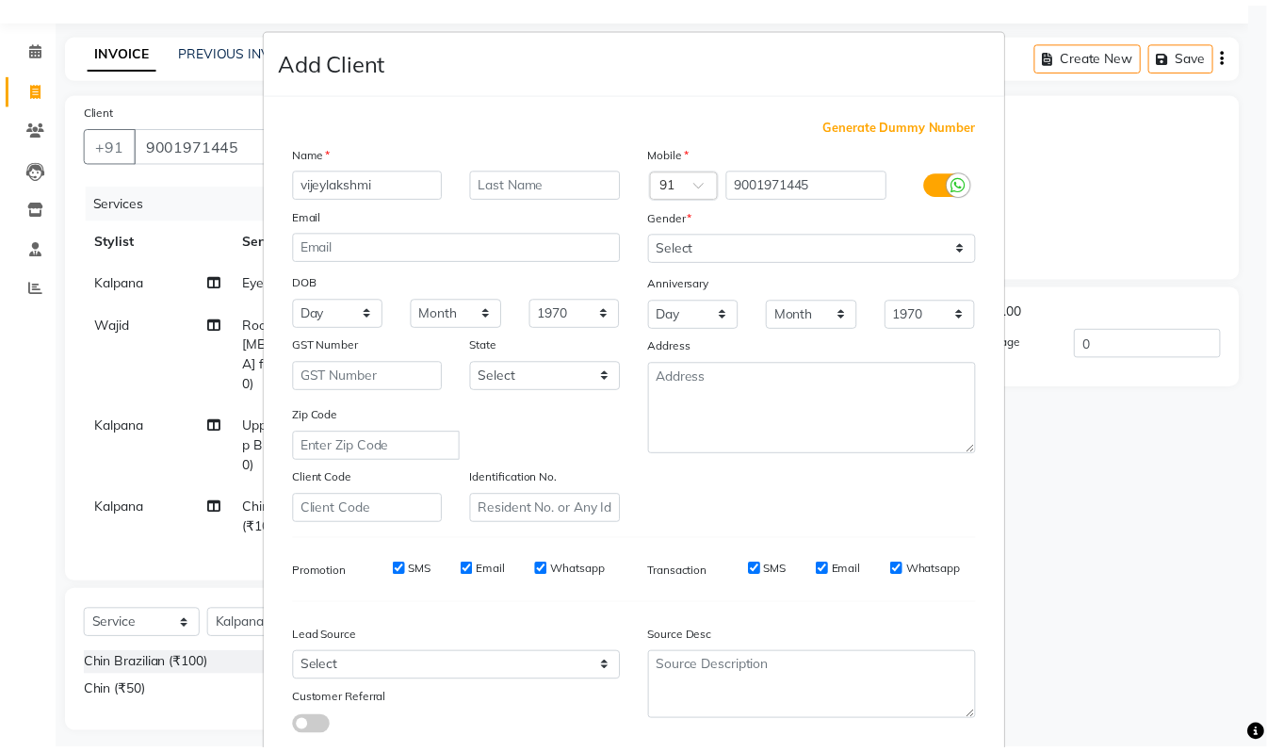
scroll to position [113, 0]
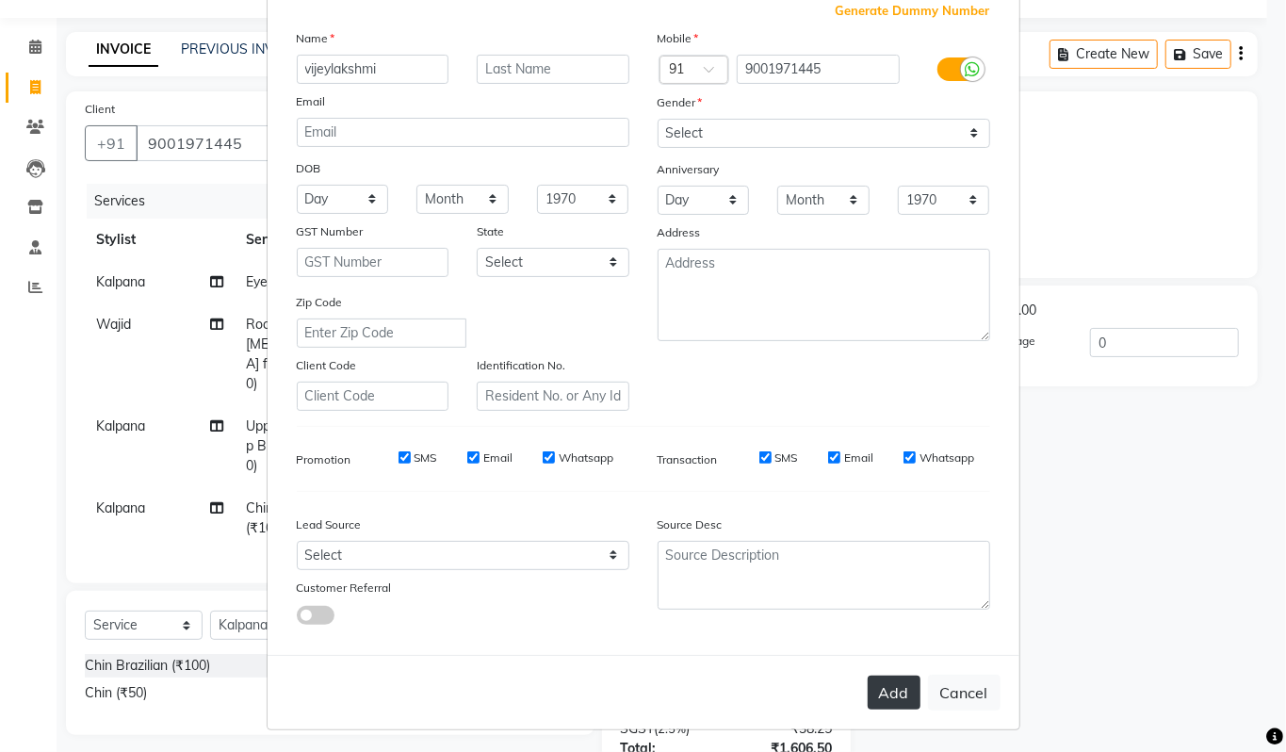
click at [879, 683] on button "Add" at bounding box center [894, 693] width 53 height 34
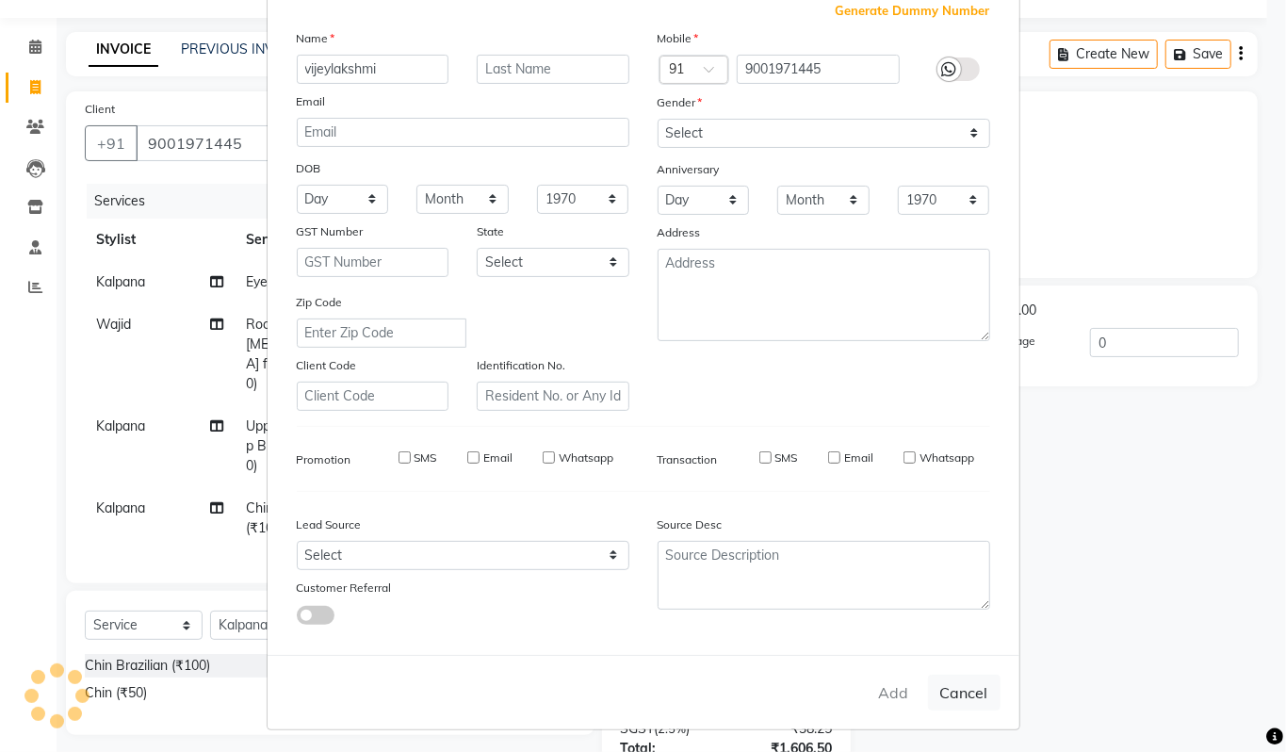
select select
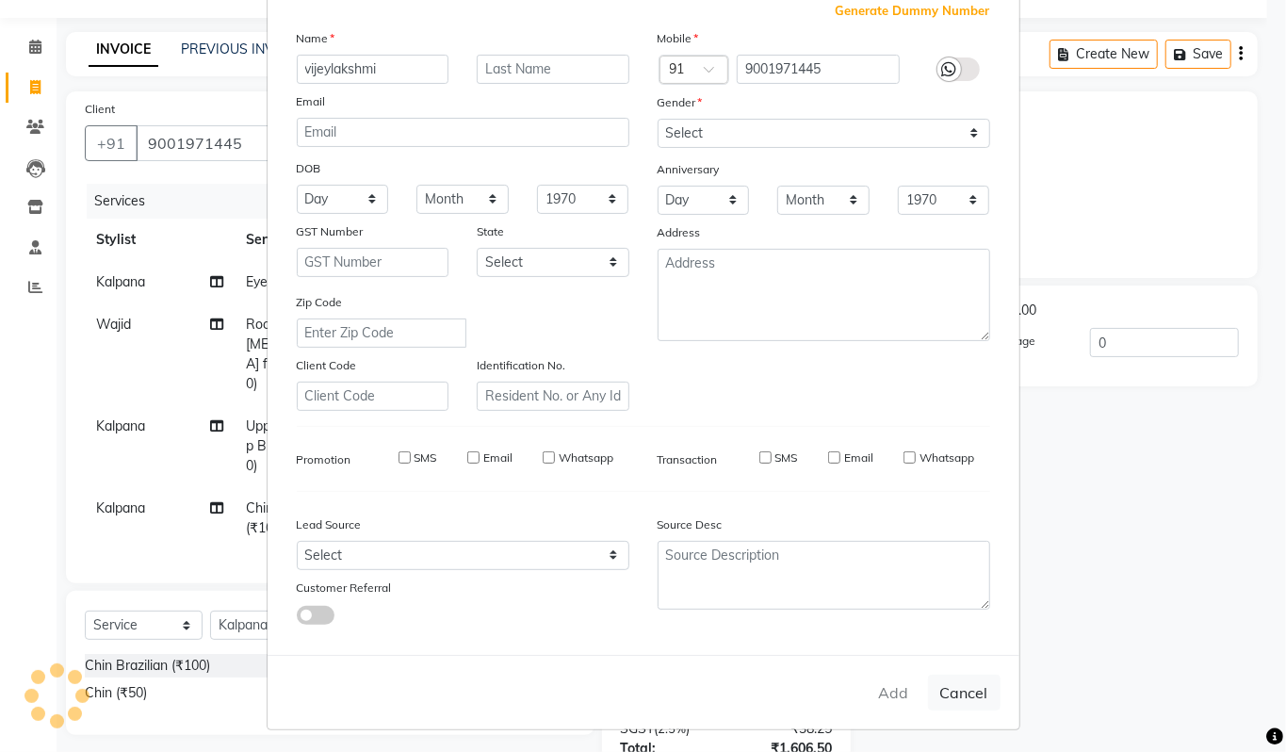
select select
checkbox input "false"
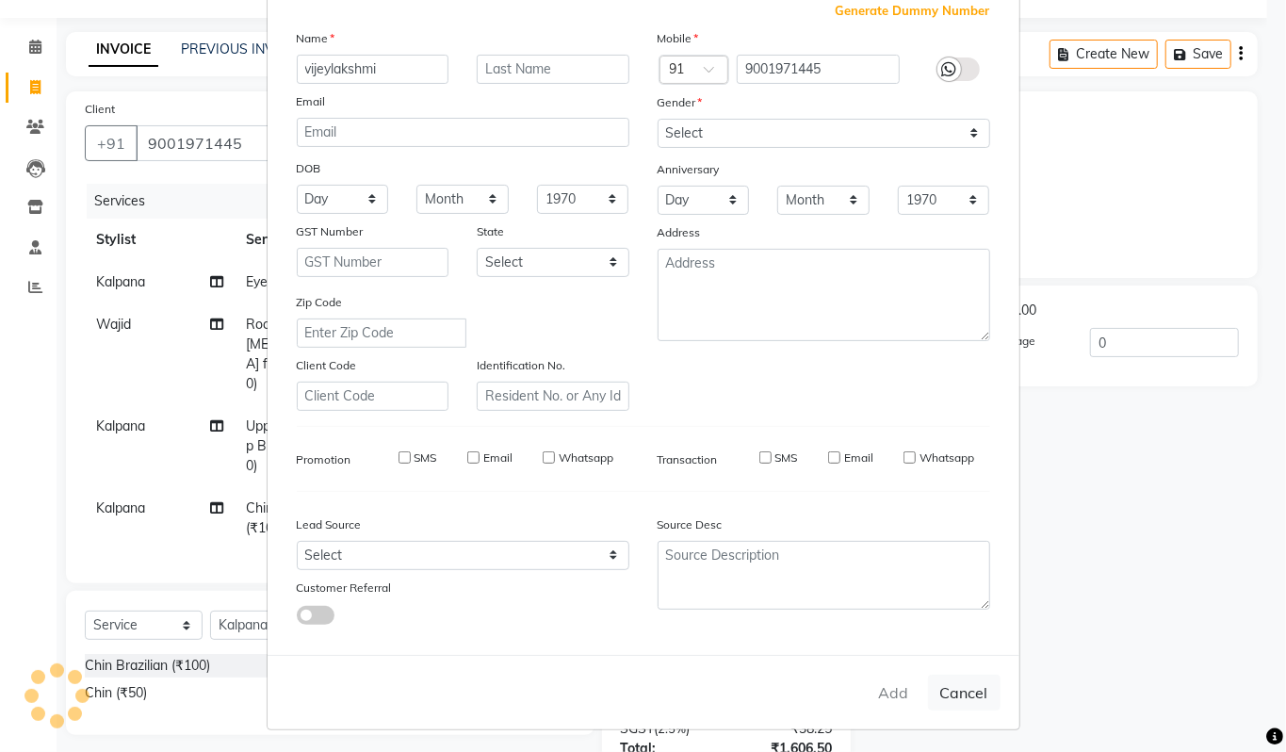
checkbox input "false"
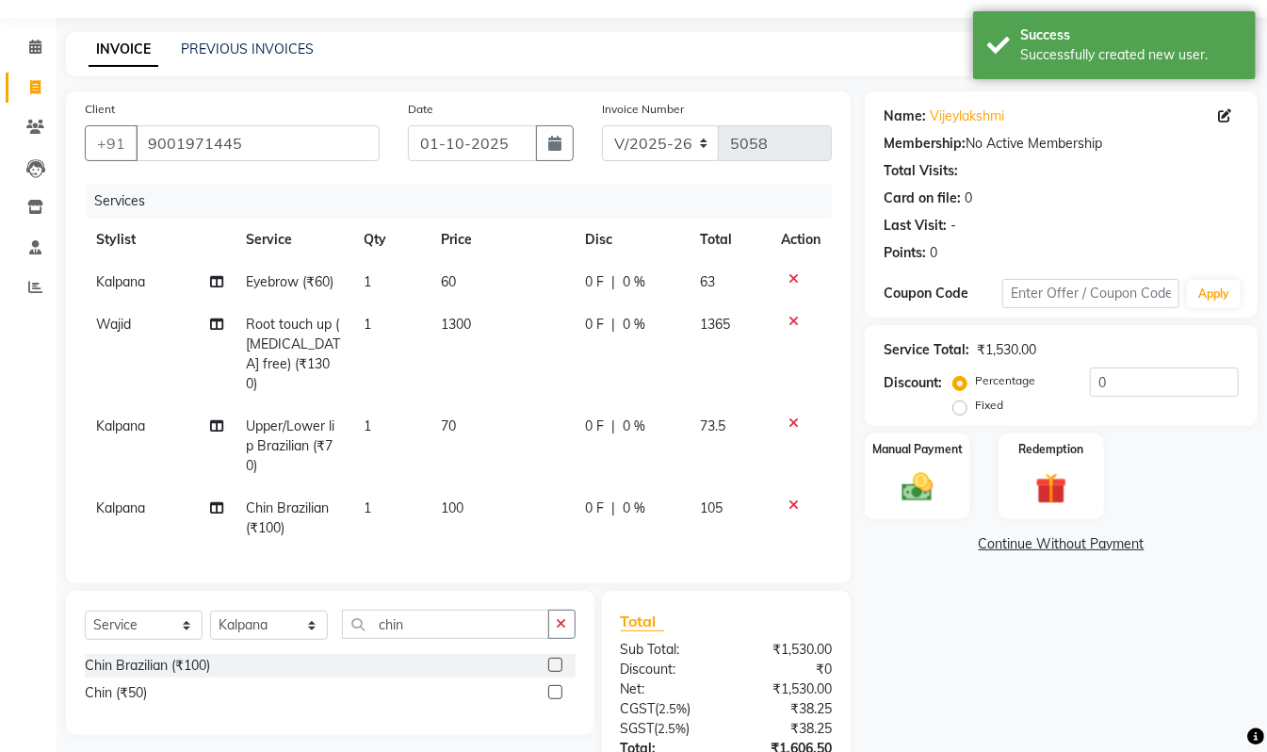
scroll to position [193, 0]
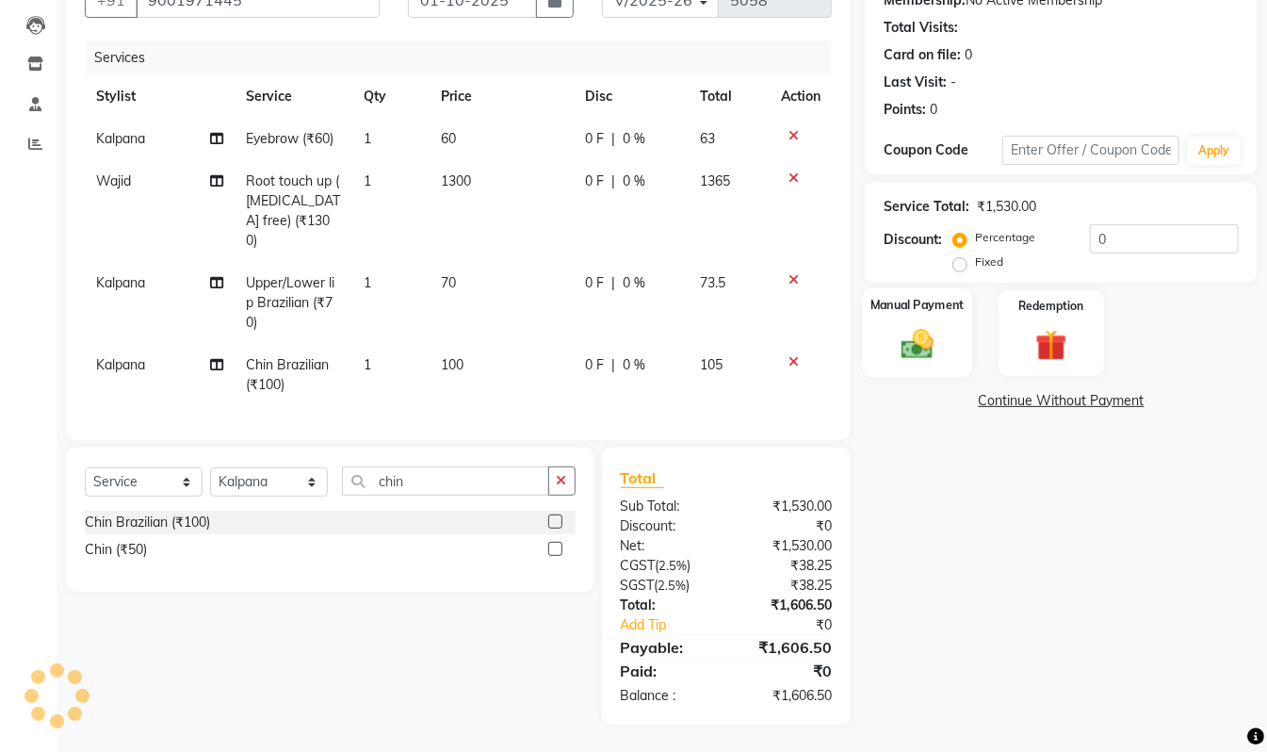
click at [928, 329] on img at bounding box center [917, 344] width 53 height 38
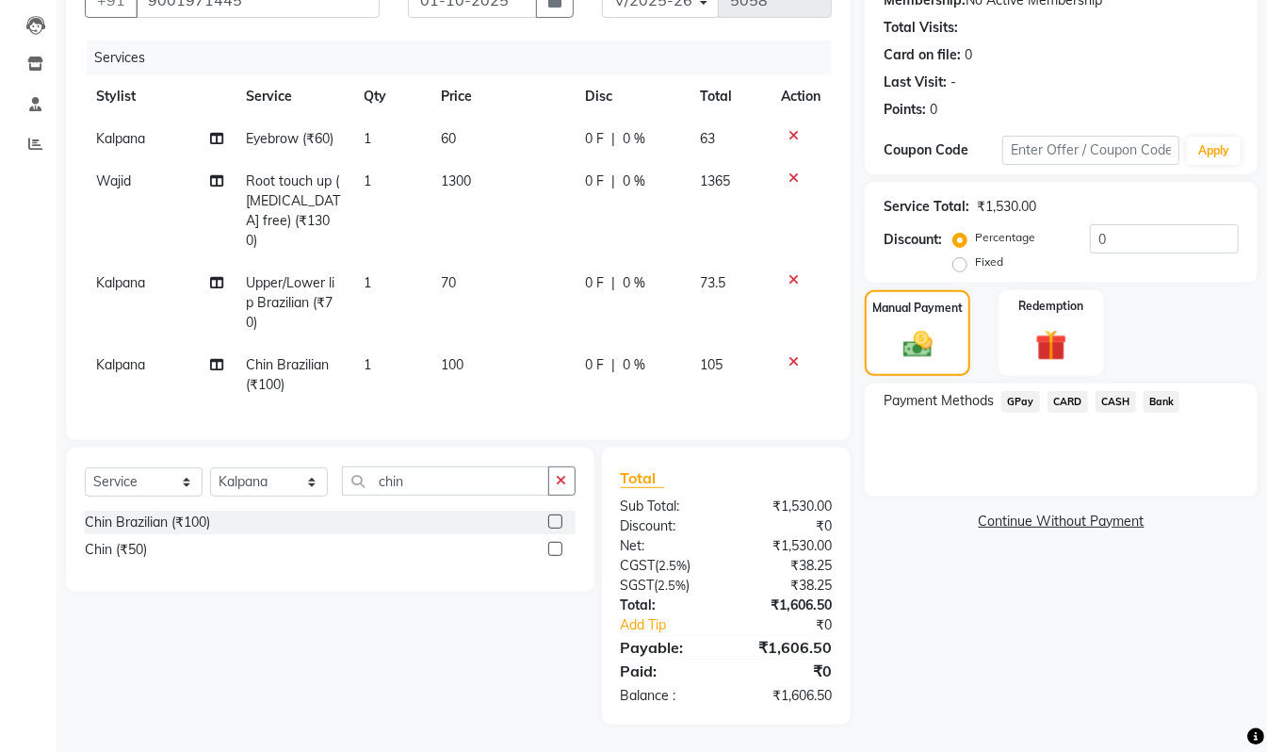
click at [1021, 399] on span "GPay" at bounding box center [1021, 402] width 39 height 22
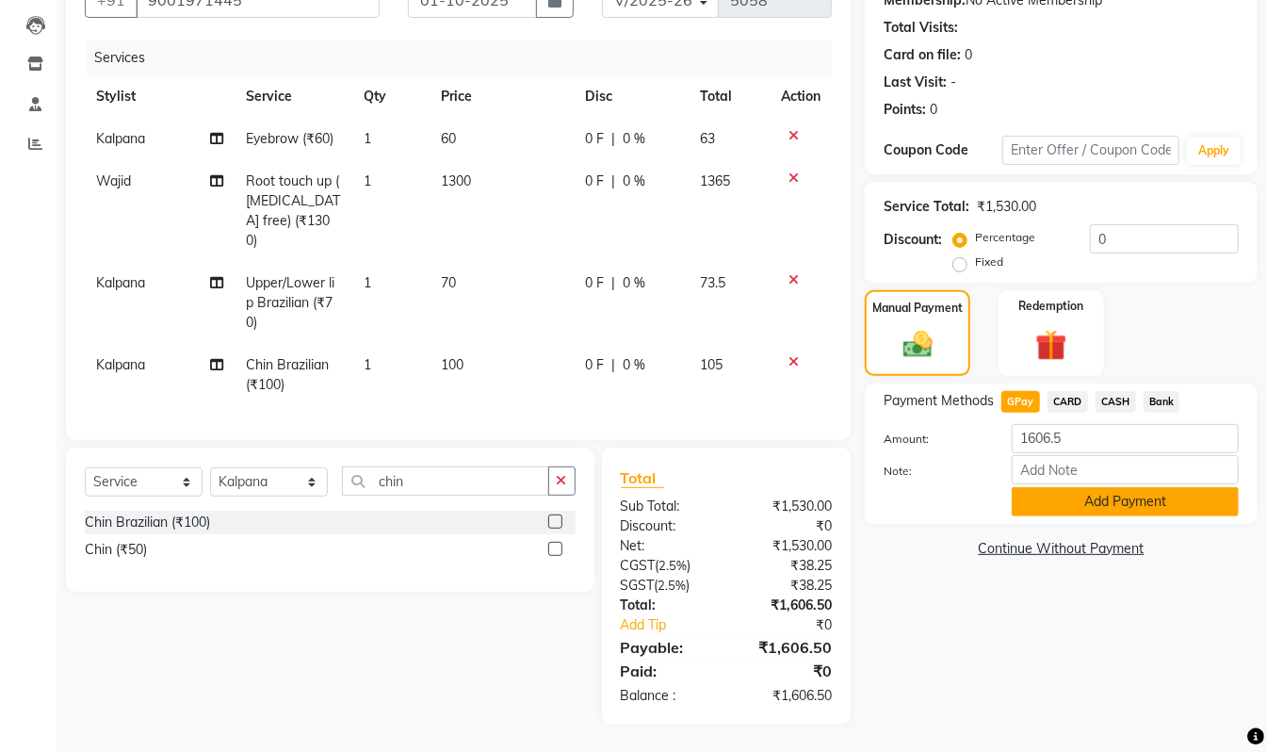
click at [1121, 503] on button "Add Payment" at bounding box center [1125, 501] width 227 height 29
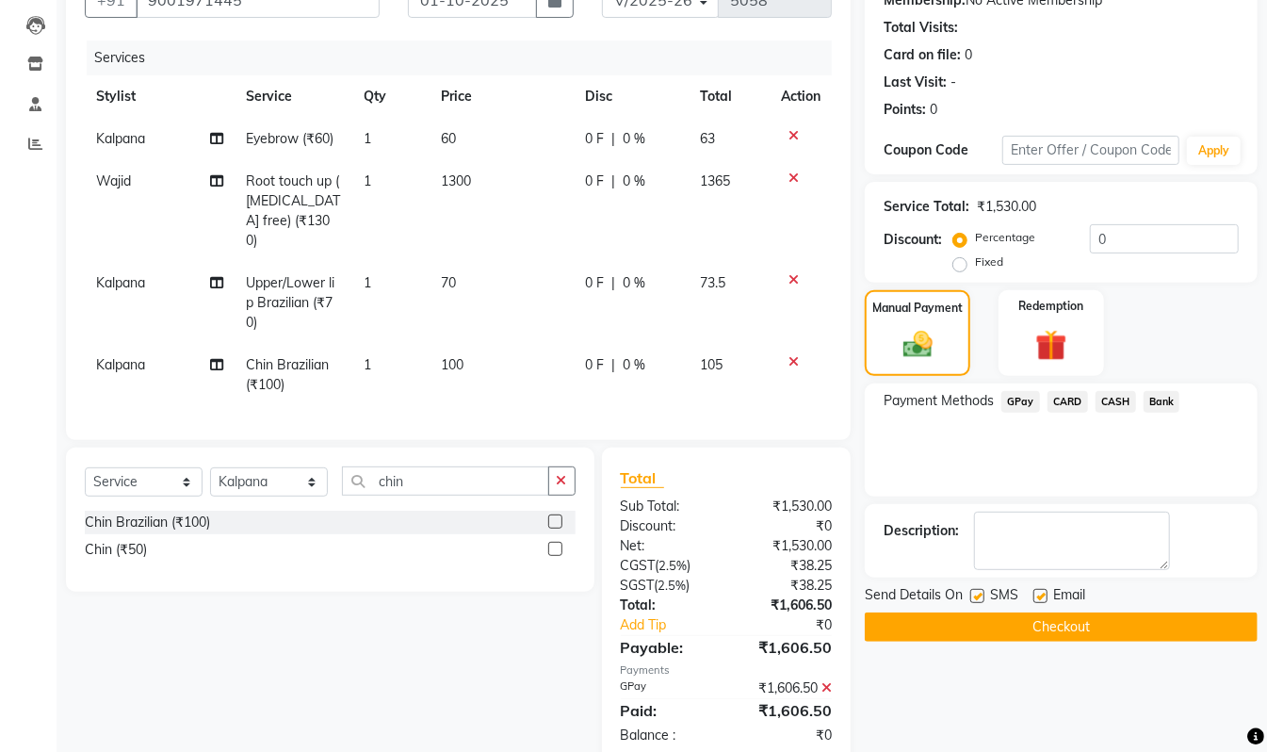
scroll to position [232, 0]
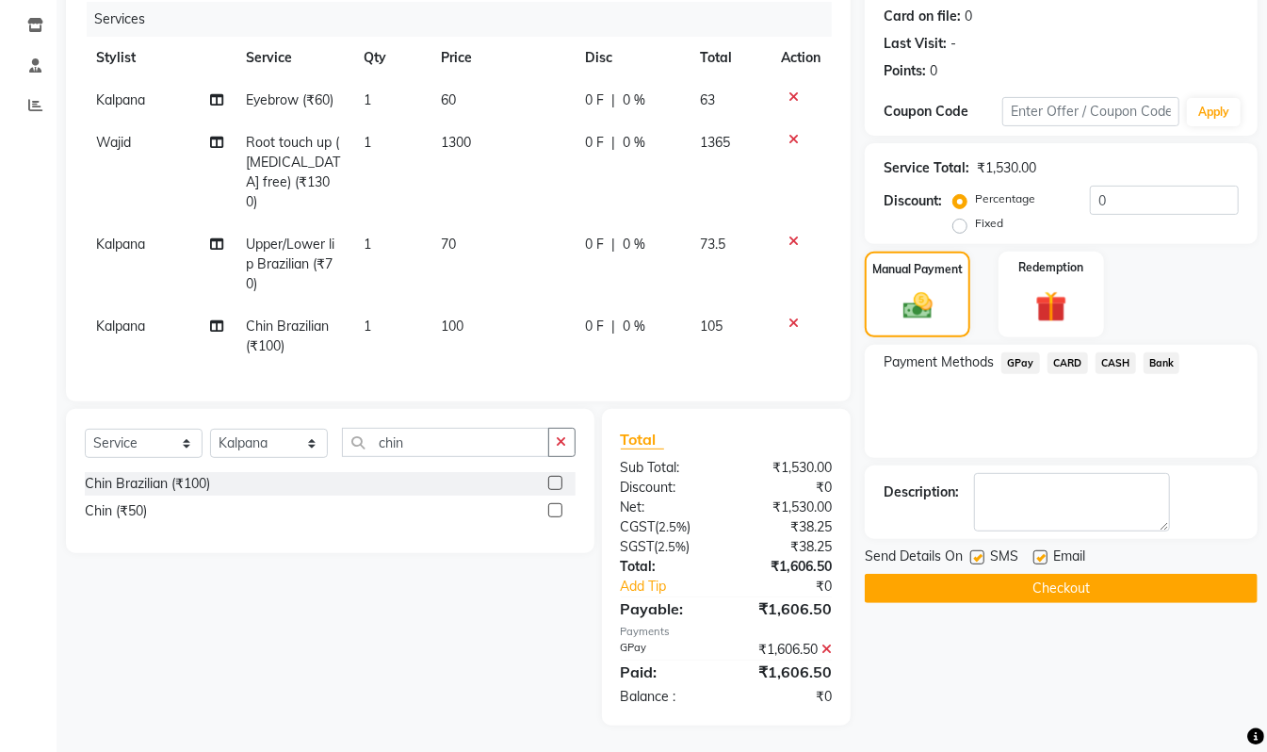
click at [1123, 586] on button "Checkout" at bounding box center [1061, 588] width 393 height 29
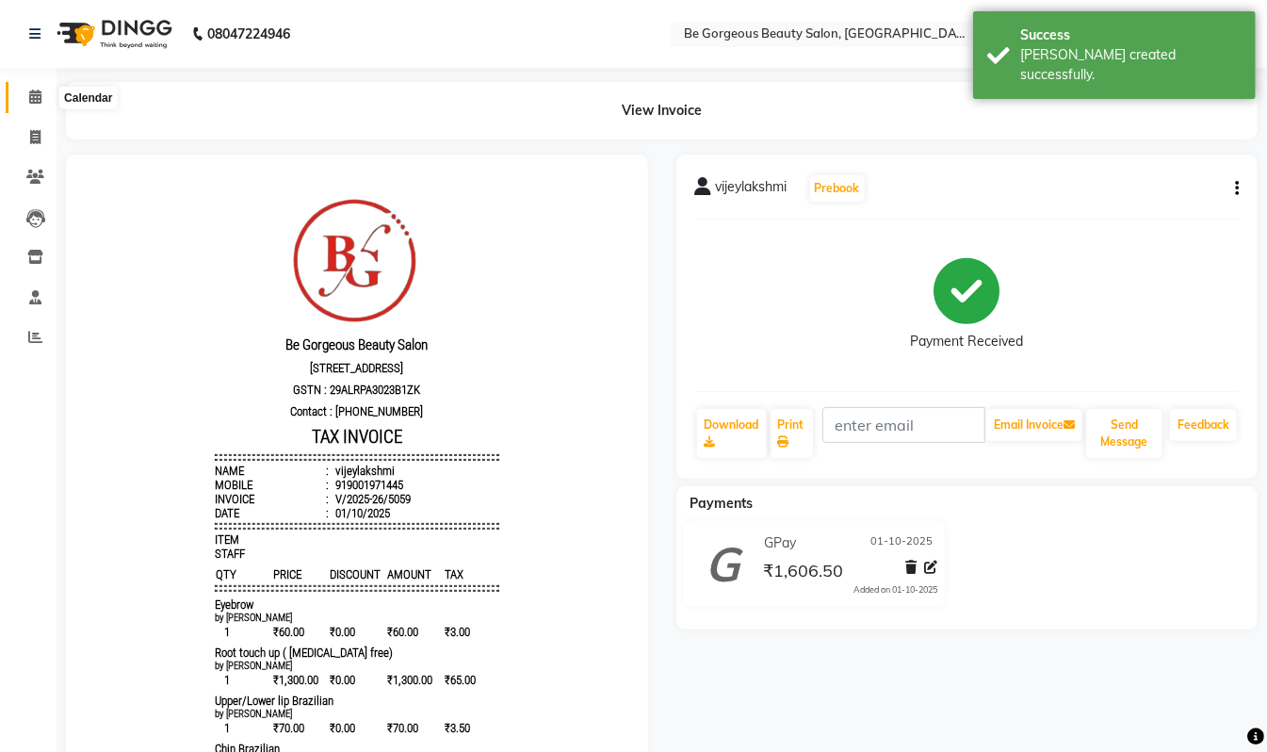
click at [34, 95] on icon at bounding box center [35, 97] width 12 height 14
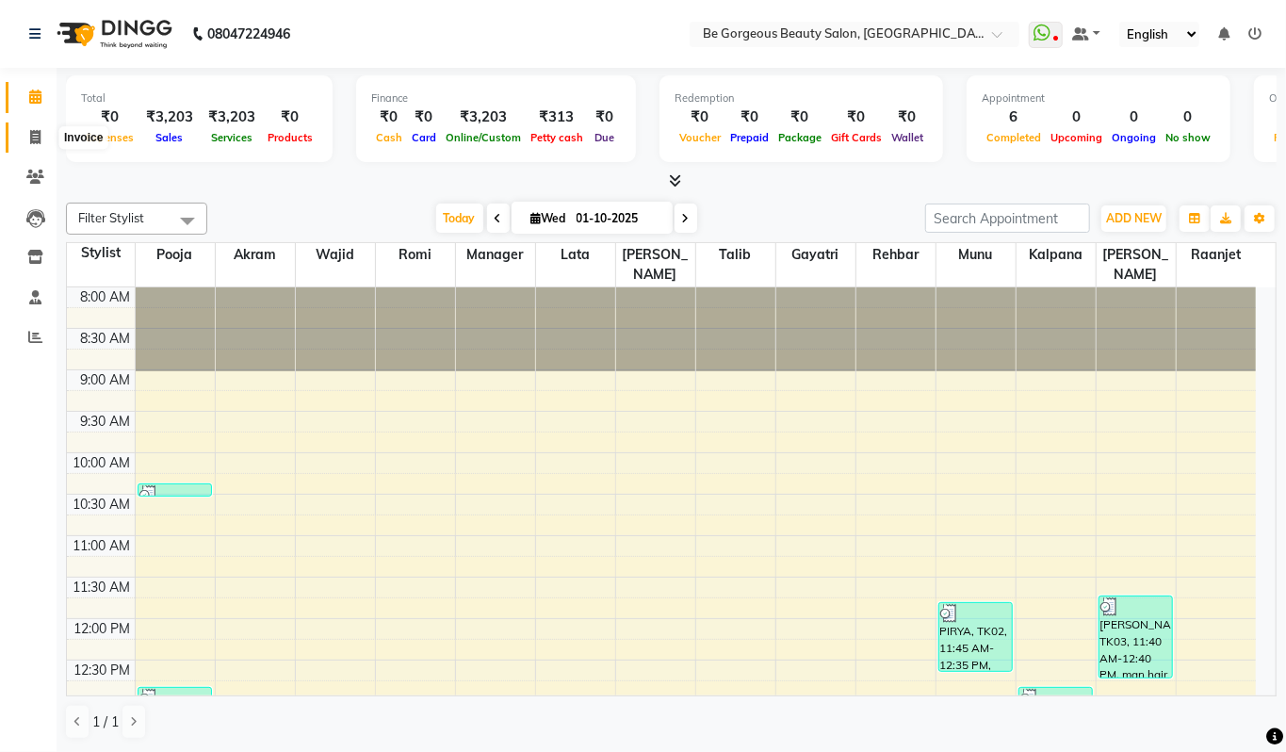
click at [35, 140] on icon at bounding box center [35, 137] width 10 height 14
select select "service"
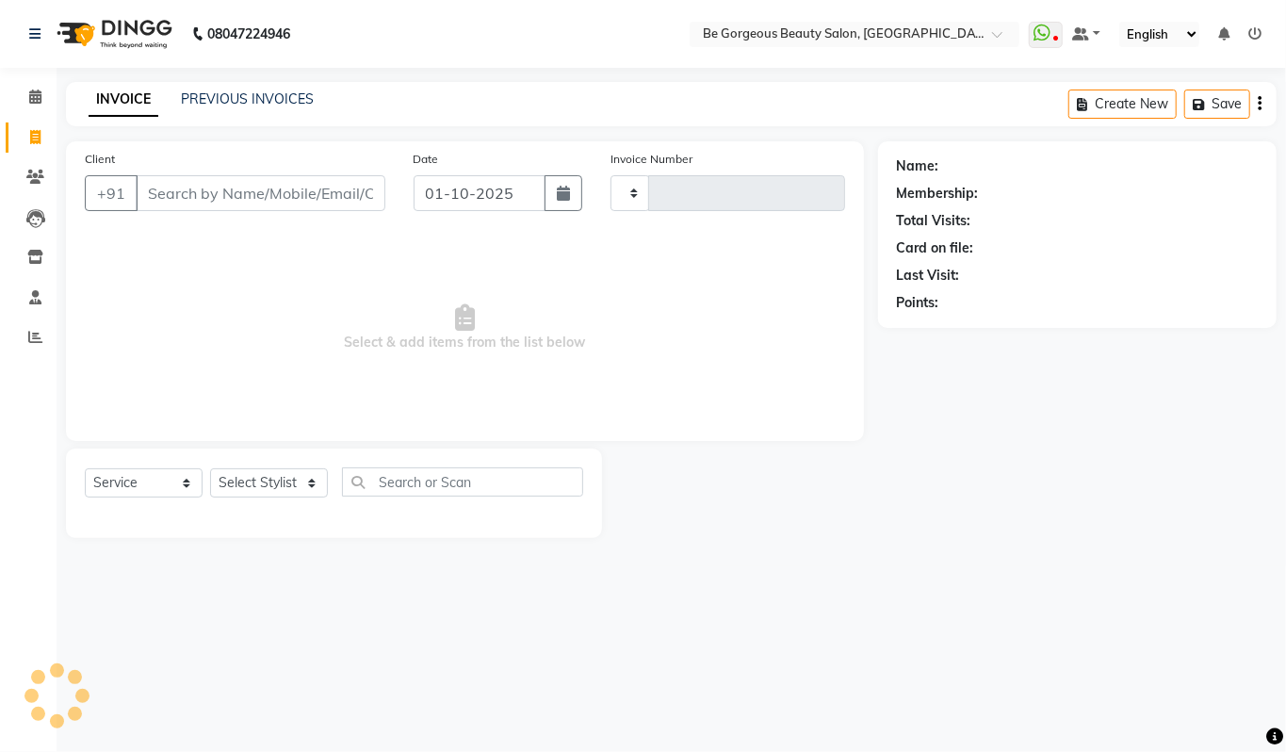
type input "5060"
select select "5405"
click at [243, 482] on select "Select Stylist Akram Anas Gayatri Kalpana lata Manager Munu Pooja Raanjet Rehba…" at bounding box center [269, 482] width 118 height 29
select select "36207"
click at [210, 468] on select "Select Stylist Akram Anas Gayatri Kalpana lata Manager Munu Pooja Raanjet Rehba…" at bounding box center [269, 482] width 118 height 29
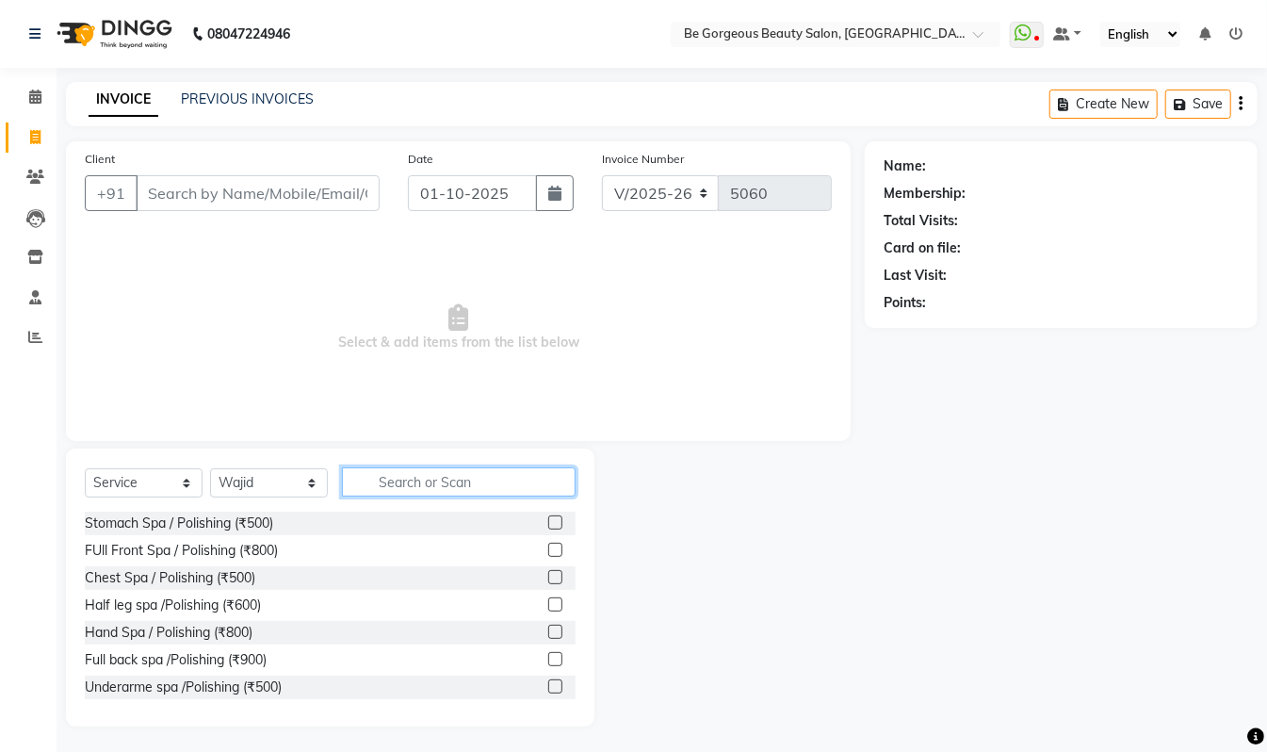
click at [400, 483] on input "text" at bounding box center [459, 481] width 234 height 29
type input "man cu"
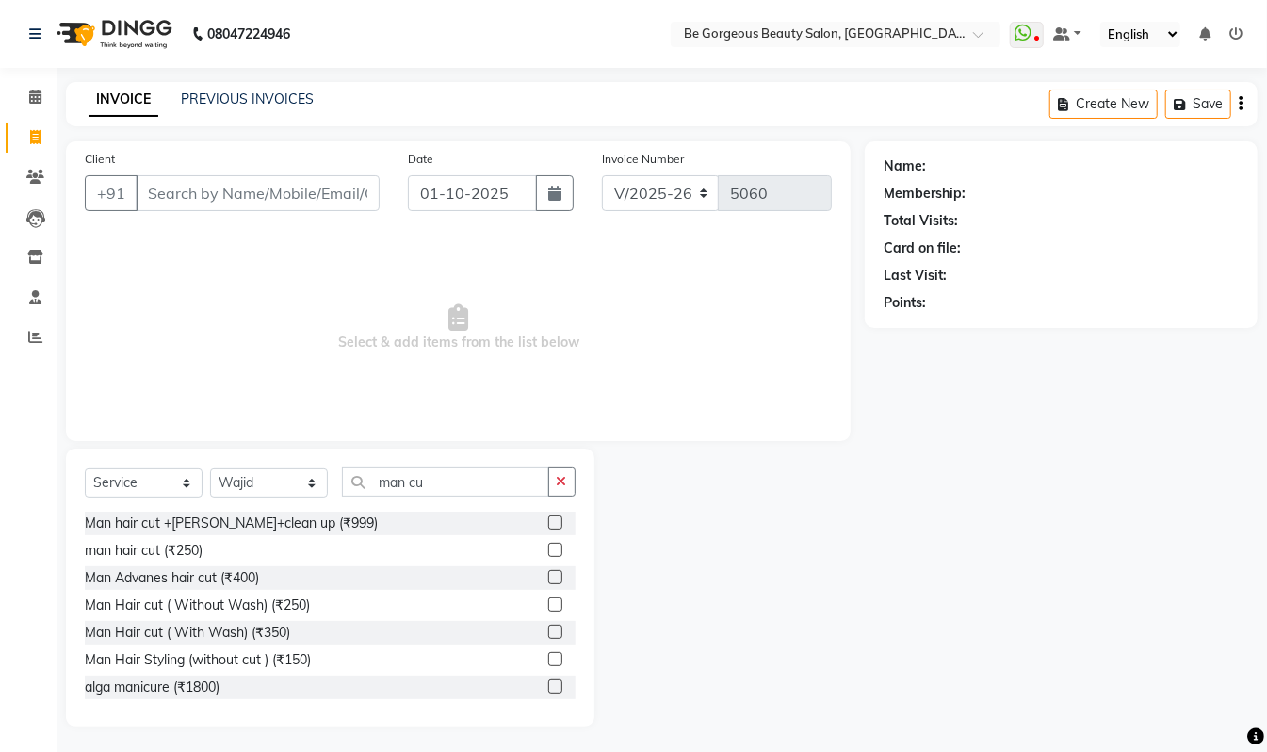
click at [548, 544] on label at bounding box center [555, 550] width 14 height 14
click at [548, 545] on input "checkbox" at bounding box center [554, 551] width 12 height 12
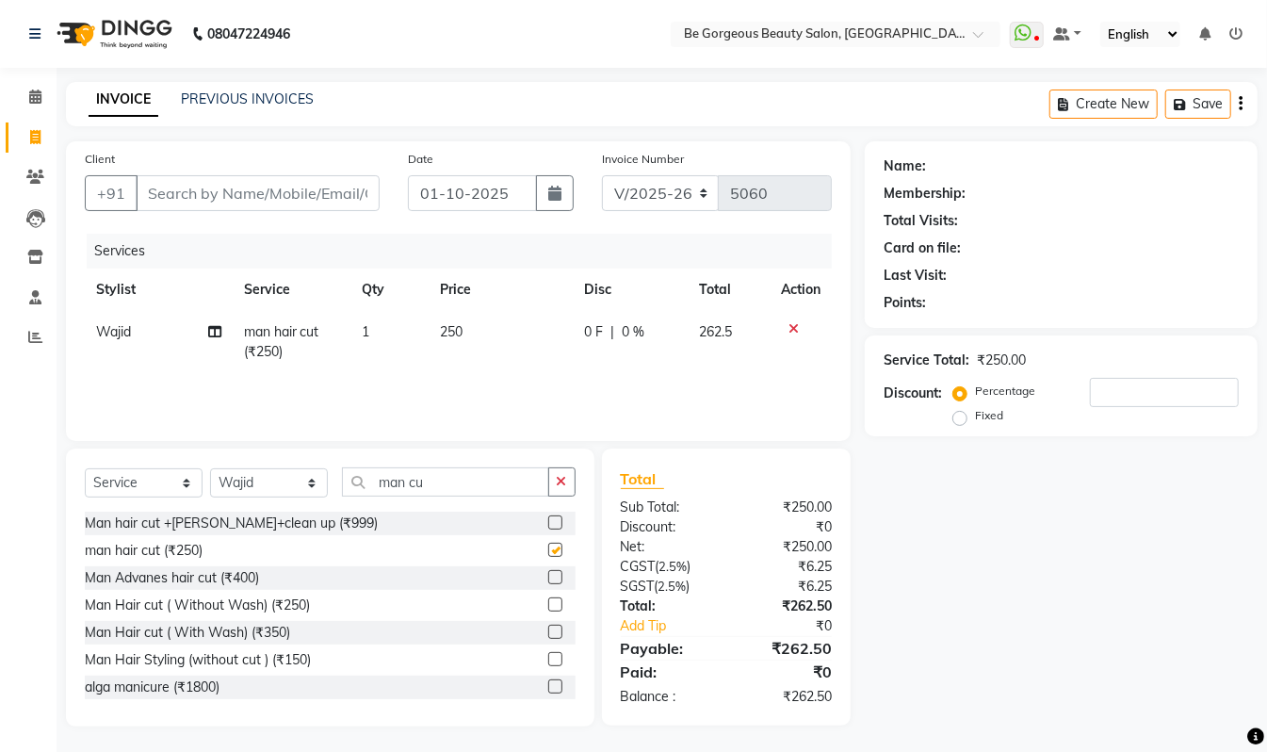
checkbox input "false"
click at [245, 482] on select "Select Stylist Akram Anas Gayatri Kalpana lata Manager Munu Pooja Raanjet Rehba…" at bounding box center [269, 482] width 118 height 29
select select "90706"
click at [210, 468] on select "Select Stylist Akram Anas Gayatri Kalpana lata Manager Munu Pooja Raanjet Rehba…" at bounding box center [269, 482] width 118 height 29
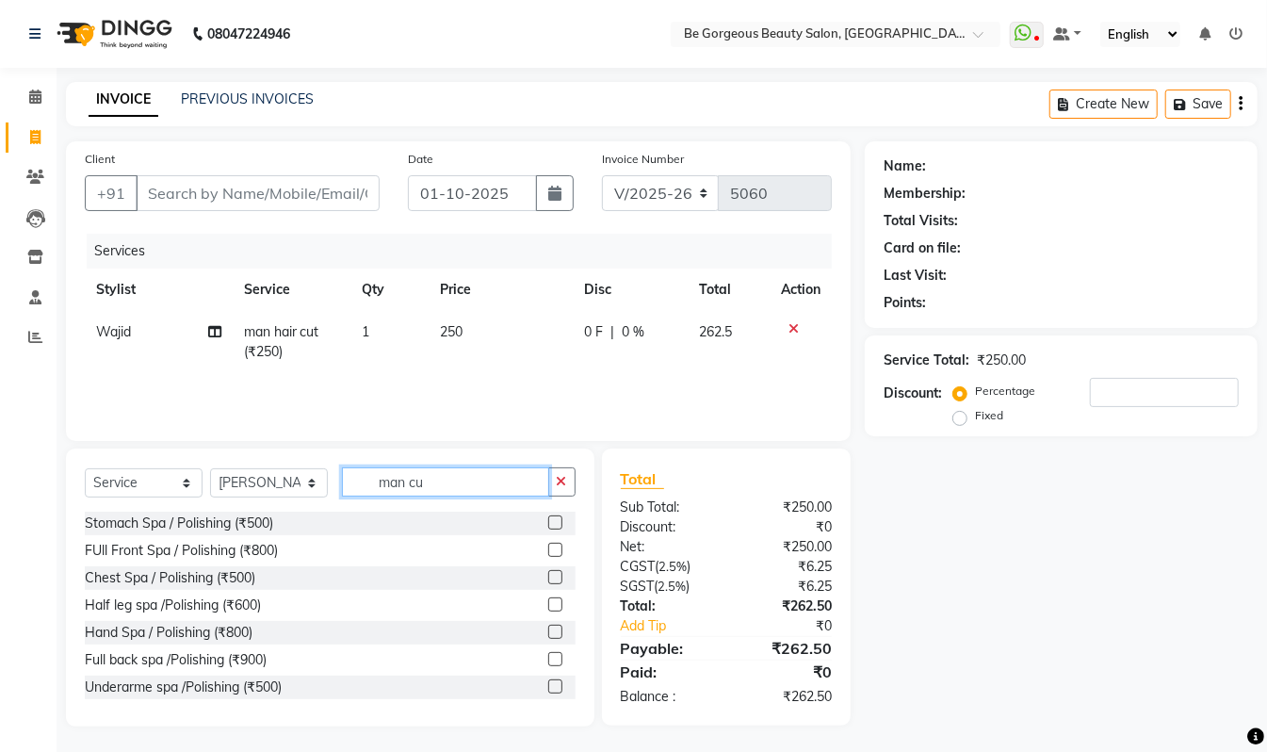
click at [462, 482] on input "man cu" at bounding box center [445, 481] width 207 height 29
type input "man cu"
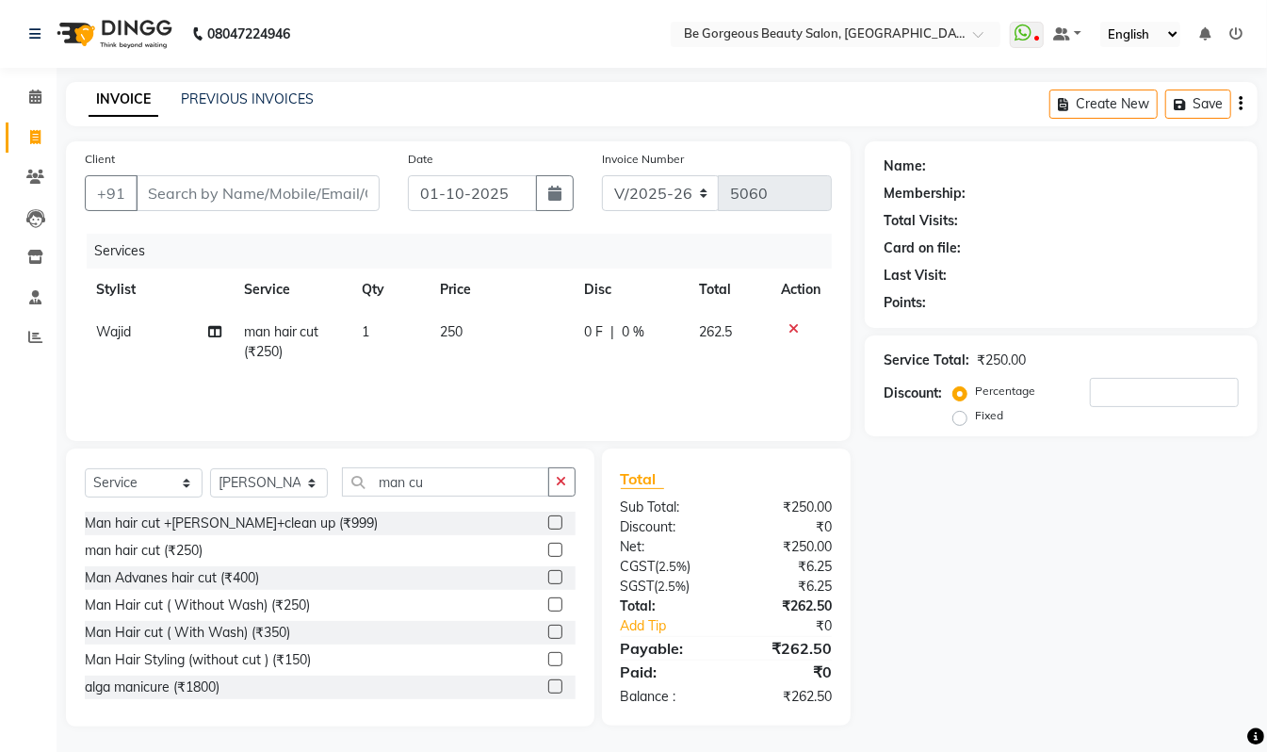
click at [548, 550] on label at bounding box center [555, 550] width 14 height 14
click at [548, 550] on input "checkbox" at bounding box center [554, 551] width 12 height 12
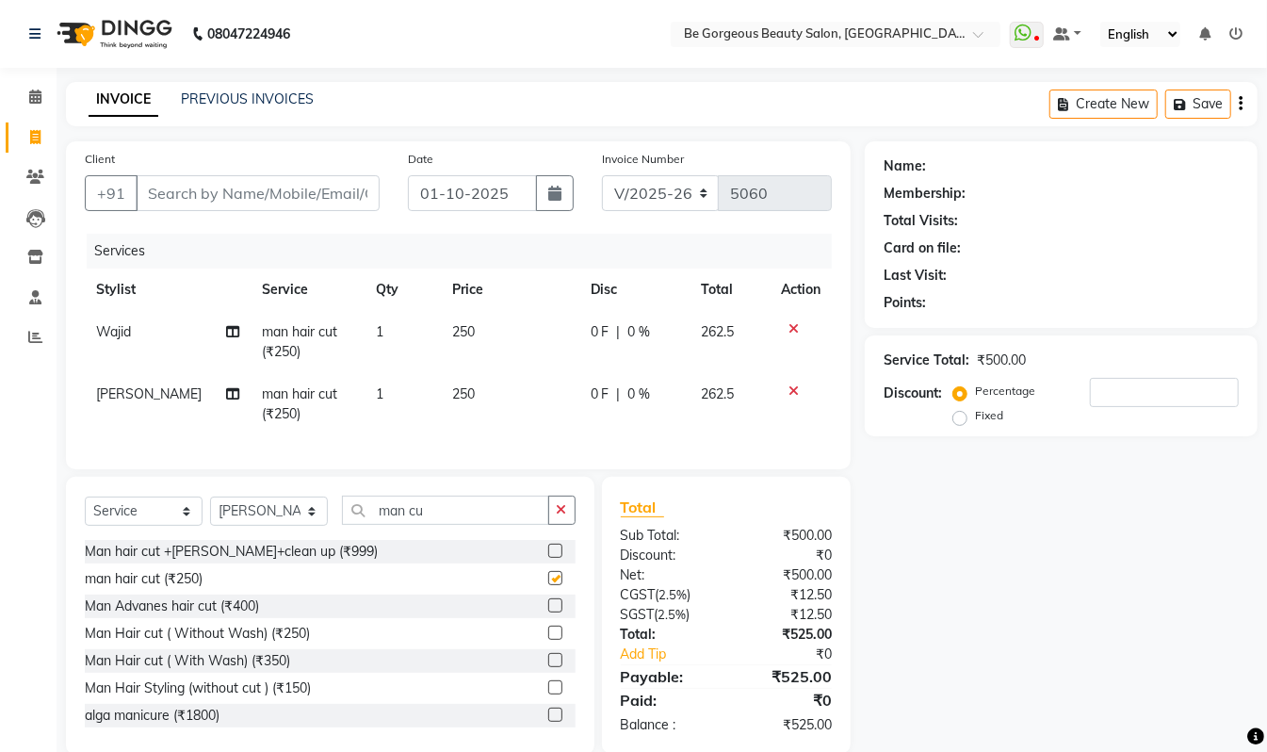
checkbox input "false"
click at [155, 188] on input "Client" at bounding box center [258, 193] width 244 height 36
type input "9"
type input "0"
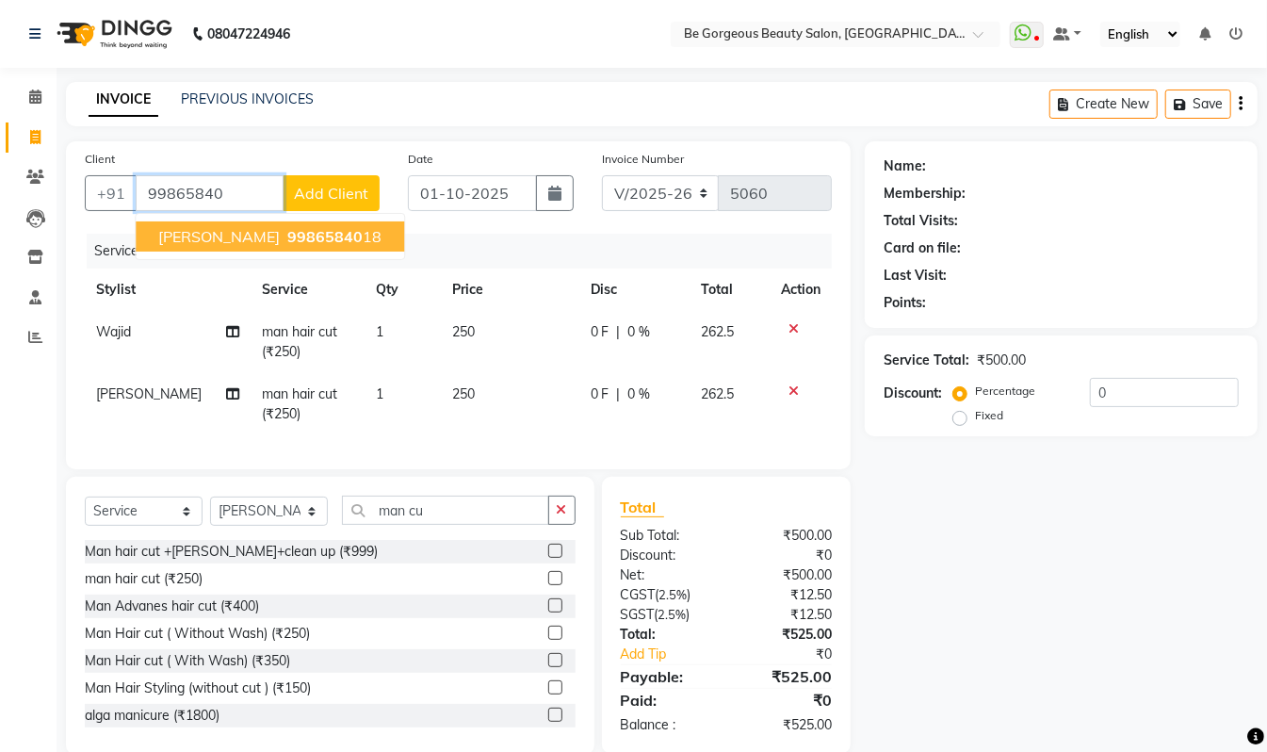
click at [287, 239] on span "99865840" at bounding box center [324, 236] width 75 height 19
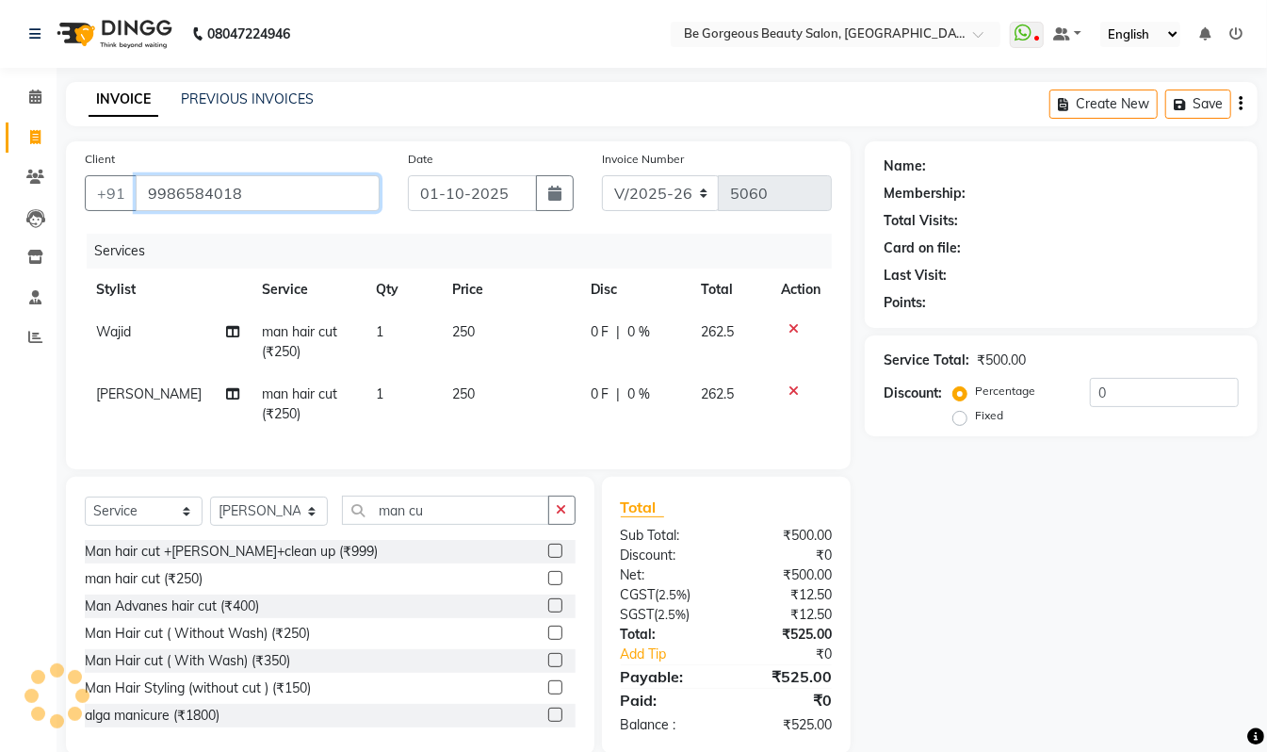
type input "9986584018"
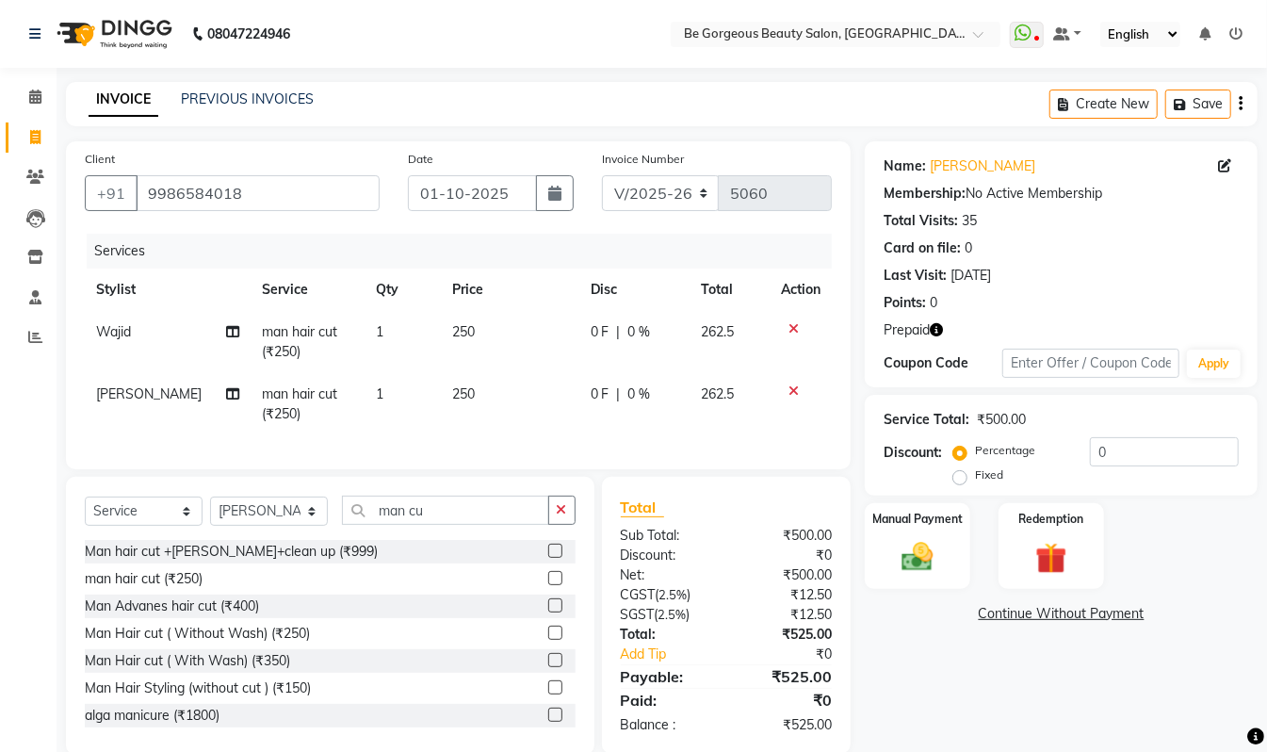
click at [943, 334] on icon "button" at bounding box center [936, 329] width 13 height 13
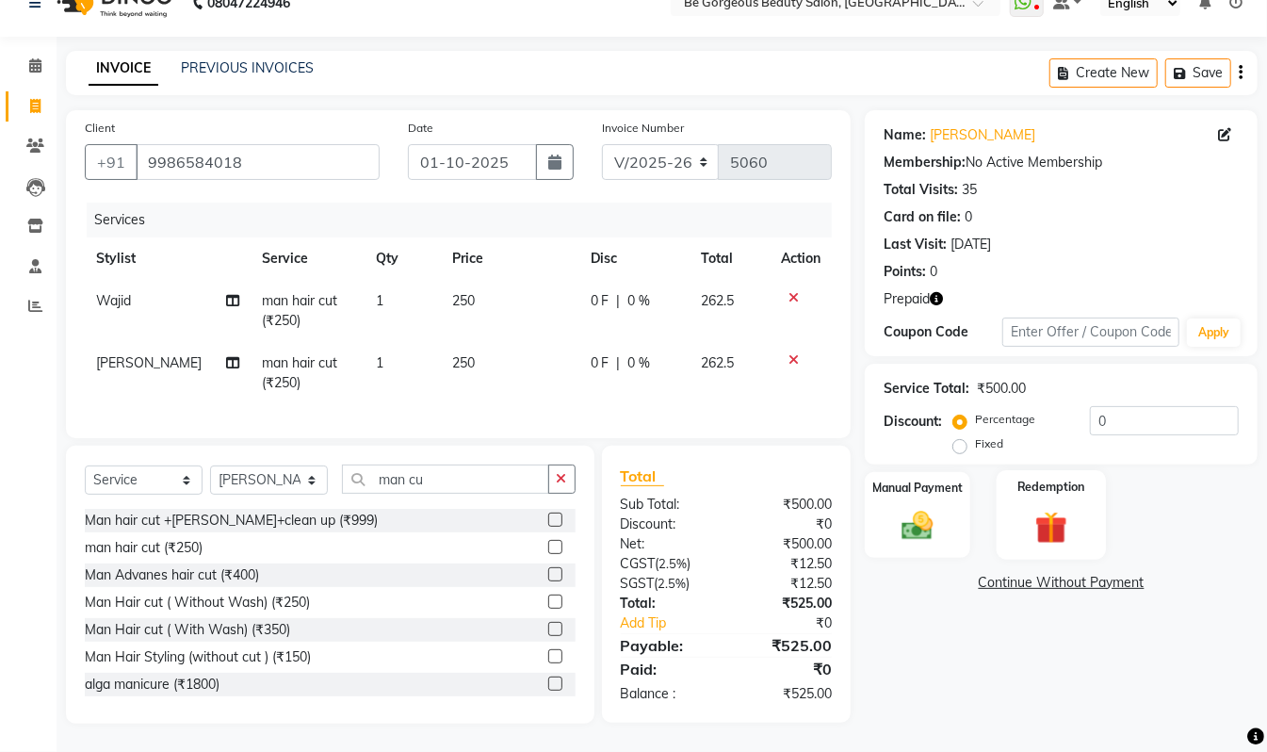
click at [1019, 520] on div "Redemption" at bounding box center [1051, 515] width 109 height 90
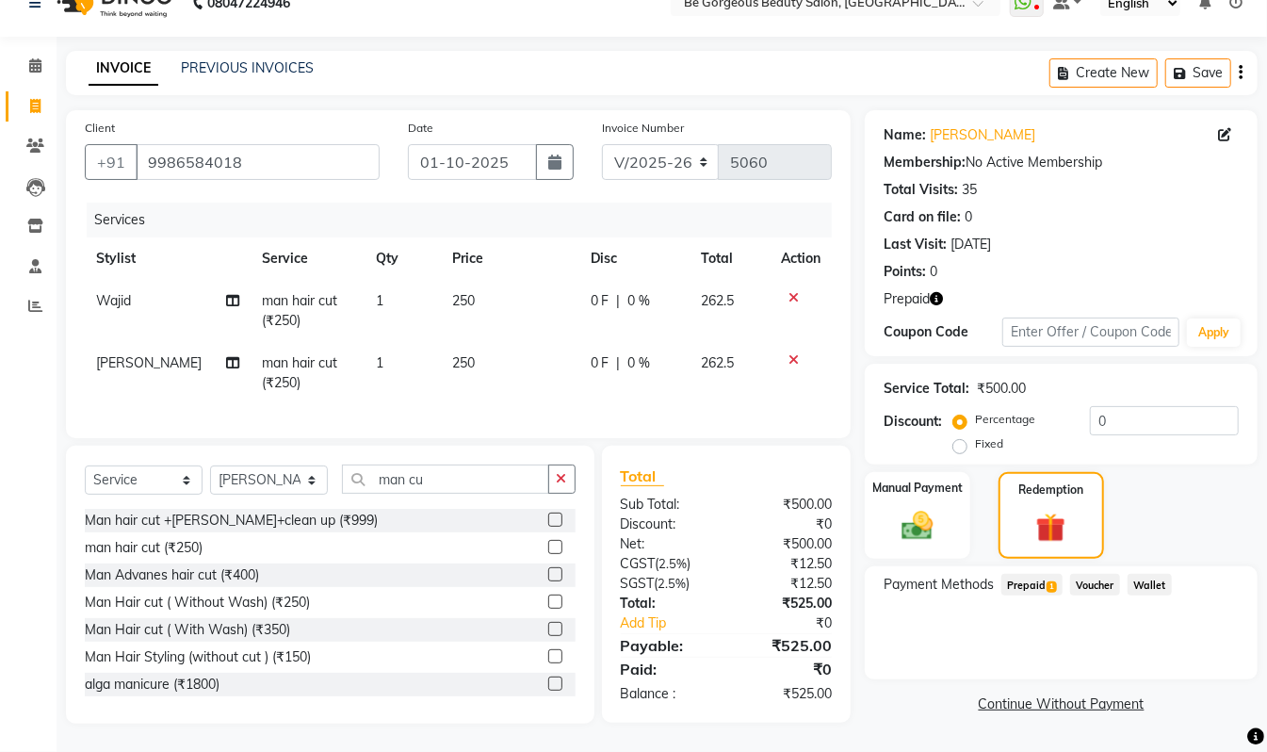
click at [1022, 574] on span "Prepaid 1" at bounding box center [1032, 585] width 61 height 22
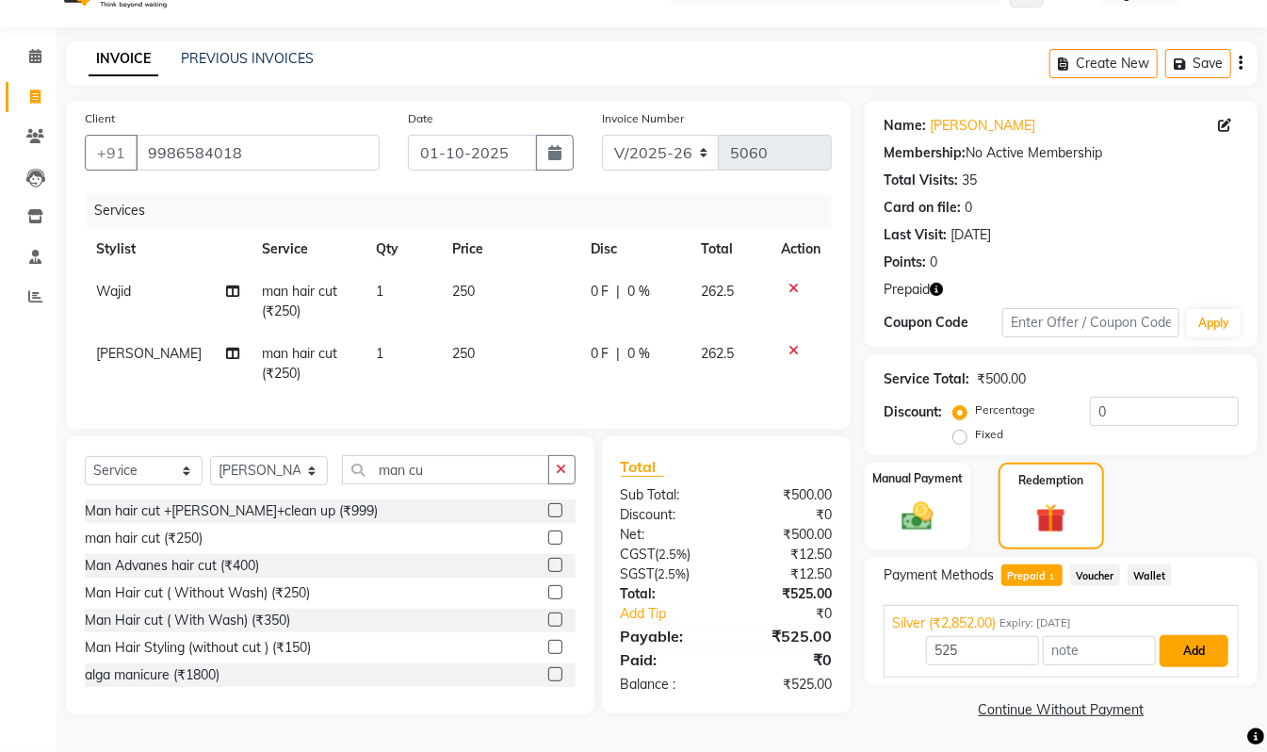
click at [1202, 649] on button "Add" at bounding box center [1194, 651] width 69 height 32
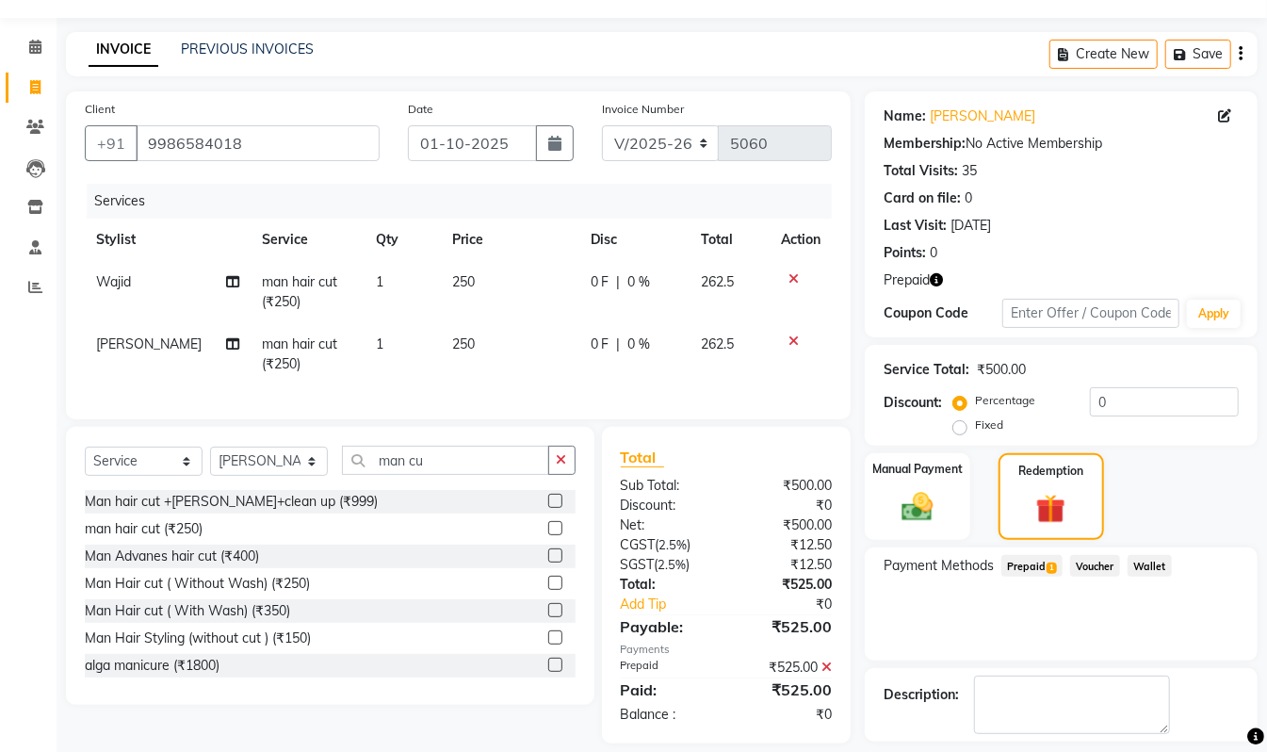
scroll to position [125, 0]
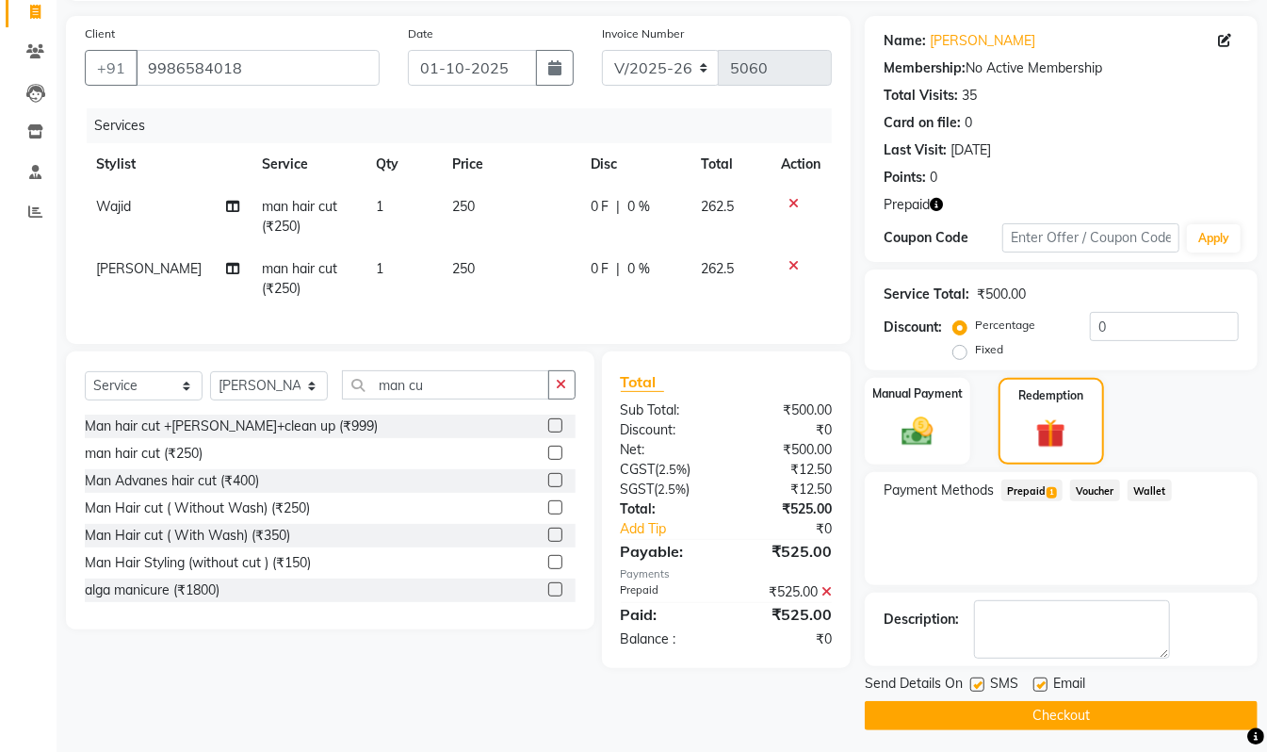
click at [1189, 722] on button "Checkout" at bounding box center [1061, 715] width 393 height 29
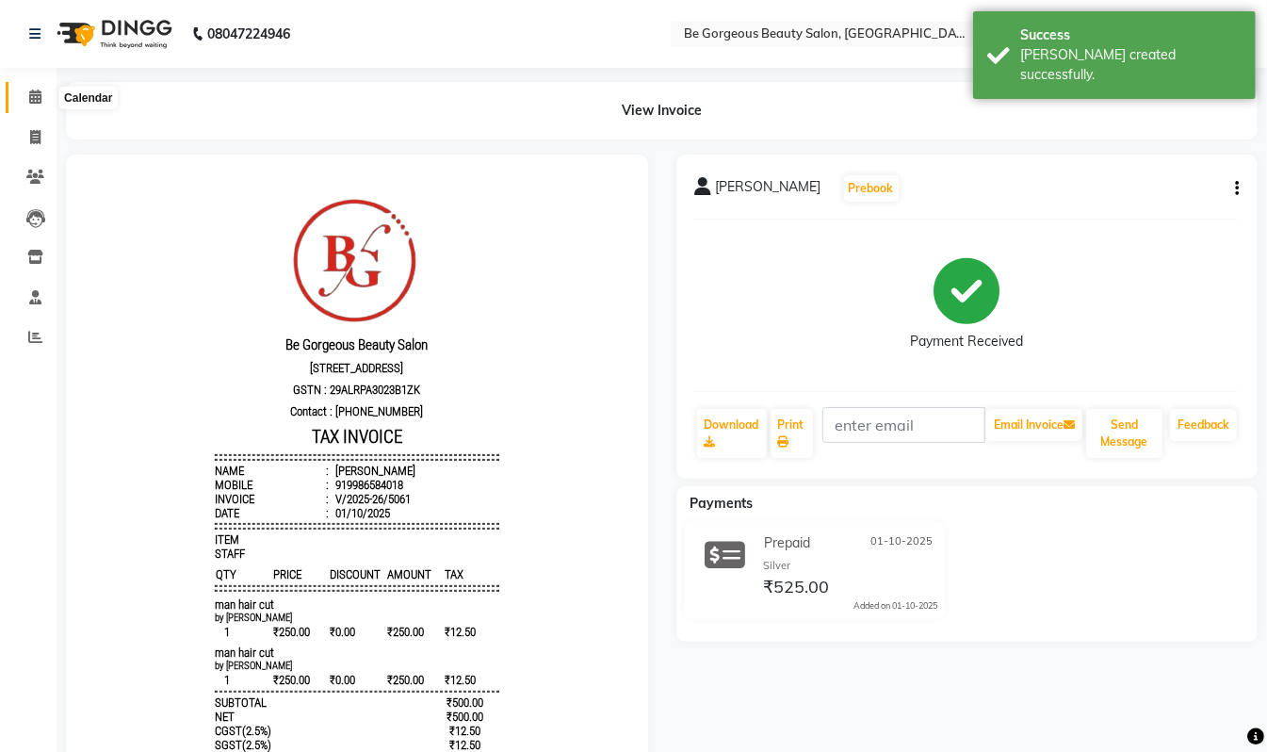
click at [39, 92] on icon at bounding box center [35, 97] width 12 height 14
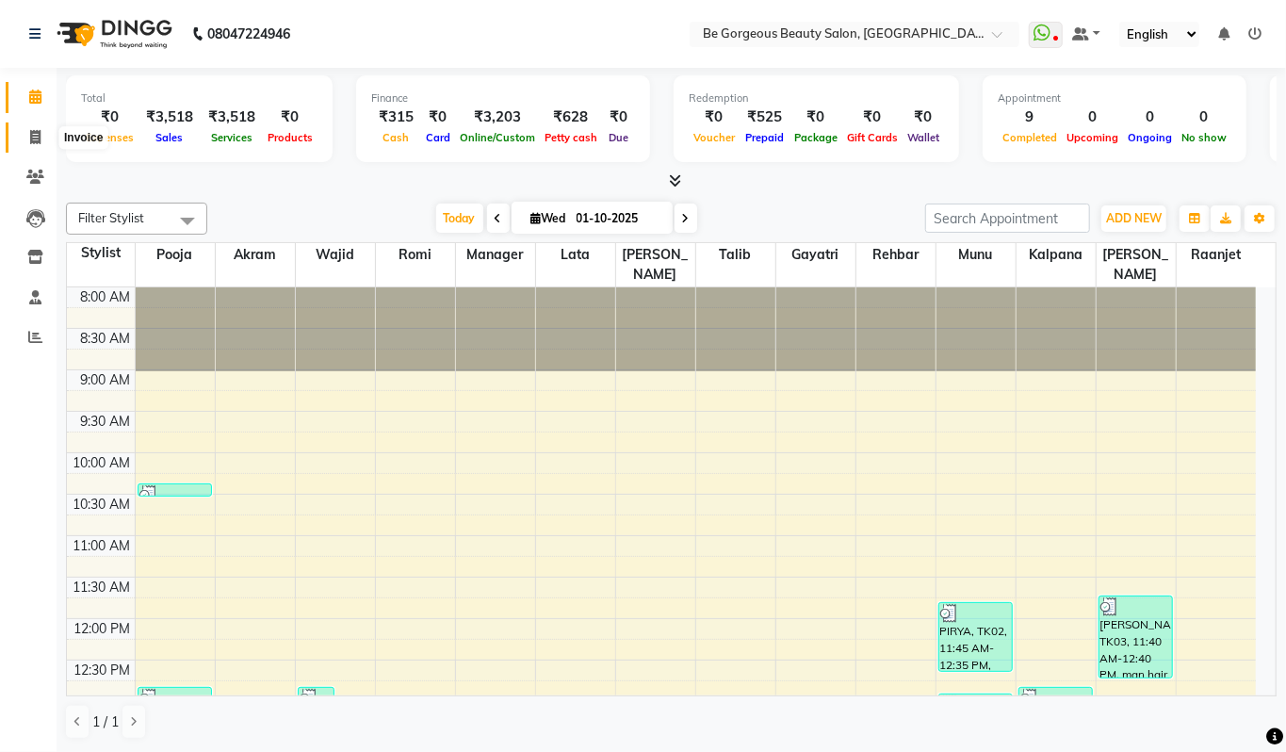
click at [34, 133] on icon at bounding box center [35, 137] width 10 height 14
select select "service"
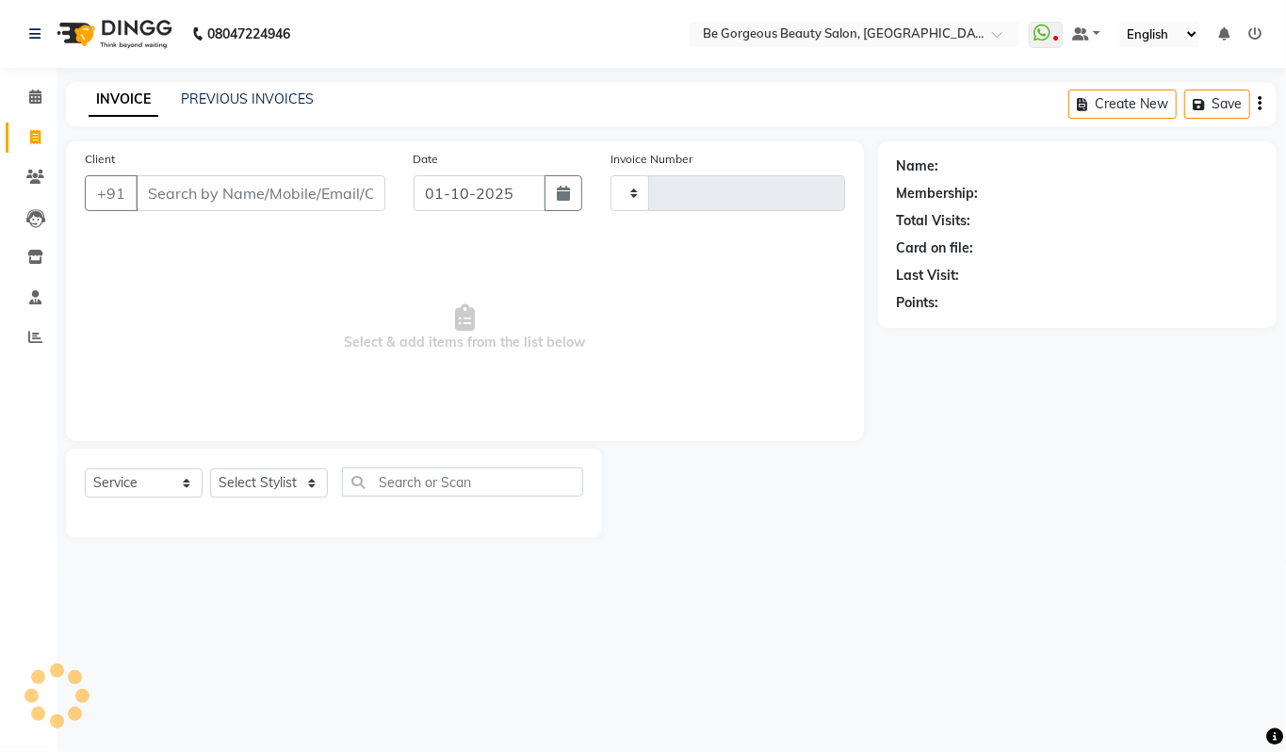
type input "5062"
select select "5405"
click at [272, 91] on link "PREVIOUS INVOICES" at bounding box center [247, 98] width 133 height 17
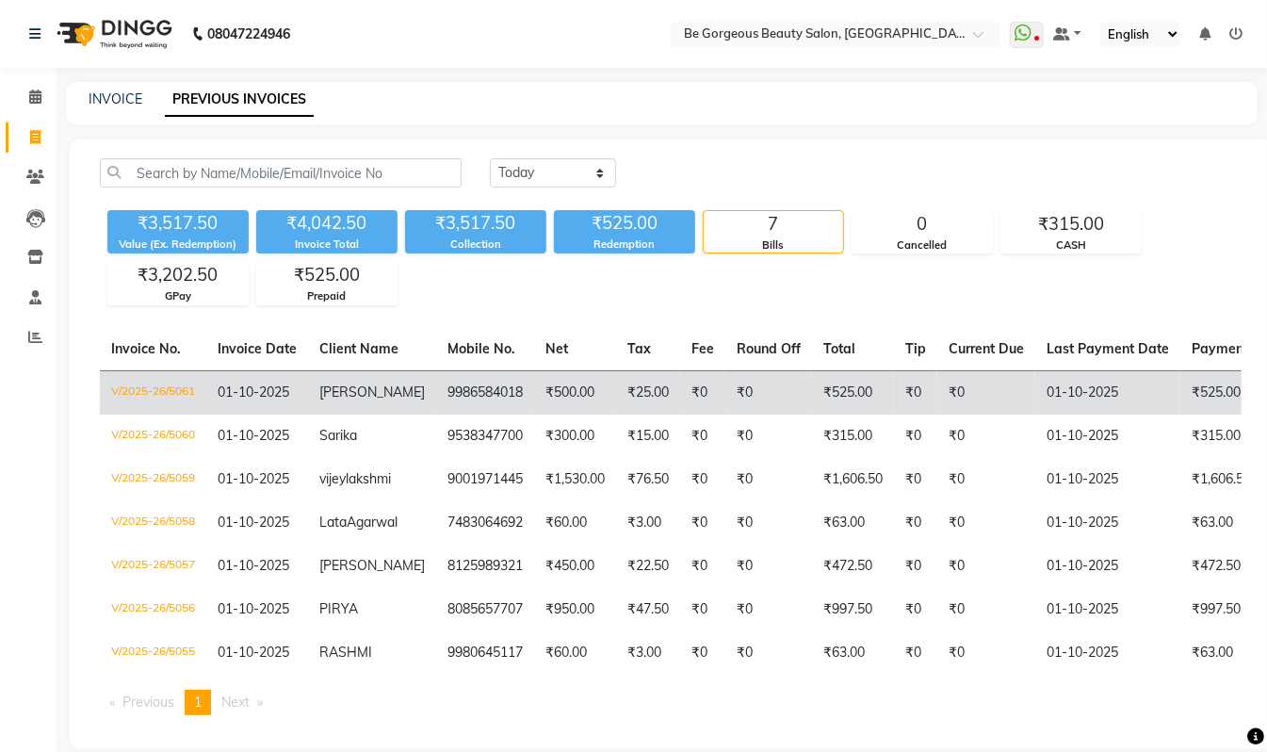
click at [630, 390] on td "₹25.00" at bounding box center [648, 392] width 64 height 44
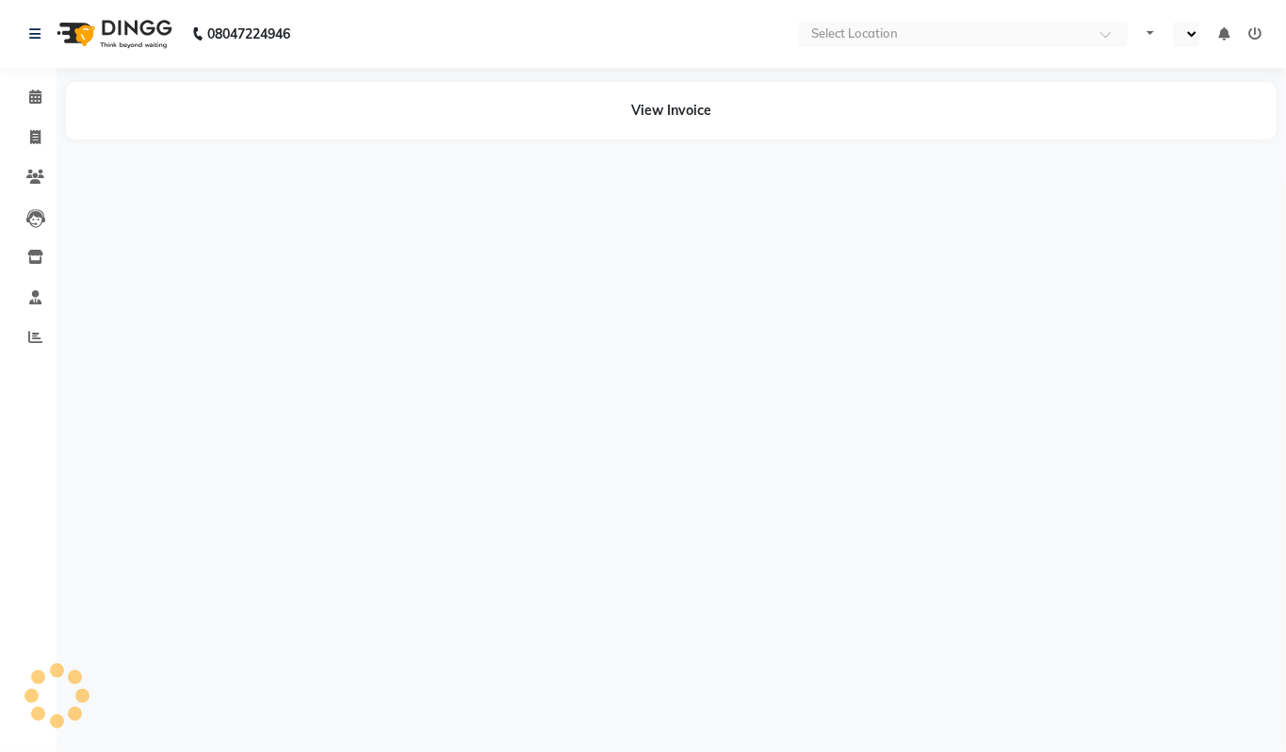
select select "en"
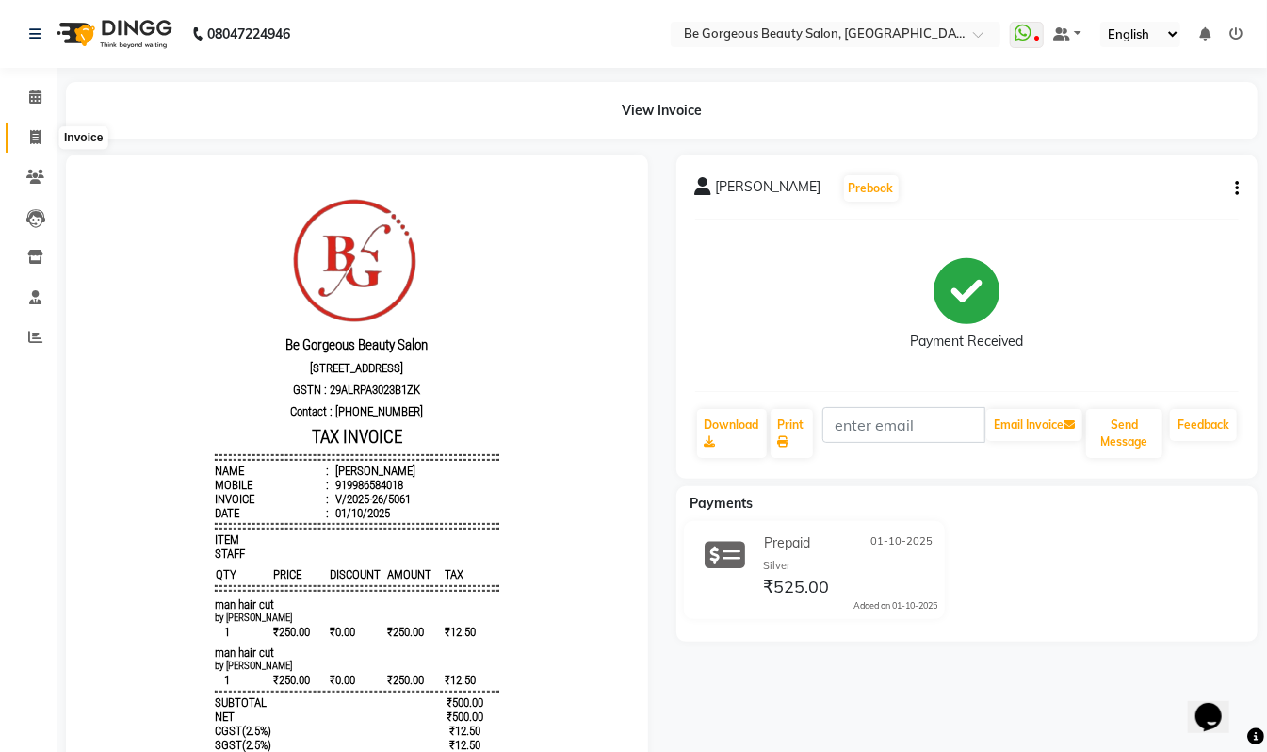
click at [36, 139] on icon at bounding box center [35, 137] width 10 height 14
select select "service"
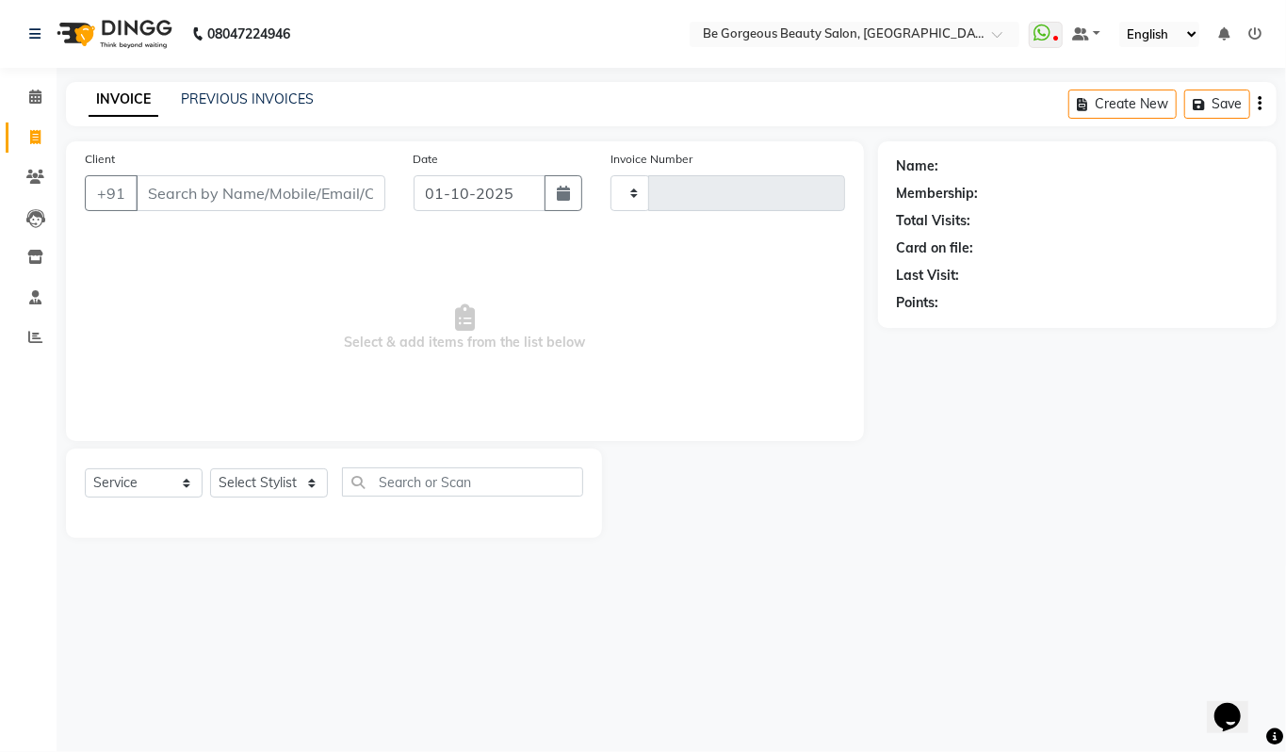
type input "5062"
select select "5405"
click at [272, 100] on link "PREVIOUS INVOICES" at bounding box center [247, 98] width 133 height 17
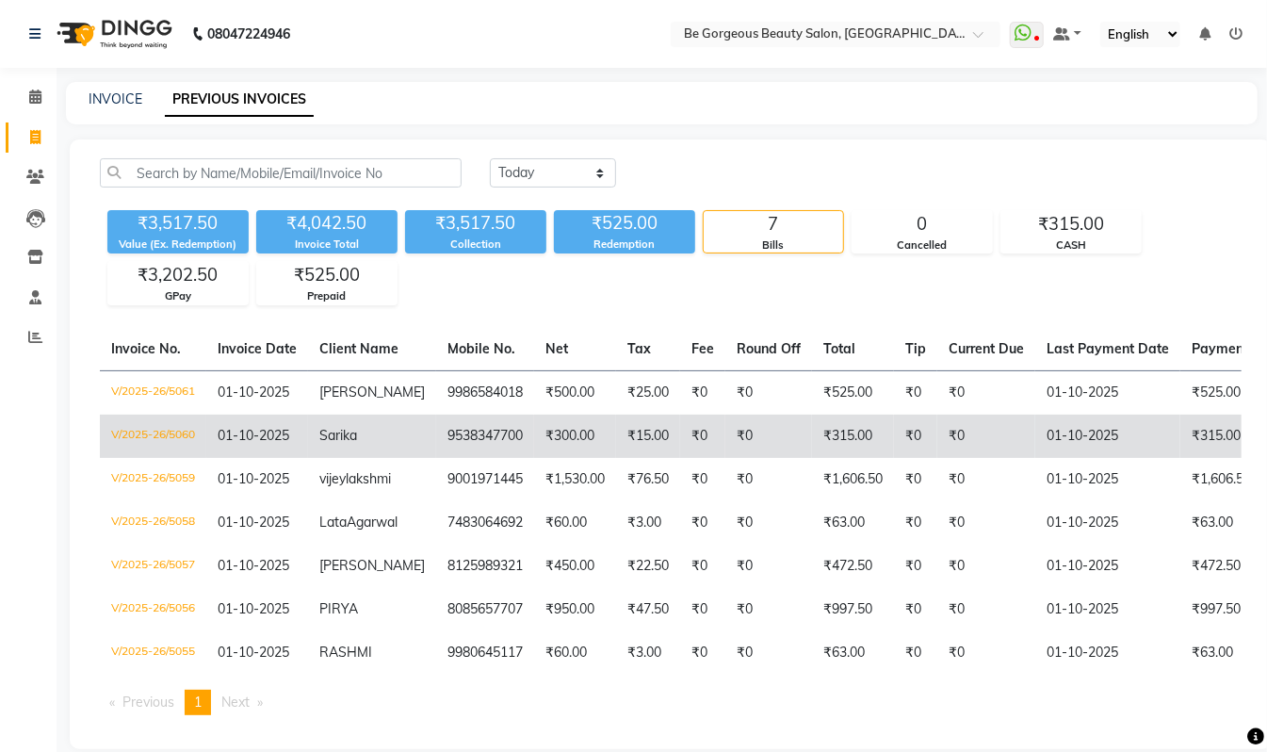
click at [639, 435] on td "₹15.00" at bounding box center [648, 436] width 64 height 43
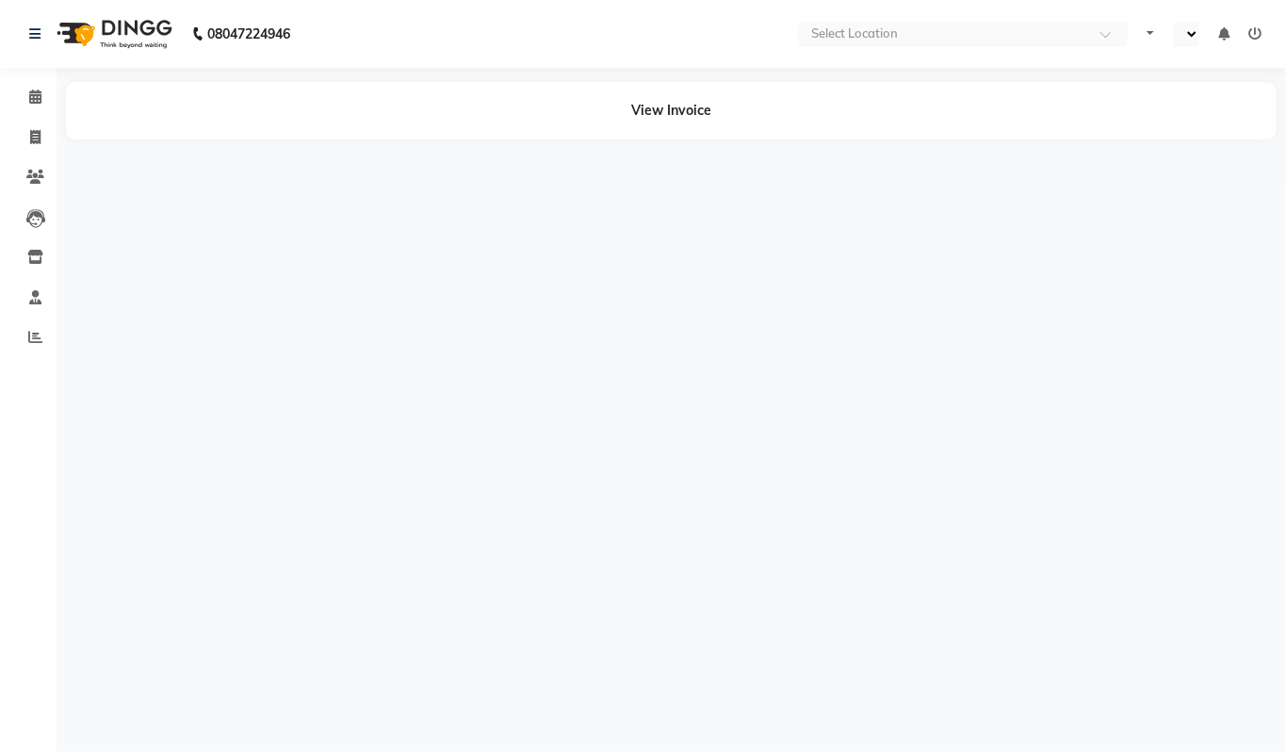
select select "en"
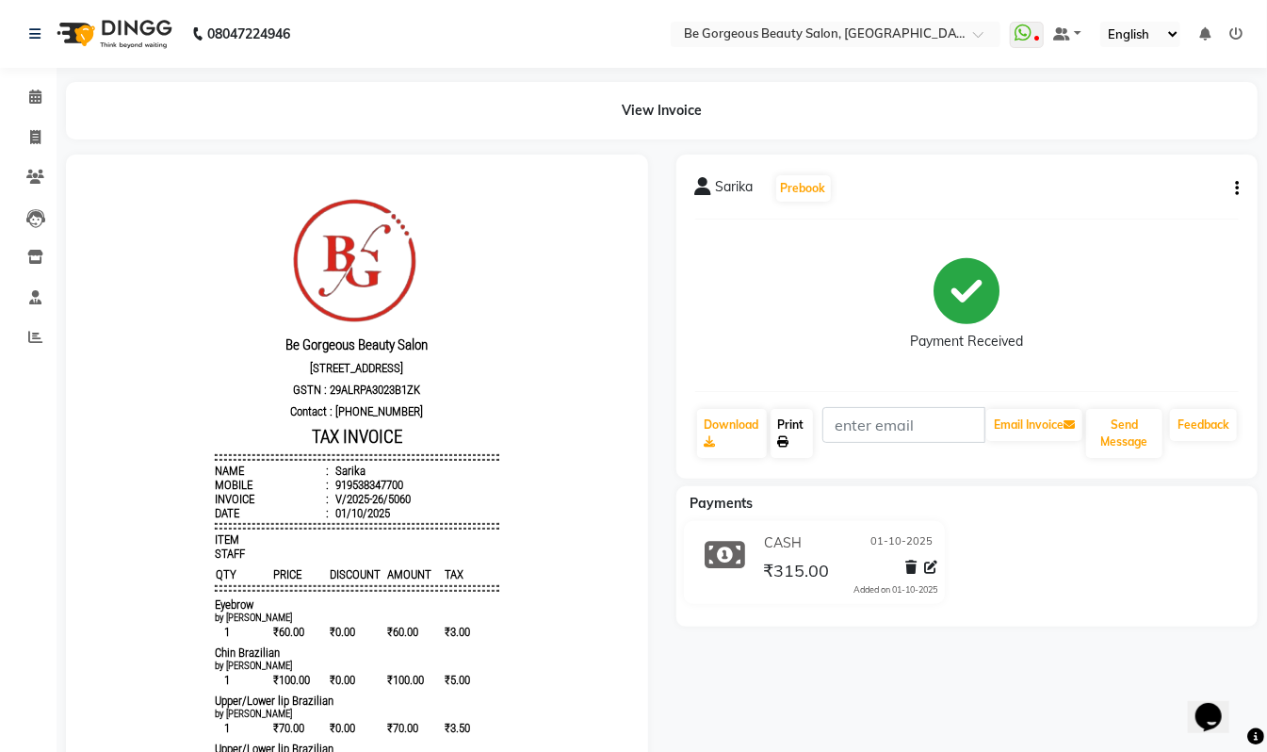
click at [796, 439] on link "Print" at bounding box center [792, 433] width 43 height 49
click at [32, 90] on icon at bounding box center [35, 97] width 12 height 14
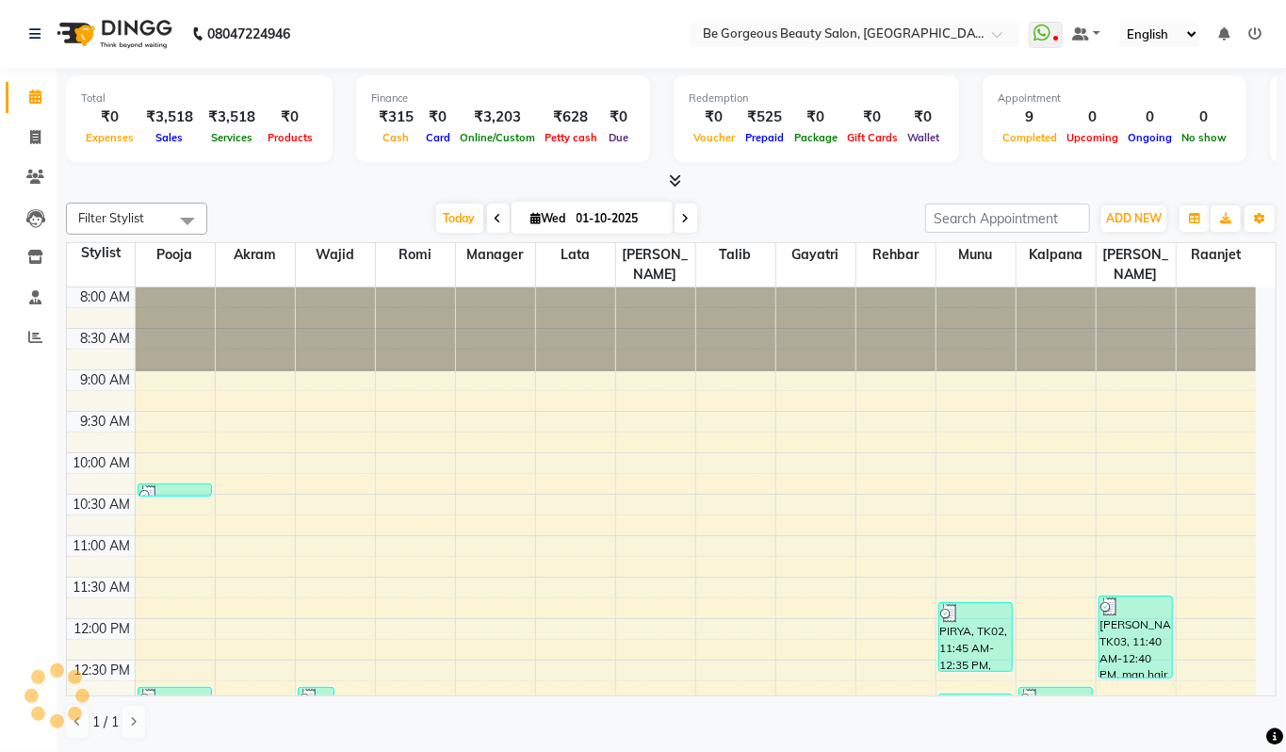
scroll to position [422, 0]
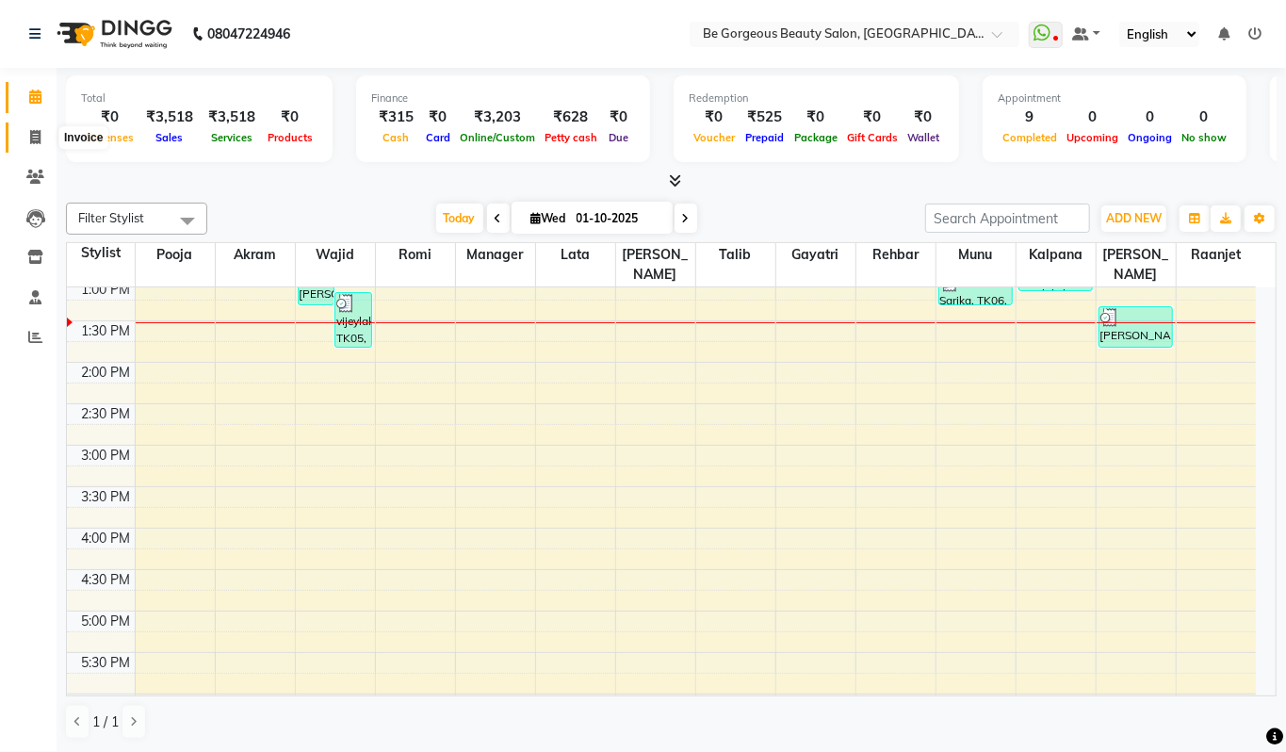
click at [35, 130] on icon at bounding box center [35, 137] width 10 height 14
select select "service"
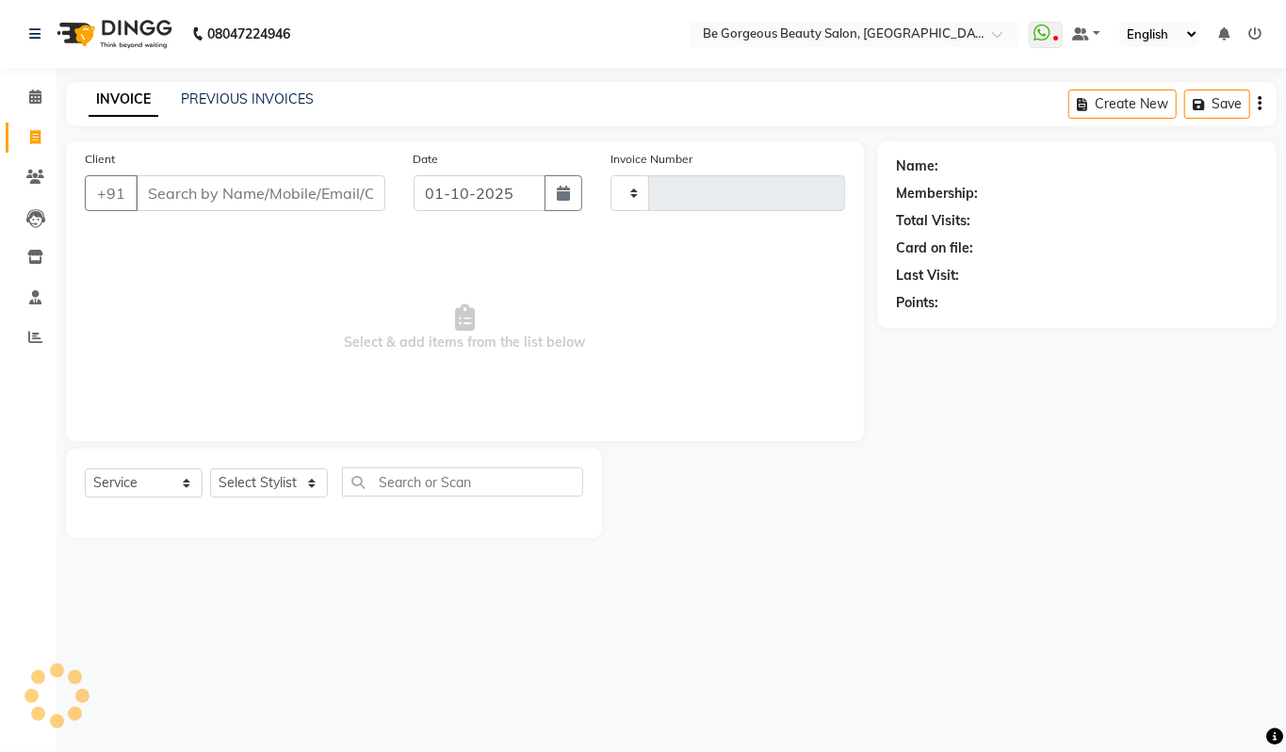
type input "5062"
select select "5405"
click at [280, 94] on link "PREVIOUS INVOICES" at bounding box center [247, 98] width 133 height 17
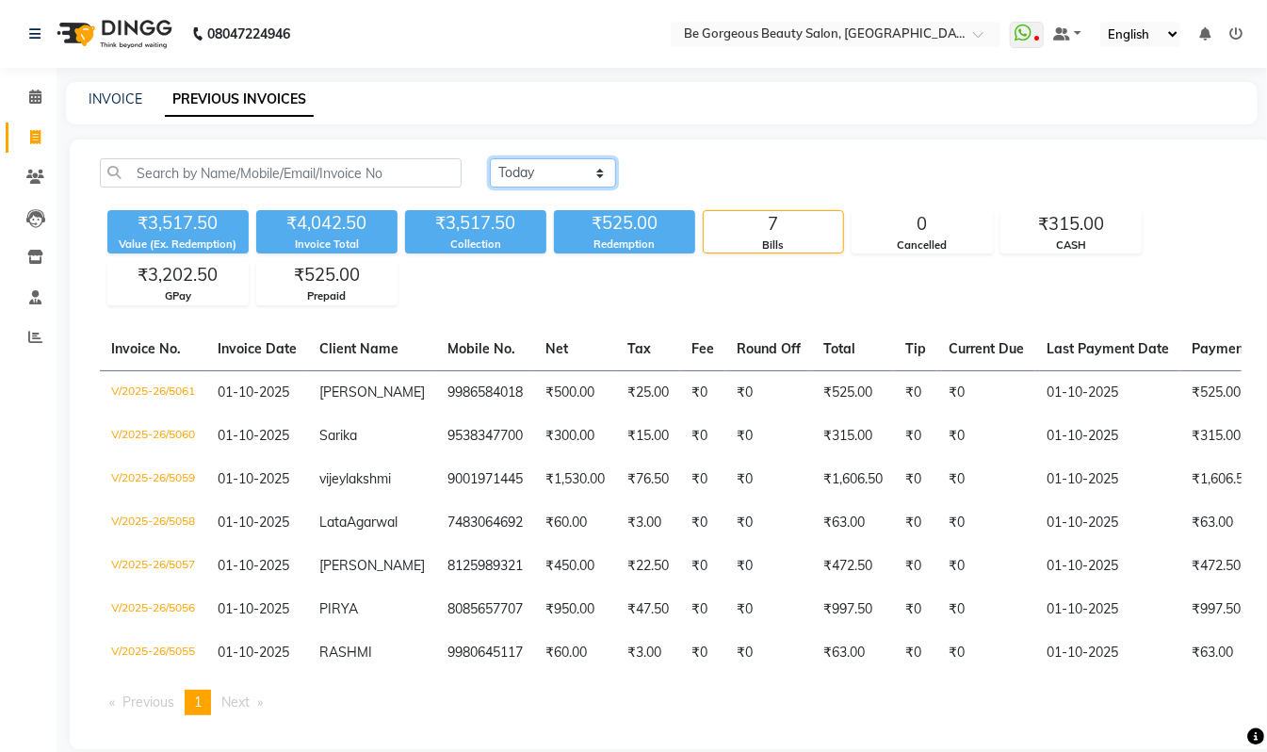
click at [545, 174] on select "Today Yesterday Custom Range" at bounding box center [553, 172] width 126 height 29
select select "range"
click at [490, 158] on select "Today Yesterday Custom Range" at bounding box center [553, 172] width 126 height 29
click at [743, 168] on input "01-10-2025" at bounding box center [707, 173] width 132 height 26
select select "10"
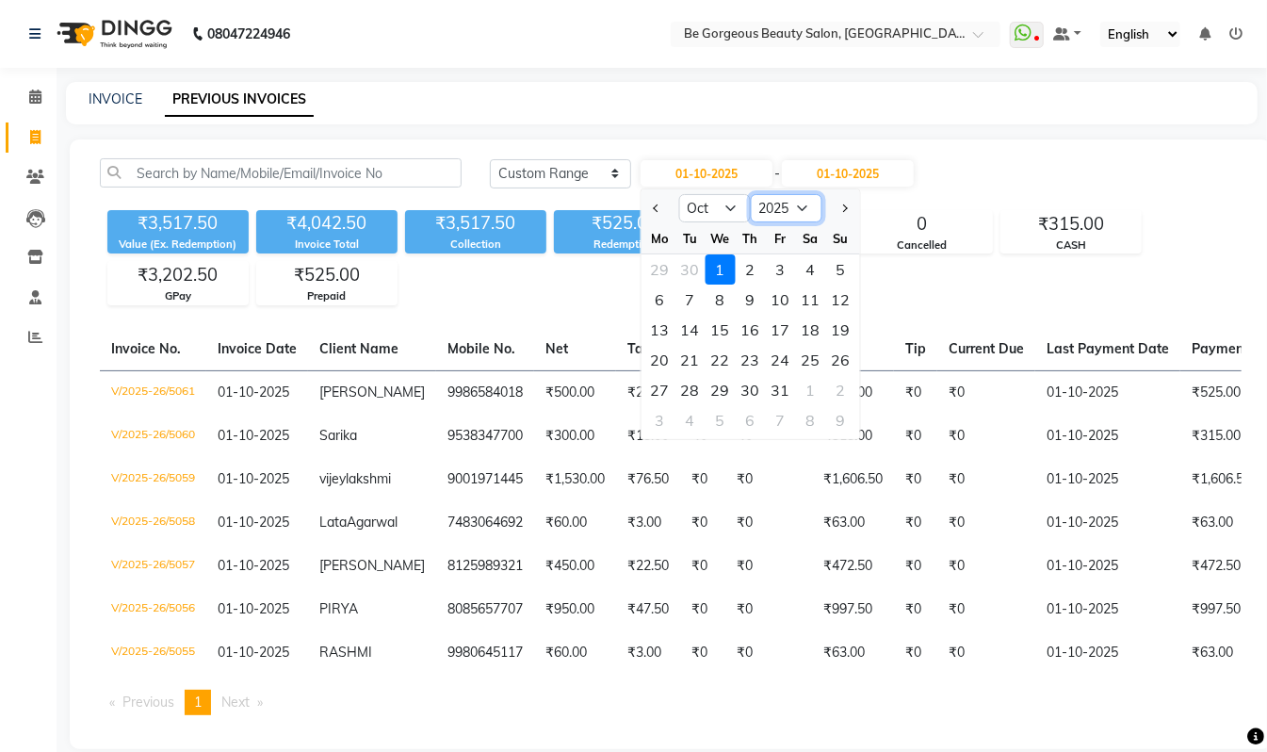
click at [789, 208] on select "2015 2016 2017 2018 2019 2020 2021 2022 2023 2024 2025 2026 2027 2028 2029 2030…" at bounding box center [787, 208] width 72 height 28
select select "2024"
click at [751, 194] on select "2015 2016 2017 2018 2019 2020 2021 2022 2023 2024 2025 2026 2027 2028 2029 2030…" at bounding box center [787, 208] width 72 height 28
drag, startPoint x: 692, startPoint y: 266, endPoint x: 709, endPoint y: 251, distance: 23.4
click at [692, 268] on div "1" at bounding box center [691, 269] width 30 height 30
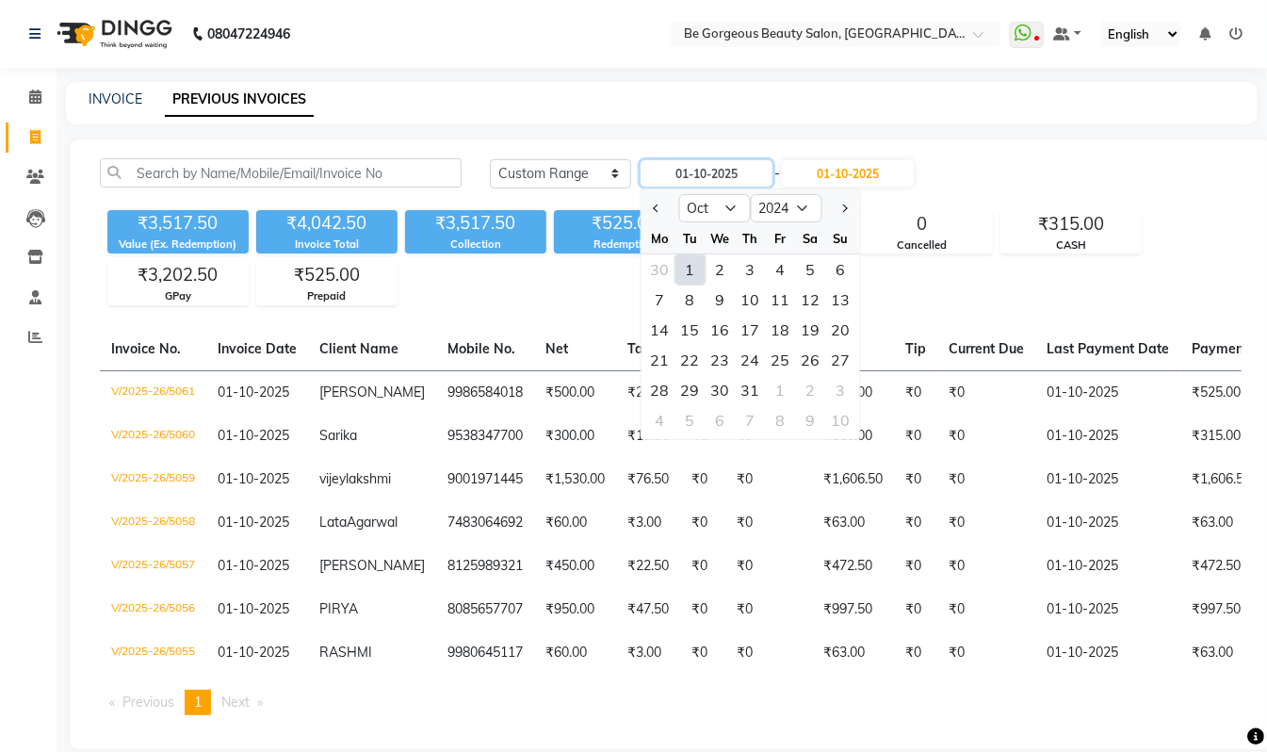
type input "01-10-2024"
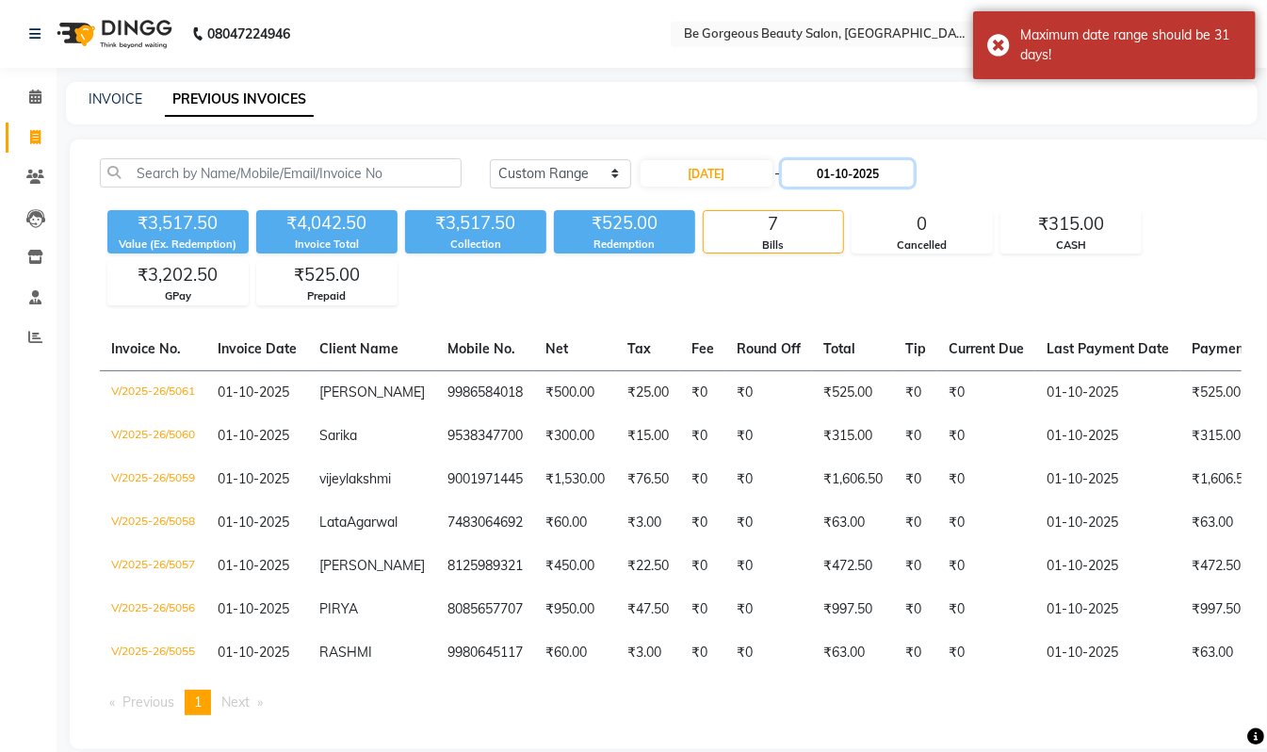
click at [849, 183] on input "01-10-2025" at bounding box center [848, 173] width 132 height 26
select select "10"
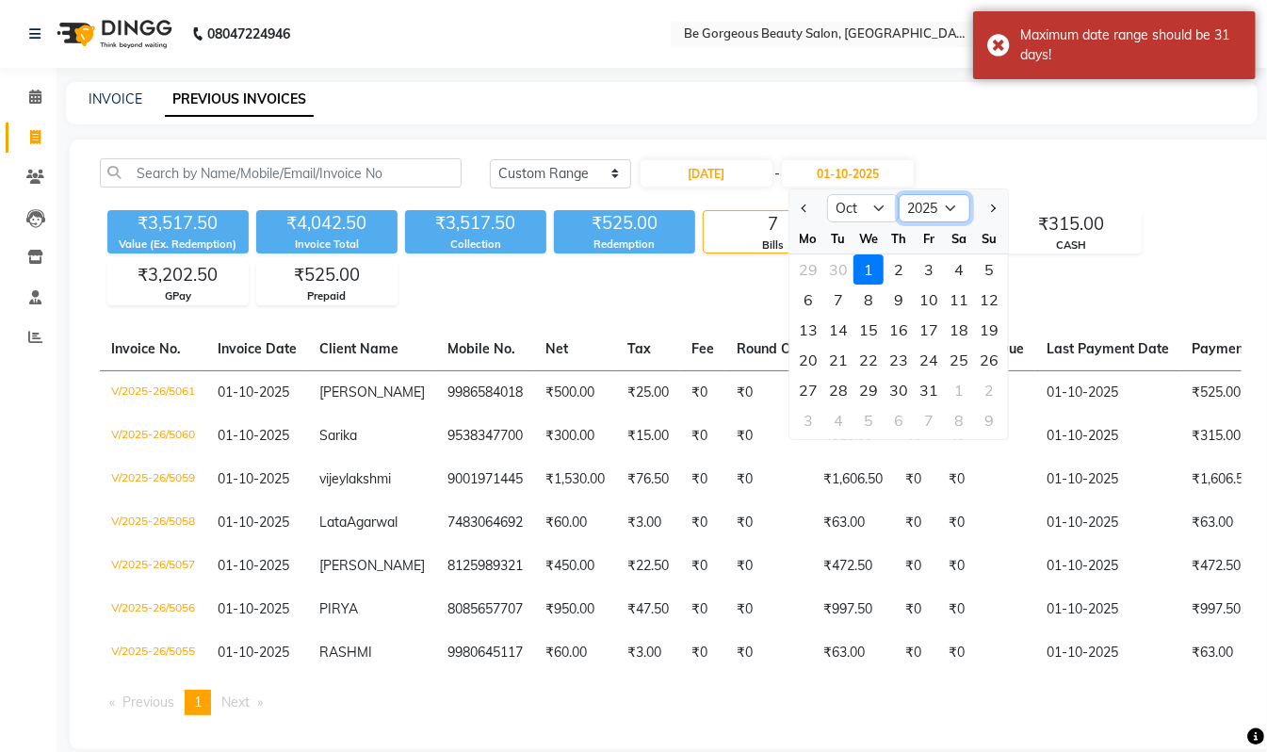
drag, startPoint x: 929, startPoint y: 208, endPoint x: 939, endPoint y: 216, distance: 12.8
click at [929, 208] on select "2024 2025 2026 2027 2028 2029 2030 2031 2032 2033 2034 2035" at bounding box center [935, 208] width 72 height 28
select select "2024"
click at [899, 194] on select "2024 2025 2026 2027 2028 2029 2030 2031 2032 2033 2034 2035" at bounding box center [935, 208] width 72 height 28
click at [899, 389] on div "31" at bounding box center [899, 390] width 30 height 30
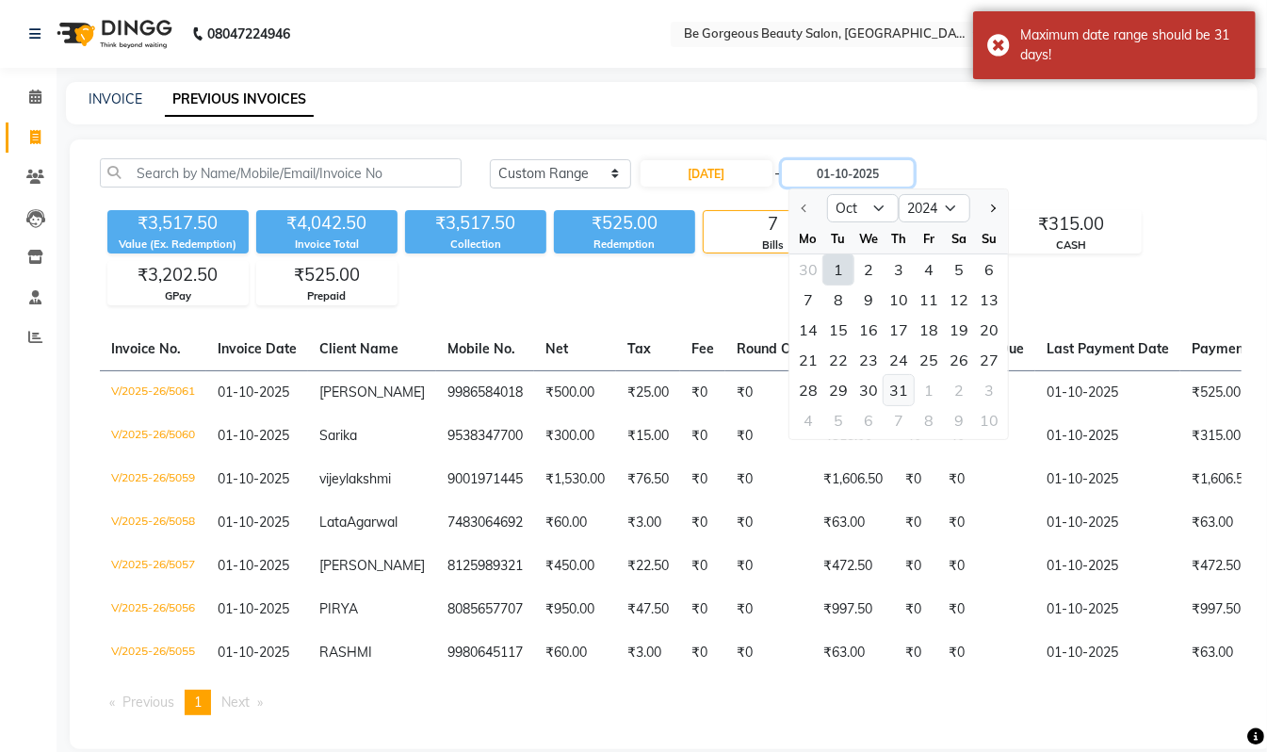
type input "31-10-2024"
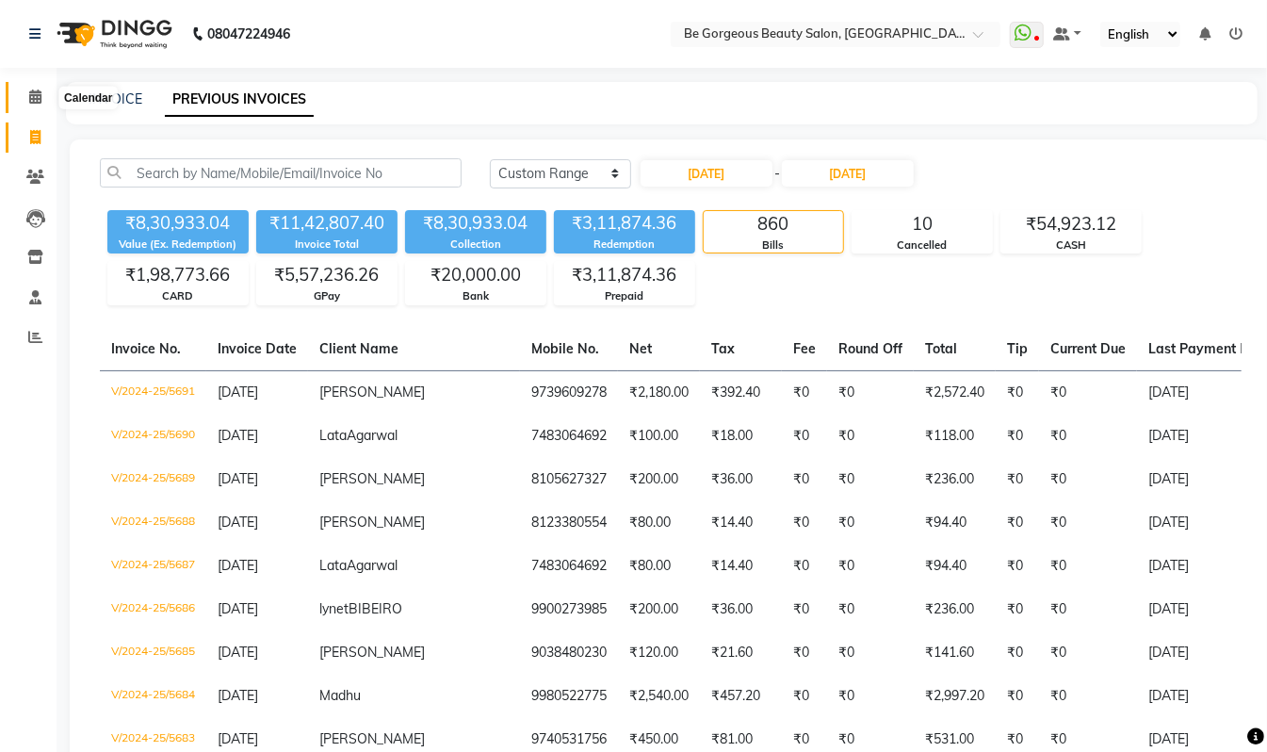
click at [39, 100] on icon at bounding box center [35, 97] width 12 height 14
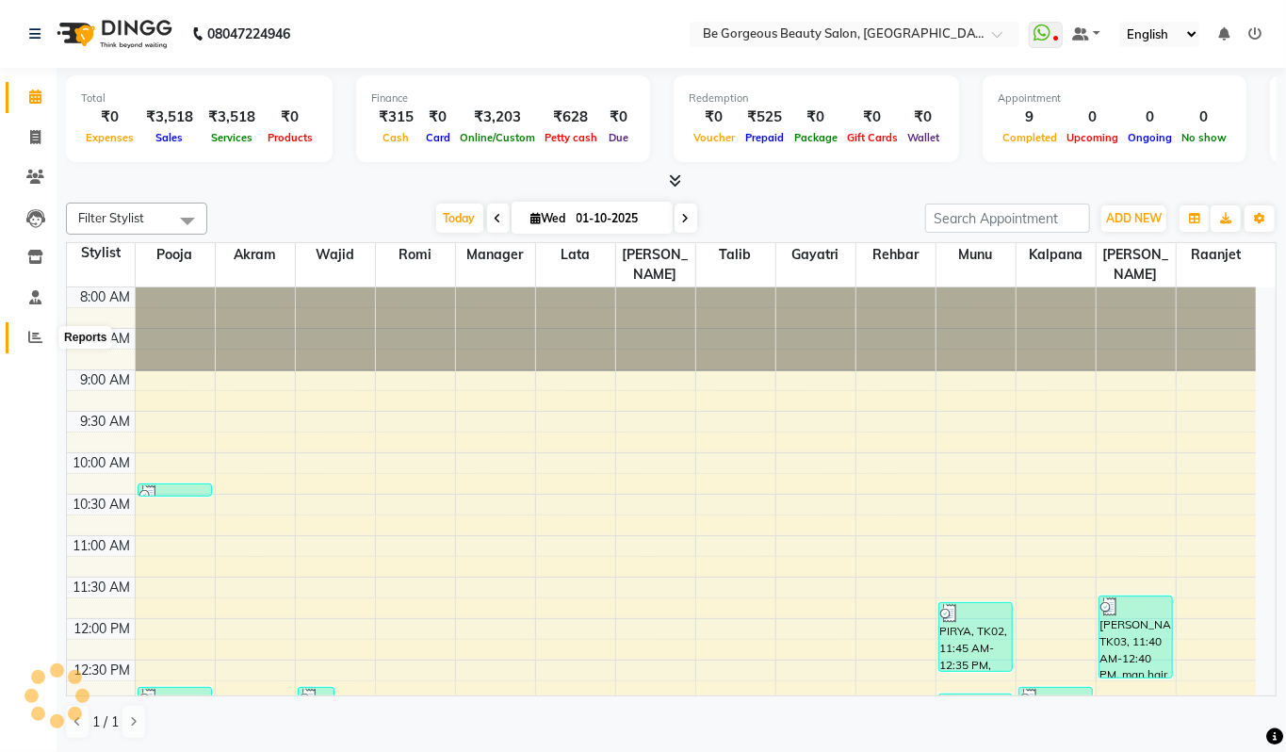
drag, startPoint x: 32, startPoint y: 334, endPoint x: 50, endPoint y: 318, distance: 24.0
click at [35, 334] on icon at bounding box center [35, 337] width 14 height 14
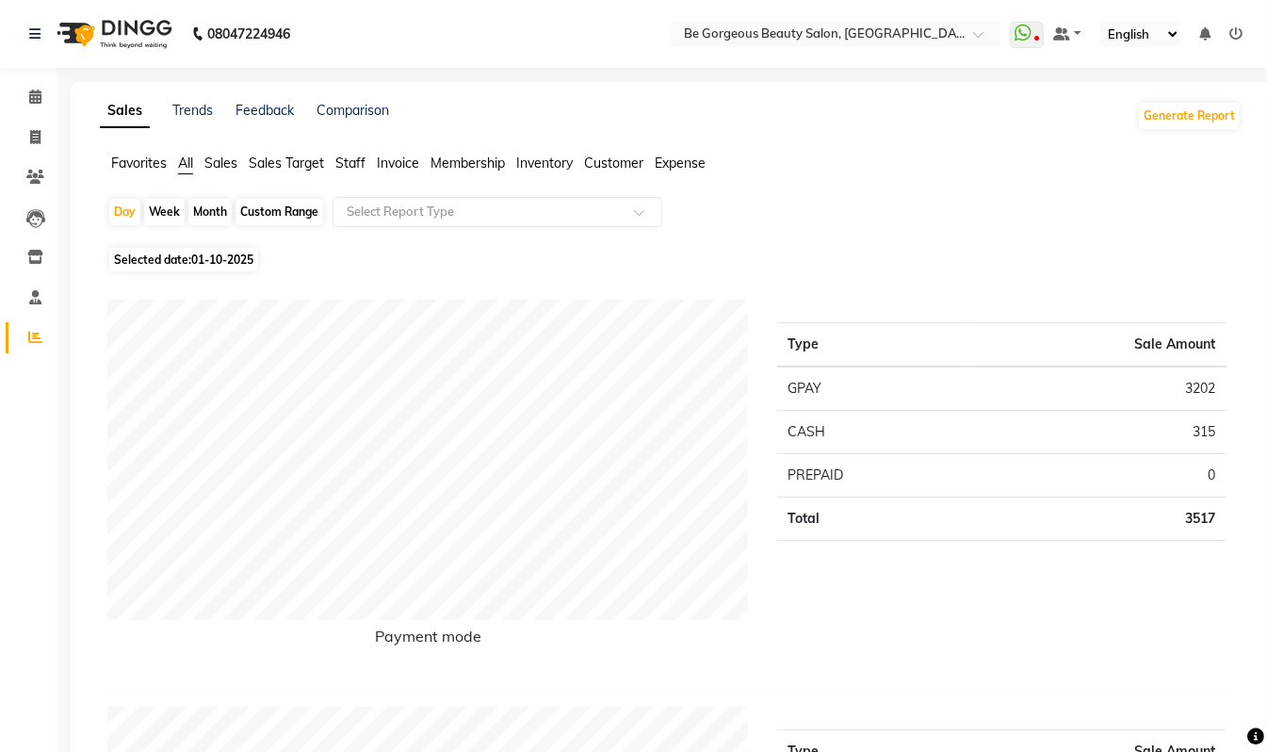
click at [351, 167] on span "Staff" at bounding box center [350, 163] width 30 height 17
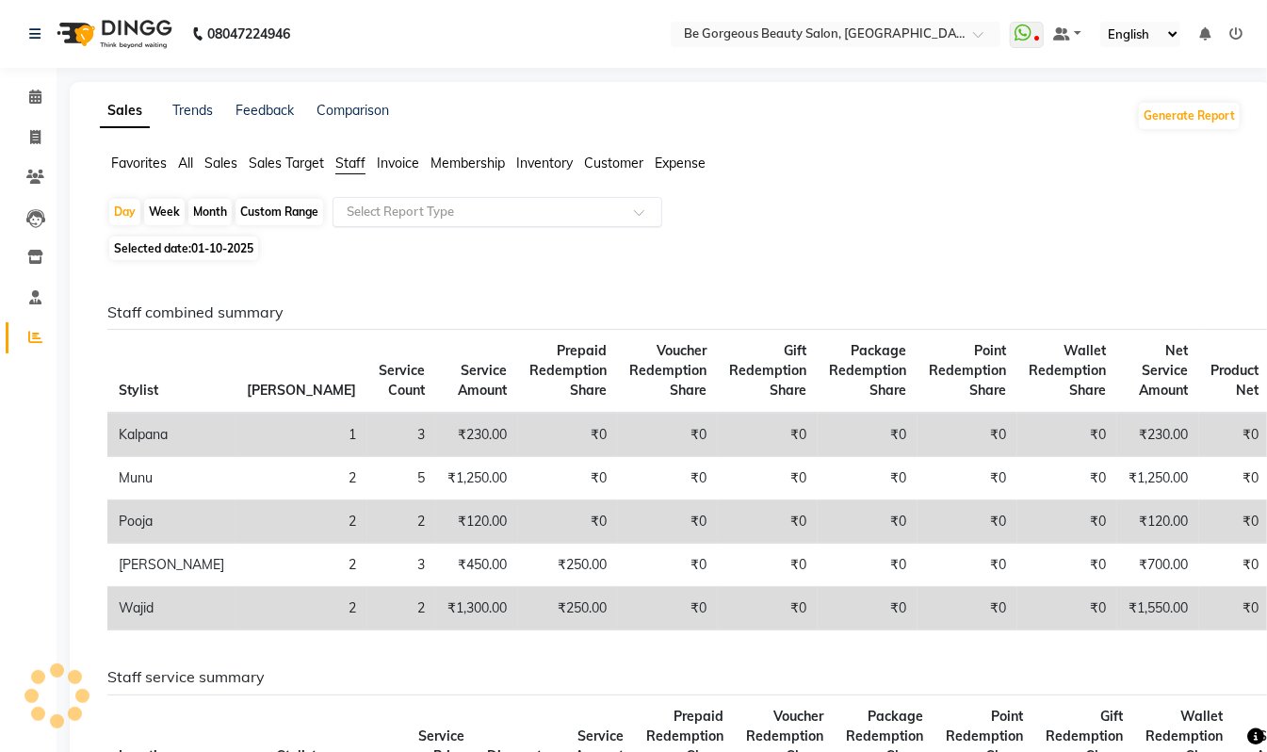
click at [398, 217] on input "text" at bounding box center [478, 212] width 271 height 19
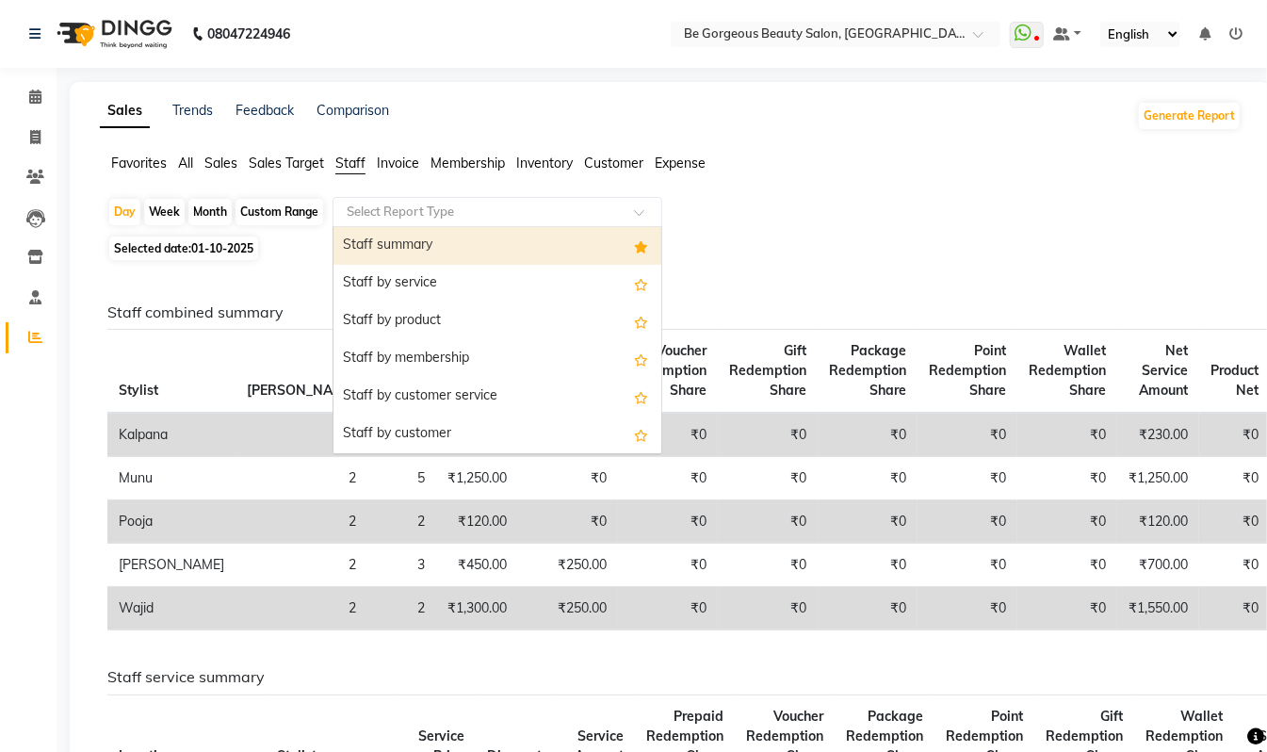
click at [404, 234] on div "Staff summary" at bounding box center [498, 246] width 328 height 38
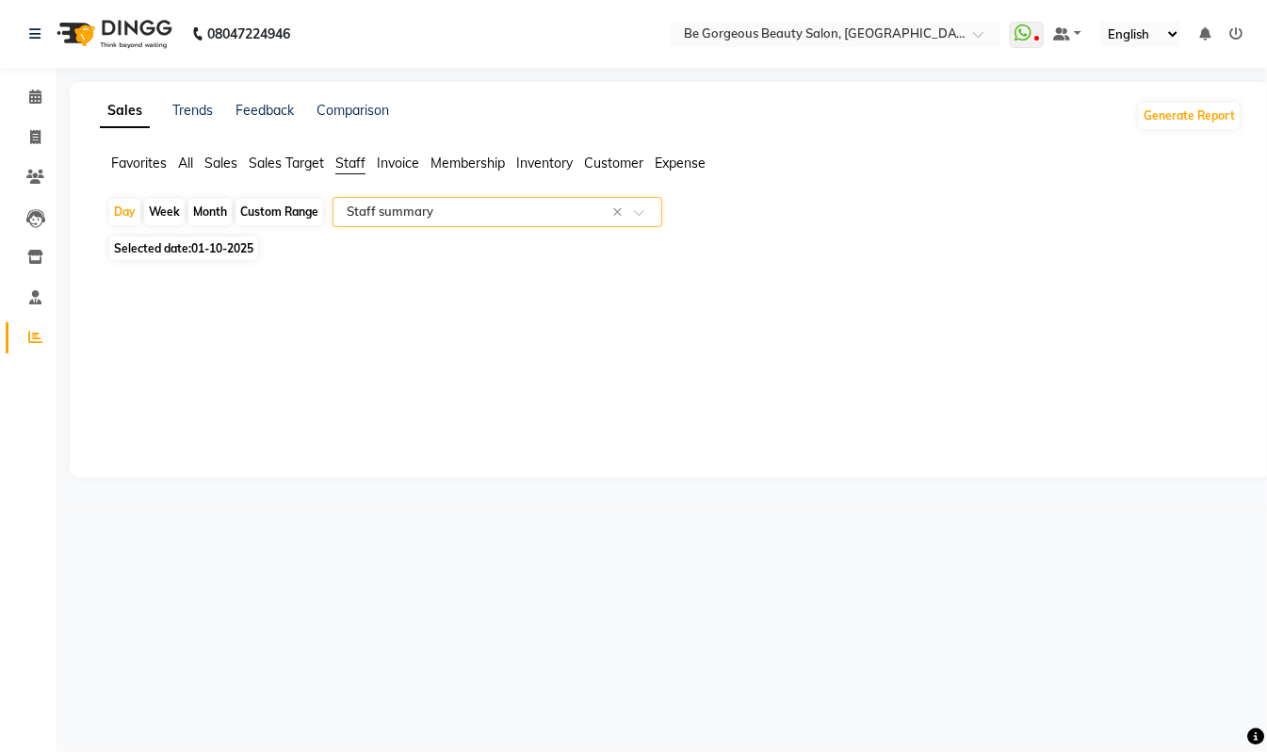
select select "csv"
click at [265, 212] on div "Custom Range" at bounding box center [280, 212] width 88 height 26
select select "10"
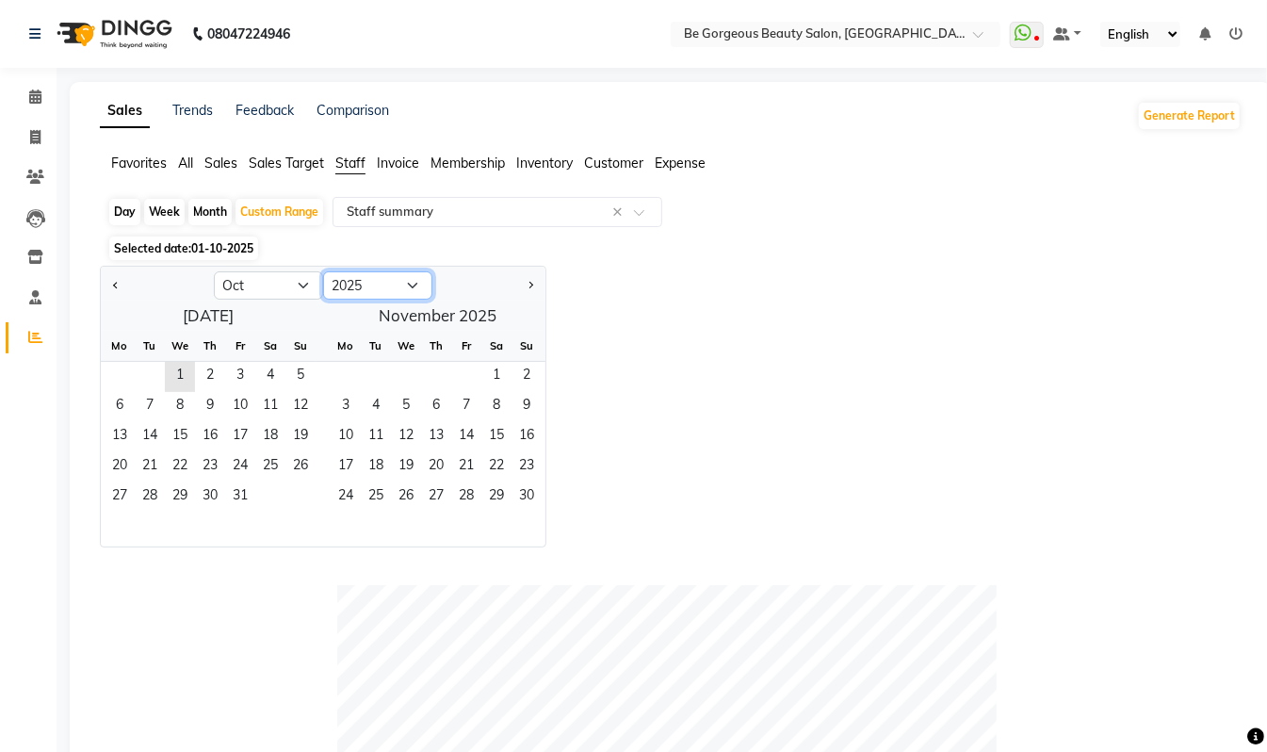
click at [348, 290] on select "2015 2016 2017 2018 2019 2020 2021 2022 2023 2024 2025 2026 2027 2028 2029 2030…" at bounding box center [377, 285] width 109 height 28
select select "2024"
click at [323, 272] on select "2015 2016 2017 2018 2019 2020 2021 2022 2023 2024 2025 2026 2027 2028 2029 2030…" at bounding box center [377, 285] width 109 height 28
click at [147, 374] on span "1" at bounding box center [150, 377] width 30 height 30
click at [222, 509] on span "31" at bounding box center [210, 497] width 30 height 30
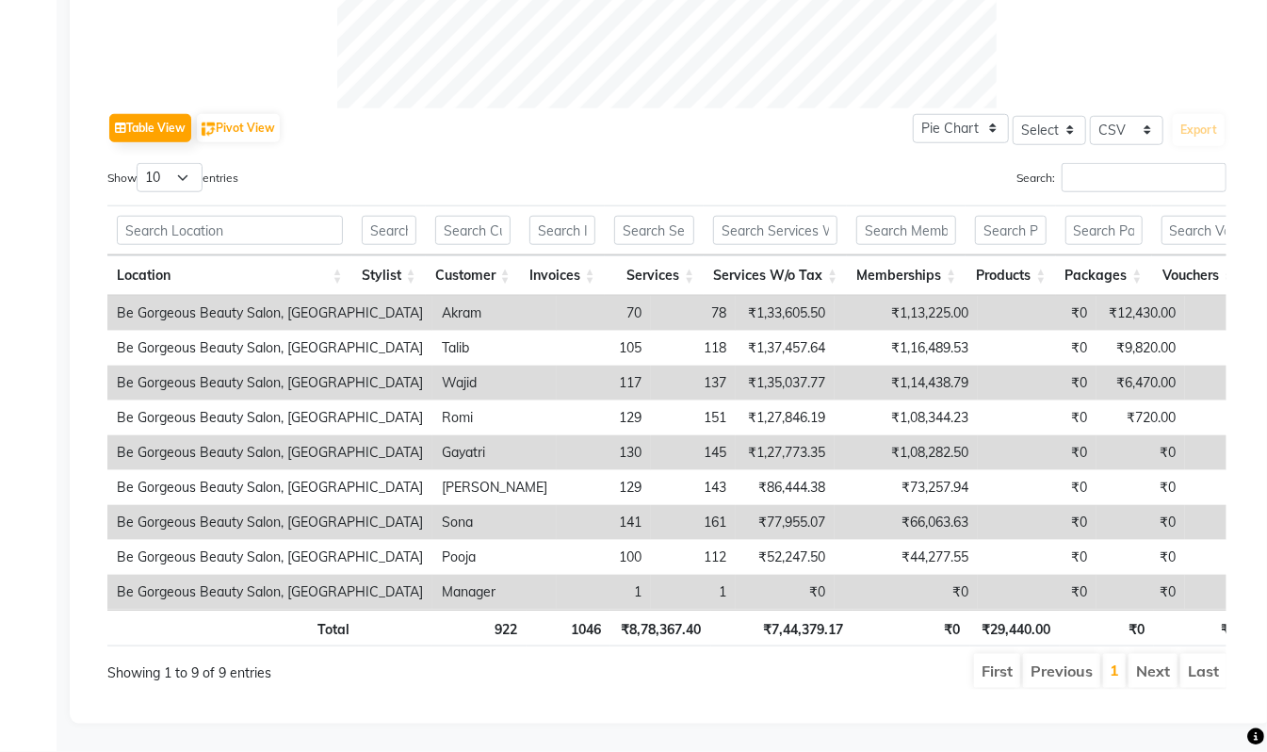
scroll to position [219, 0]
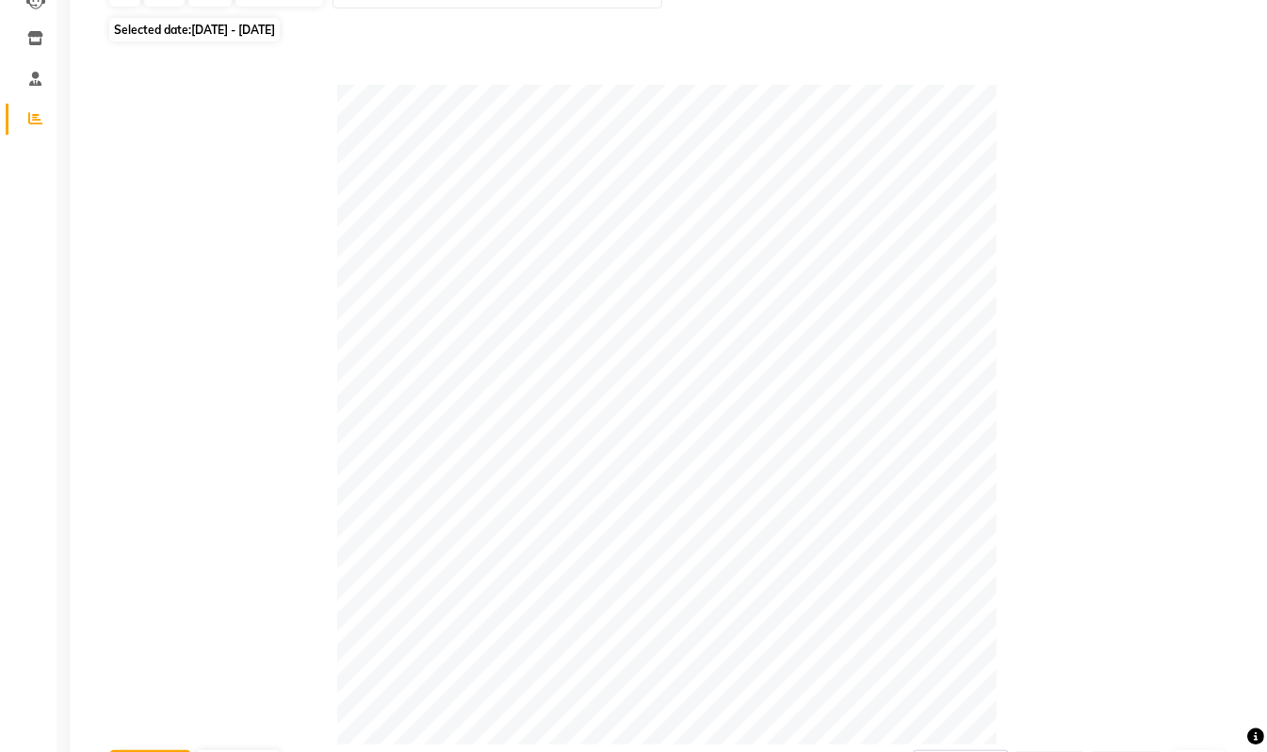
drag, startPoint x: 1260, startPoint y: 32, endPoint x: 1267, endPoint y: 23, distance: 12.1
click at [1263, 30] on div "Sales Trends Feedback Comparison Generate Report Favorites All Sales Sales Targ…" at bounding box center [671, 611] width 1202 height 1496
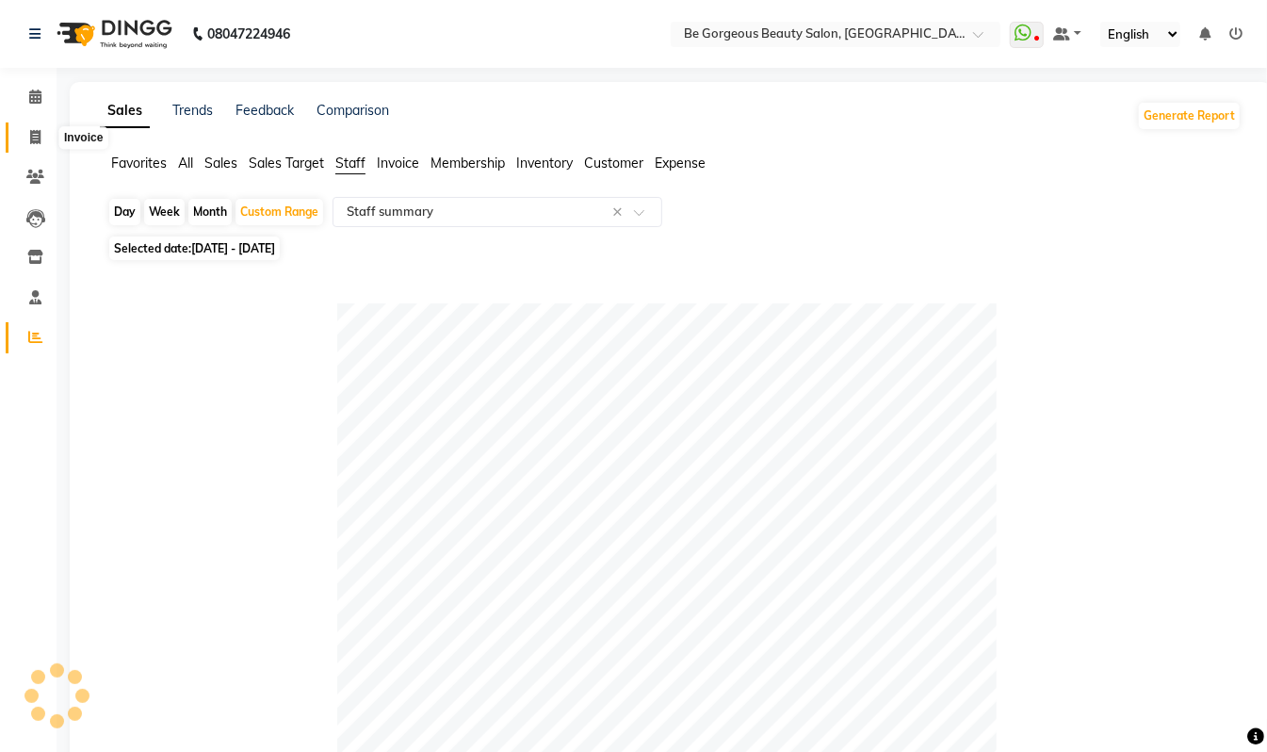
click at [35, 137] on icon at bounding box center [35, 137] width 10 height 14
select select "service"
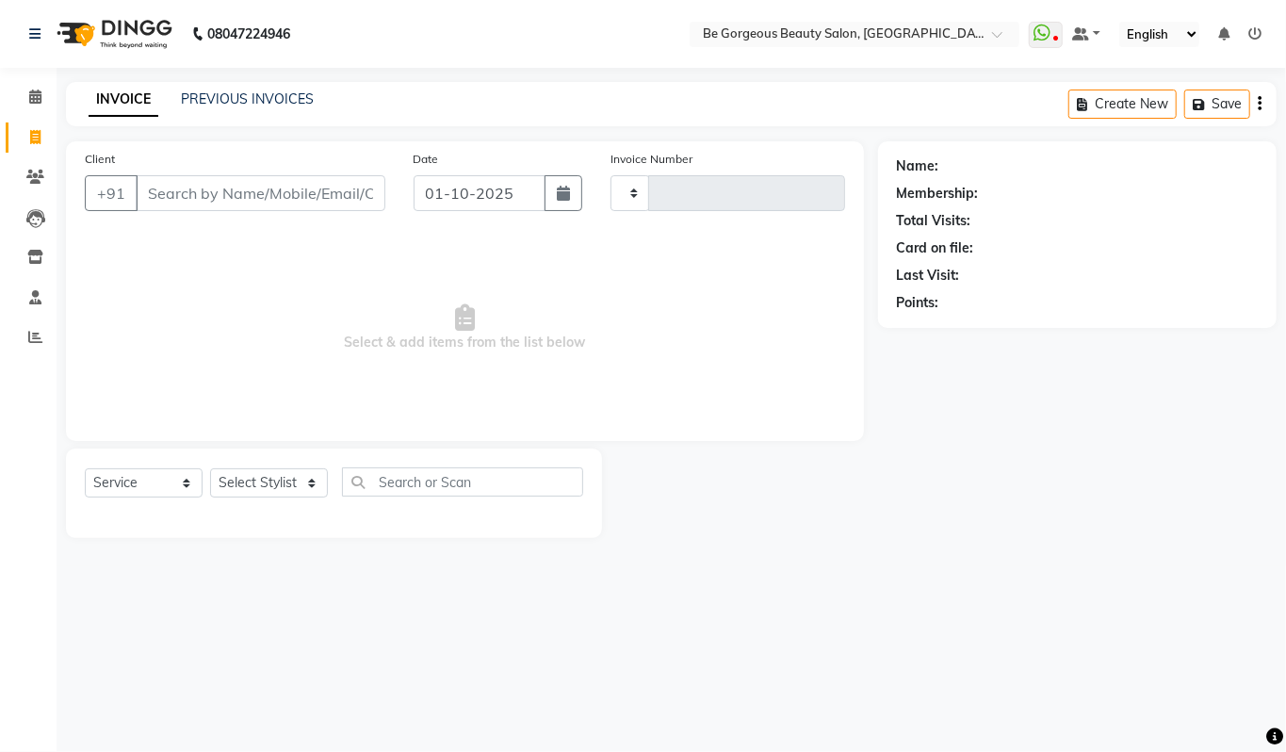
type input "5062"
select select "5405"
click at [266, 464] on div "Select Service Product Membership Package Voucher Prepaid Gift Card Select Styl…" at bounding box center [334, 493] width 536 height 90
click at [269, 480] on select "Select Stylist Akram Anas Gayatri Kalpana lata Manager Munu Pooja Raanjet Rehba…" at bounding box center [269, 482] width 118 height 29
select select "36204"
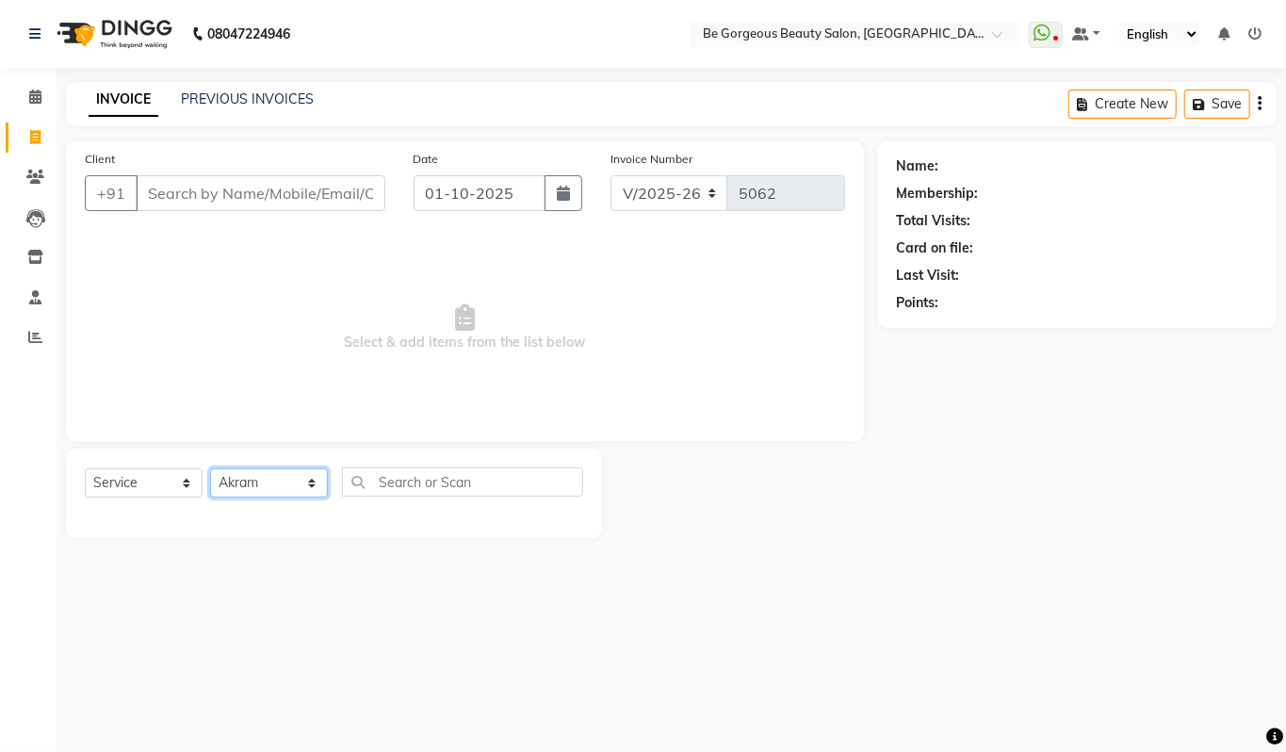
click at [210, 468] on select "Select Stylist Akram Anas Gayatri Kalpana lata Manager Munu Pooja Raanjet Rehba…" at bounding box center [269, 482] width 118 height 29
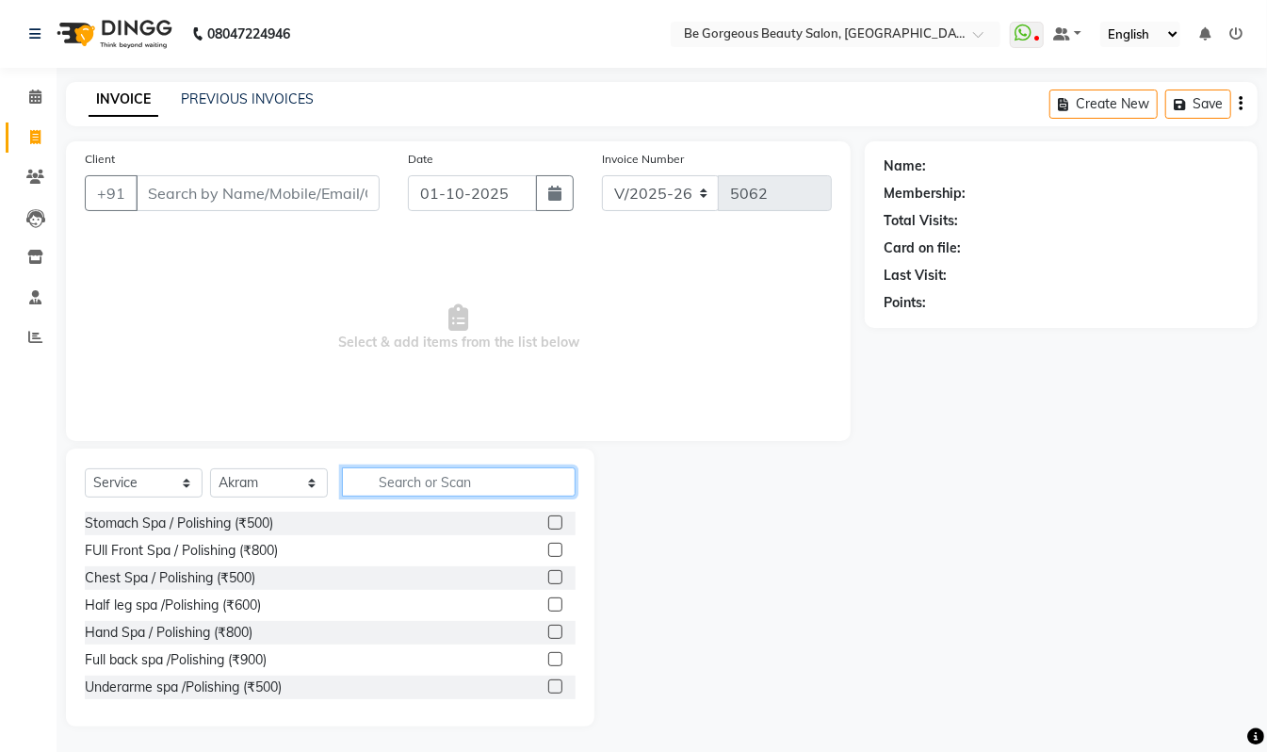
click at [461, 483] on input "text" at bounding box center [459, 481] width 234 height 29
click at [230, 192] on input "Client" at bounding box center [258, 193] width 244 height 36
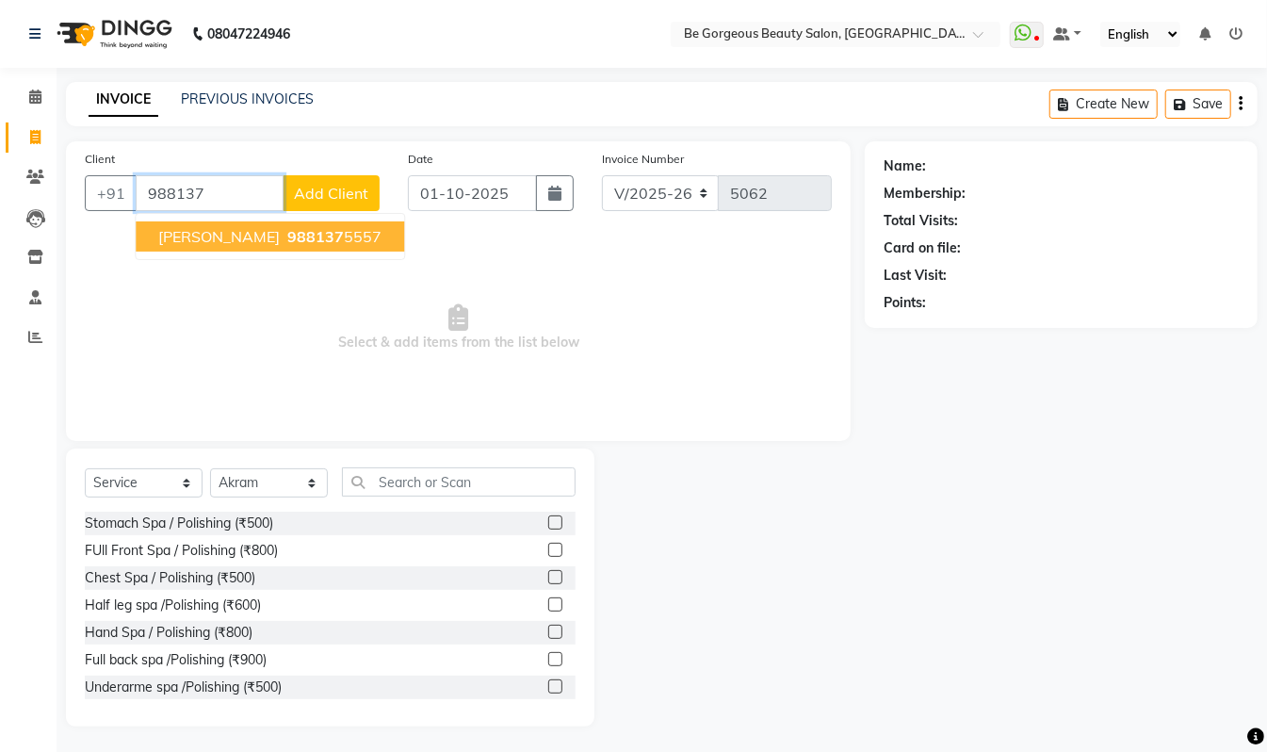
click at [287, 239] on span "988137" at bounding box center [315, 236] width 57 height 19
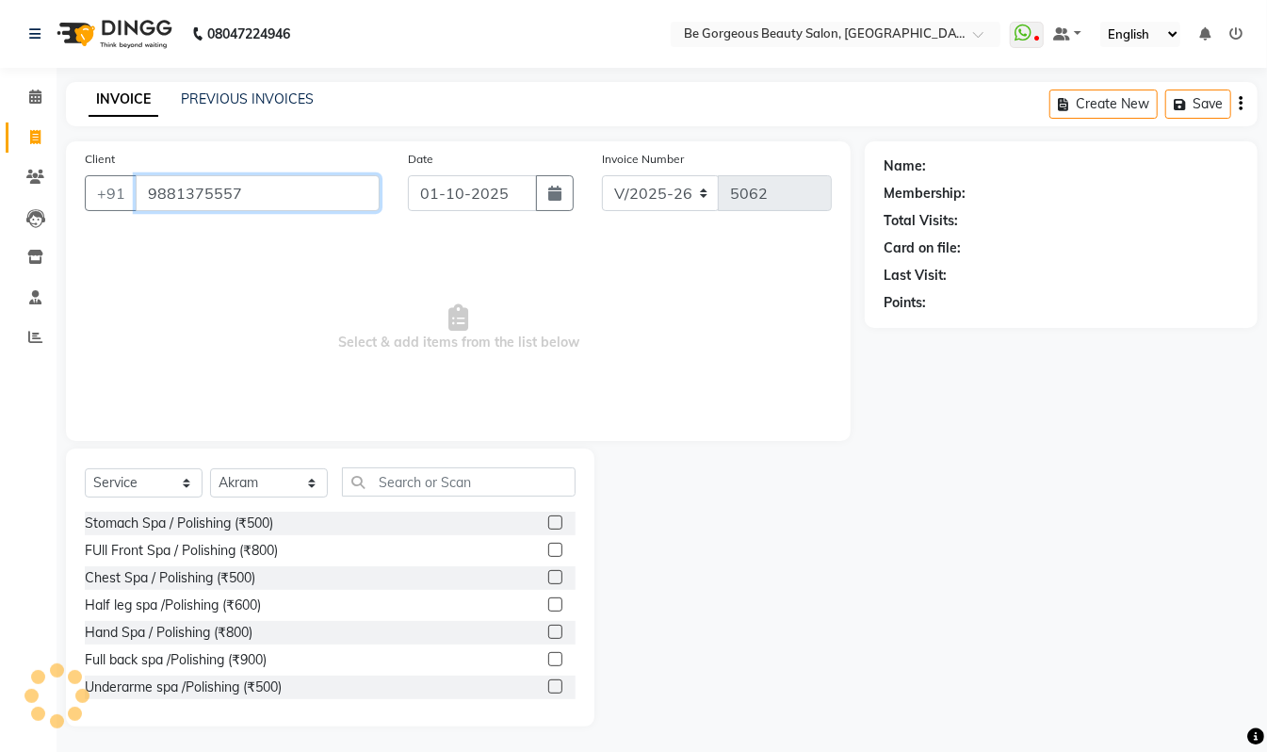
type input "9881375557"
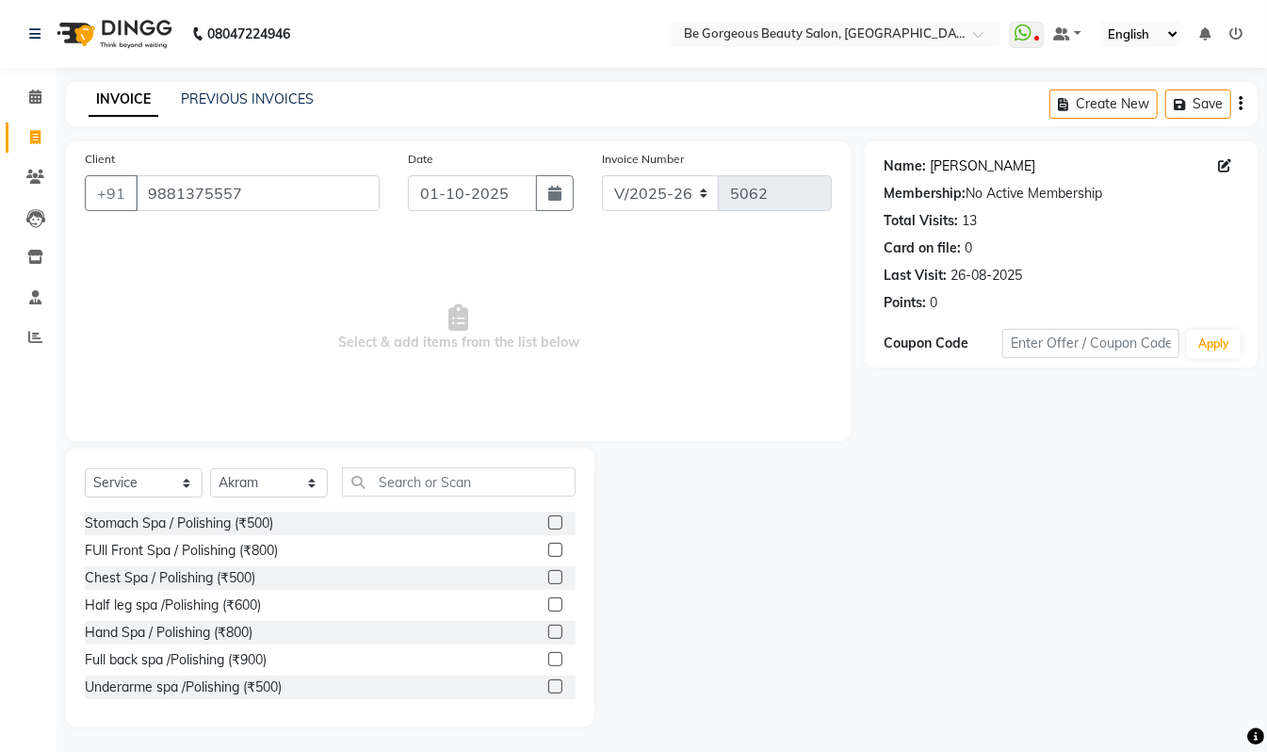
click at [950, 166] on link "Judith" at bounding box center [983, 166] width 106 height 20
click at [405, 488] on input "text" at bounding box center [459, 481] width 234 height 29
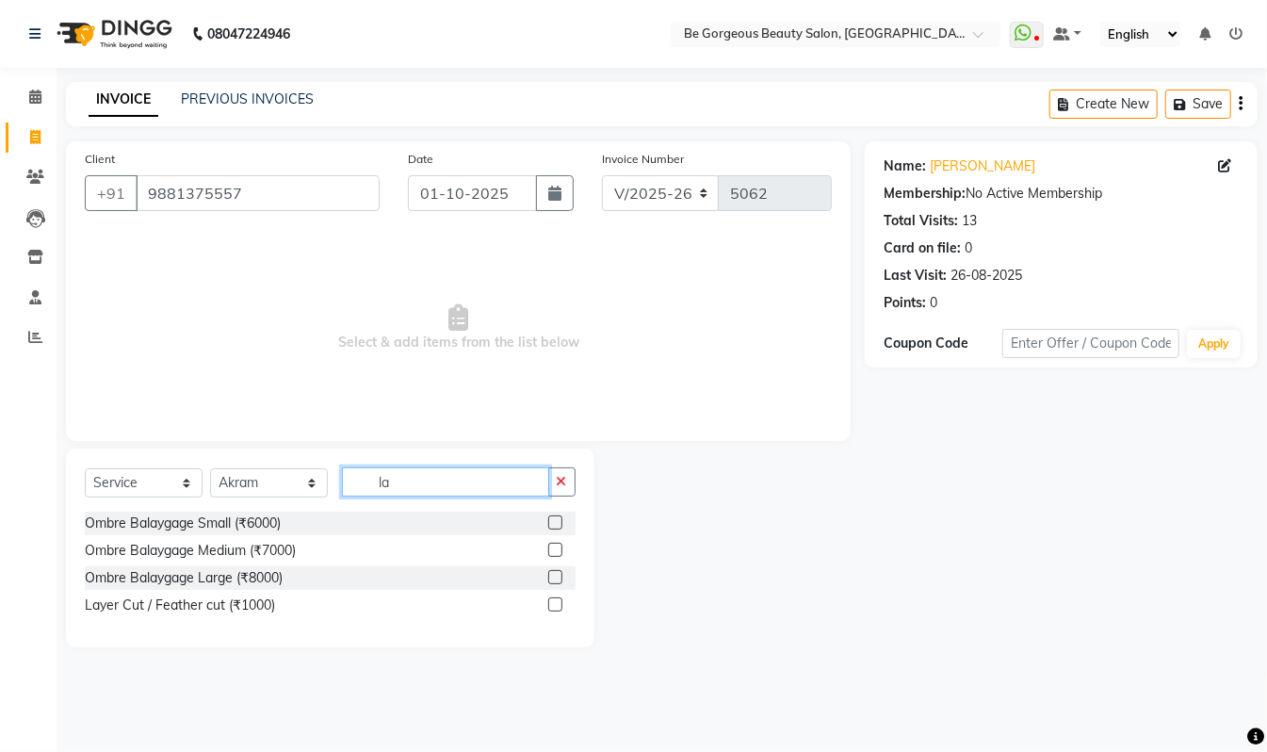
type input "l"
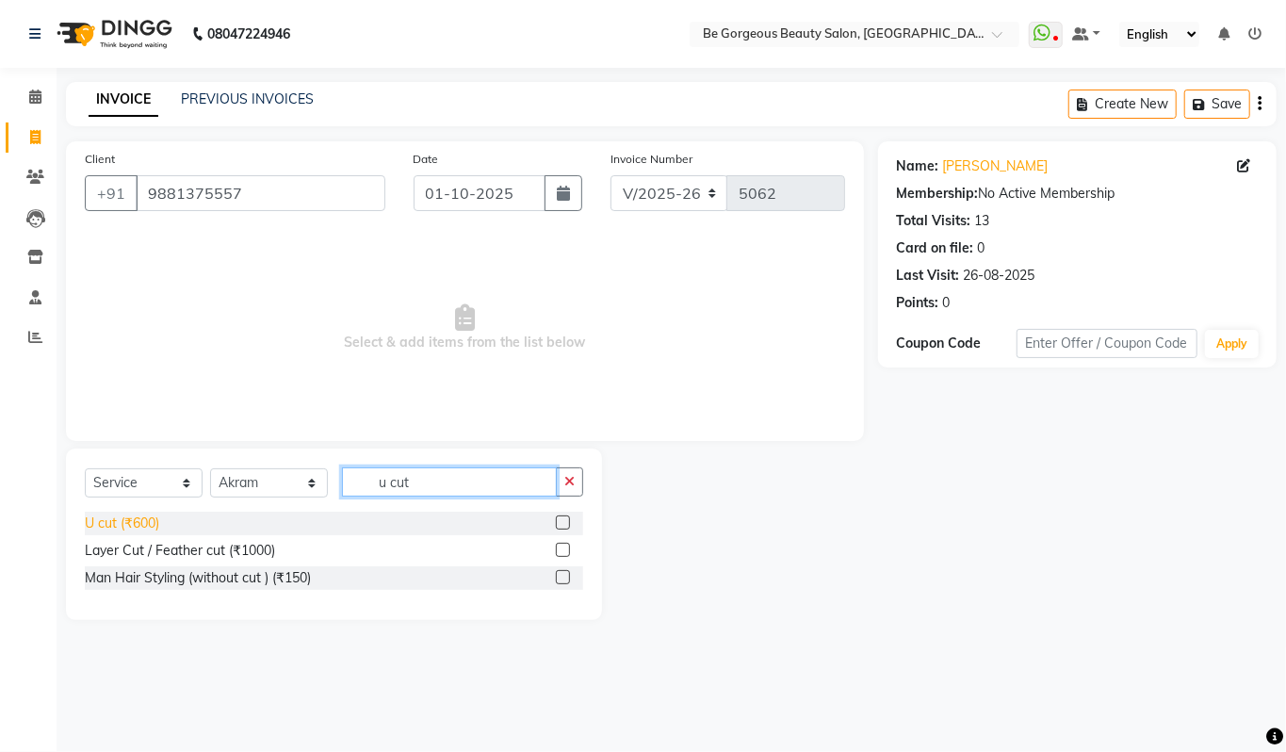
type input "u cut"
click at [130, 524] on div "U cut (₹600)" at bounding box center [122, 523] width 74 height 20
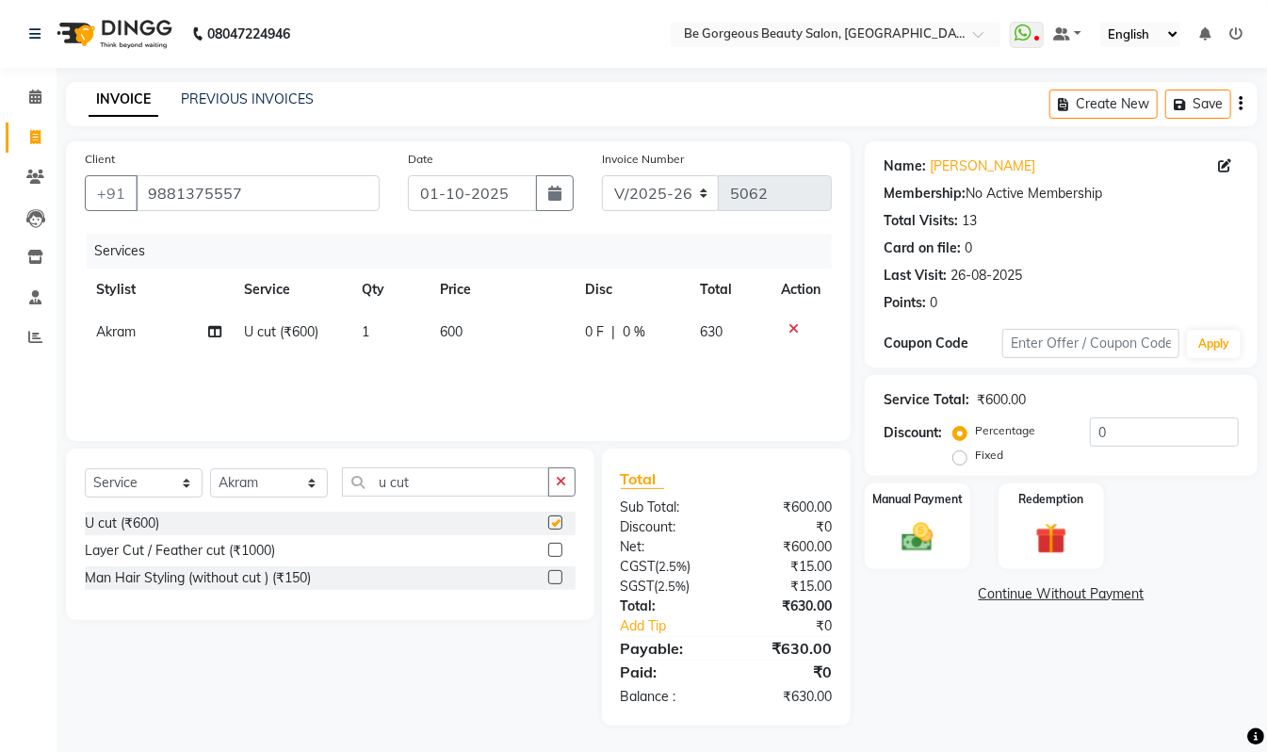
checkbox input "false"
click at [918, 521] on img at bounding box center [917, 537] width 53 height 38
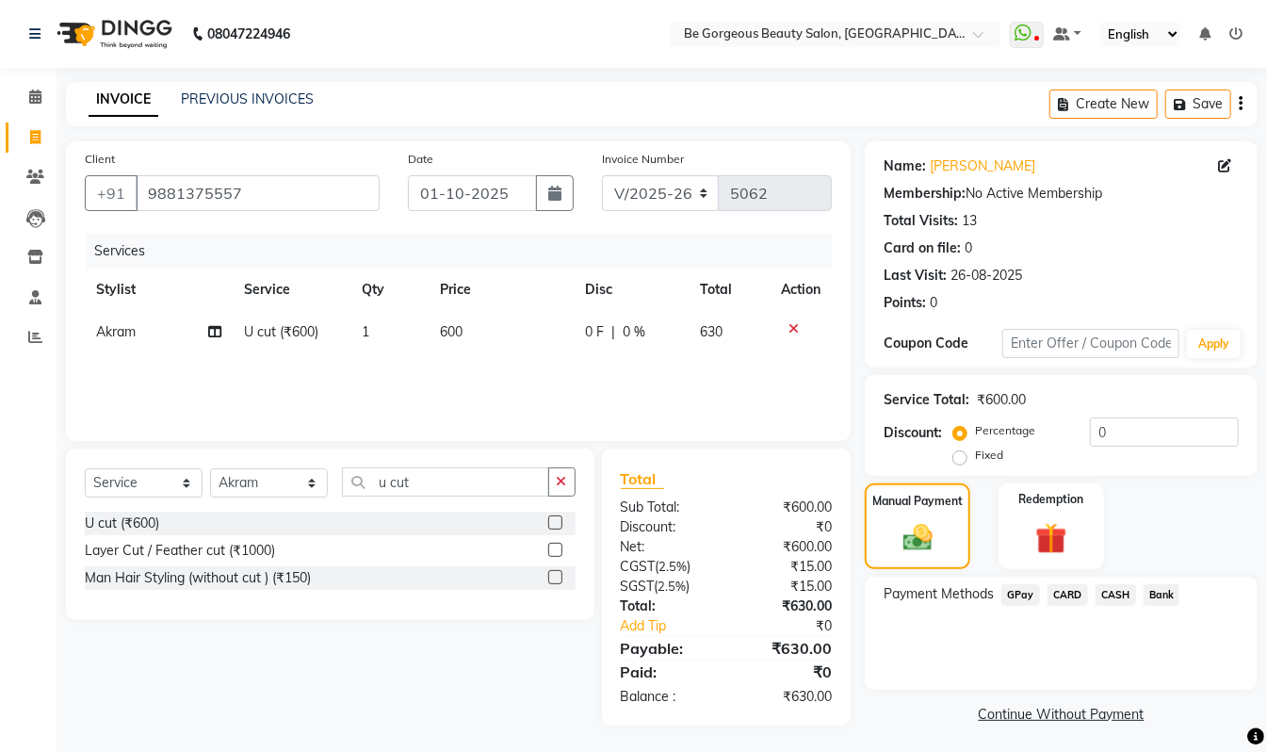
click at [1026, 596] on span "GPay" at bounding box center [1021, 595] width 39 height 22
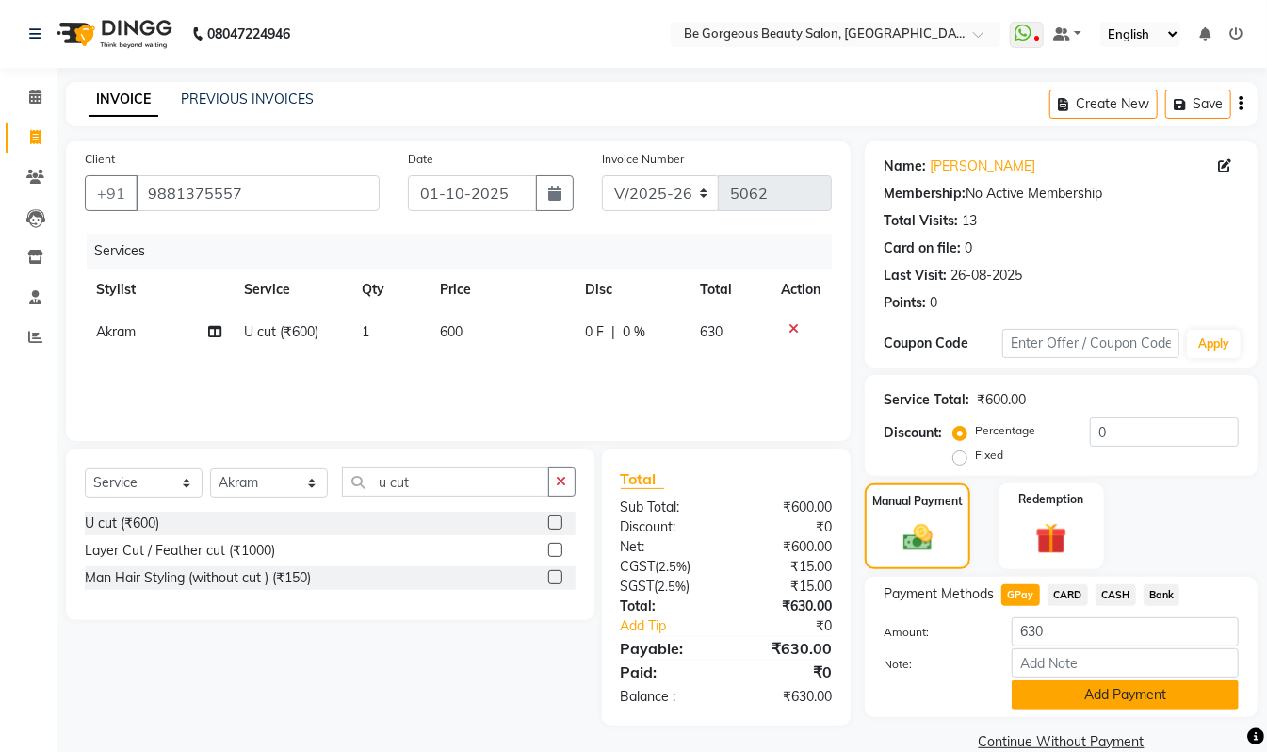
click at [1117, 693] on button "Add Payment" at bounding box center [1125, 694] width 227 height 29
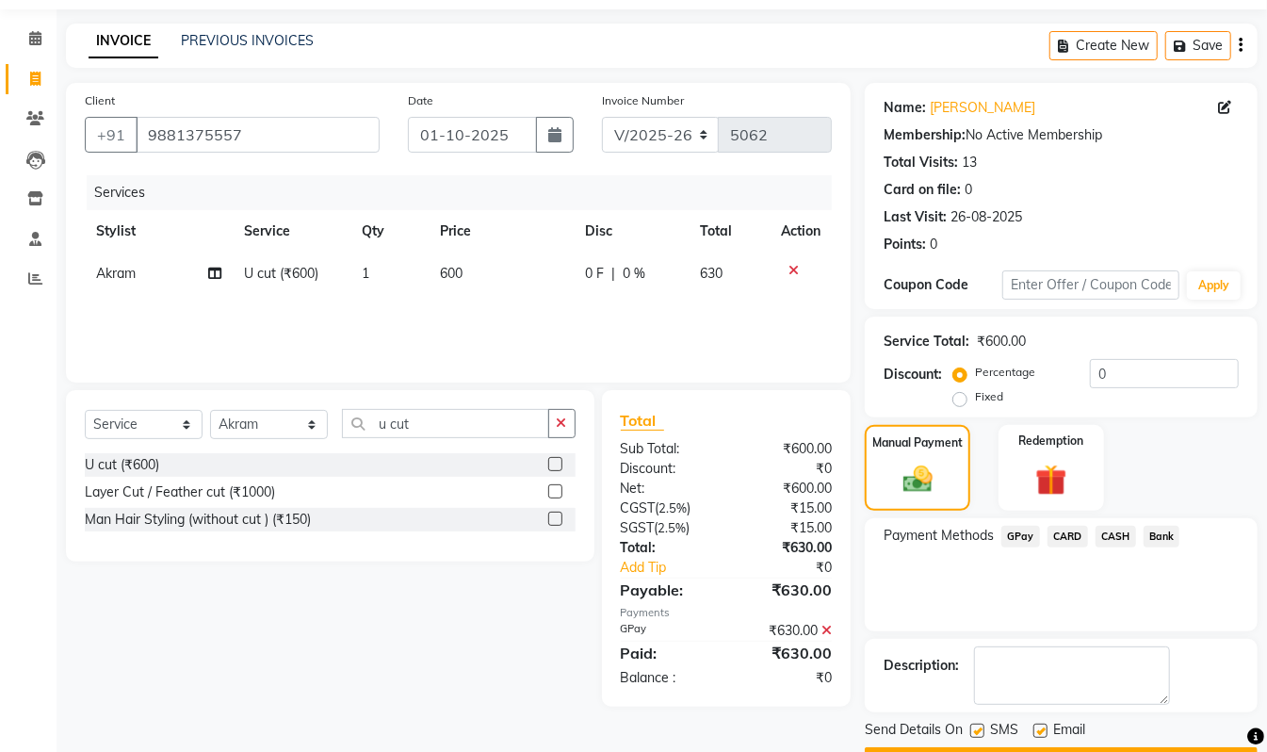
scroll to position [111, 0]
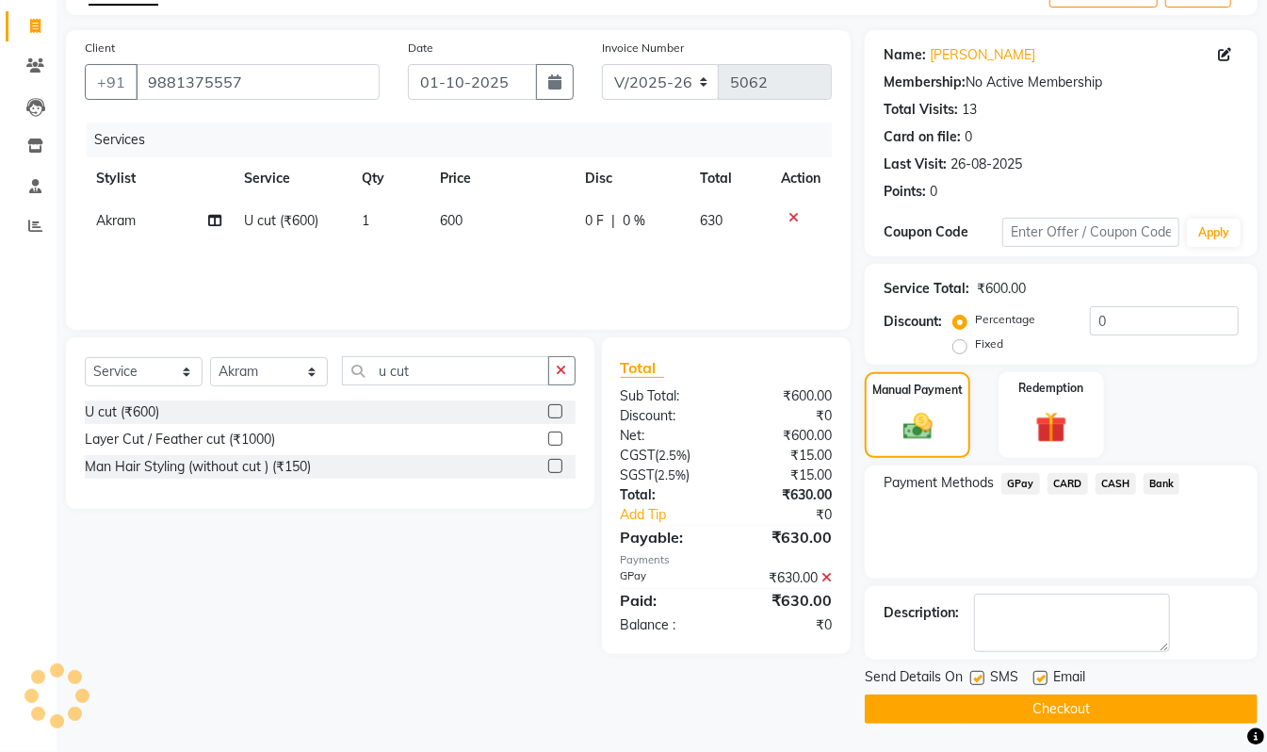
click at [1105, 709] on button "Checkout" at bounding box center [1061, 708] width 393 height 29
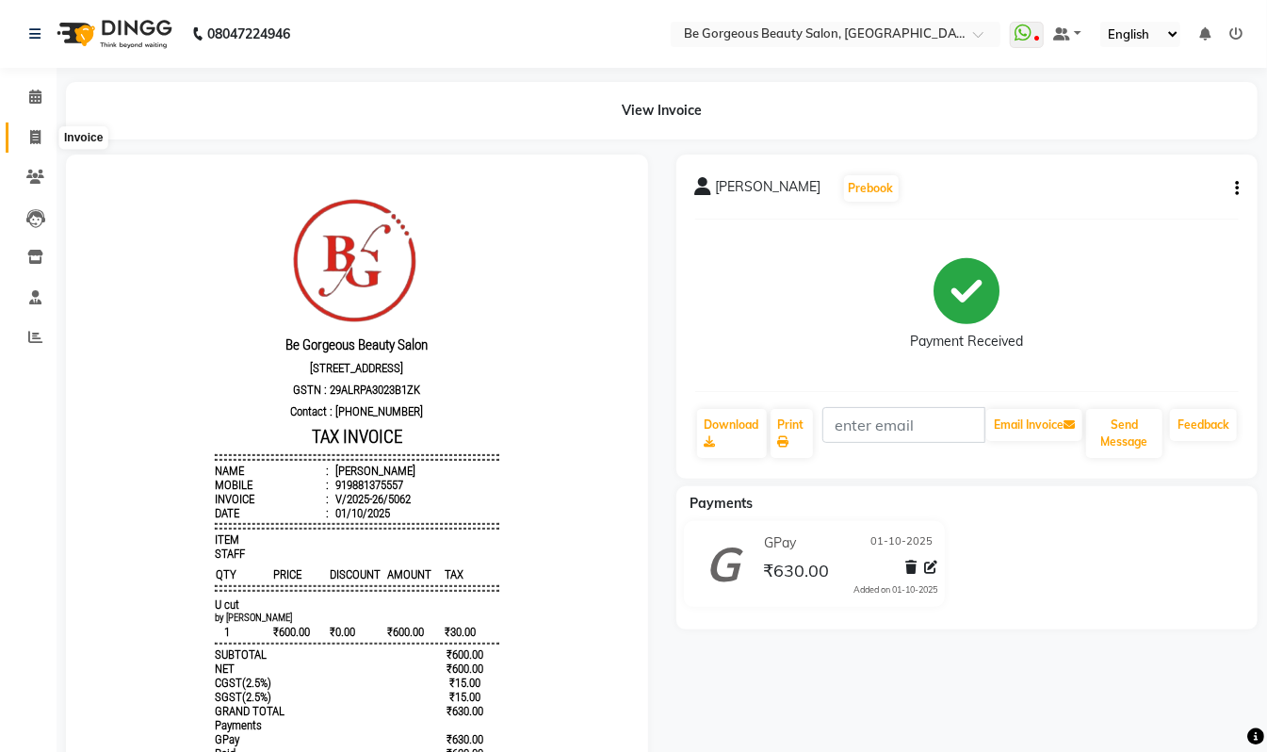
click at [42, 137] on span at bounding box center [35, 138] width 33 height 22
select select "service"
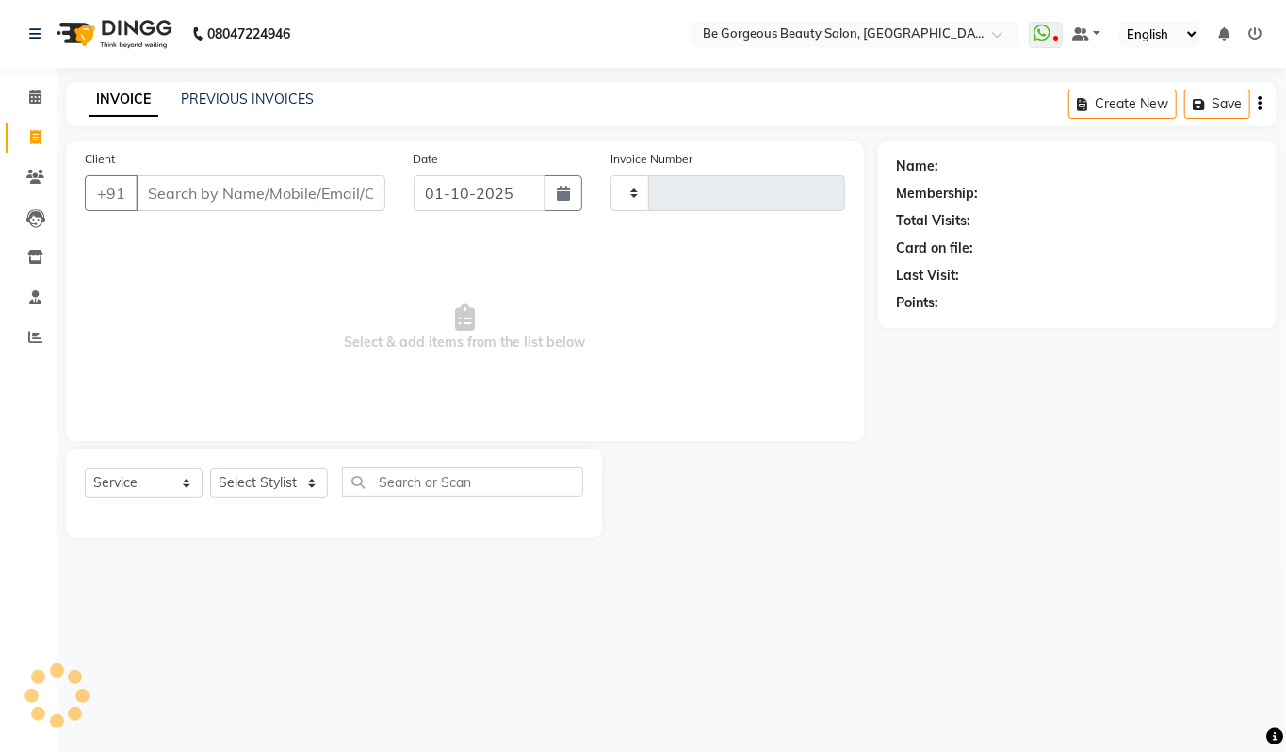
type input "5063"
select select "5405"
click at [251, 90] on link "PREVIOUS INVOICES" at bounding box center [247, 98] width 133 height 17
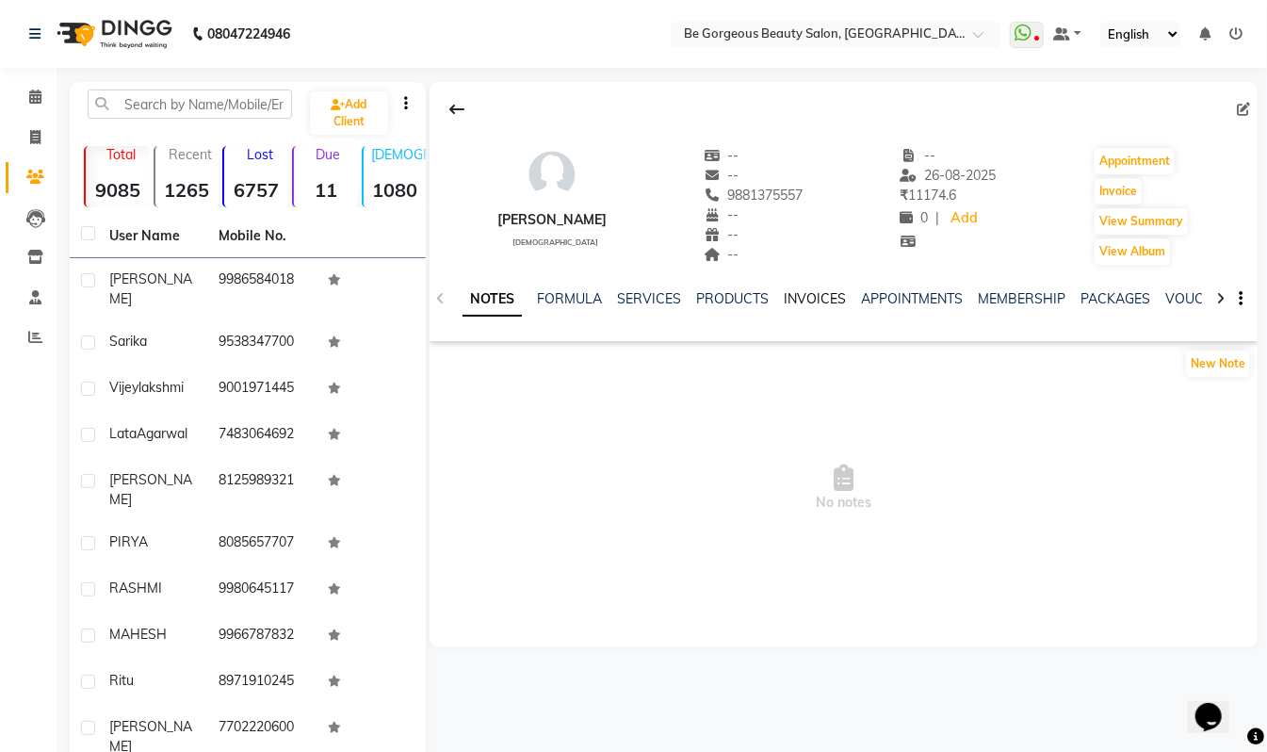
click at [810, 302] on link "INVOICES" at bounding box center [815, 298] width 62 height 17
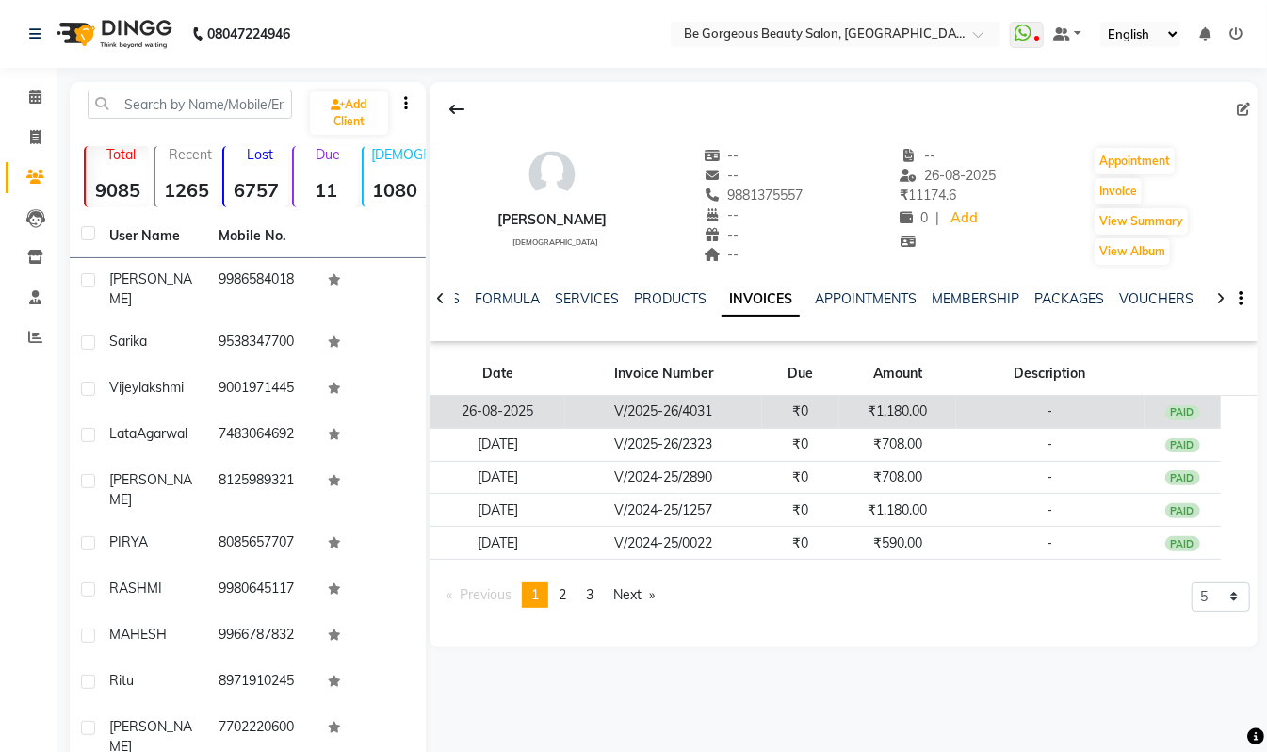
click at [641, 415] on td "V/2025-26/4031" at bounding box center [663, 412] width 197 height 33
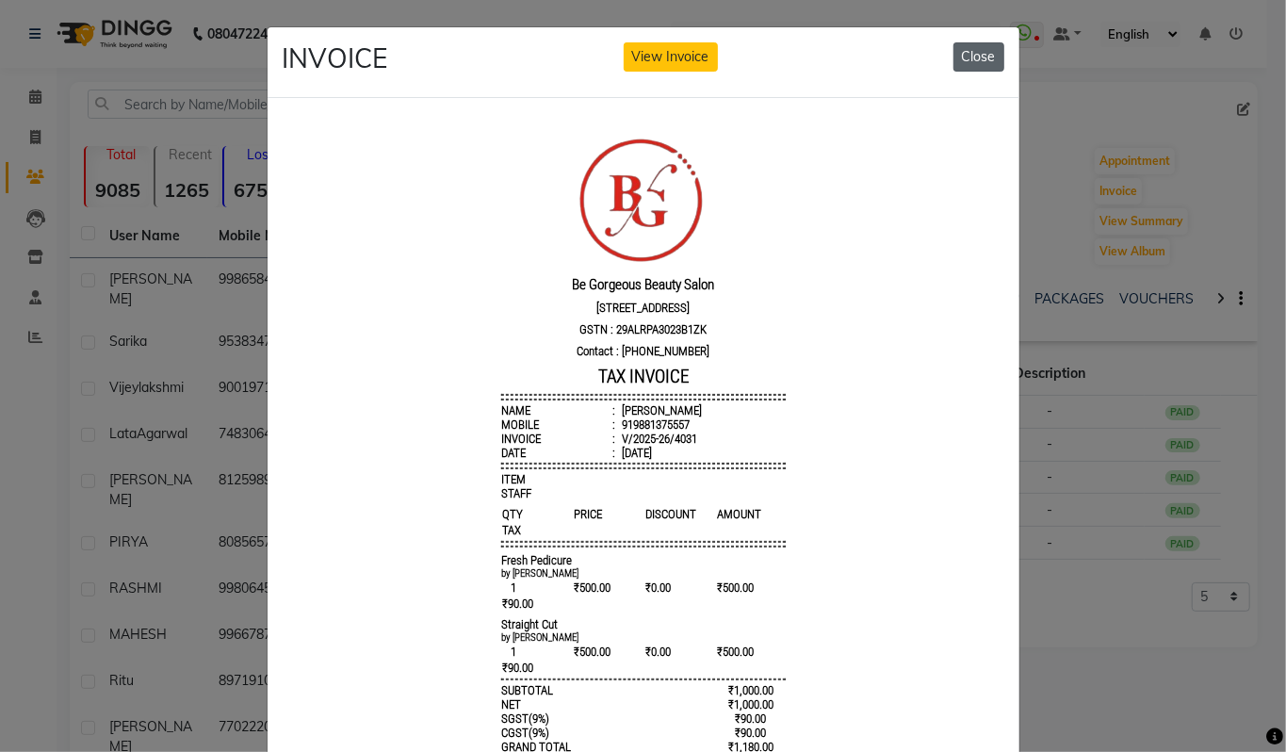
click at [970, 57] on button "Close" at bounding box center [978, 56] width 51 height 29
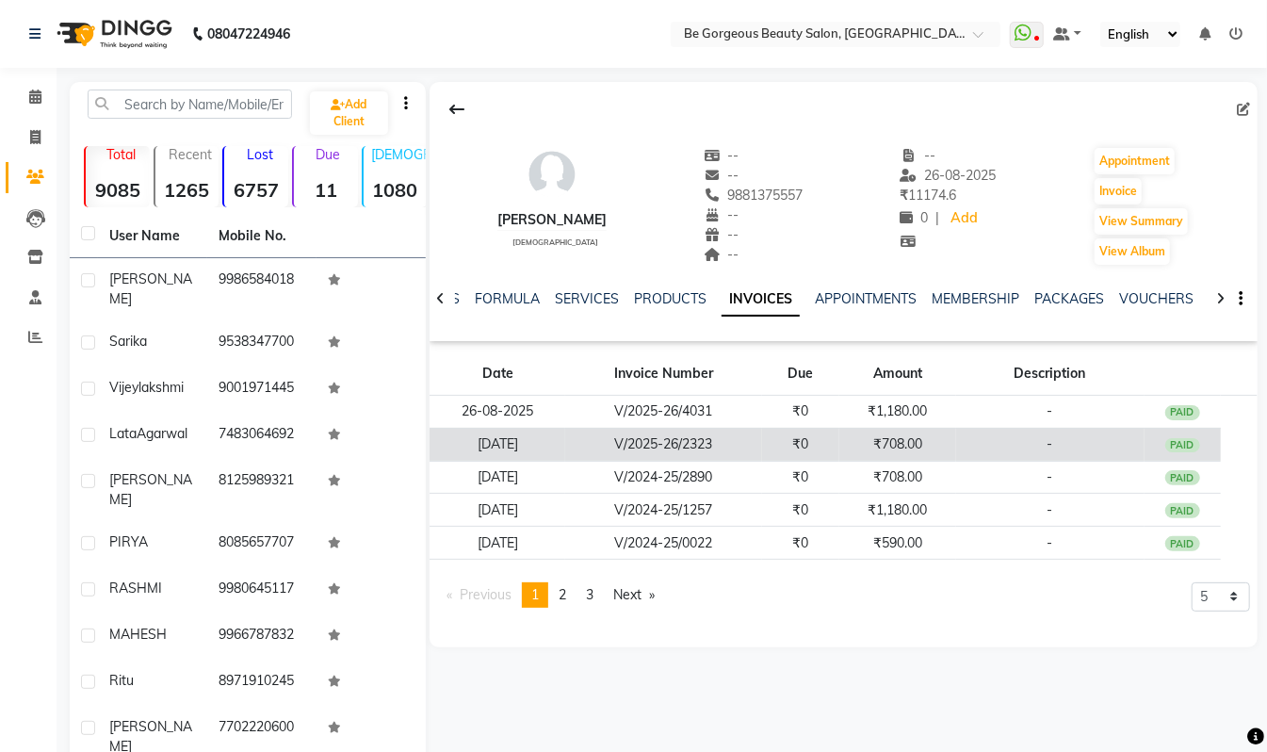
click at [890, 445] on td "₹708.00" at bounding box center [897, 444] width 116 height 33
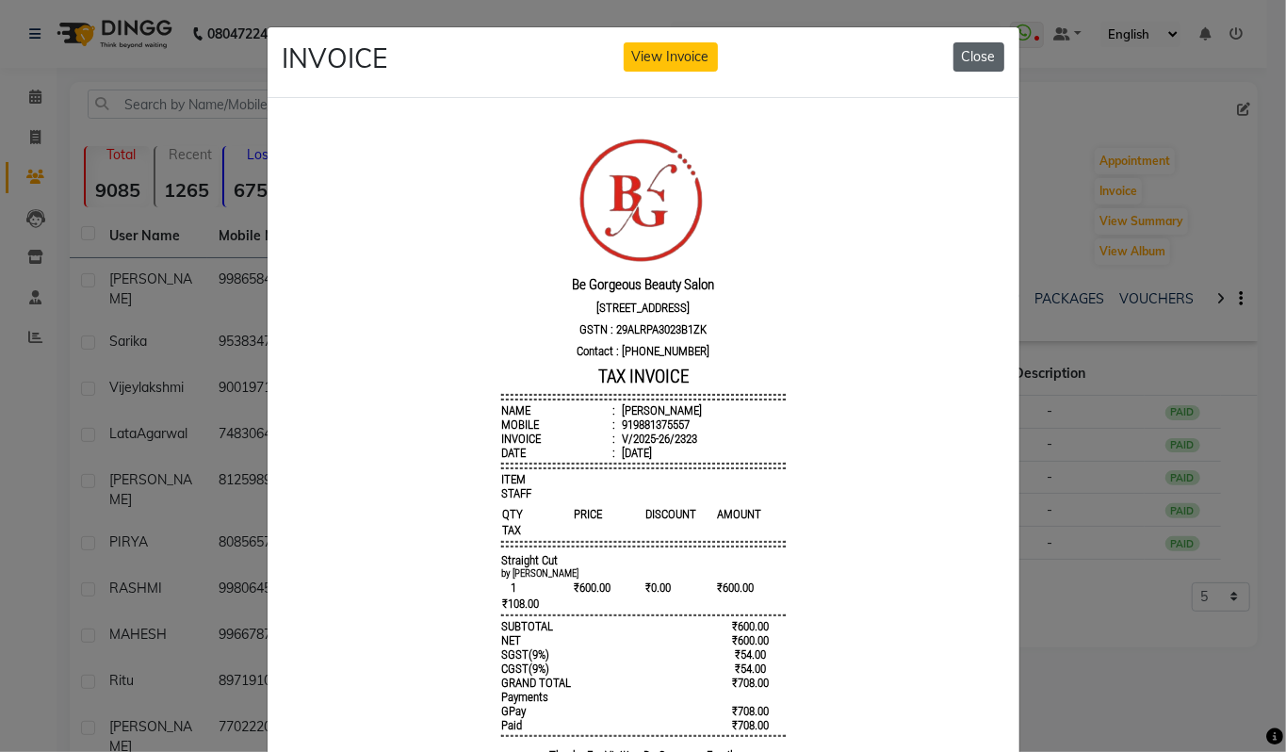
click at [967, 54] on button "Close" at bounding box center [978, 56] width 51 height 29
